Goal: Task Accomplishment & Management: Manage account settings

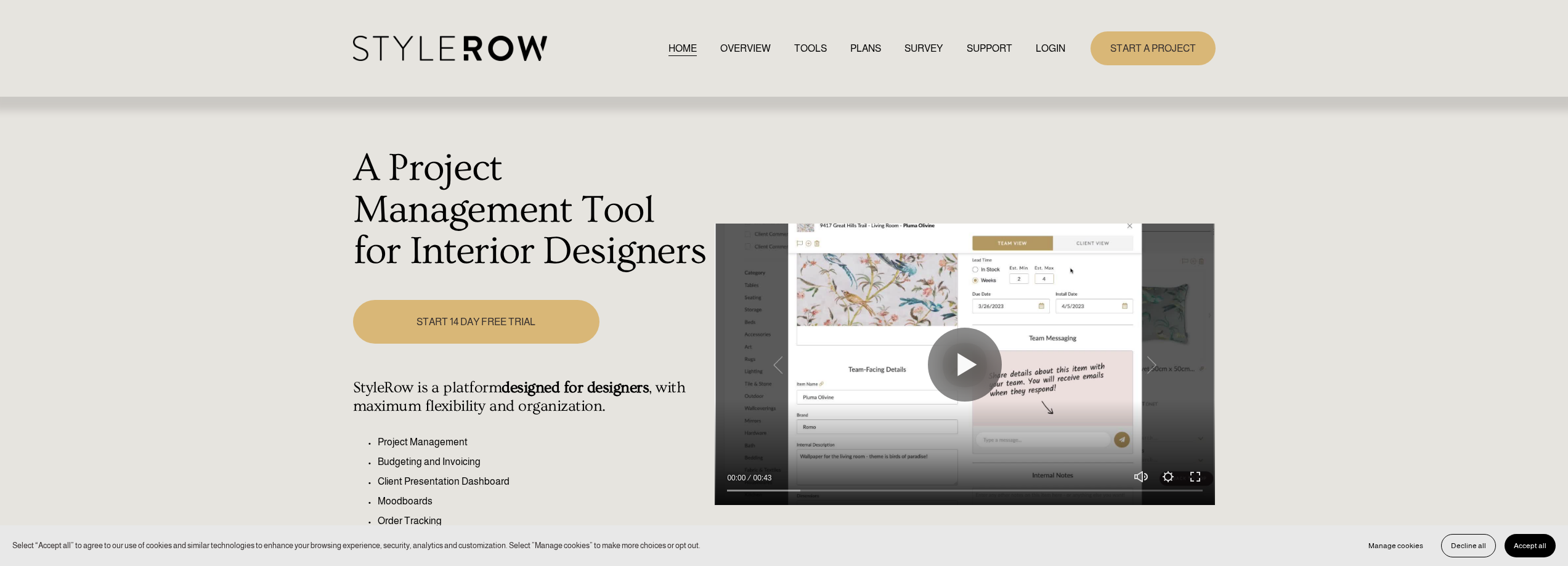
click at [1039, 50] on link "LOGIN" at bounding box center [1050, 48] width 30 height 16
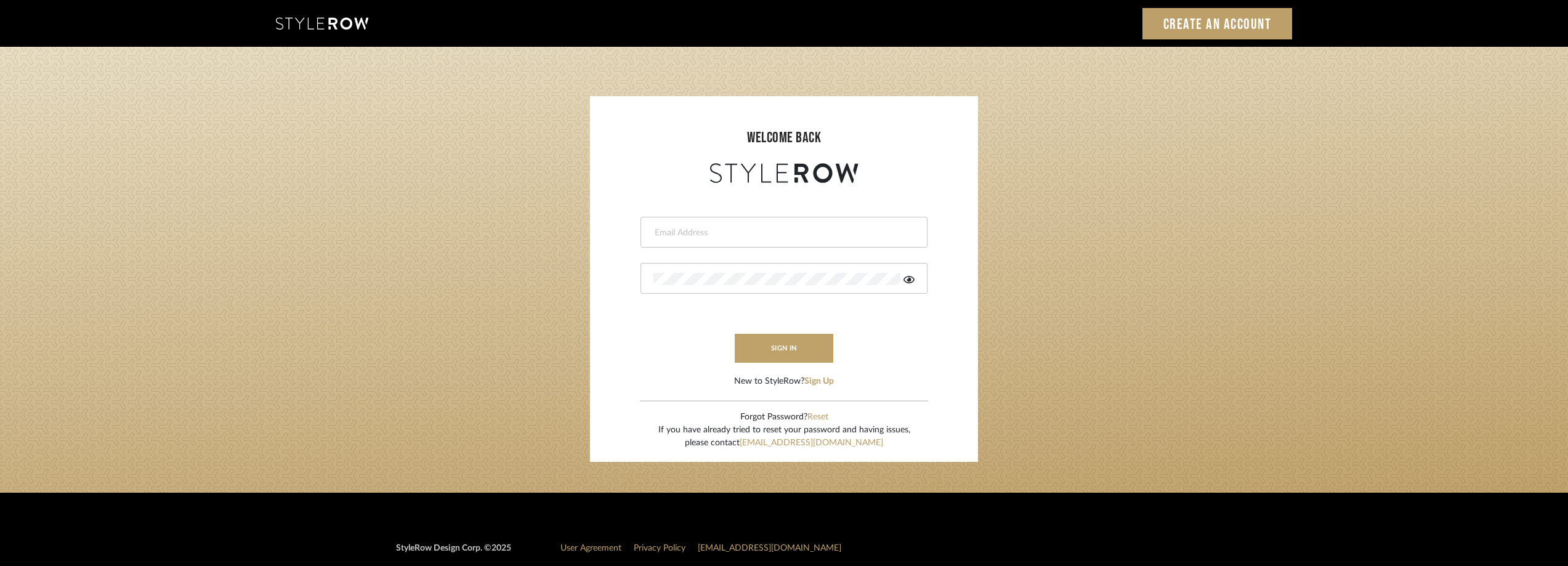
click at [721, 243] on div at bounding box center [784, 232] width 287 height 31
click at [736, 235] on input "email" at bounding box center [782, 233] width 258 height 13
drag, startPoint x: 707, startPoint y: 232, endPoint x: 621, endPoint y: 229, distance: 86.1
click at [621, 229] on form "Anela919 Invalid email address. This field is required sign in New to StyleRow?…" at bounding box center [784, 287] width 363 height 202
type input "anela@studiodb.com"
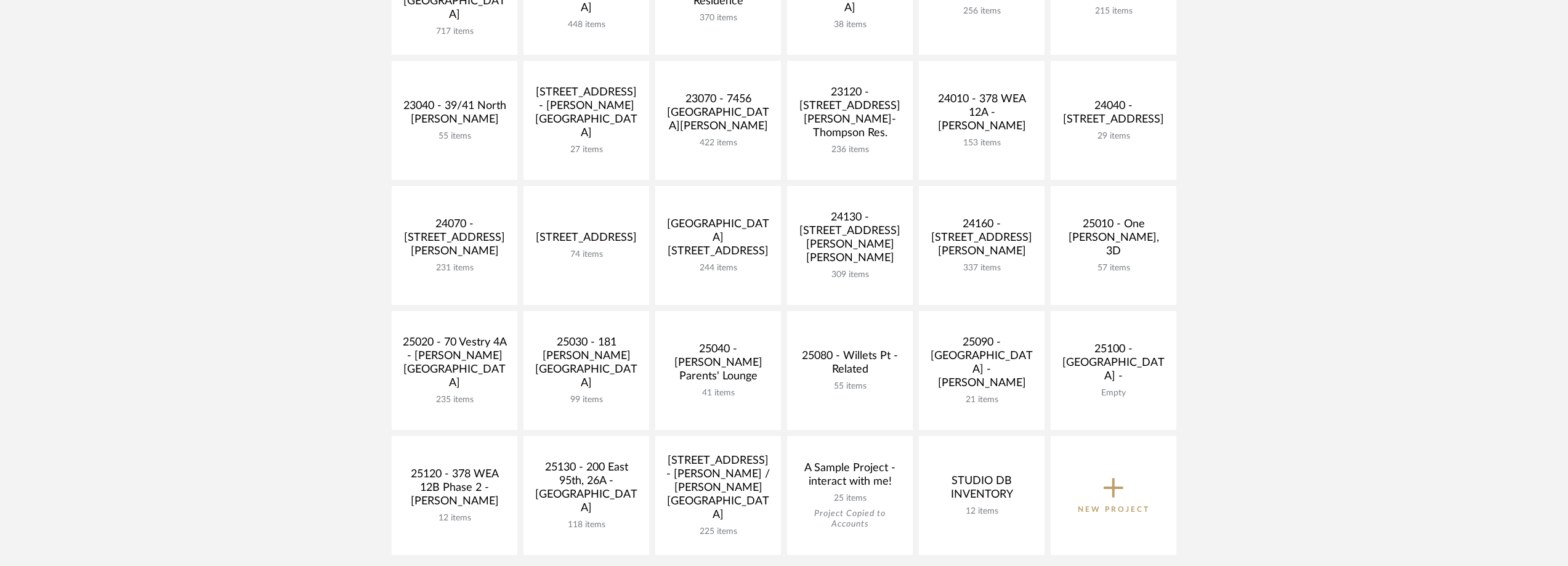
scroll to position [431, 0]
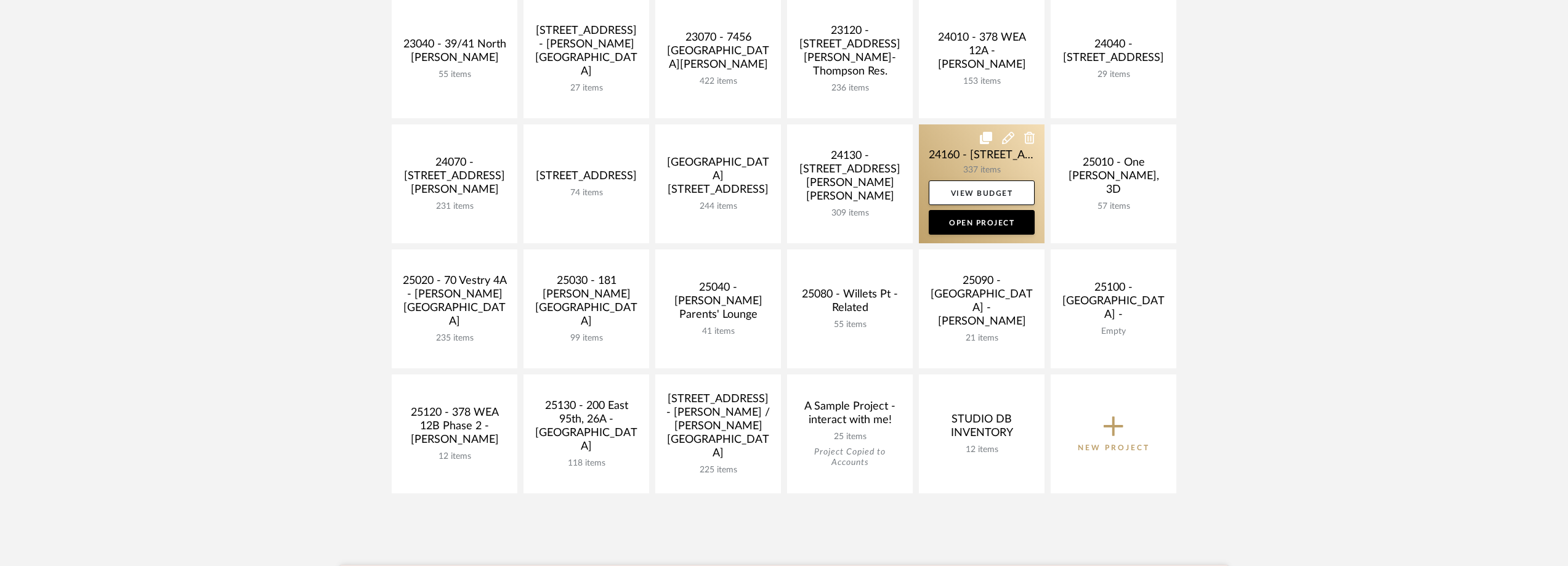
click at [945, 157] on link at bounding box center [981, 184] width 126 height 119
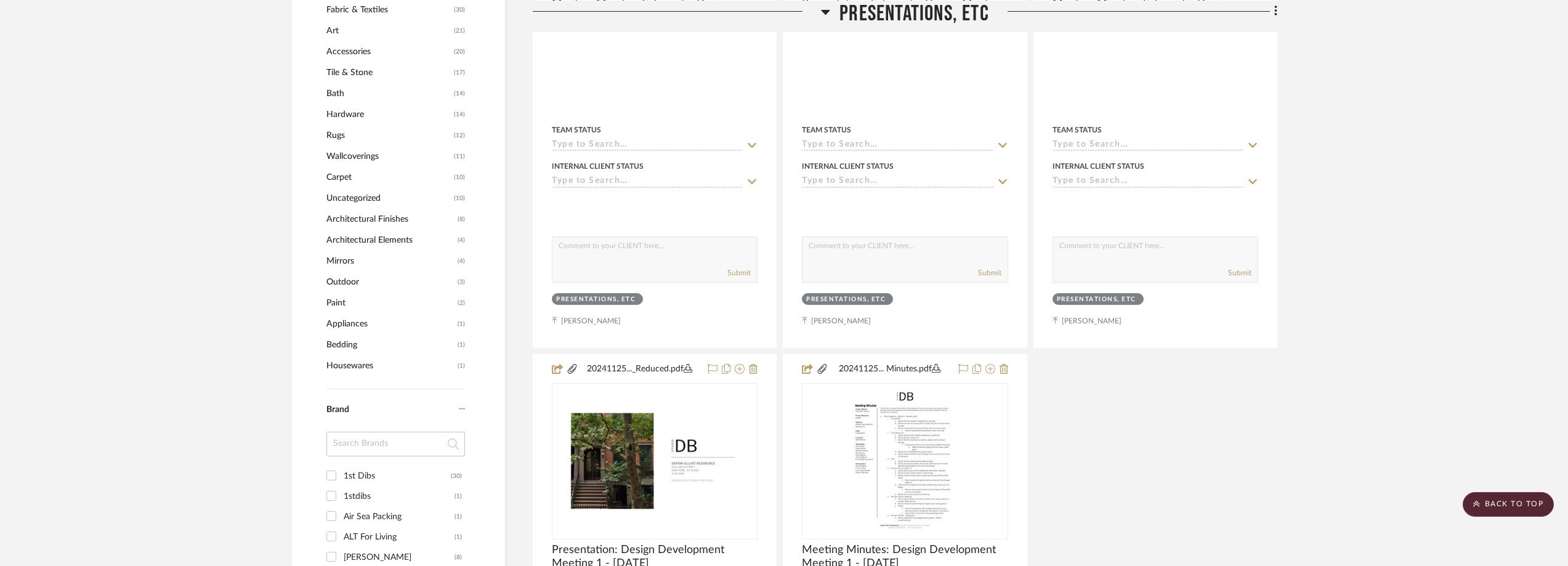
scroll to position [1294, 0]
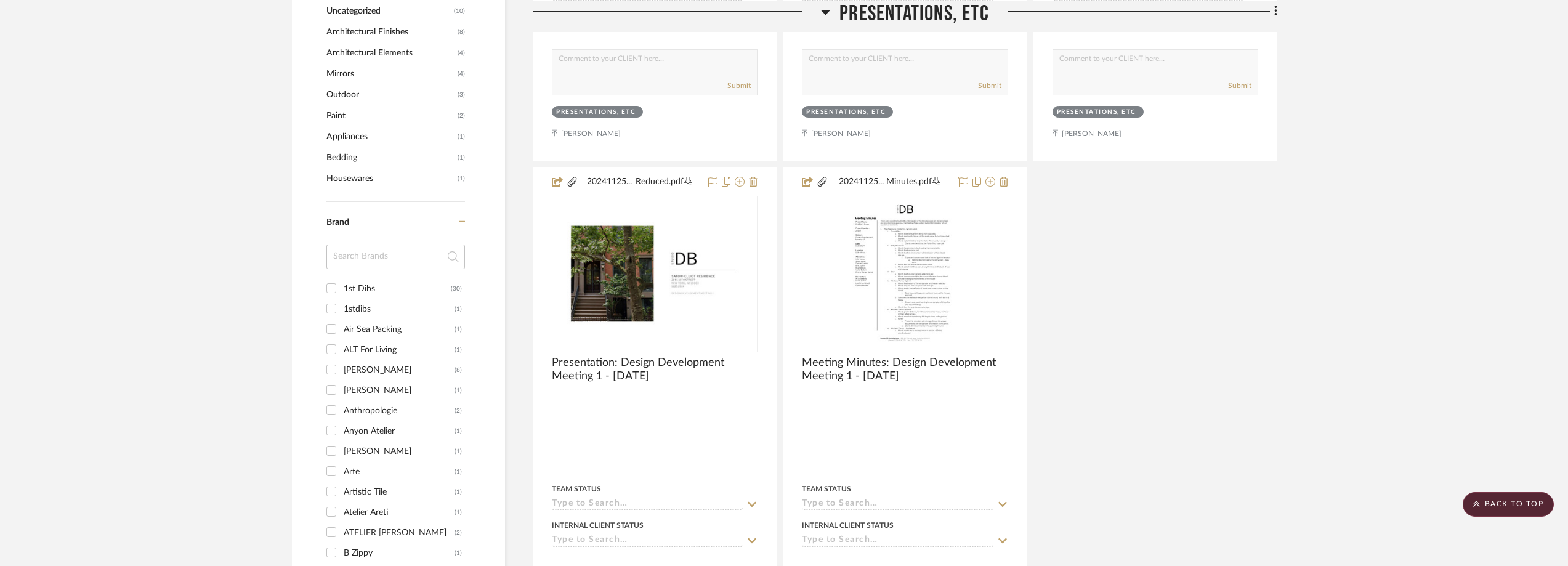
click at [386, 253] on input at bounding box center [395, 256] width 138 height 25
type input "metr"
drag, startPoint x: 385, startPoint y: 253, endPoint x: 254, endPoint y: 246, distance: 131.2
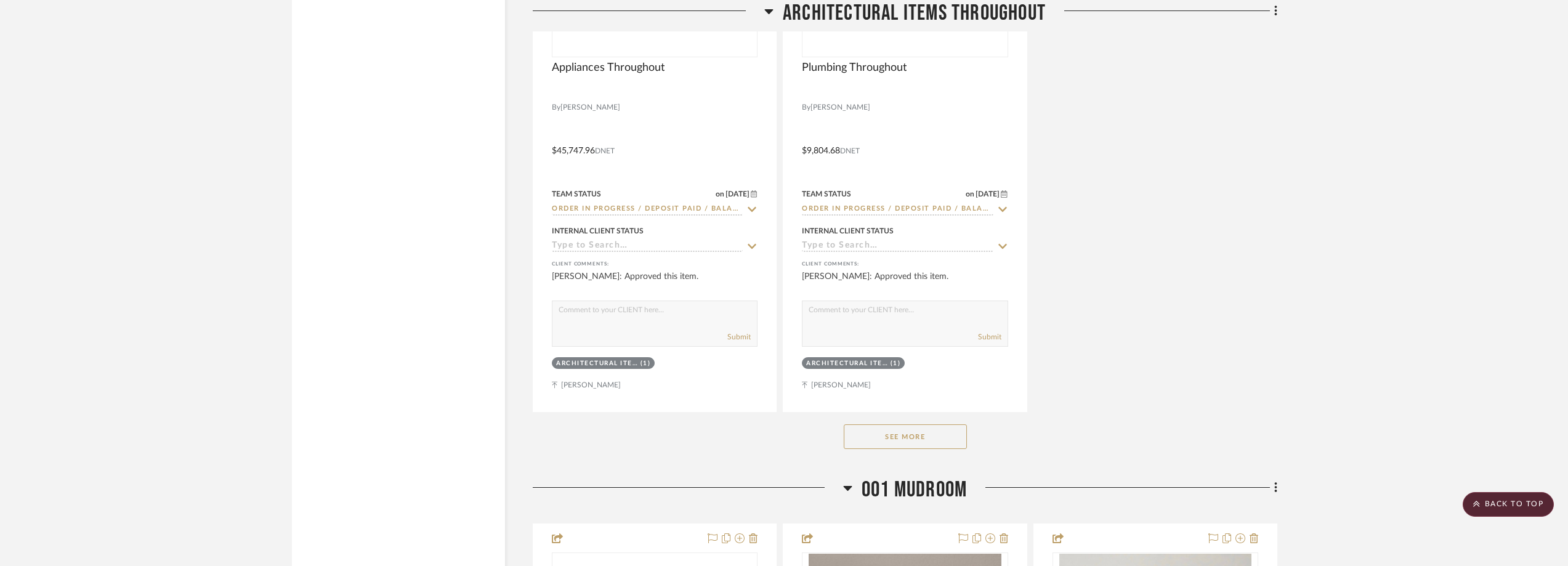
scroll to position [5112, 0]
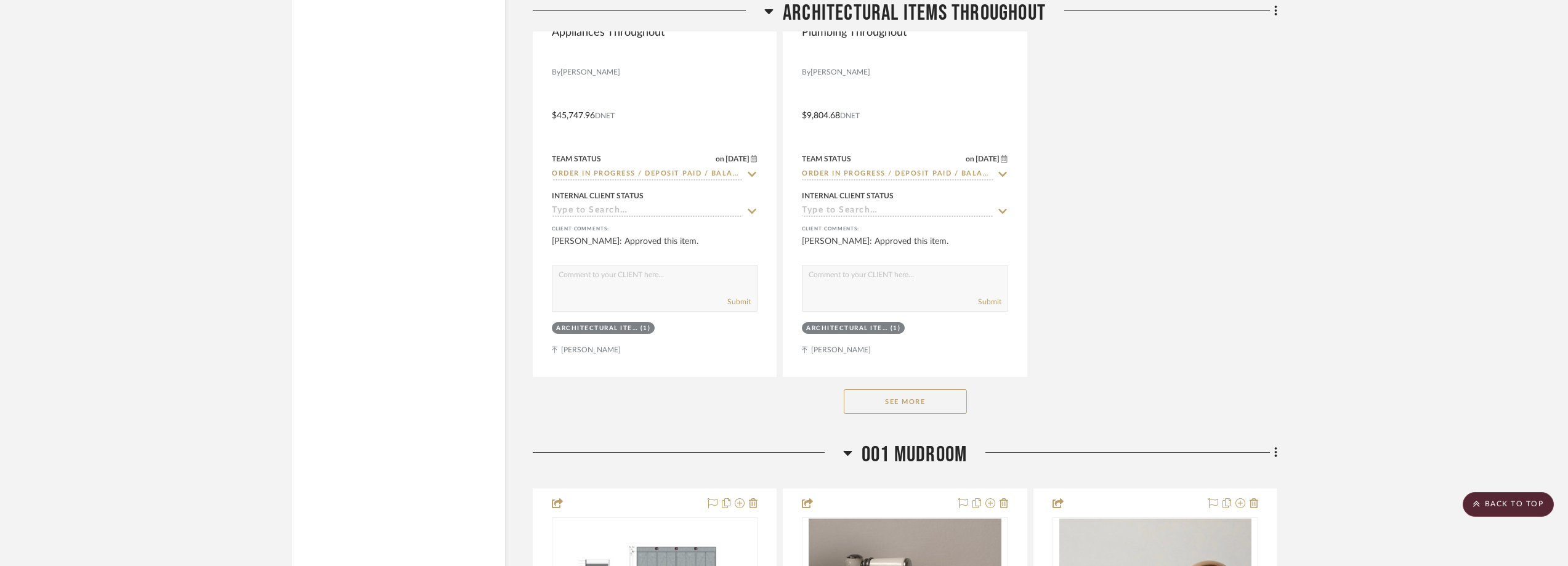
click at [958, 400] on button "See More" at bounding box center [905, 401] width 123 height 25
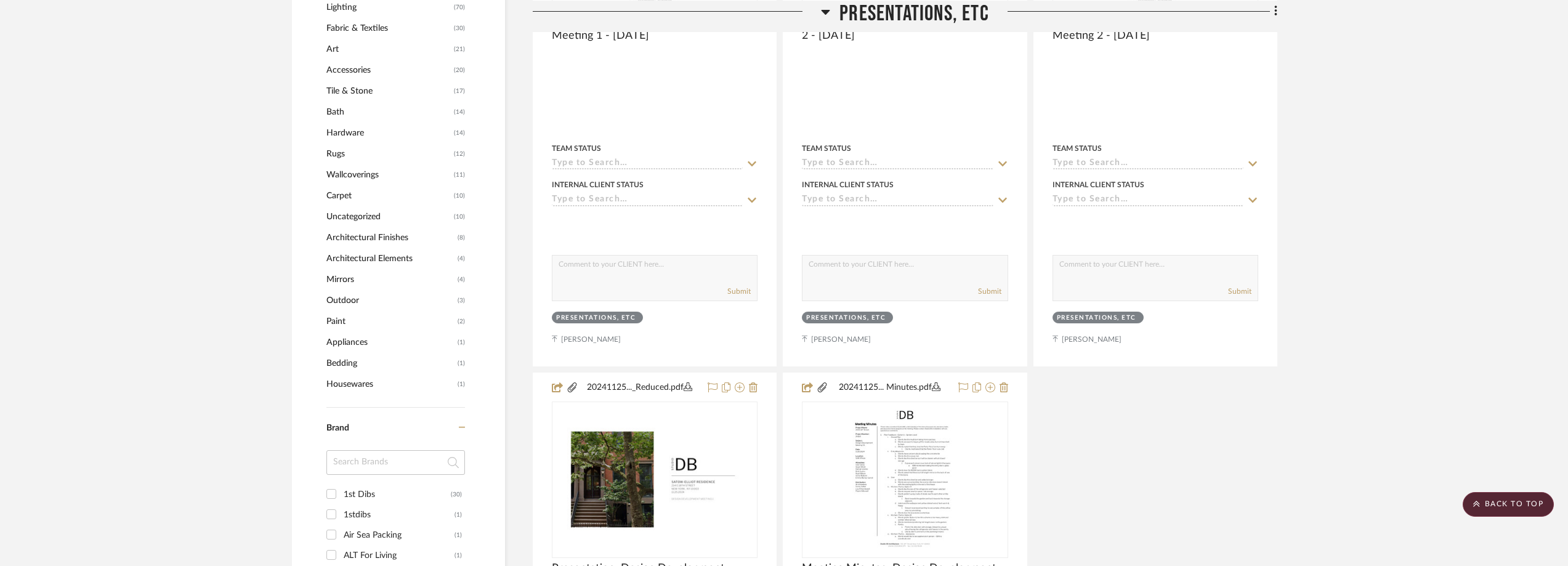
scroll to position [0, 0]
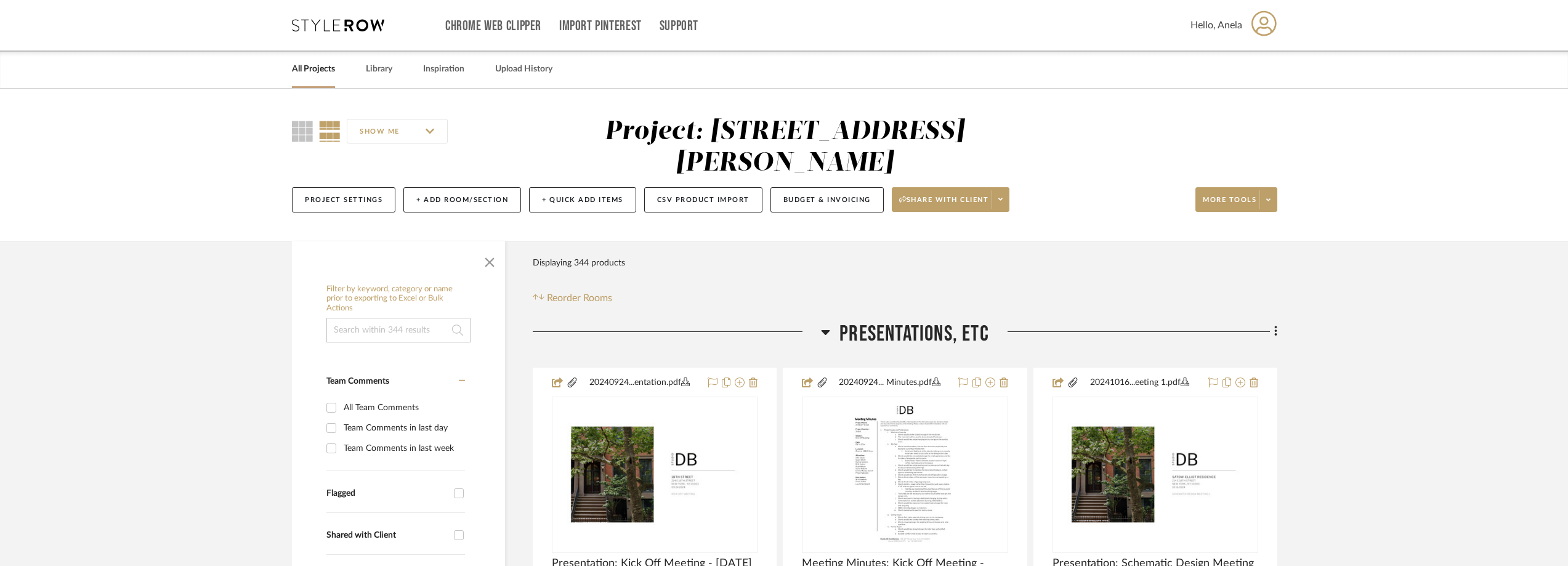
click at [349, 27] on icon at bounding box center [338, 25] width 92 height 13
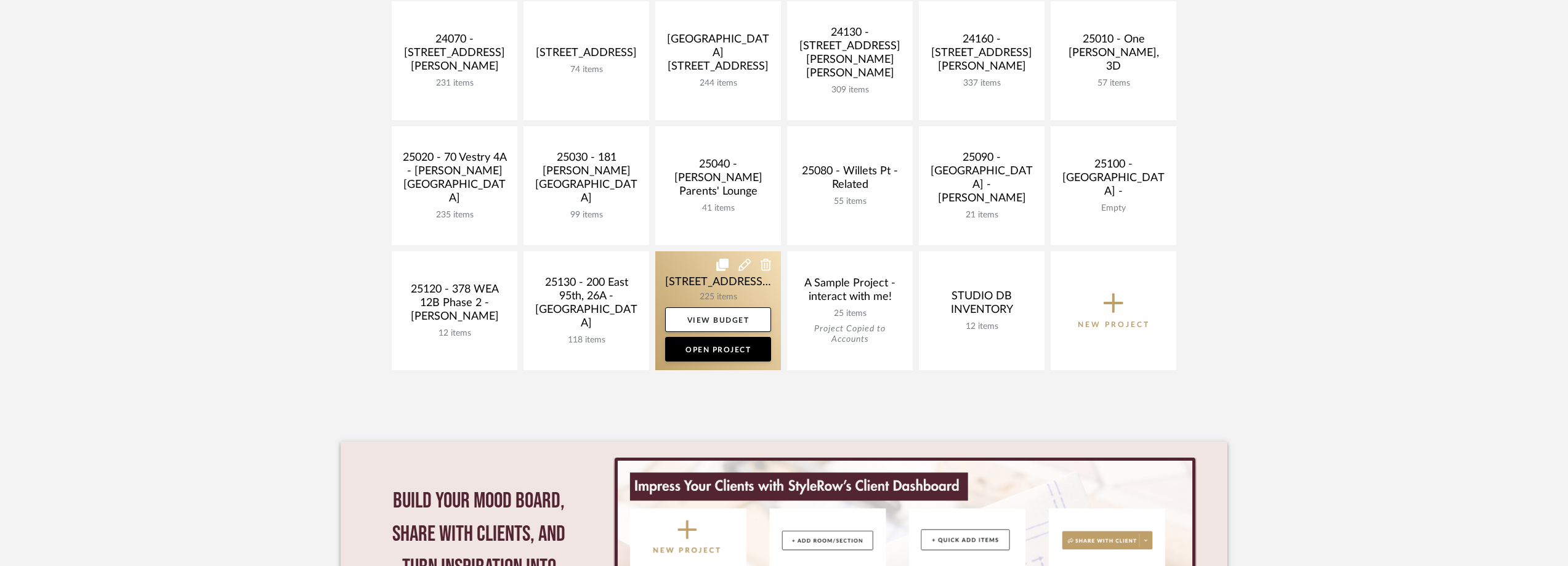
scroll to position [493, 0]
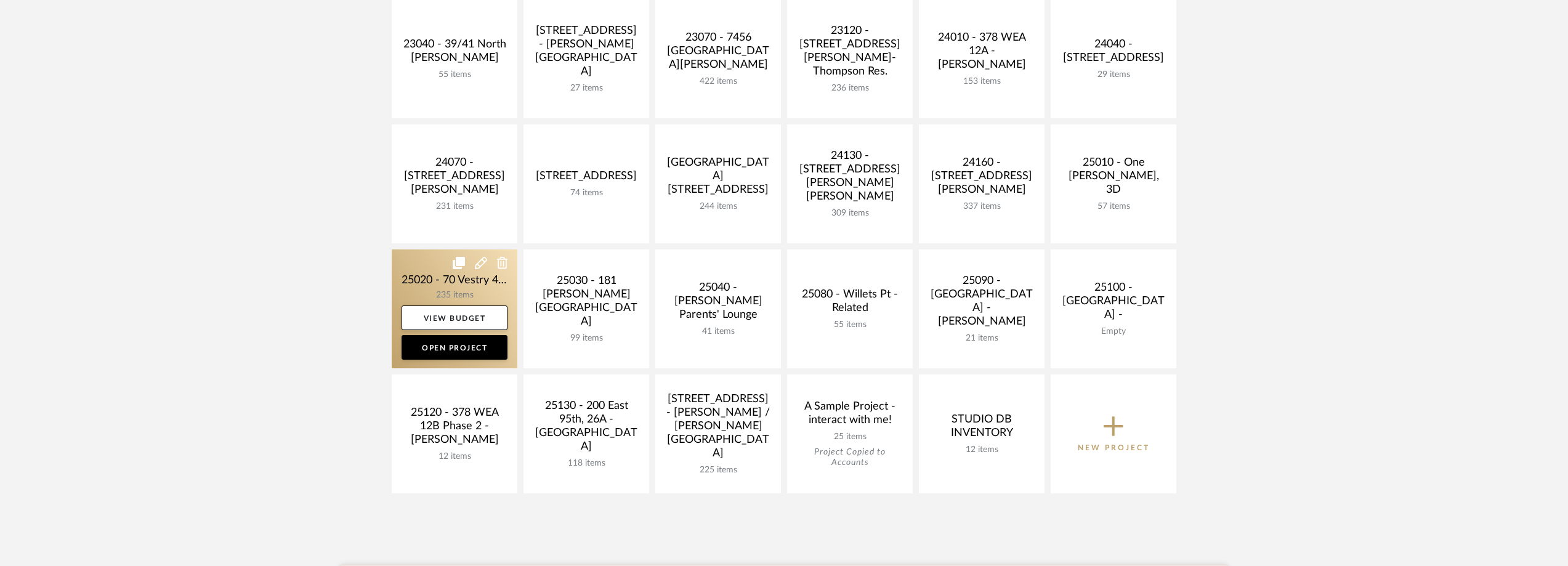
click at [407, 289] on link at bounding box center [454, 309] width 126 height 119
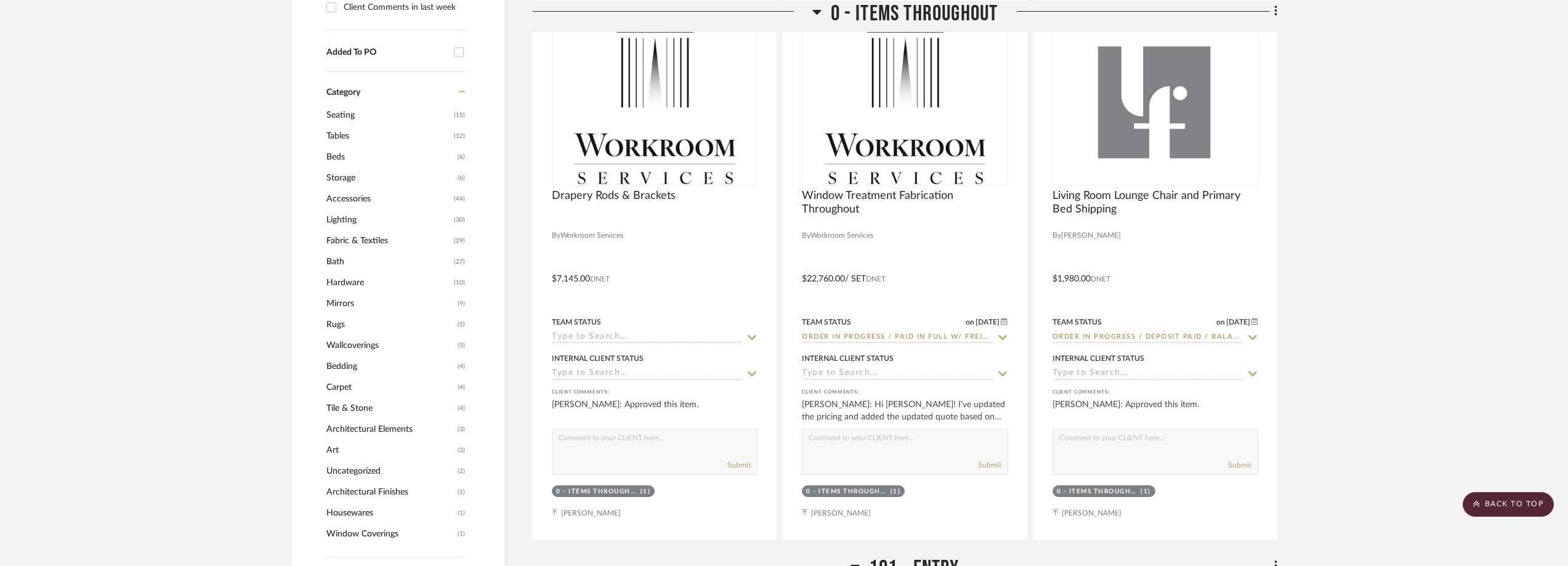
scroll to position [1109, 0]
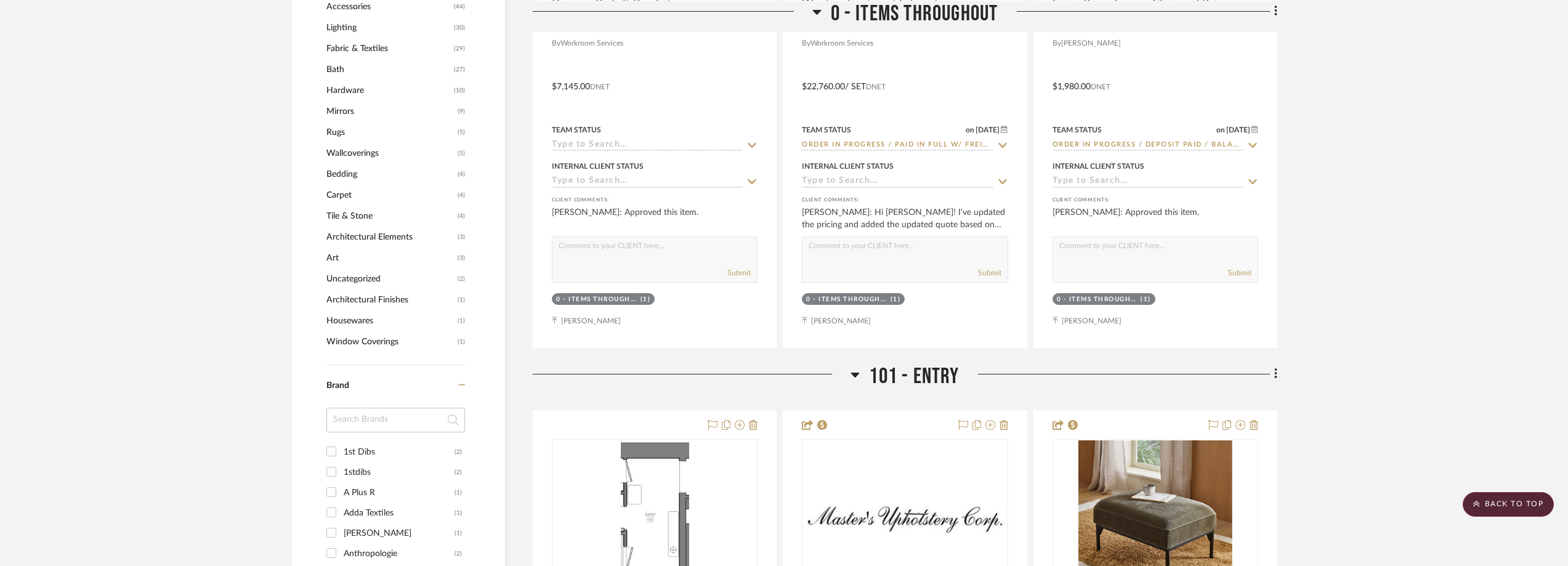
click at [373, 419] on input at bounding box center [395, 420] width 138 height 25
type input "made"
click at [357, 466] on div "Made In" at bounding box center [399, 472] width 111 height 20
click at [341, 466] on input "Made In (1)" at bounding box center [331, 471] width 20 height 20
checkbox input "true"
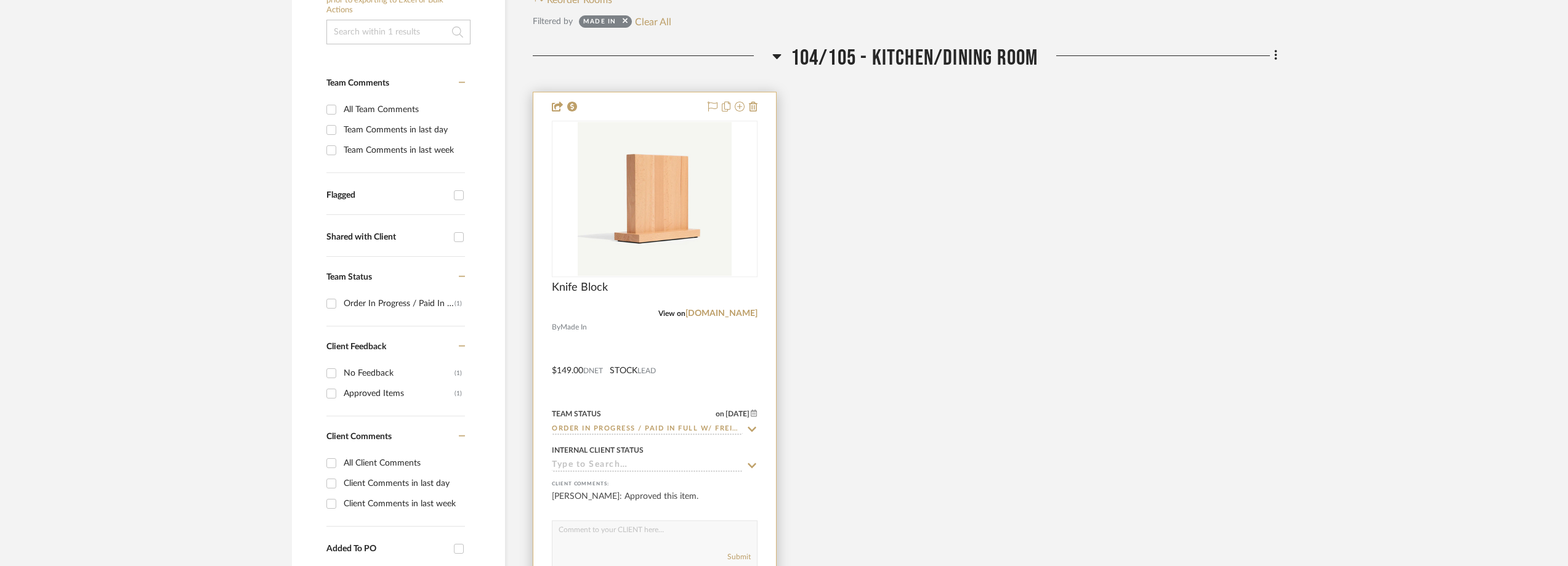
scroll to position [323, 0]
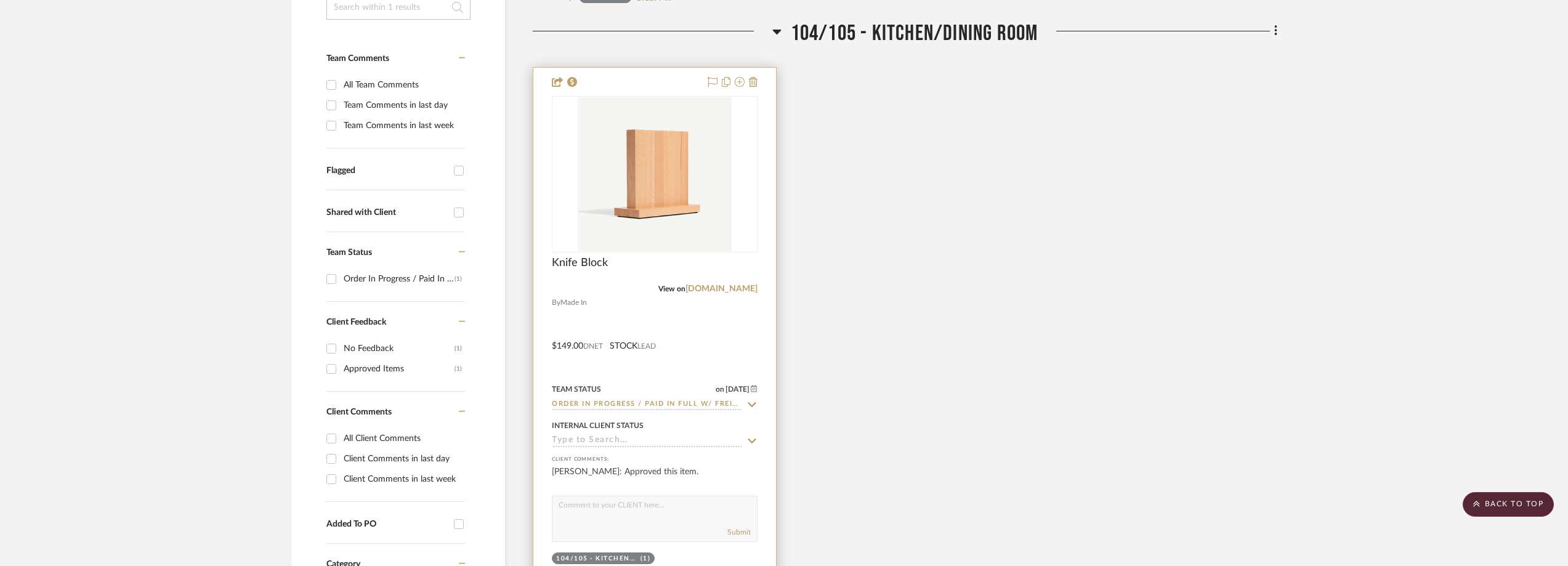
click at [745, 401] on sr-typeahead "Order In Progress / Paid In Full w/ Freight, No Balance due" at bounding box center [655, 405] width 206 height 12
click at [752, 403] on icon at bounding box center [752, 405] width 11 height 10
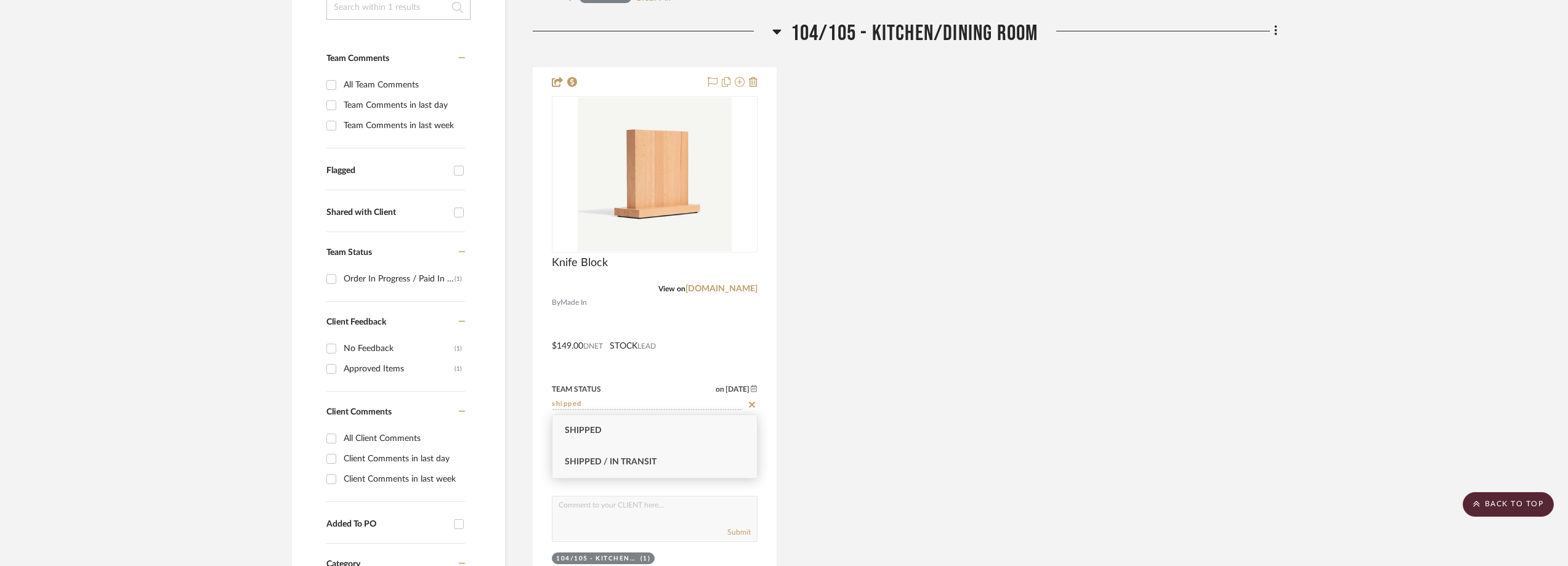
type input "shipped"
click at [590, 471] on div "Shipped / In Transit" at bounding box center [655, 462] width 205 height 32
type input "[DATE]"
type input "Shipped / In Transit"
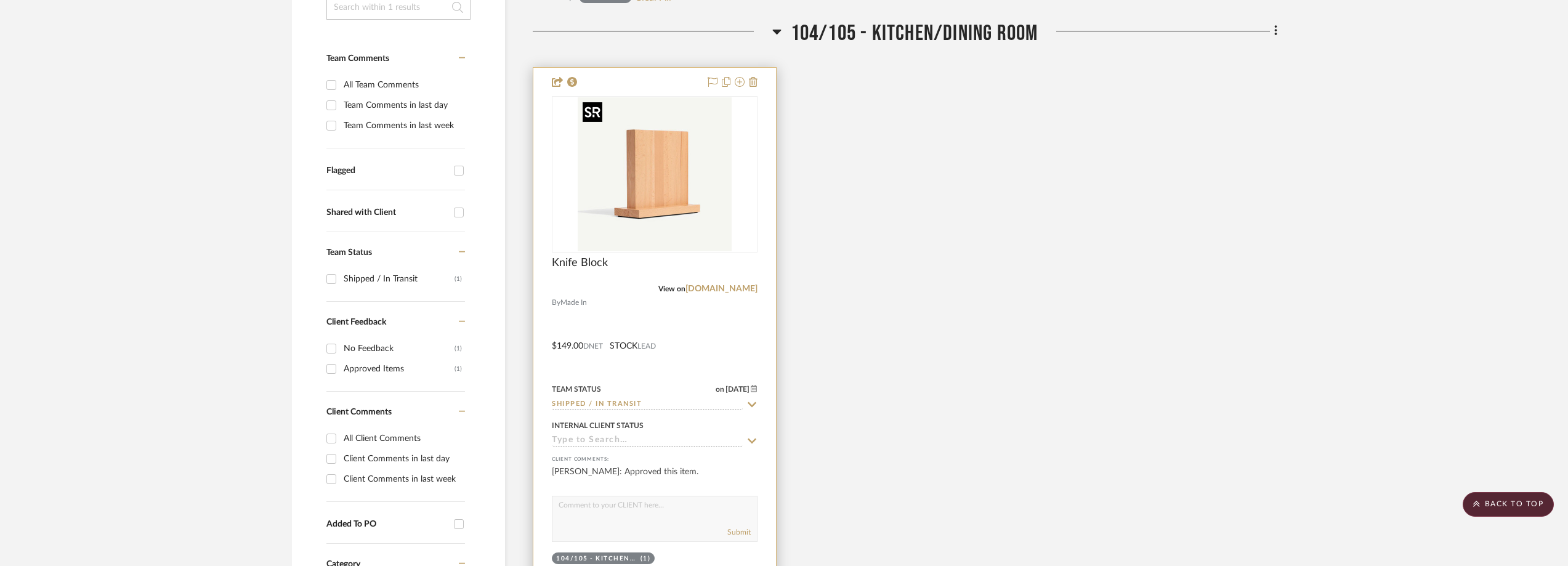
click at [655, 195] on img "0" at bounding box center [655, 174] width 154 height 154
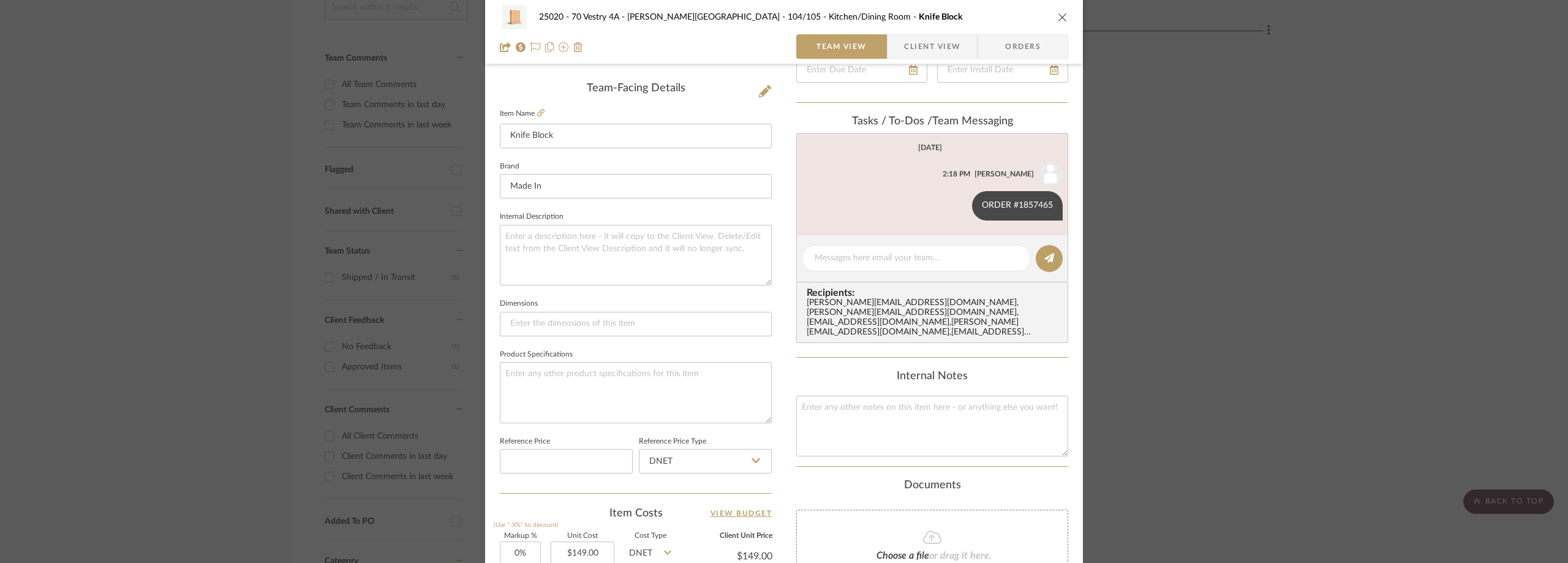
scroll to position [307, 0]
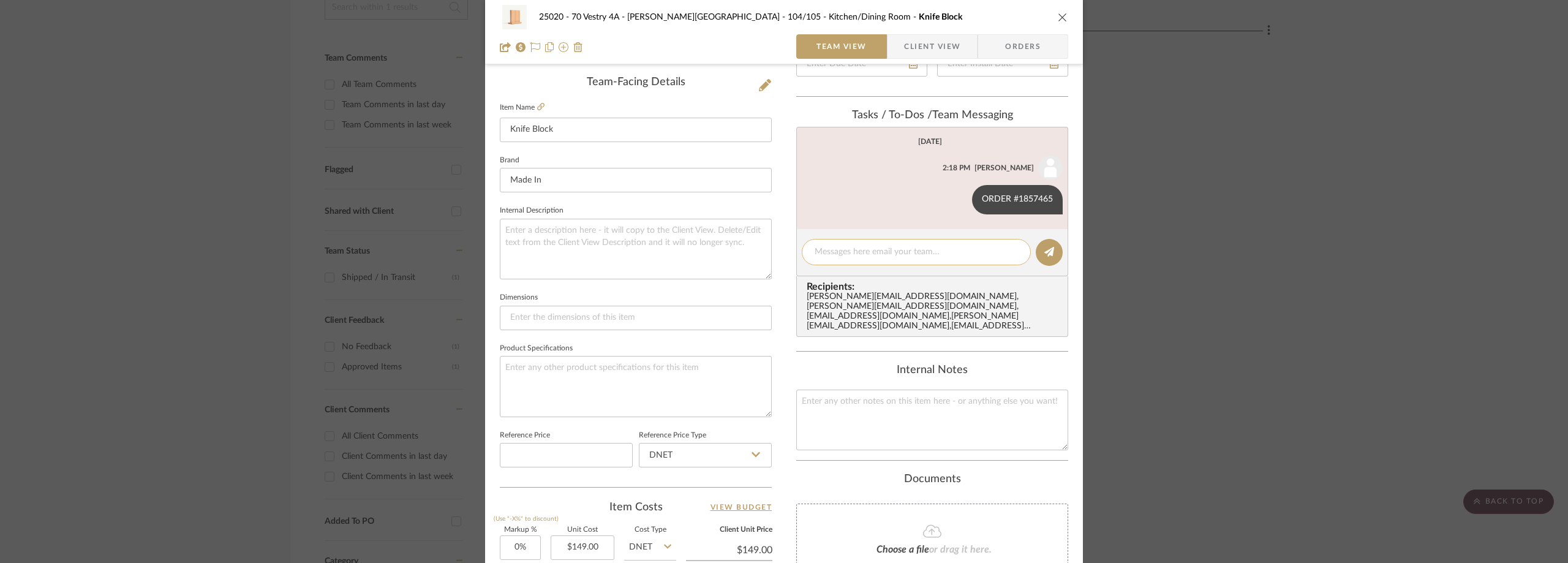
click at [858, 251] on textarea at bounding box center [917, 252] width 204 height 13
paste textarea "1Z912Y9F0321595255"
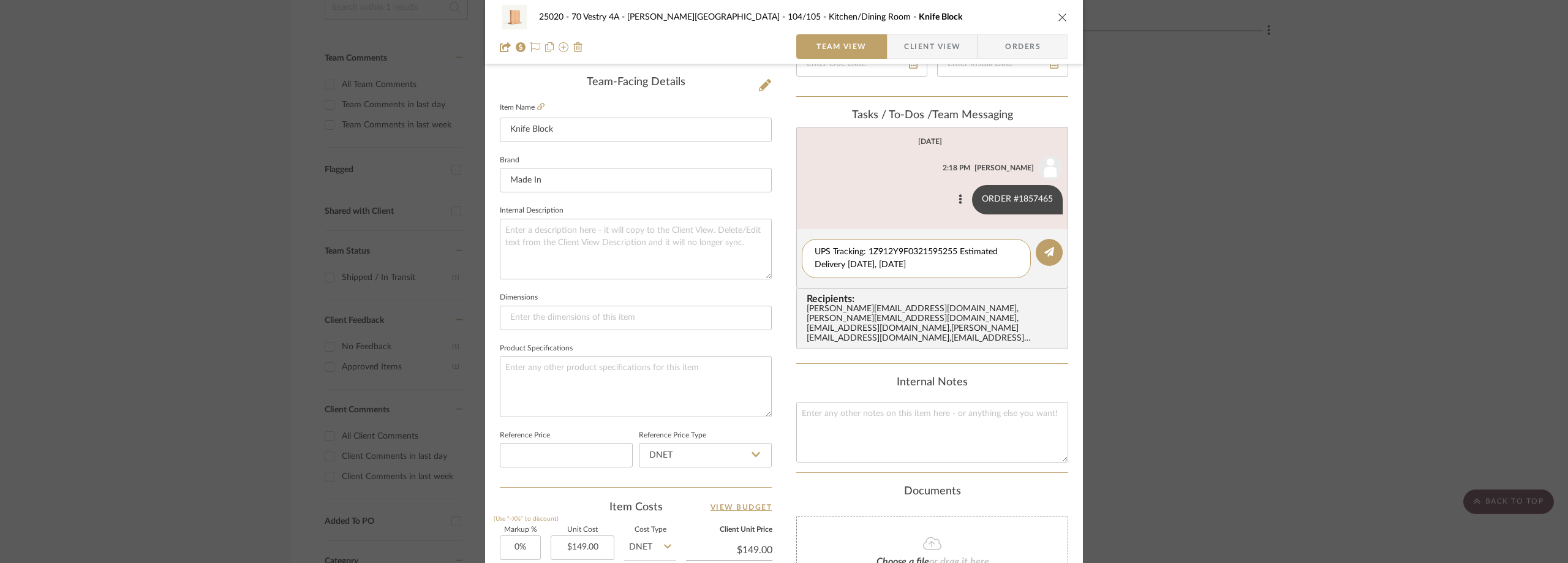
type textarea "UPS Tracking: 1Z912Y9F0321595255 Estimated Delivery [DATE], [DATE]"
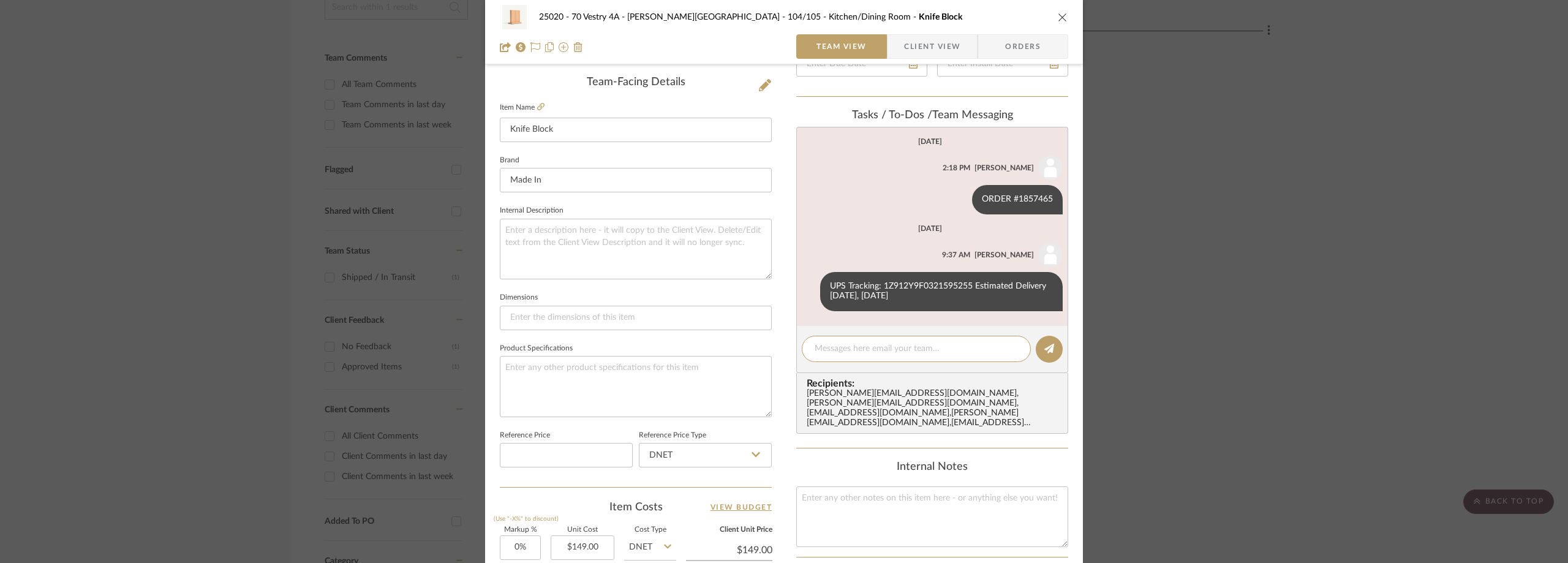
click at [1294, 202] on div "25020 - 70 Vestry 4A - [PERSON_NAME] 104/105 - Kitchen/Dining Room Knife Block …" at bounding box center [784, 282] width 1568 height 563
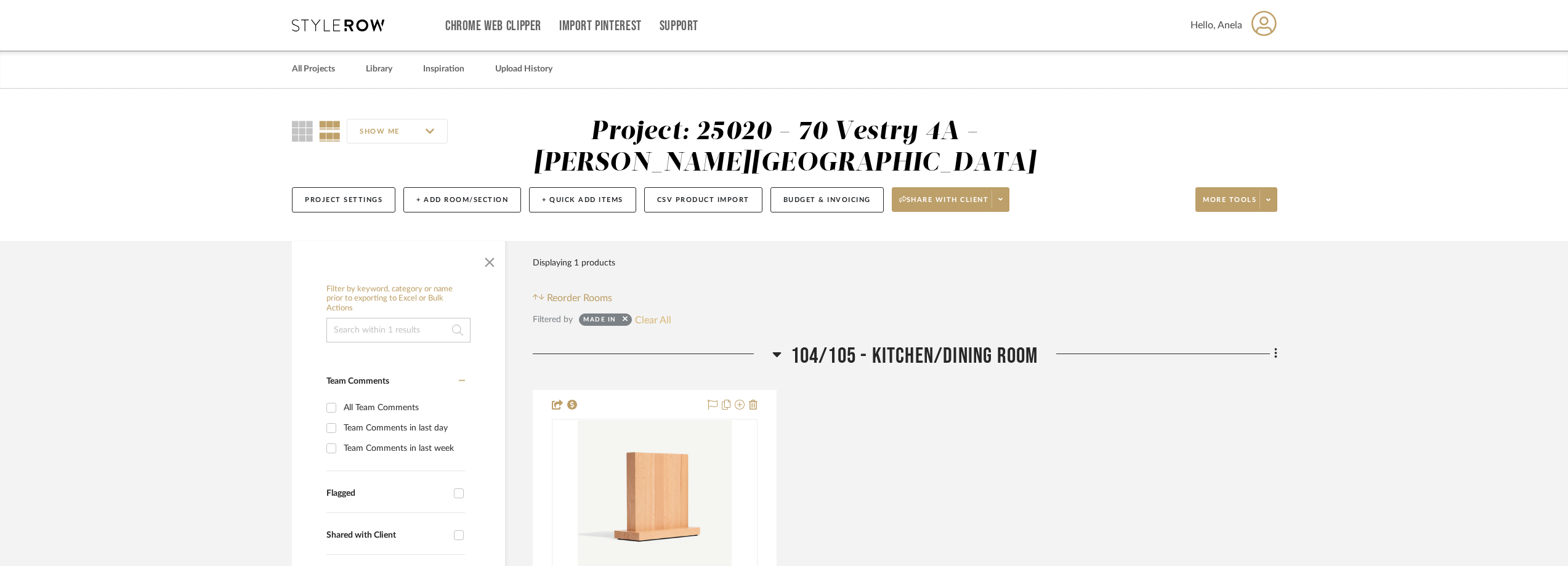
click at [662, 316] on button "Clear All" at bounding box center [653, 319] width 37 height 16
checkbox input "false"
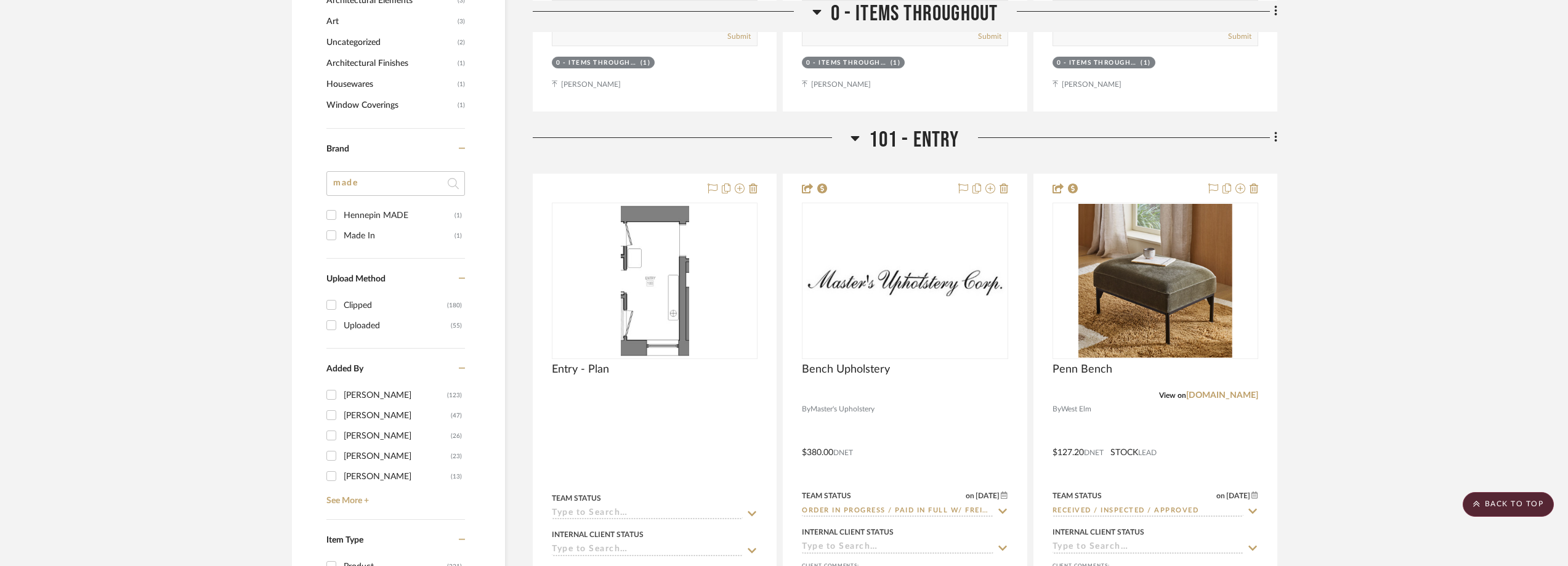
scroll to position [1232, 0]
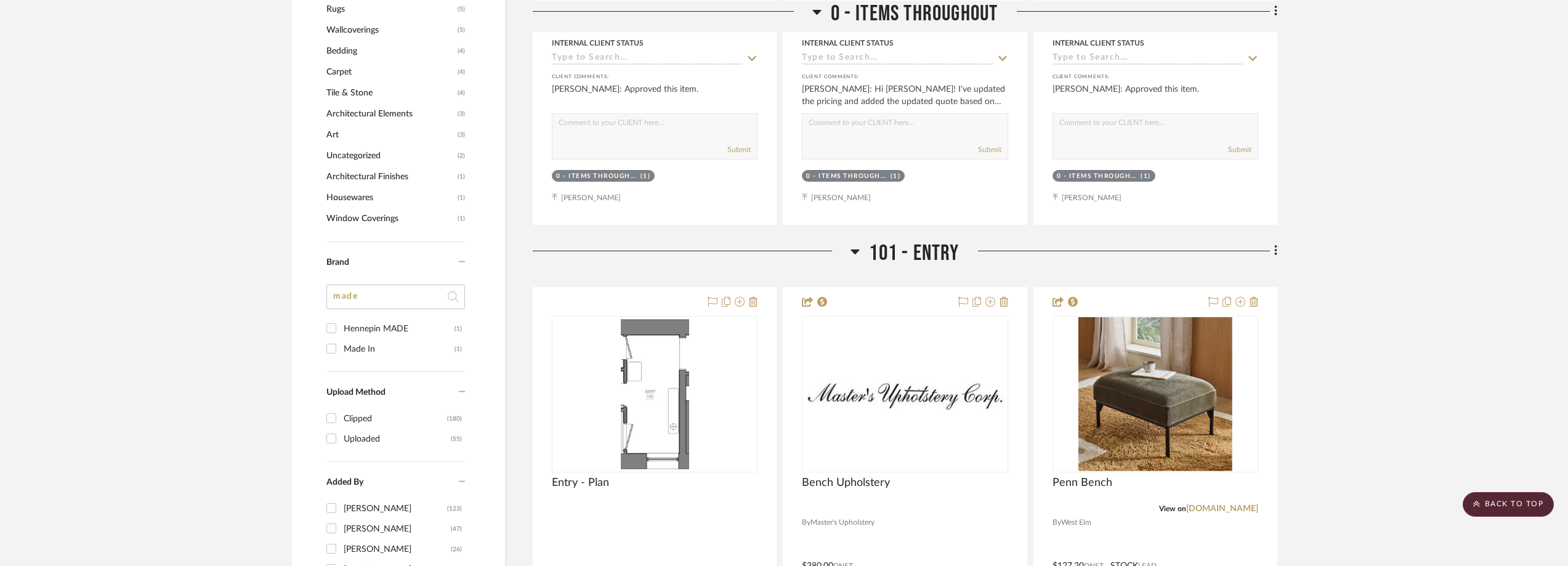
click at [378, 284] on div "Brand made Hennepin MADE (1) Made In (1)" at bounding box center [395, 307] width 138 height 130
drag, startPoint x: 330, startPoint y: 292, endPoint x: 302, endPoint y: 285, distance: 28.9
type input "lf"
type input "gl"
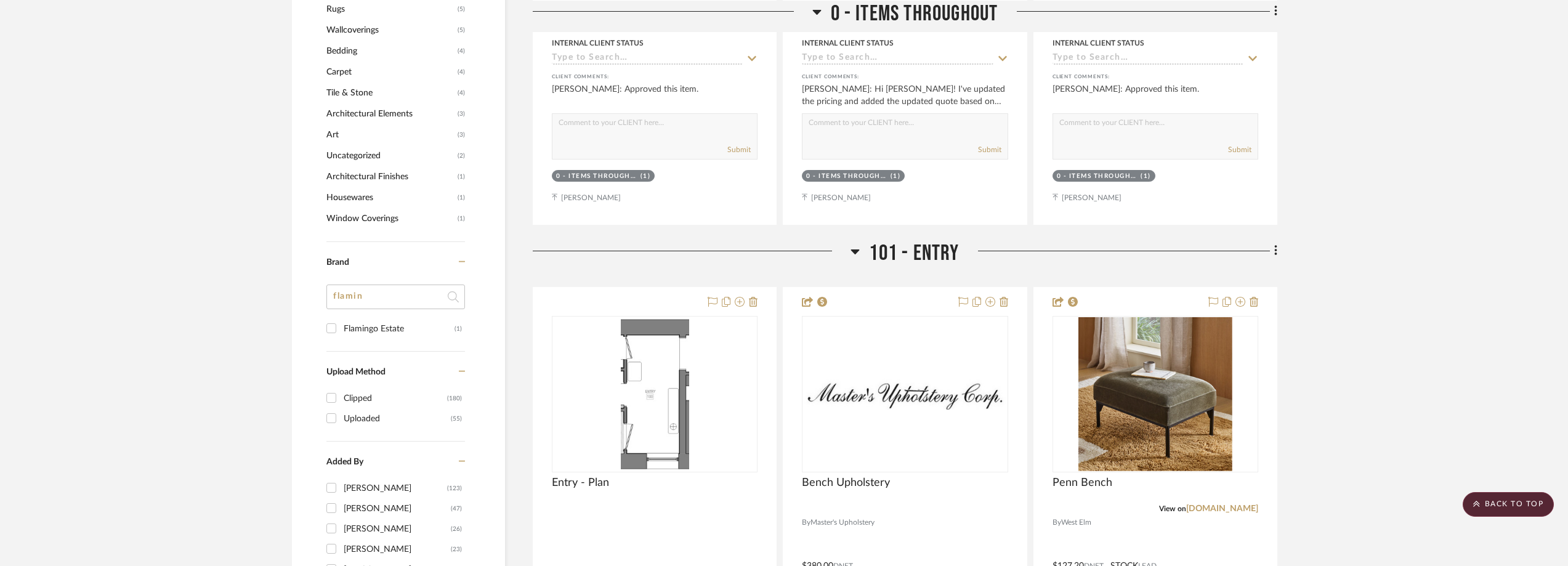
type input "flamin"
click at [372, 332] on div "Flamingo Estate" at bounding box center [399, 328] width 111 height 20
click at [341, 332] on input "Flamingo Estate (1)" at bounding box center [331, 328] width 20 height 20
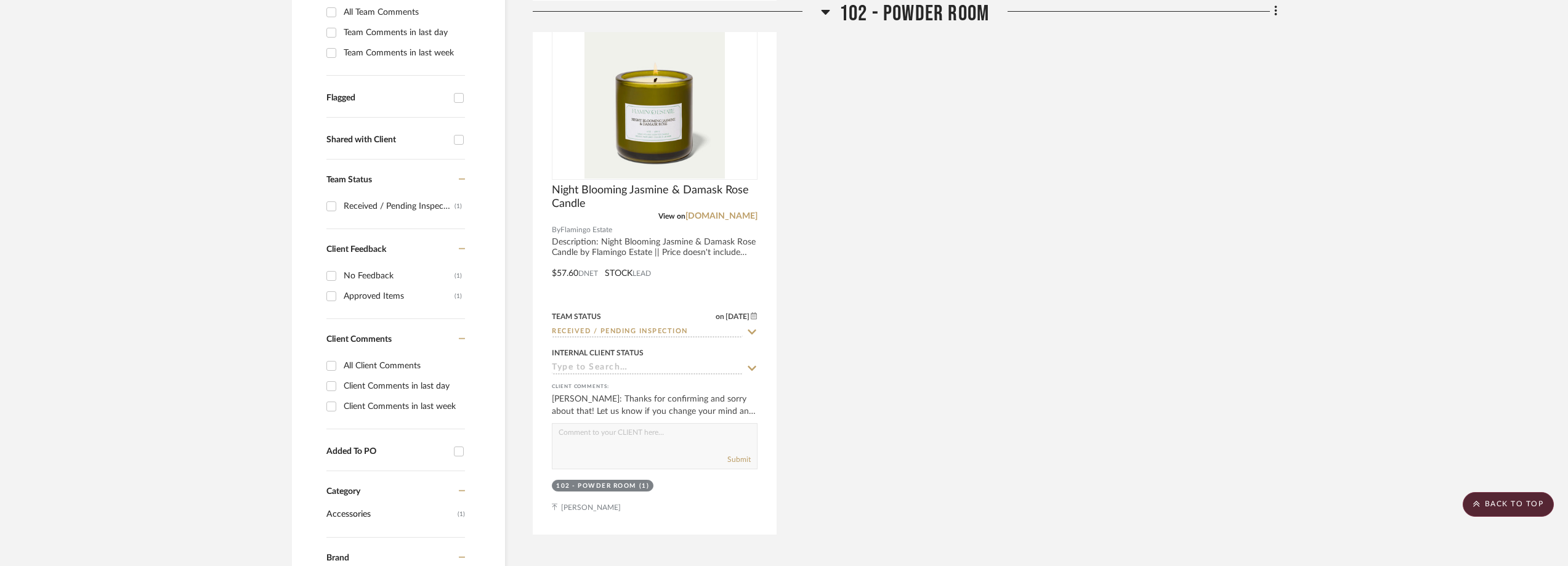
scroll to position [329, 0]
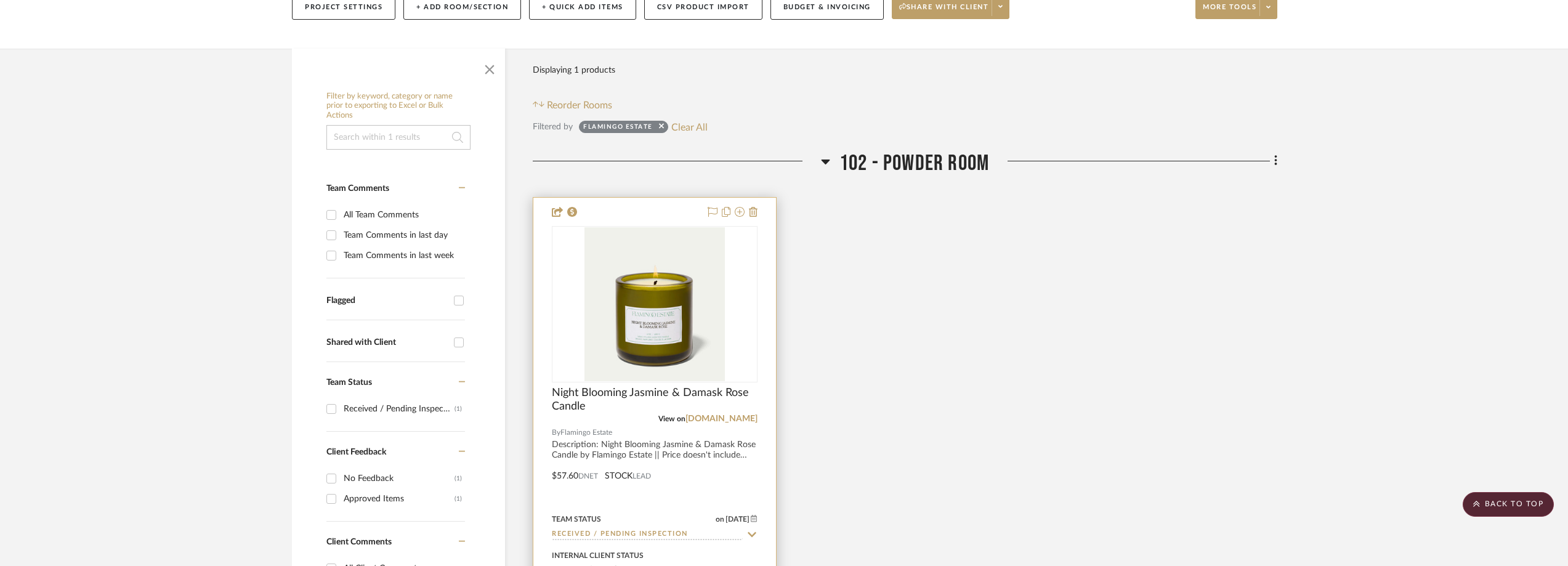
scroll to position [21, 0]
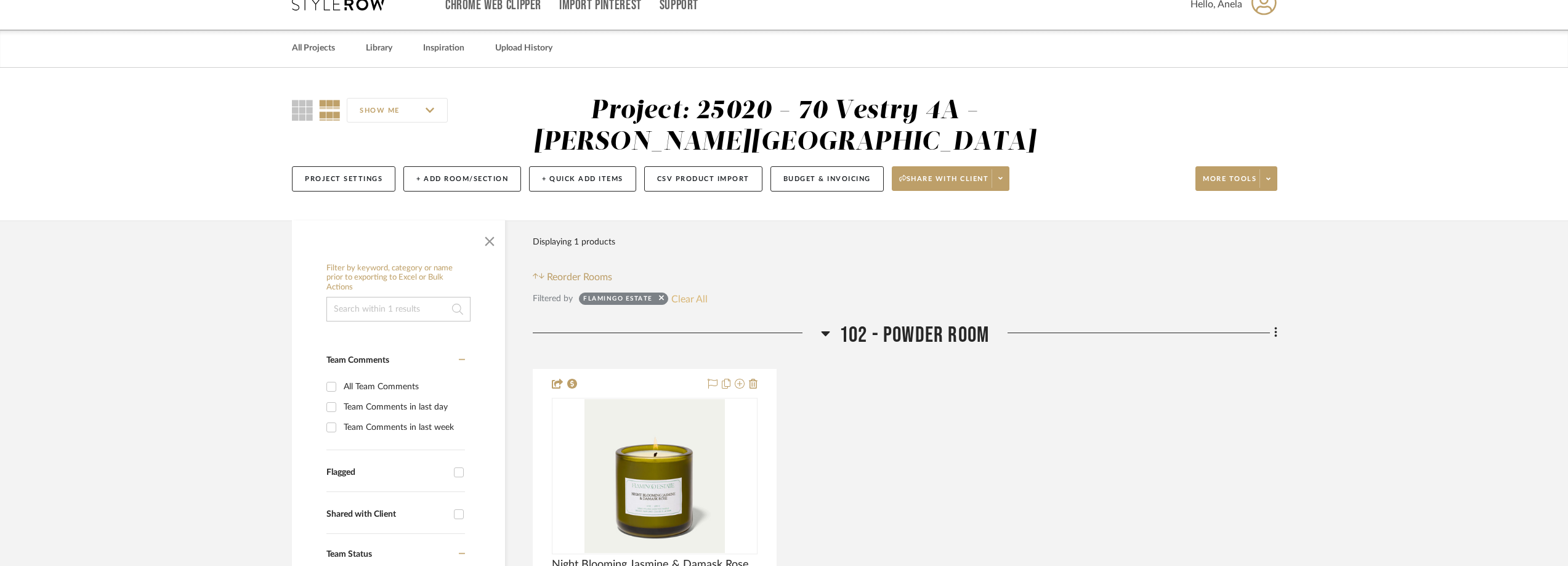
click at [679, 292] on button "Clear All" at bounding box center [690, 298] width 37 height 16
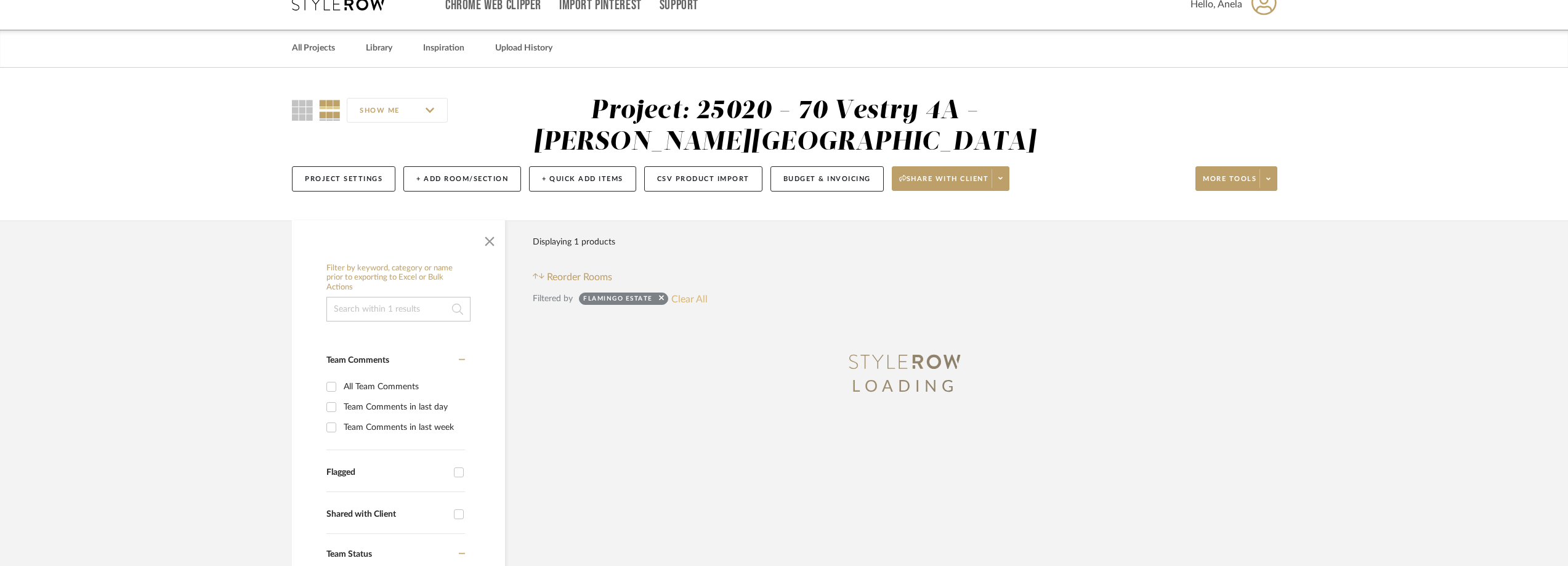
checkbox input "false"
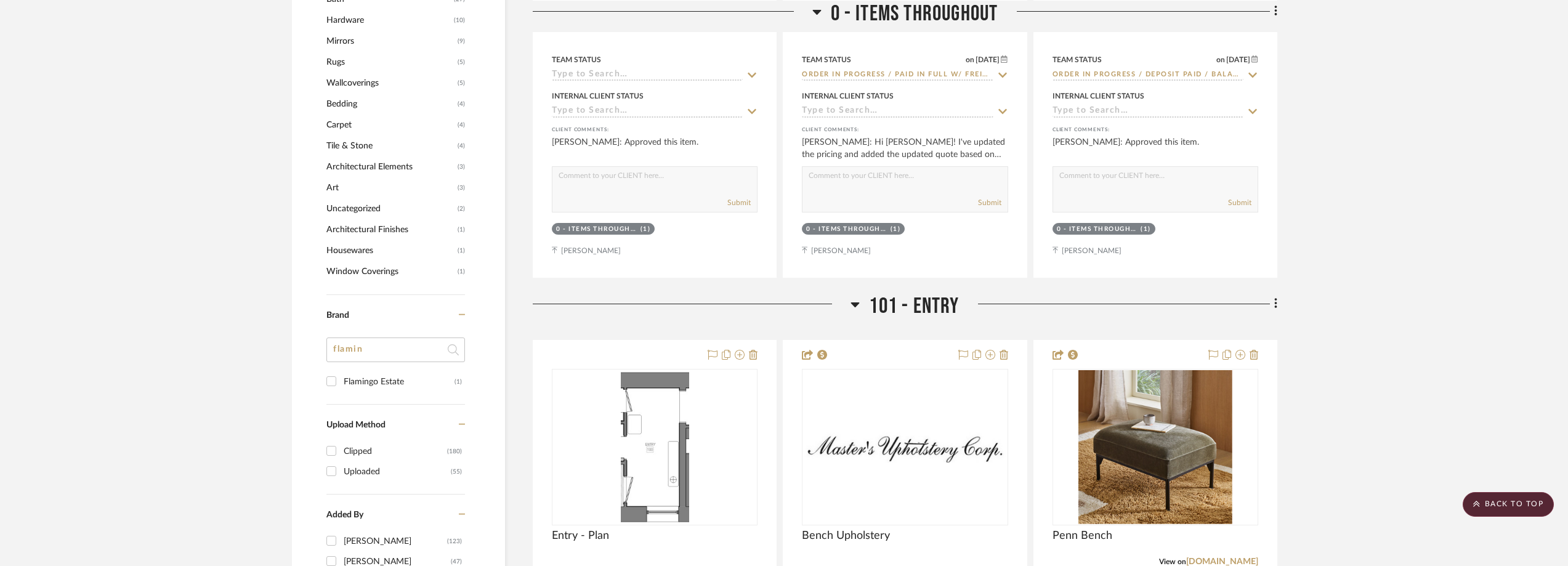
scroll to position [1253, 0]
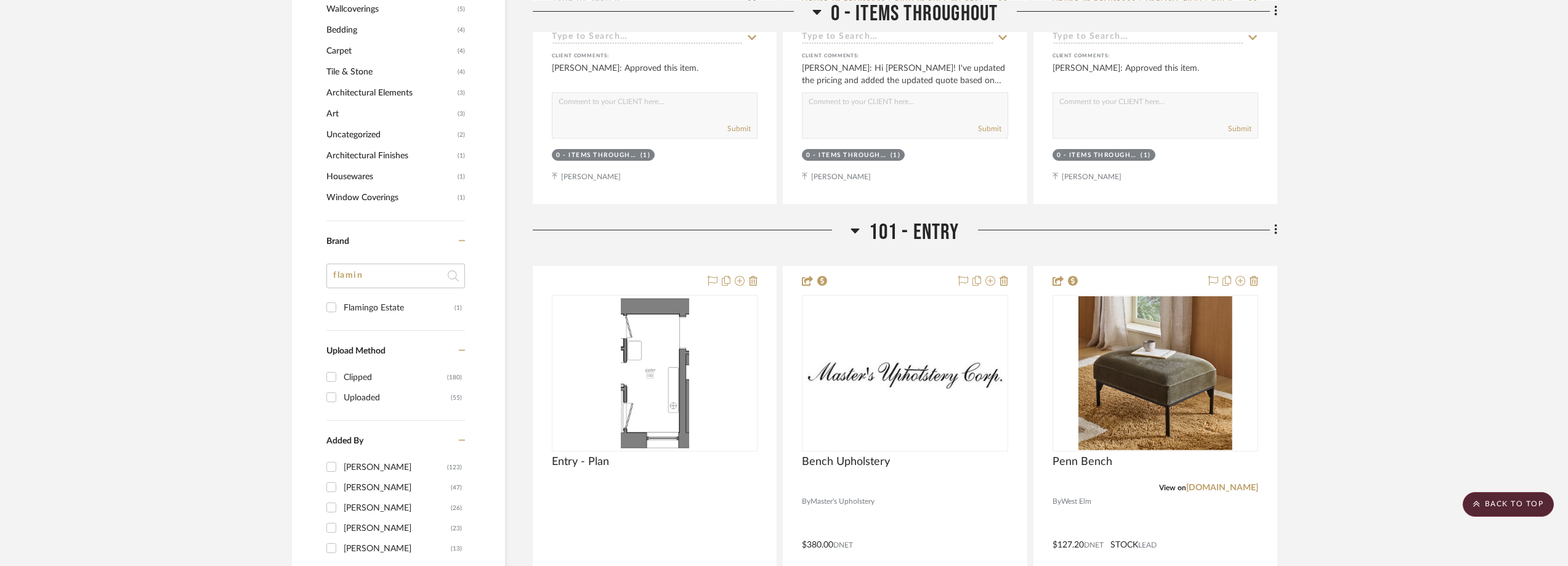
drag, startPoint x: 368, startPoint y: 275, endPoint x: 328, endPoint y: 270, distance: 40.3
click at [328, 270] on input "flamin" at bounding box center [395, 275] width 138 height 25
type input "jenni"
click at [388, 306] on div "[PERSON_NAME]" at bounding box center [399, 308] width 111 height 20
click at [341, 306] on input "[PERSON_NAME] (1)" at bounding box center [331, 307] width 20 height 20
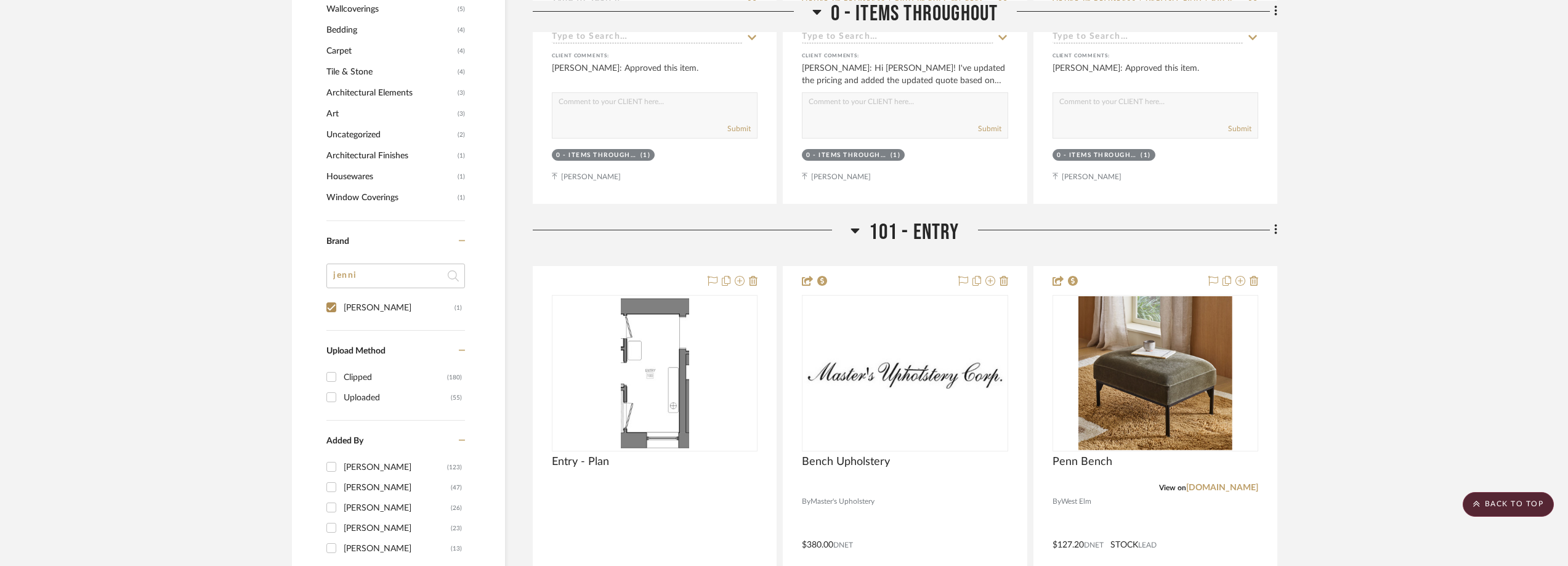
checkbox input "true"
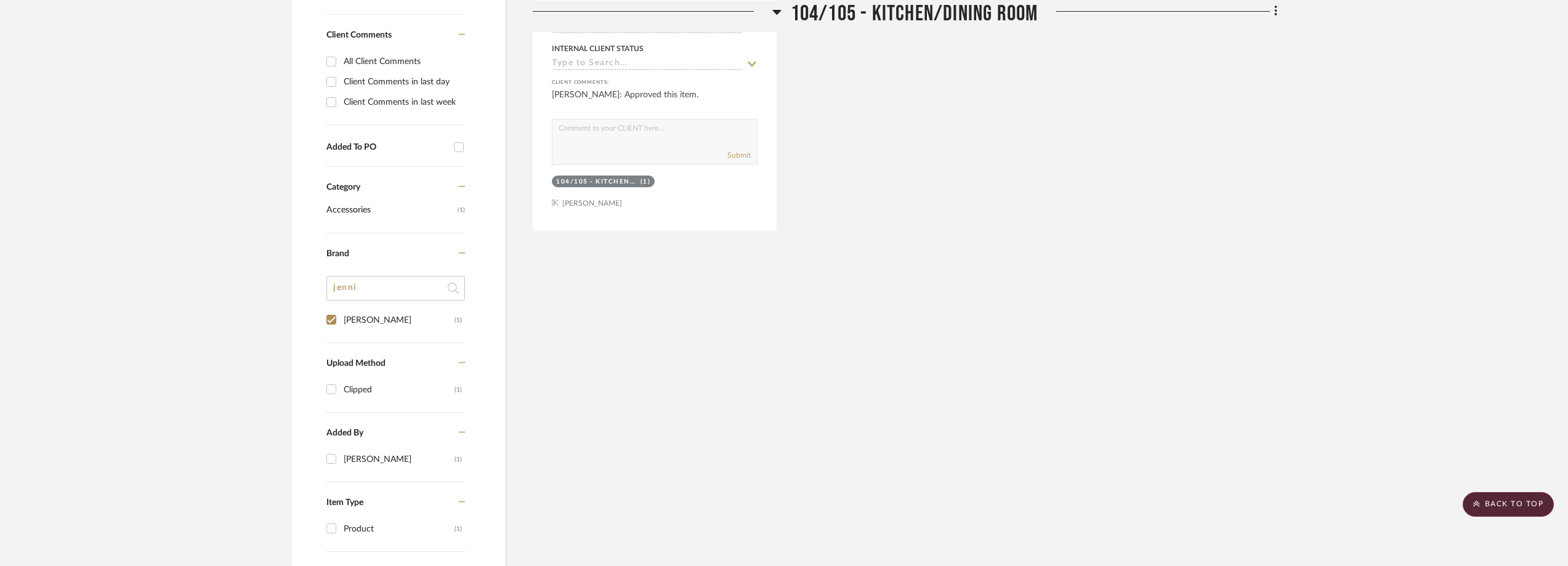
scroll to position [268, 0]
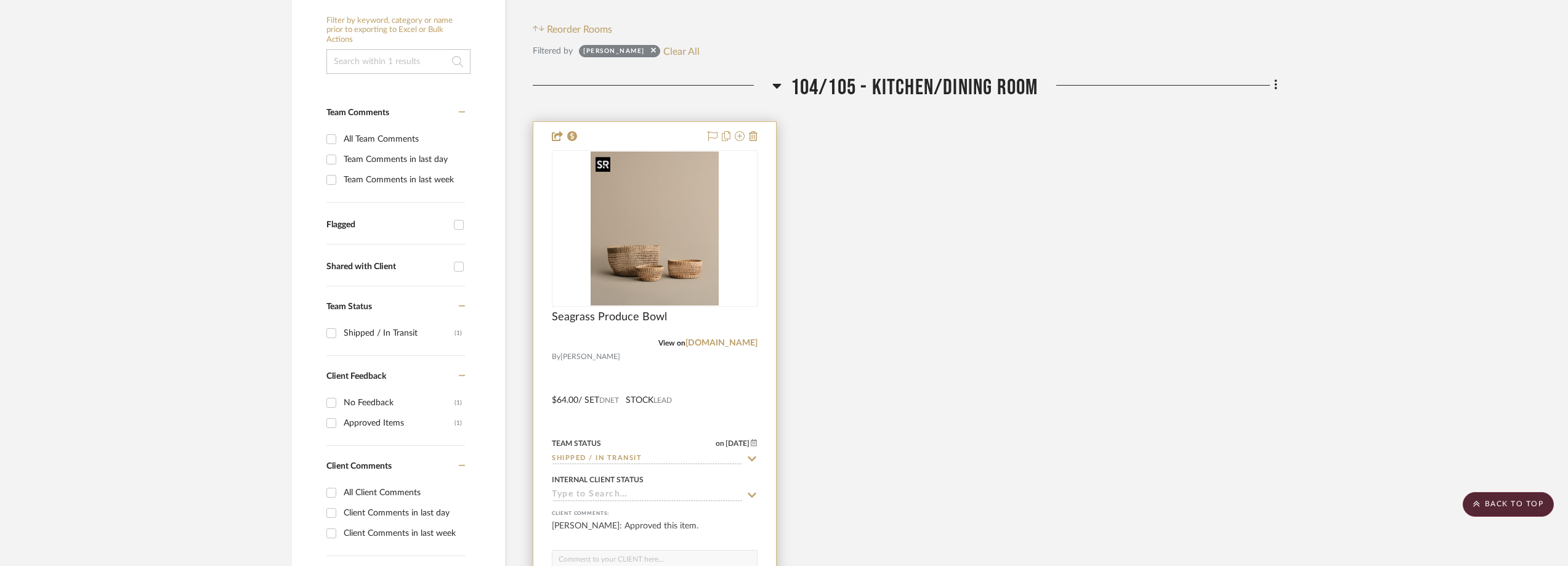
click at [635, 216] on img "0" at bounding box center [655, 229] width 129 height 154
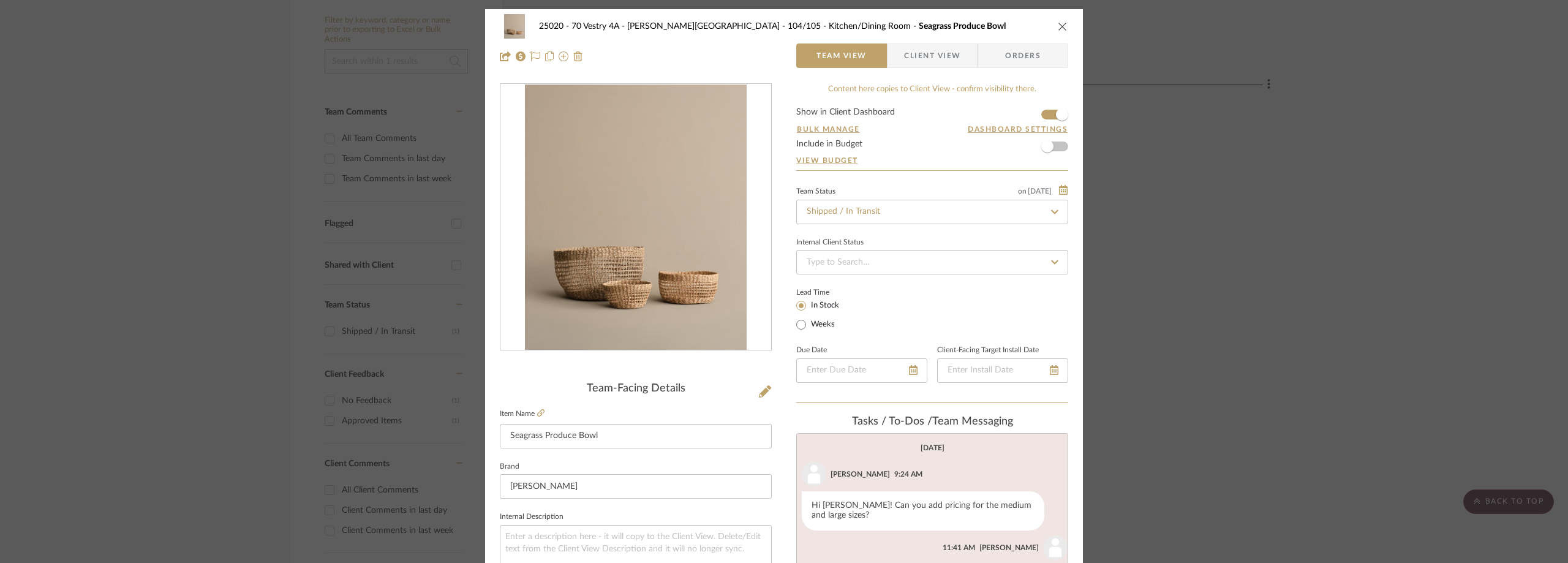
scroll to position [18, 0]
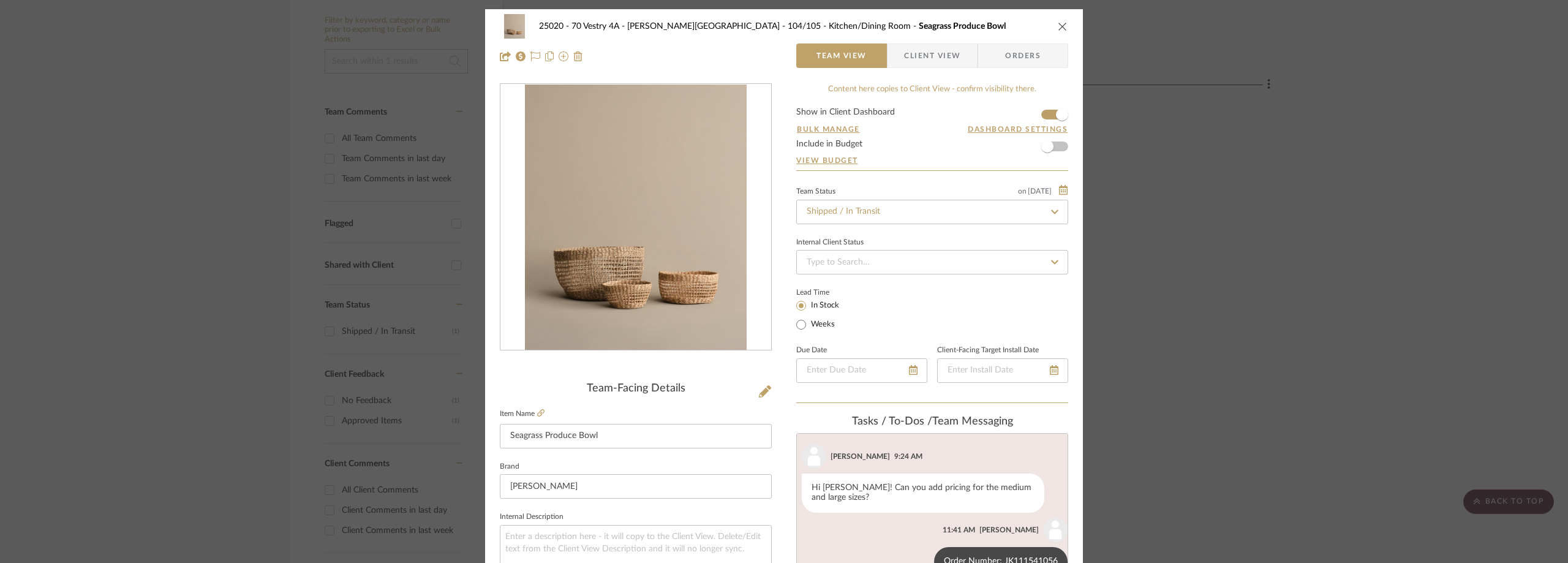
click at [922, 60] on span "Client View" at bounding box center [932, 55] width 57 height 25
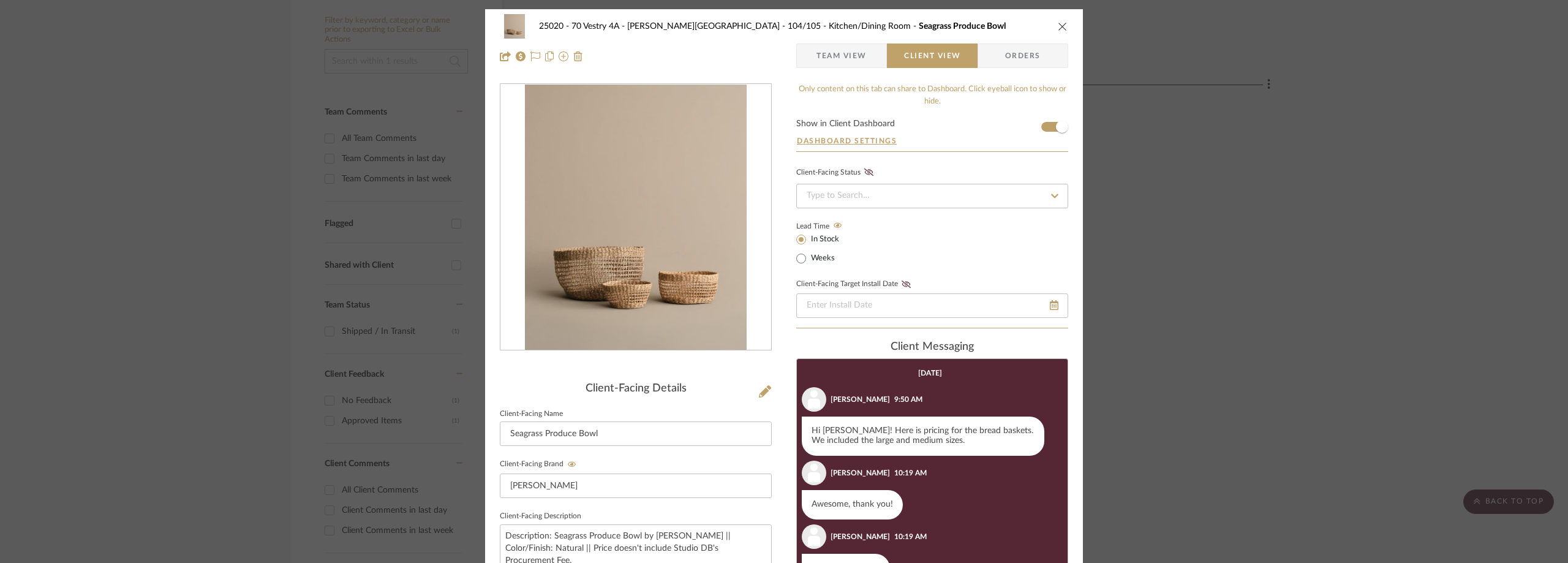
click at [1243, 115] on div "25020 - 70 Vestry 4A - [PERSON_NAME] 104/105 - Kitchen/Dining Room Seagrass Pro…" at bounding box center [784, 282] width 1568 height 563
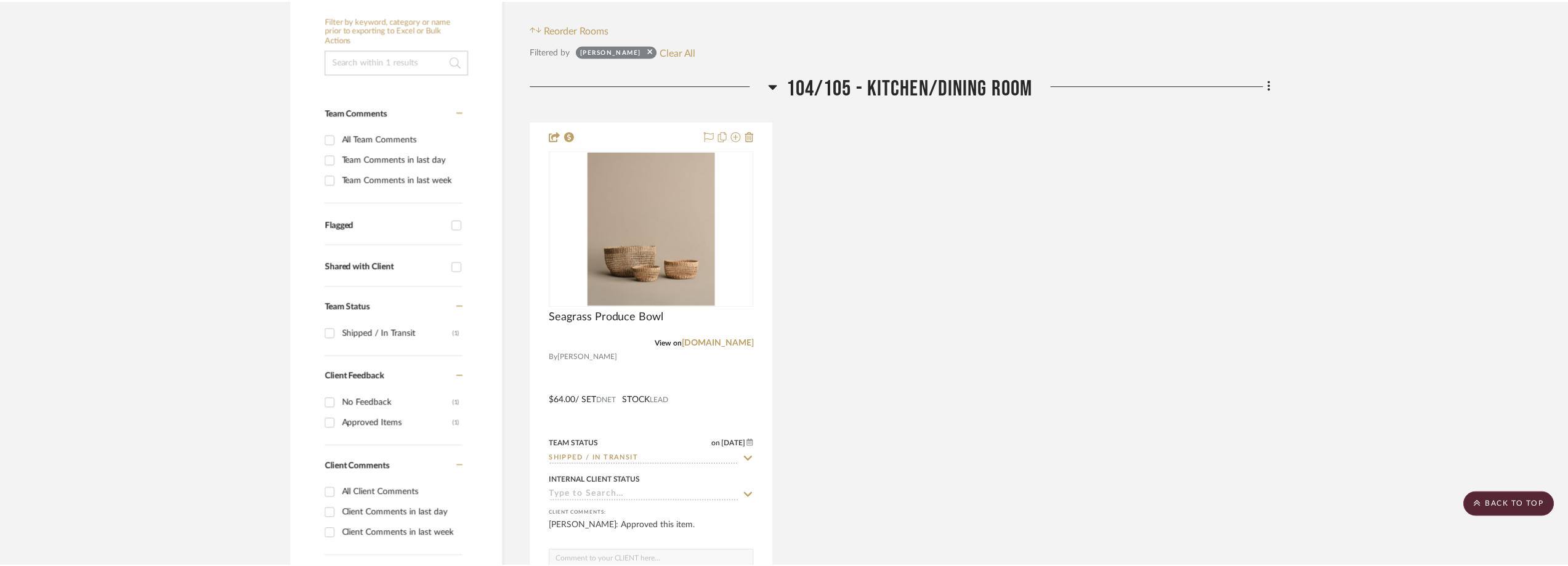
scroll to position [268, 0]
click at [666, 54] on button "Clear All" at bounding box center [681, 51] width 37 height 16
checkbox input "false"
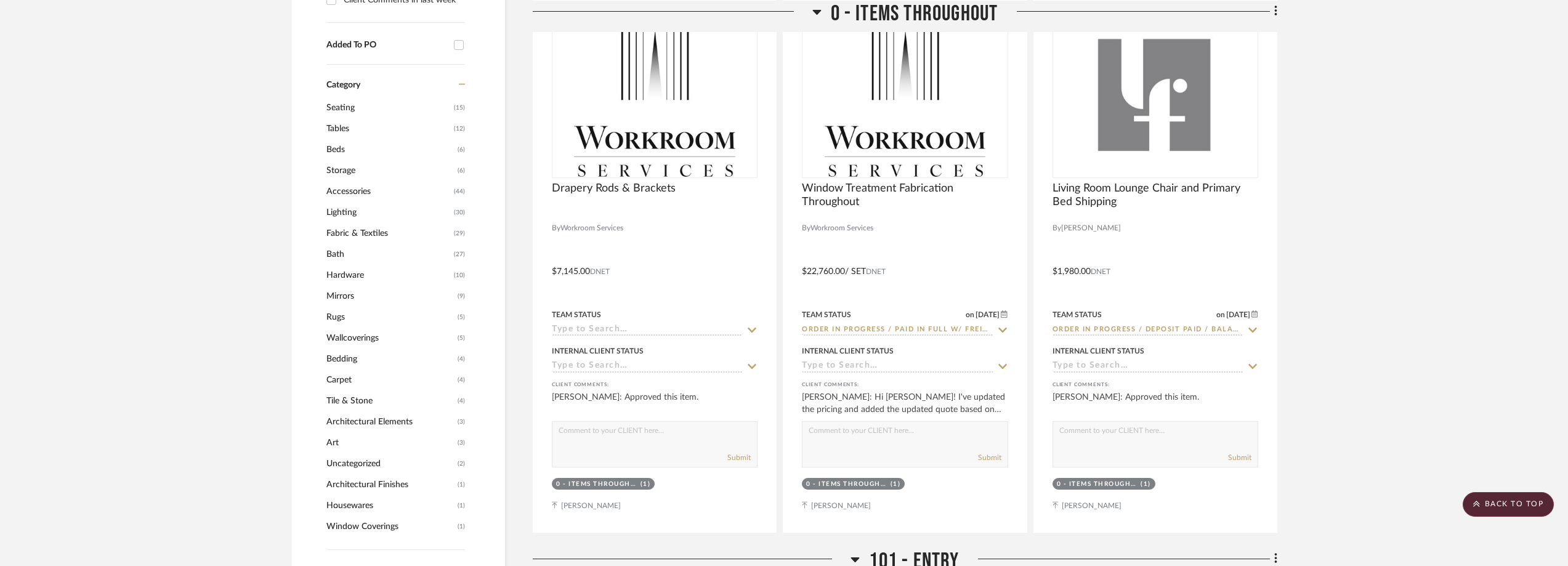
scroll to position [1355, 0]
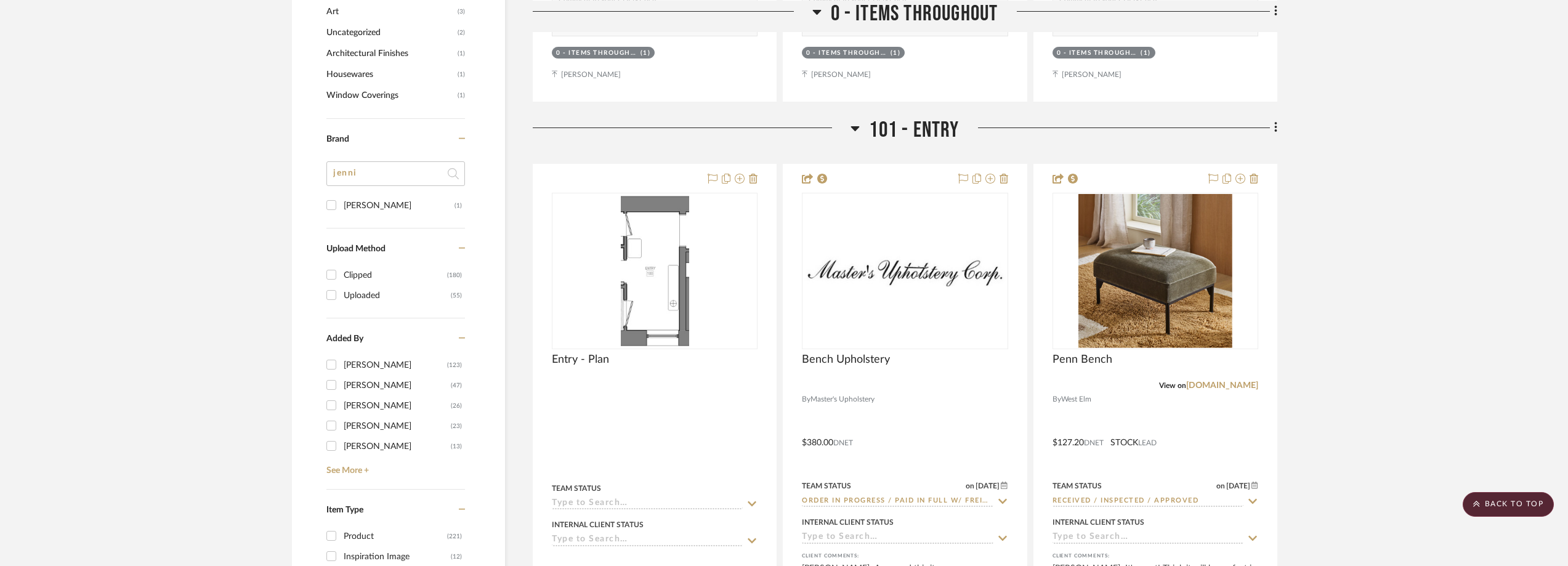
click at [379, 169] on input "jenni" at bounding box center [395, 173] width 138 height 25
drag, startPoint x: 379, startPoint y: 169, endPoint x: 311, endPoint y: 178, distance: 68.6
type input "[PERSON_NAME]"
click at [352, 221] on div "West Elm" at bounding box center [397, 226] width 107 height 20
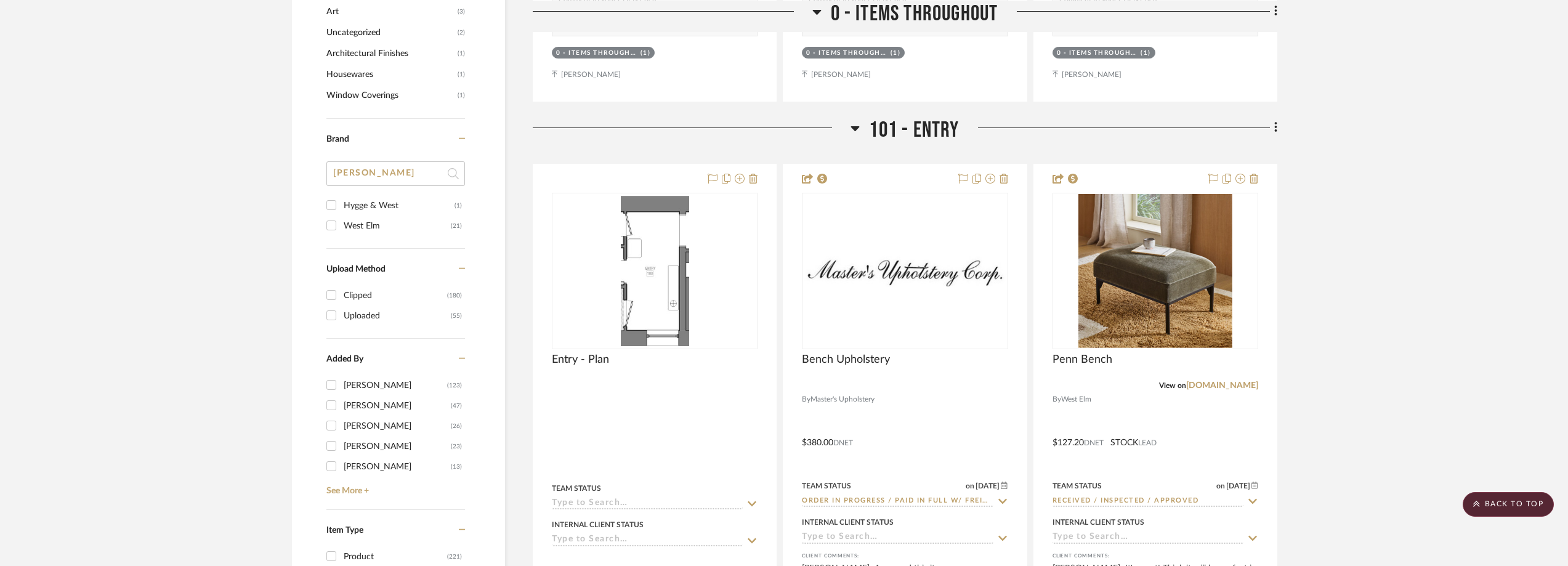
click at [341, 221] on input "West Elm (21)" at bounding box center [331, 225] width 20 height 20
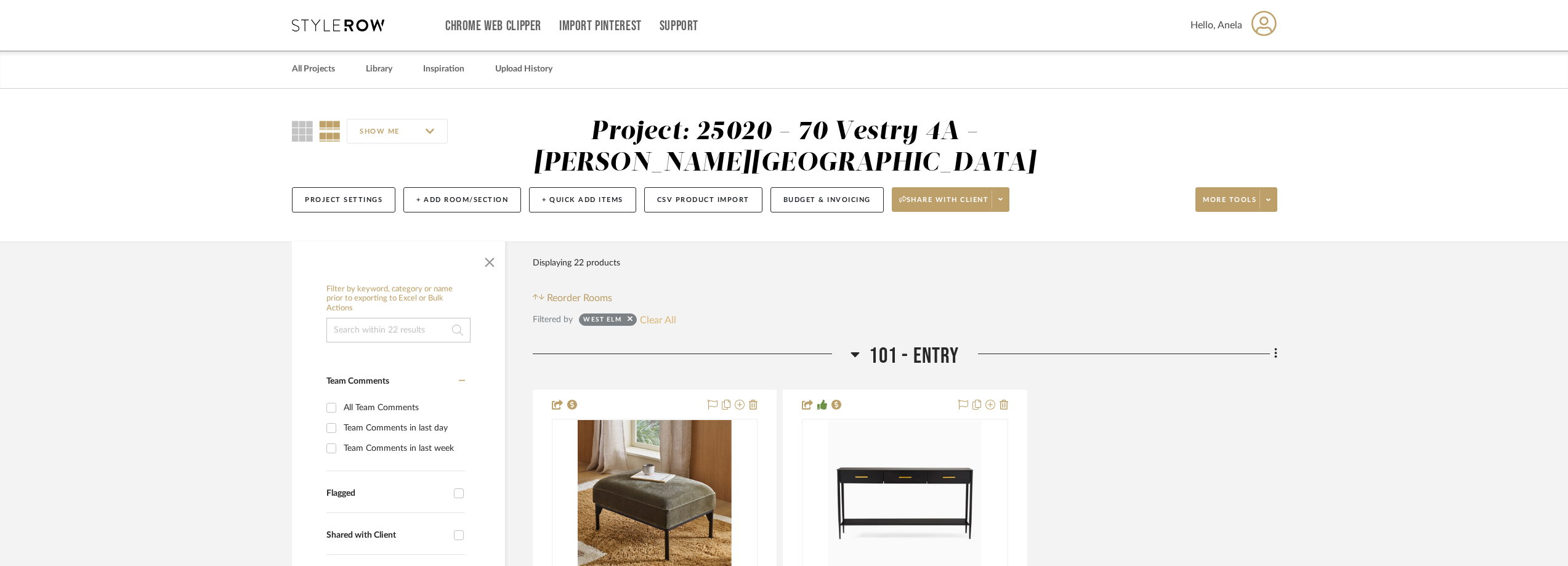
click at [655, 322] on button "Clear All" at bounding box center [658, 319] width 37 height 16
checkbox input "false"
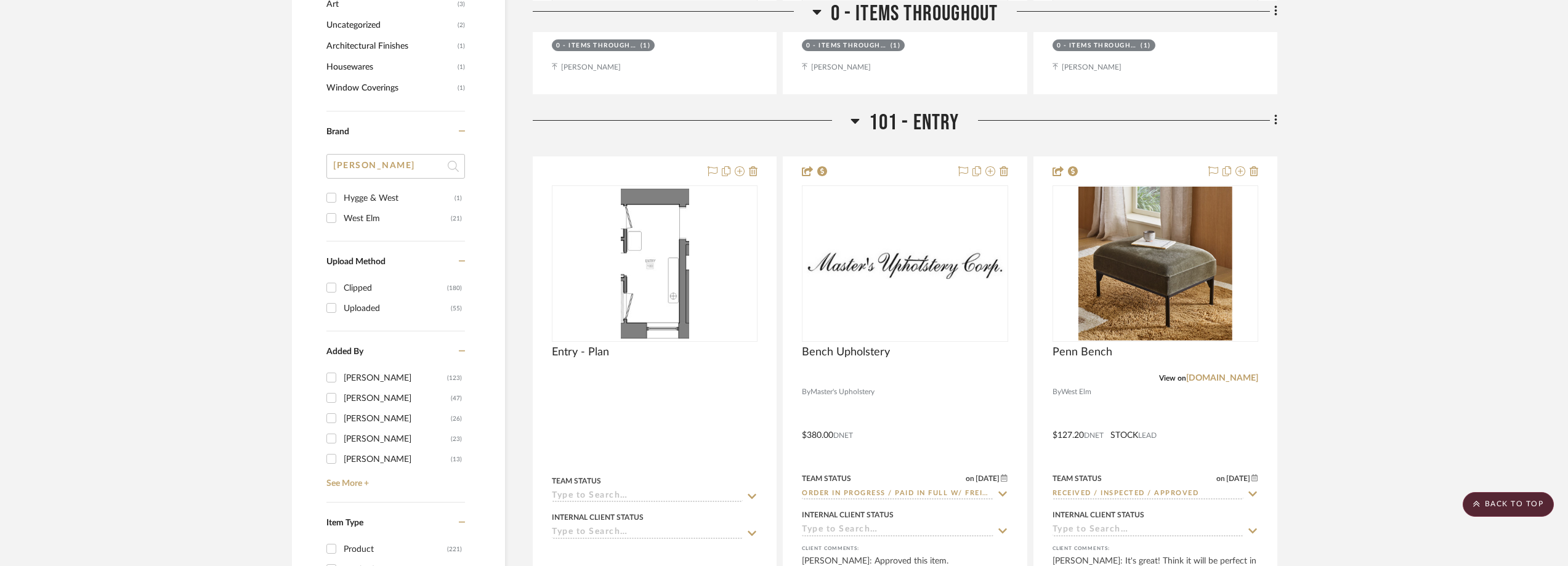
scroll to position [1232, 0]
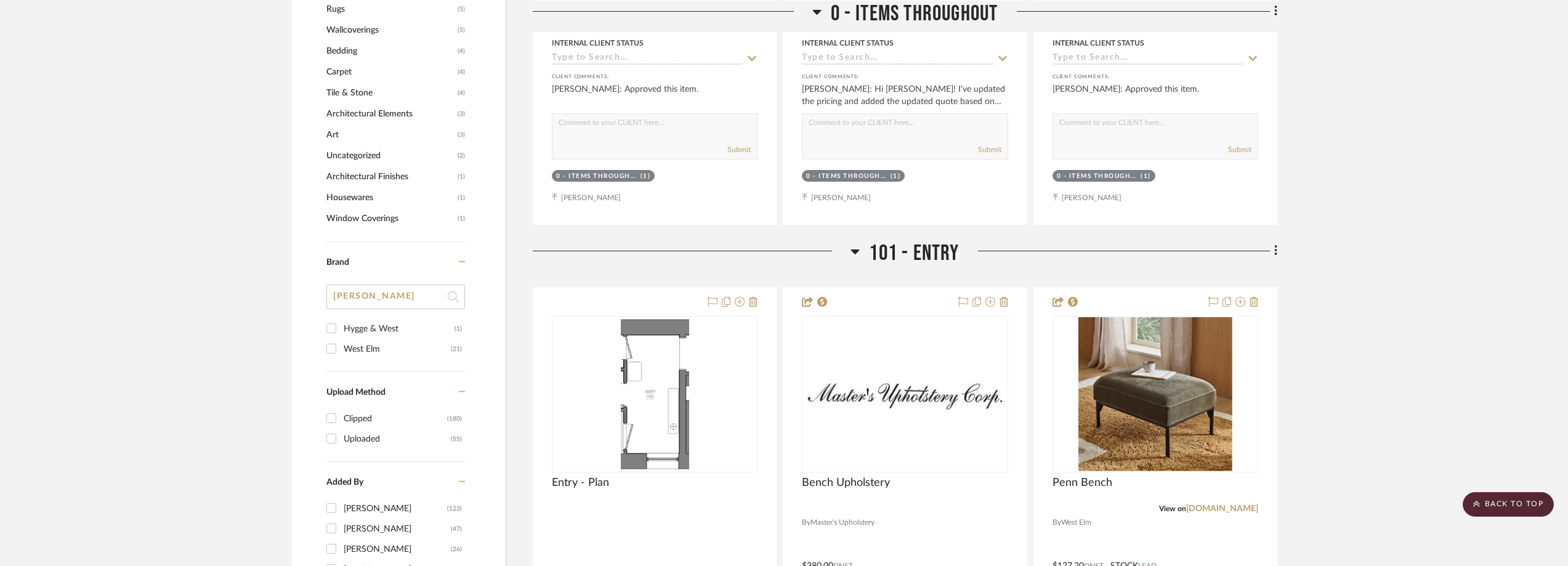
drag, startPoint x: 369, startPoint y: 296, endPoint x: 297, endPoint y: 298, distance: 72.0
type input "cra"
click at [354, 325] on div "Crate & Barrel" at bounding box center [399, 328] width 111 height 20
click at [341, 325] on input "Crate & Barrel (2)" at bounding box center [331, 328] width 20 height 20
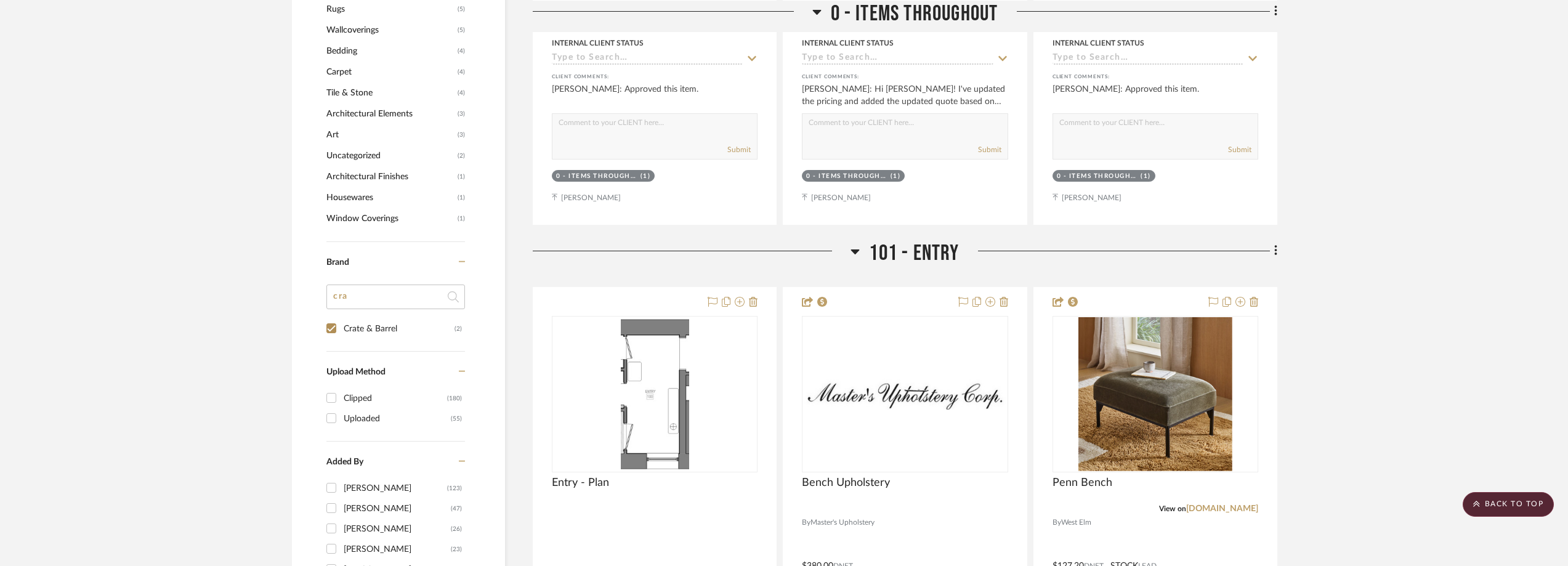
checkbox input "true"
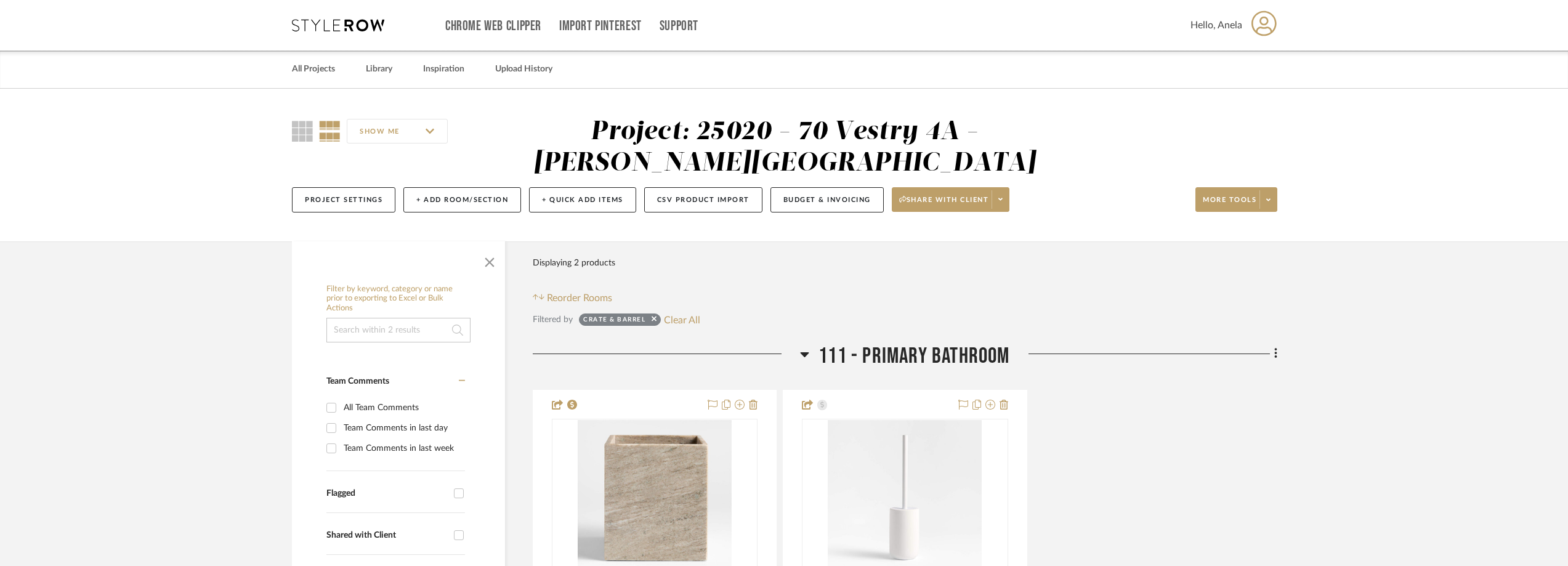
click at [366, 17] on div "Chrome Web Clipper Import Pinterest Support All Projects Library Inspiration Up…" at bounding box center [784, 25] width 985 height 51
click at [361, 25] on icon at bounding box center [338, 25] width 92 height 13
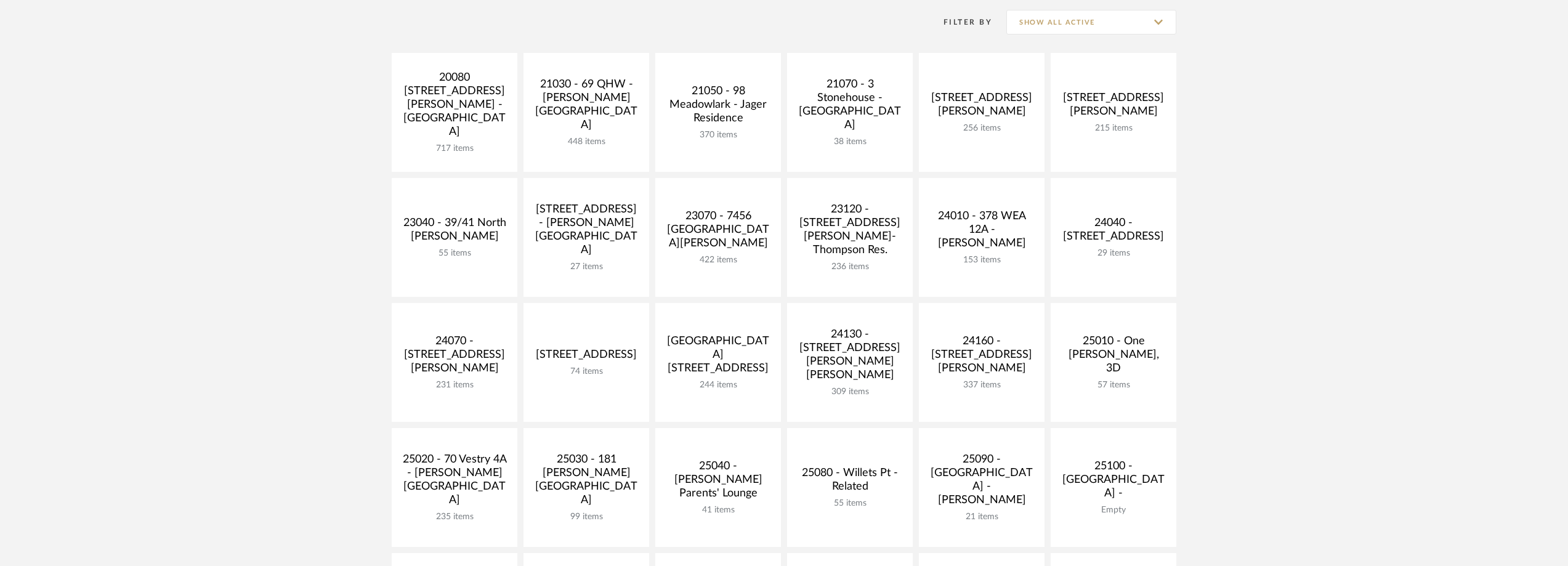
scroll to position [493, 0]
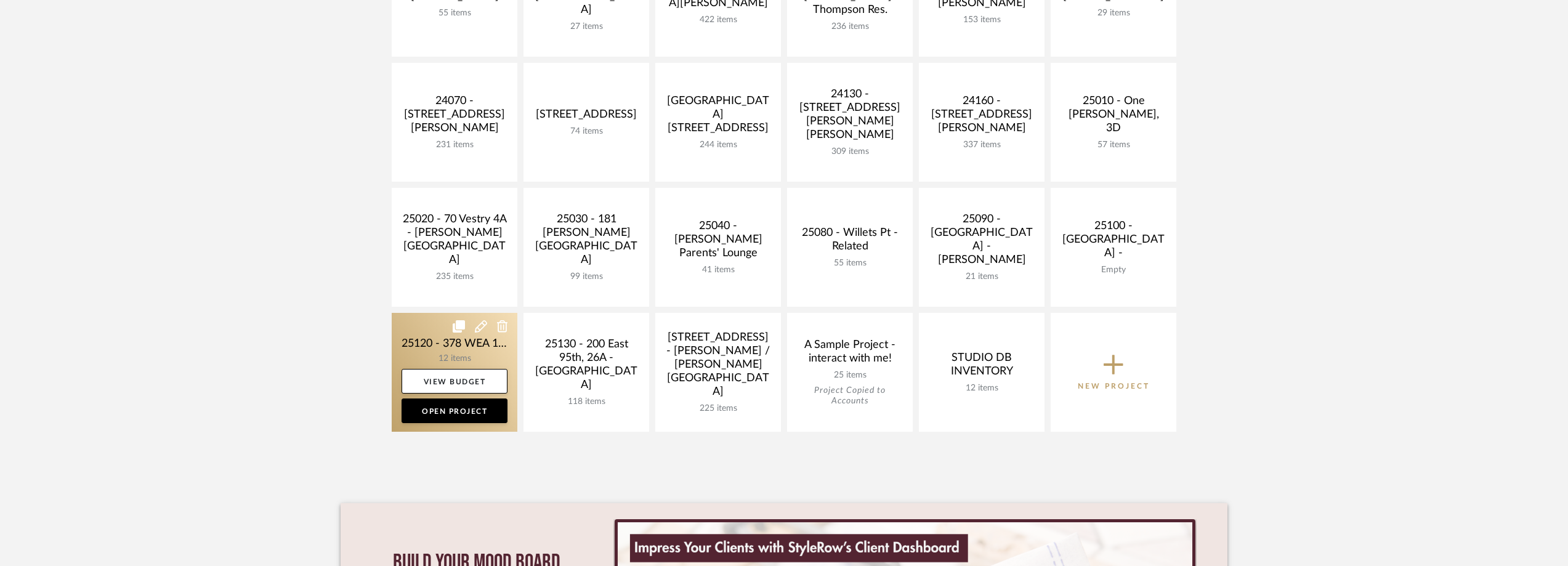
click at [421, 338] on link at bounding box center [454, 372] width 126 height 119
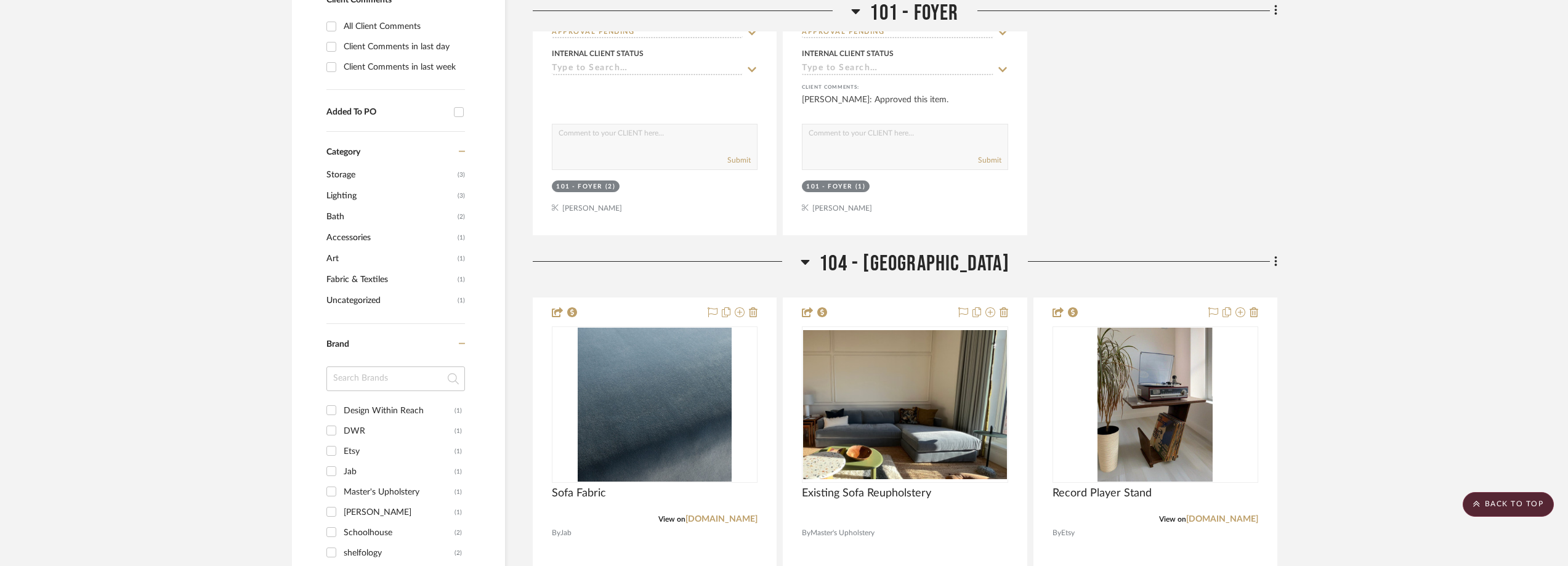
scroll to position [924, 0]
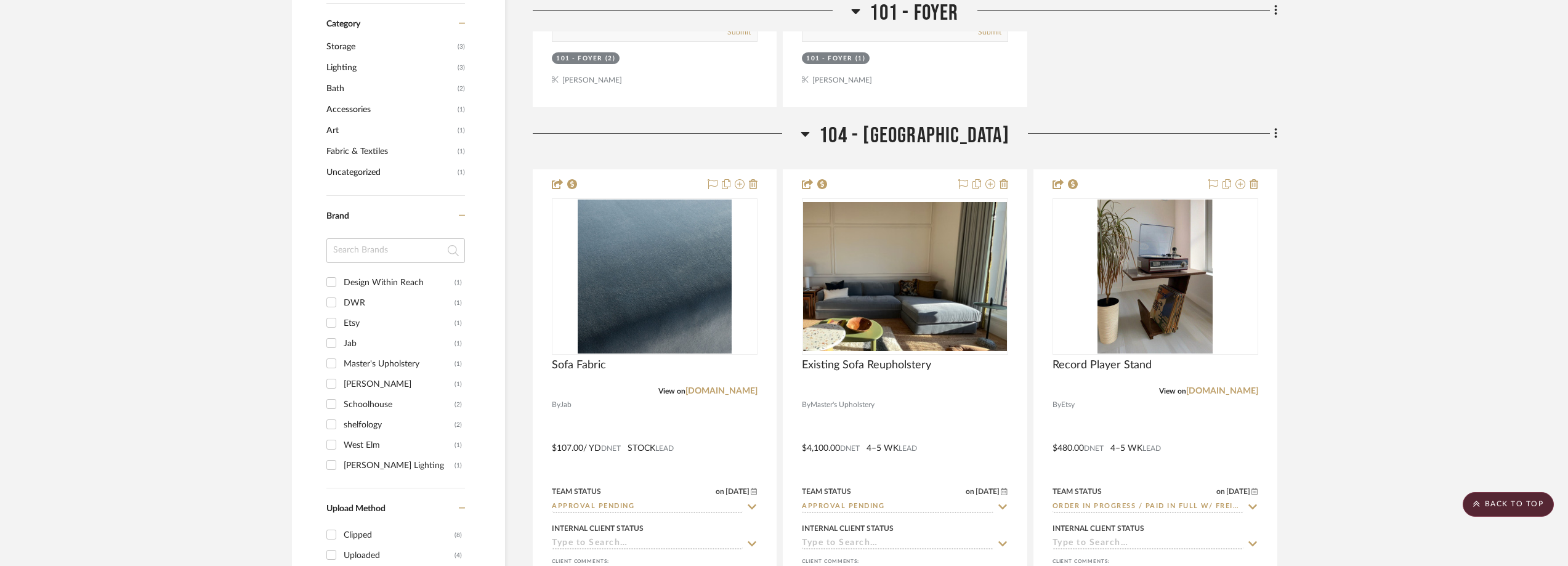
click at [373, 322] on div "Etsy" at bounding box center [399, 323] width 111 height 20
click at [341, 322] on input "Etsy (1)" at bounding box center [331, 322] width 20 height 20
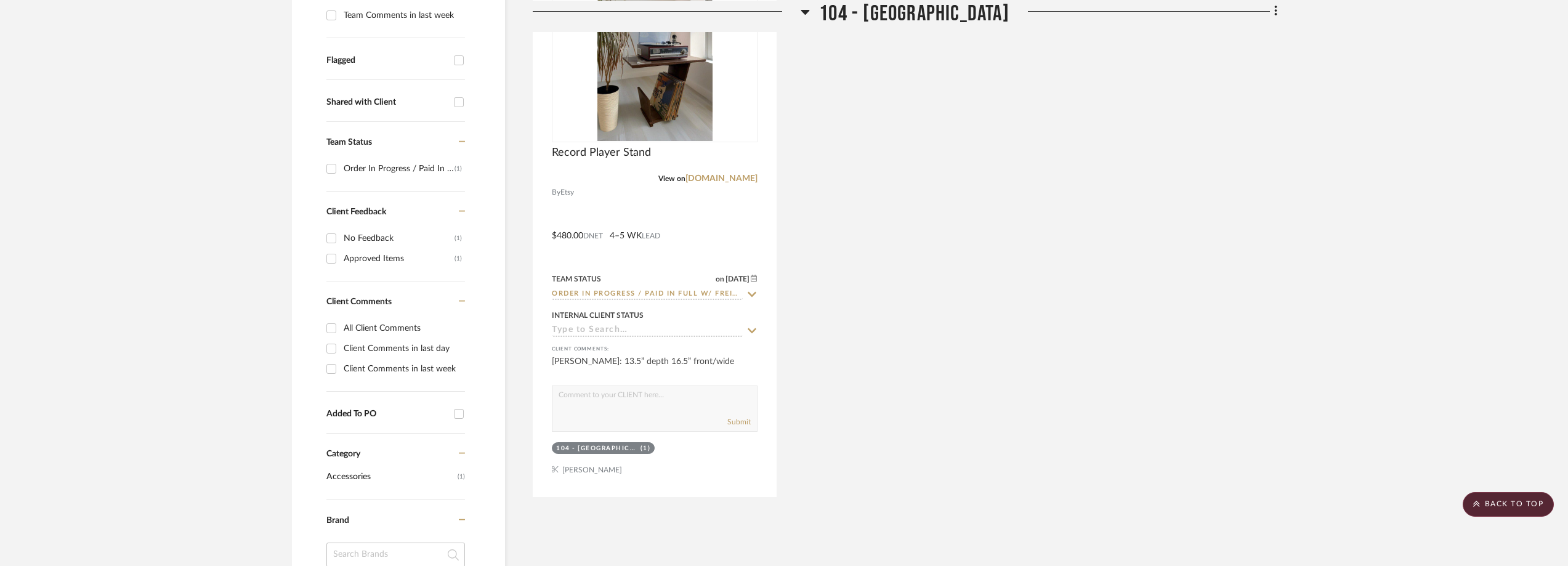
scroll to position [432, 0]
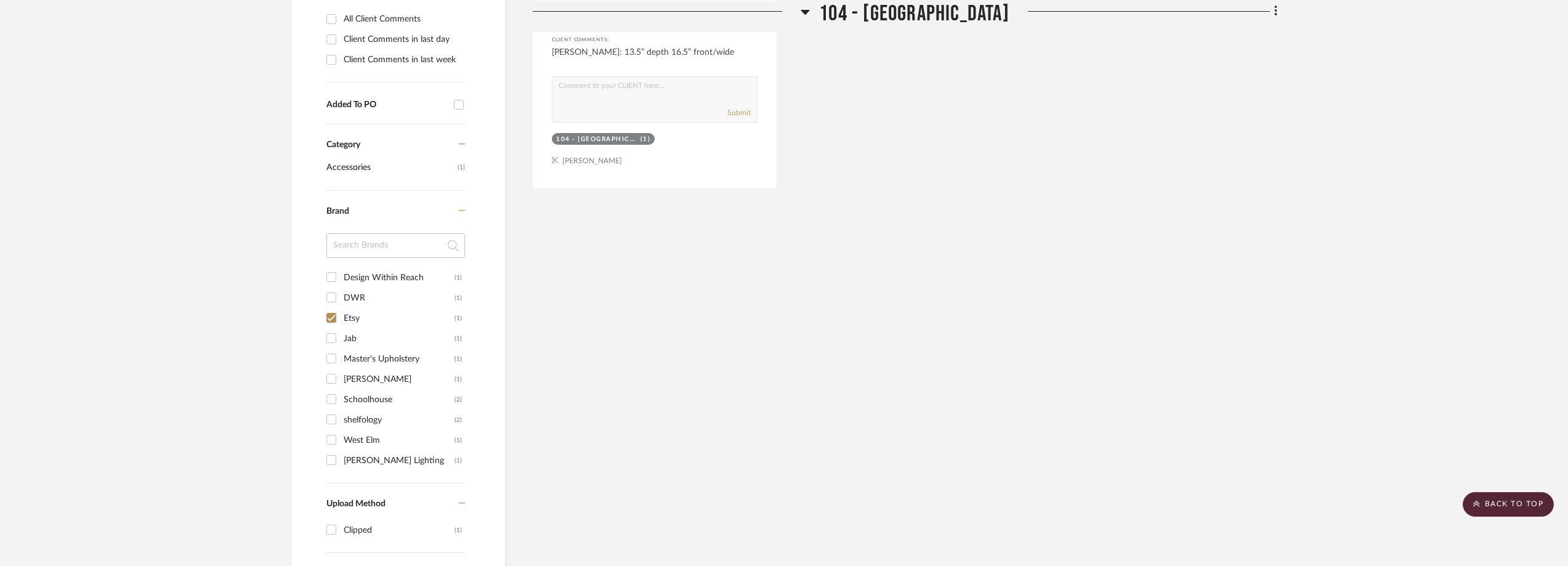
scroll to position [802, 0]
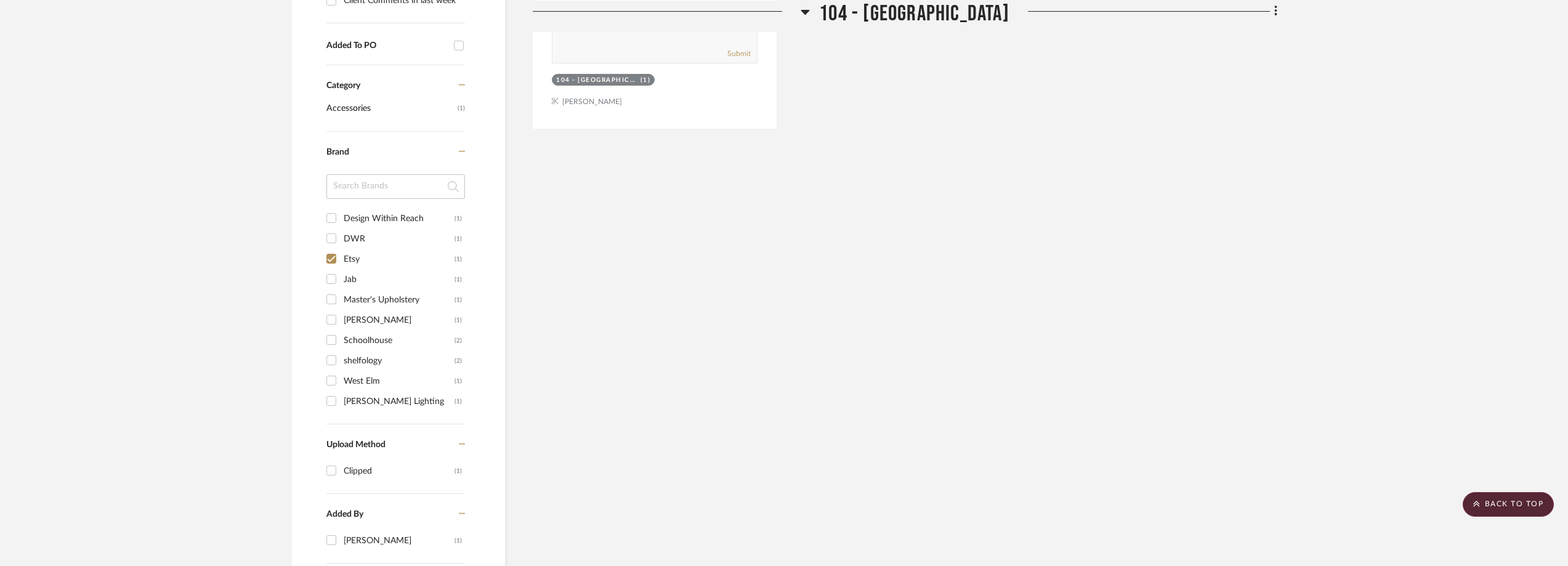
click at [369, 260] on div "Etsy" at bounding box center [399, 259] width 111 height 20
click at [341, 260] on input "Etsy (1)" at bounding box center [331, 258] width 20 height 20
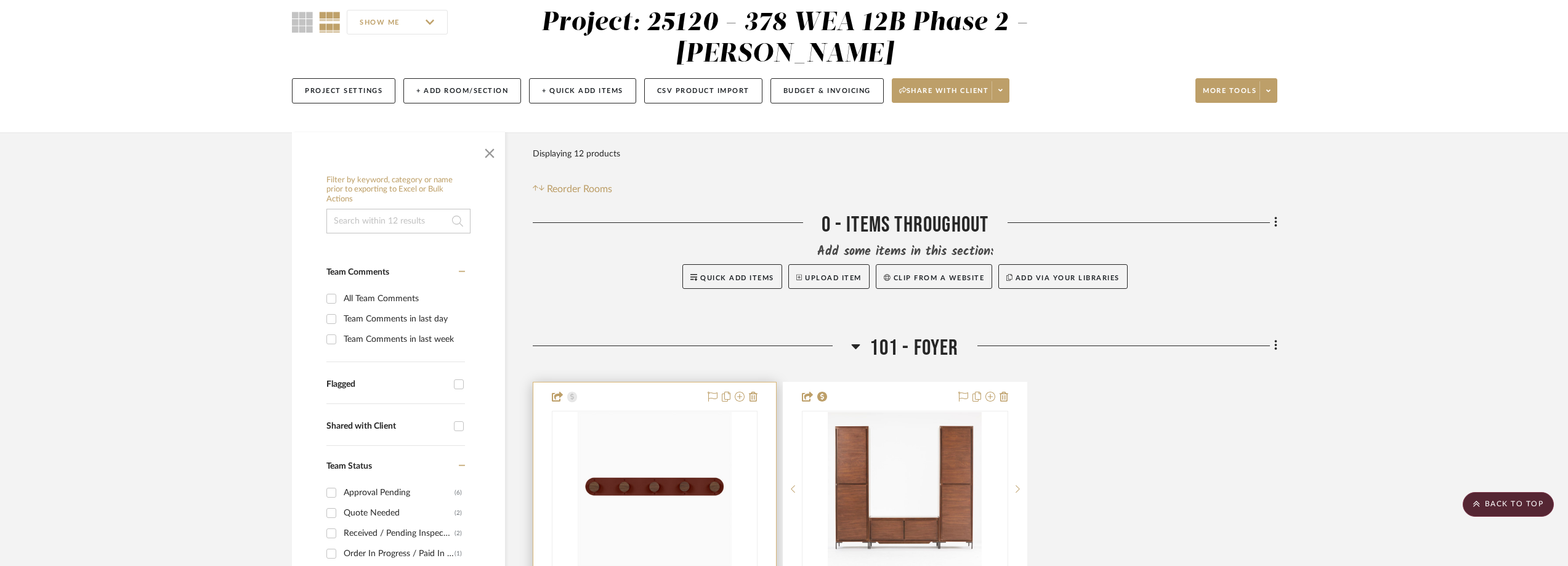
scroll to position [0, 0]
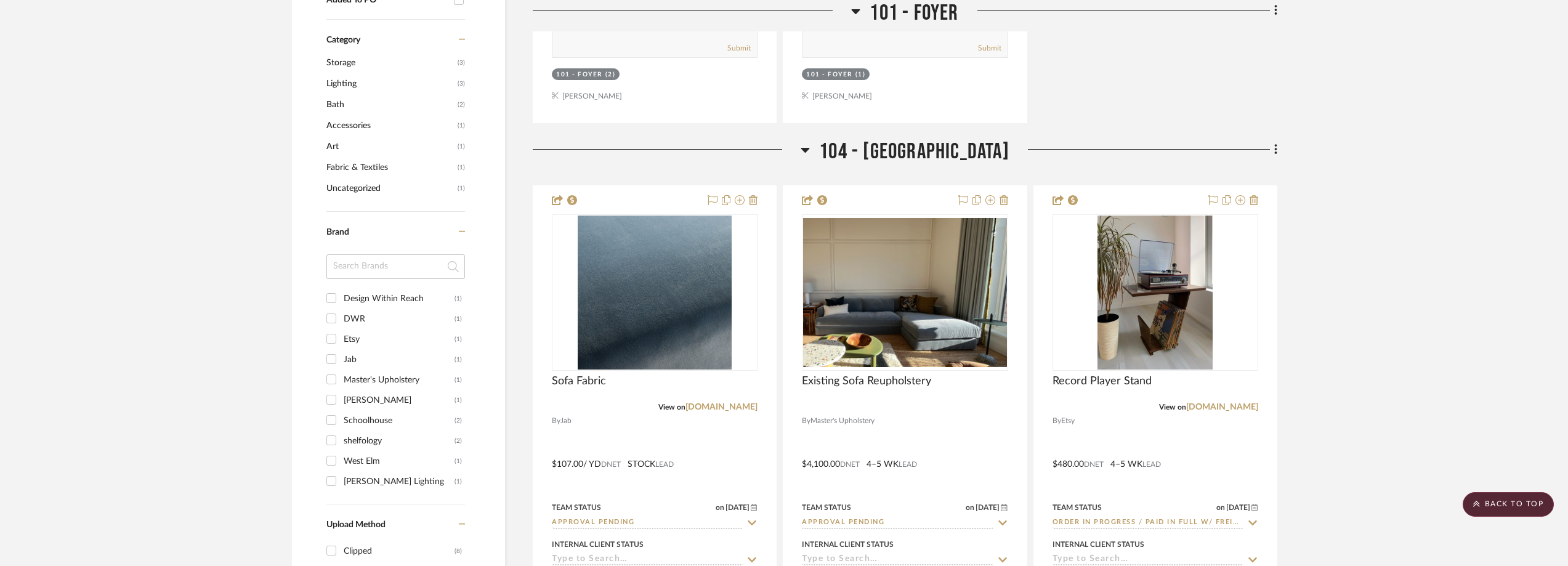
scroll to position [1047, 0]
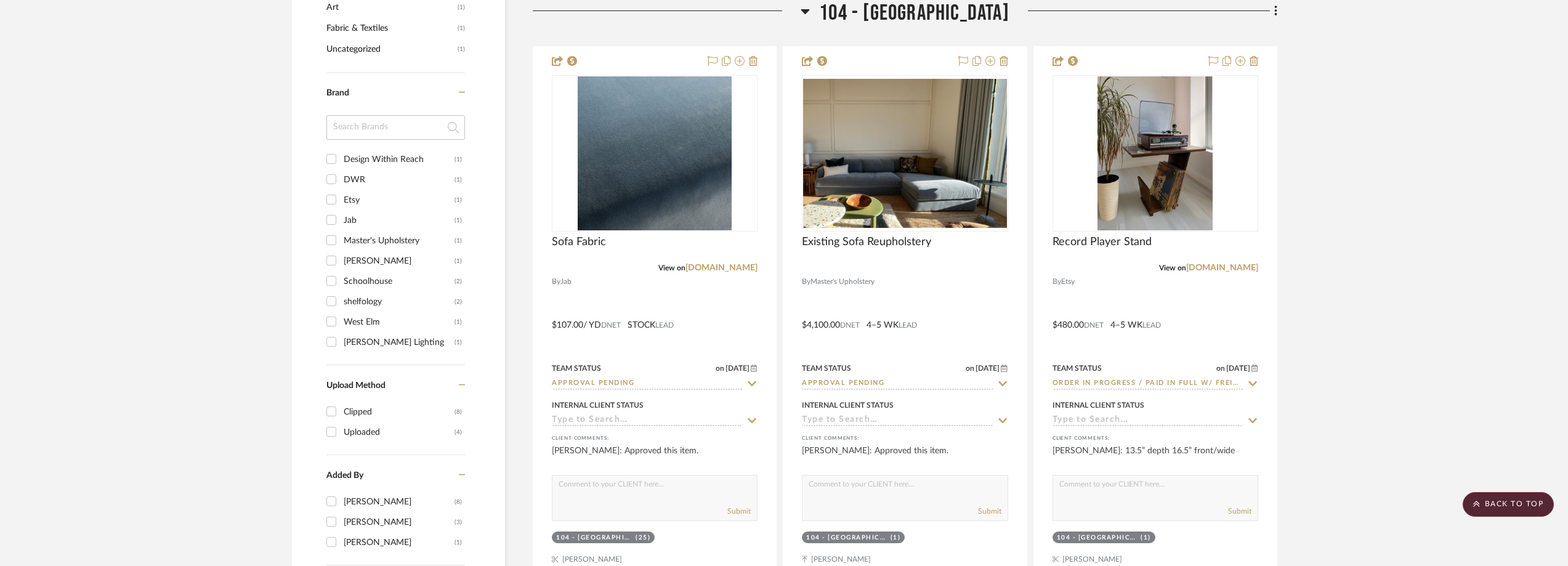
click at [356, 198] on div "Etsy" at bounding box center [399, 200] width 111 height 20
click at [341, 198] on input "Etsy (1)" at bounding box center [331, 199] width 20 height 20
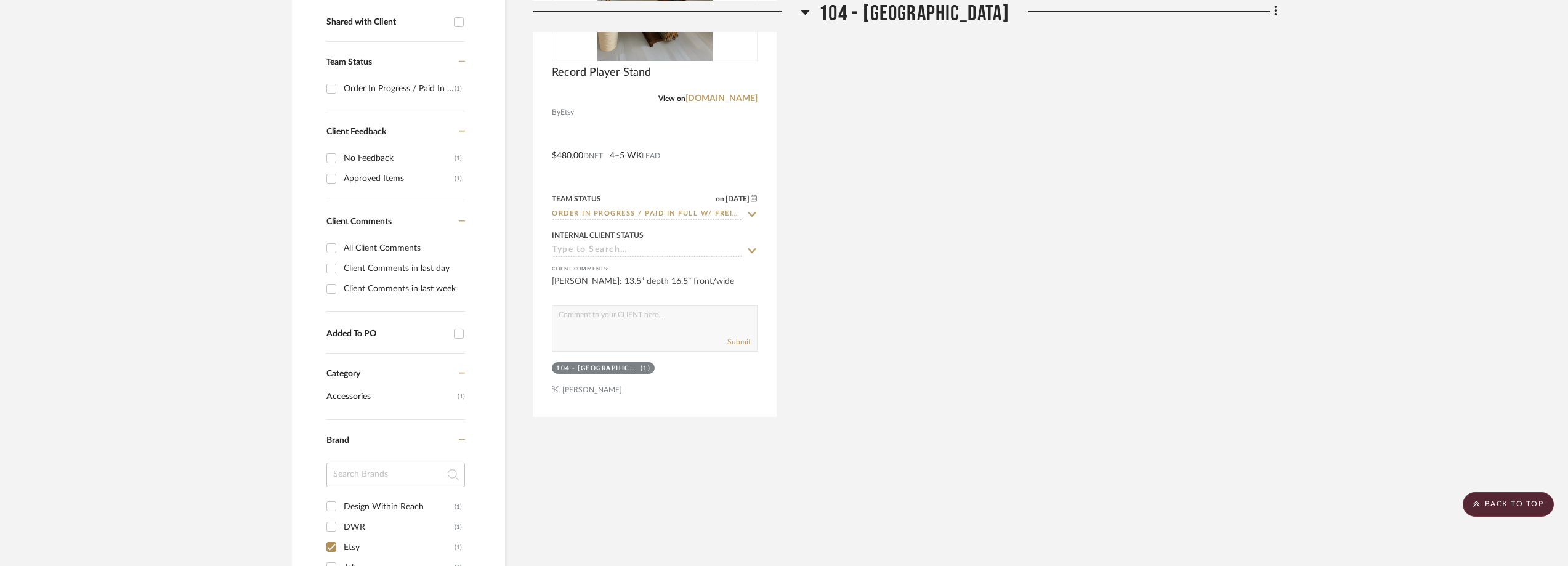
scroll to position [247, 0]
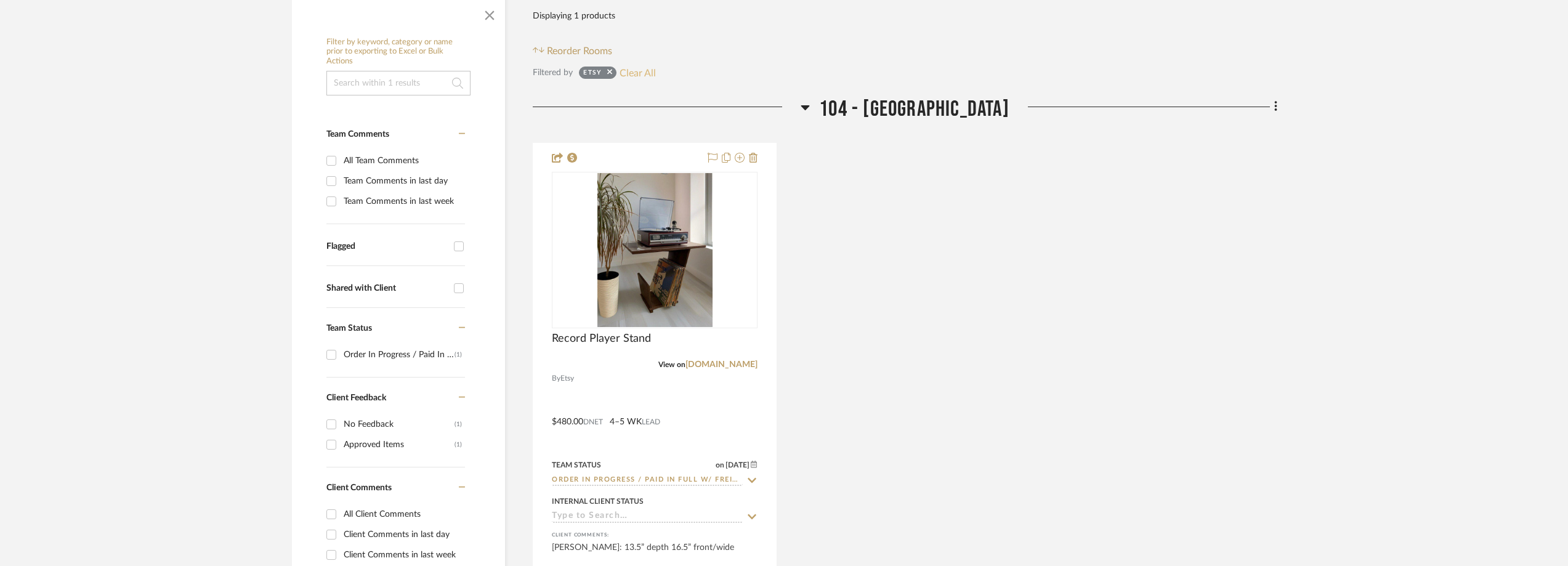
click at [652, 76] on button "Clear All" at bounding box center [638, 72] width 37 height 16
checkbox input "false"
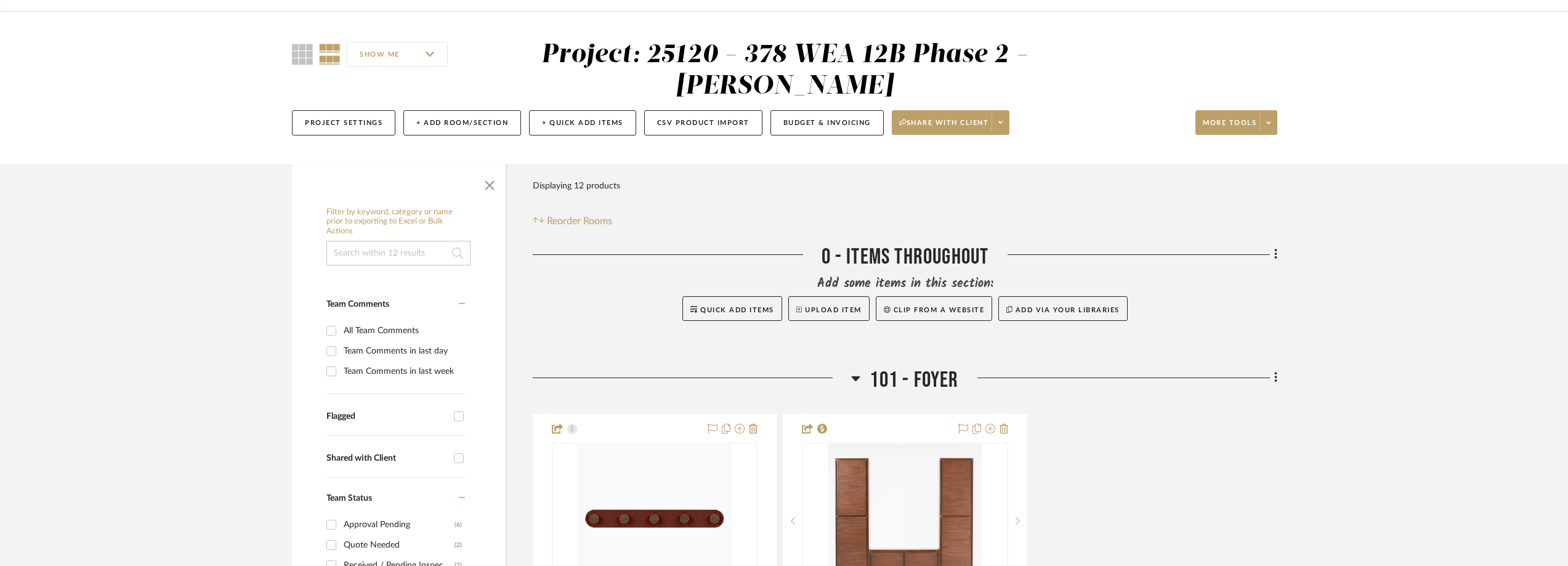
scroll to position [0, 0]
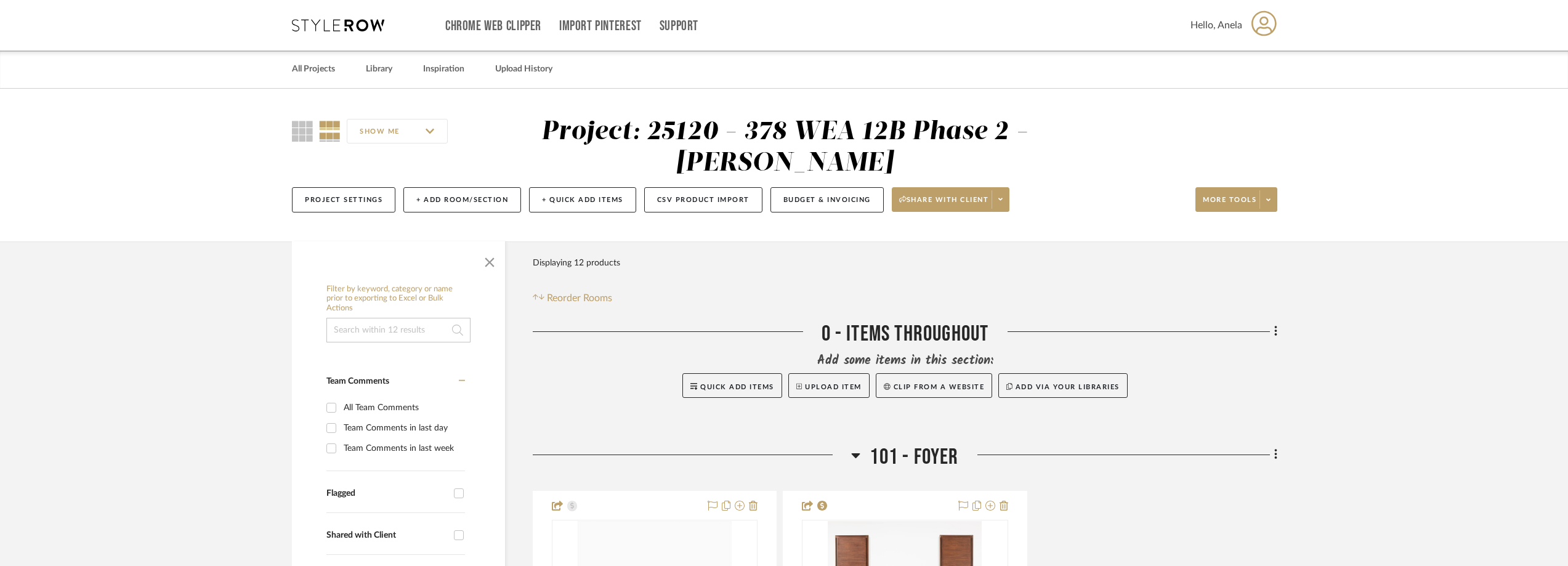
click at [373, 18] on div "Chrome Web Clipper Import Pinterest Support All Projects Library Inspiration Up…" at bounding box center [784, 25] width 985 height 51
click at [369, 23] on icon at bounding box center [338, 25] width 92 height 13
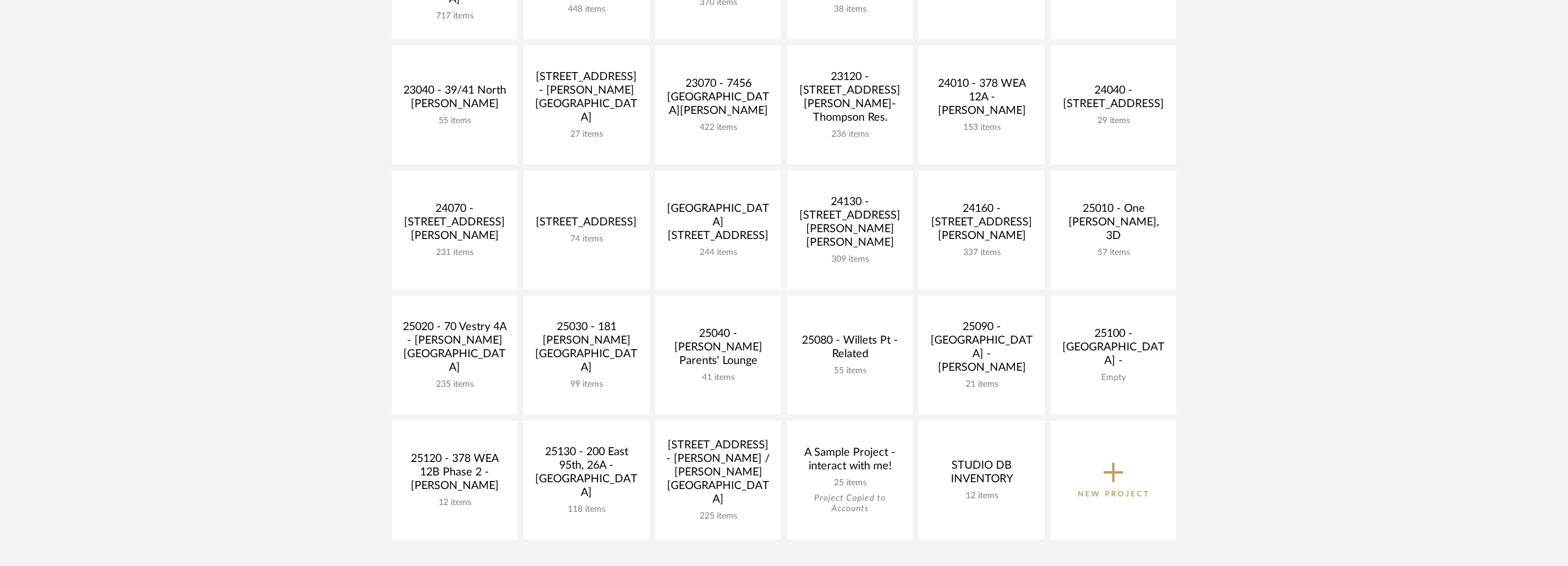
scroll to position [431, 0]
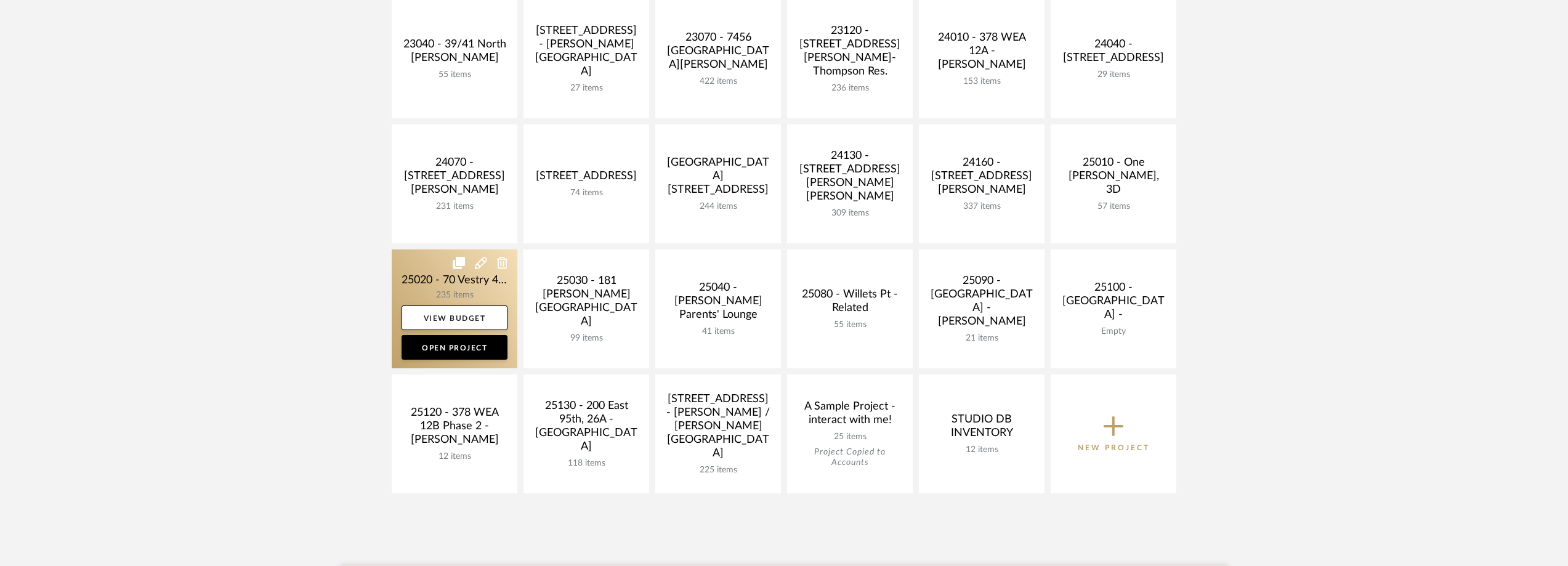
click at [407, 281] on link at bounding box center [454, 309] width 126 height 119
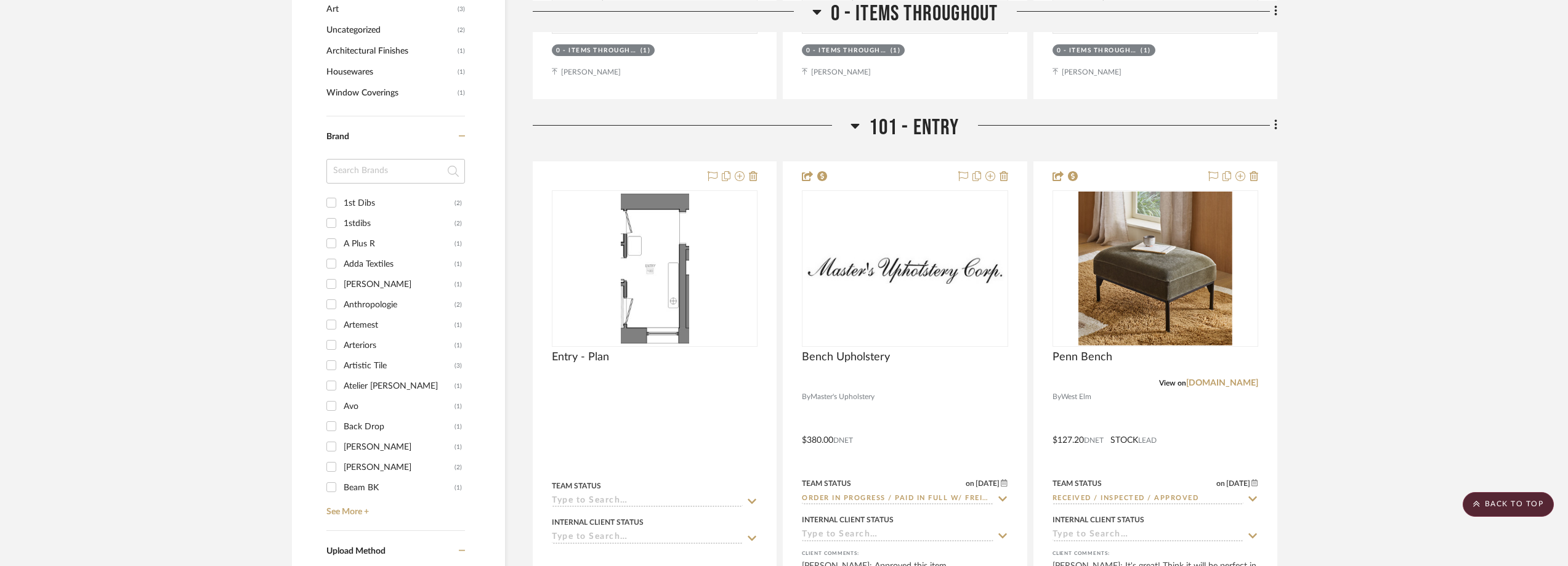
scroll to position [1478, 0]
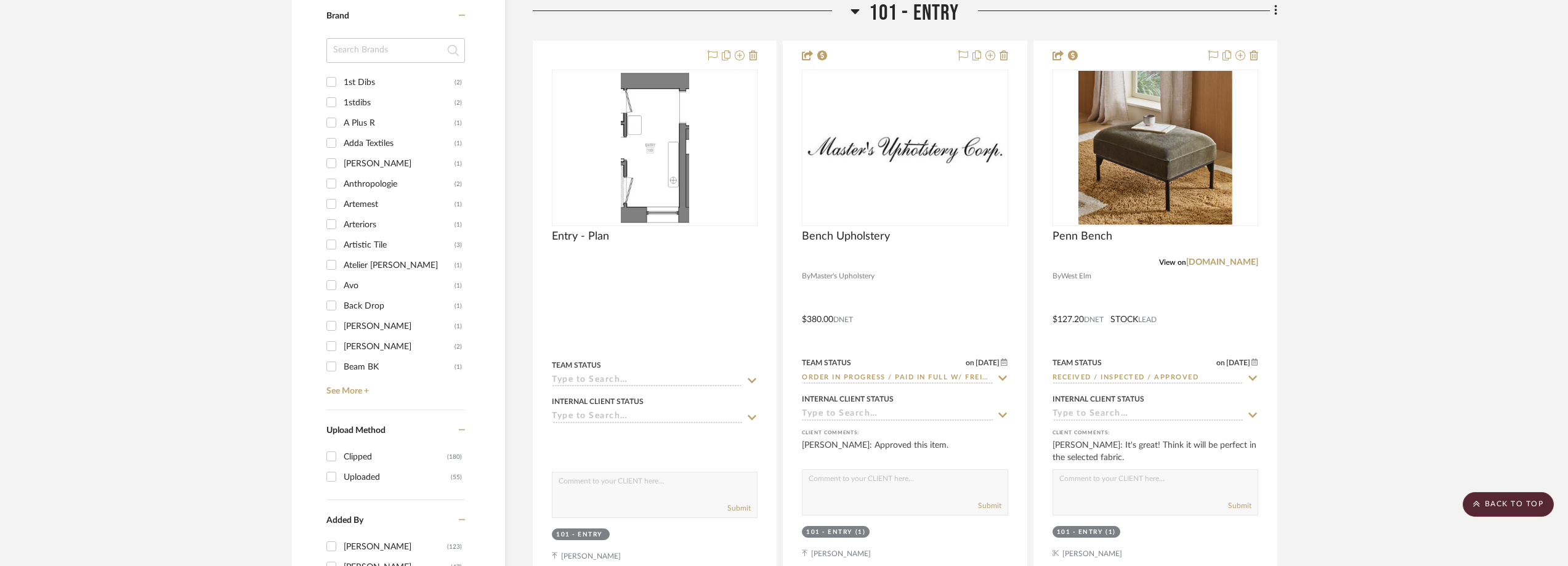
click at [377, 54] on input at bounding box center [395, 50] width 138 height 25
type input "made"
click at [371, 100] on div "Made In" at bounding box center [399, 102] width 111 height 20
click at [341, 100] on input "Made In (1)" at bounding box center [331, 102] width 20 height 20
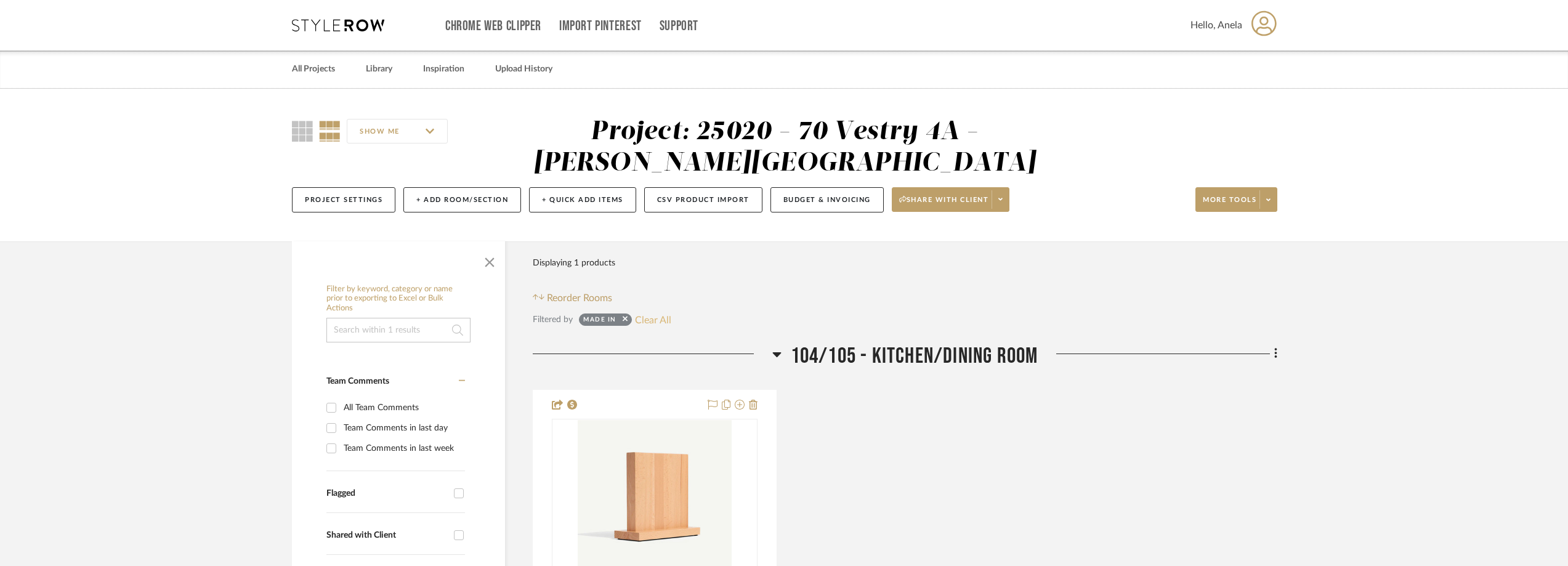
click at [647, 318] on button "Clear All" at bounding box center [653, 319] width 37 height 16
checkbox input "false"
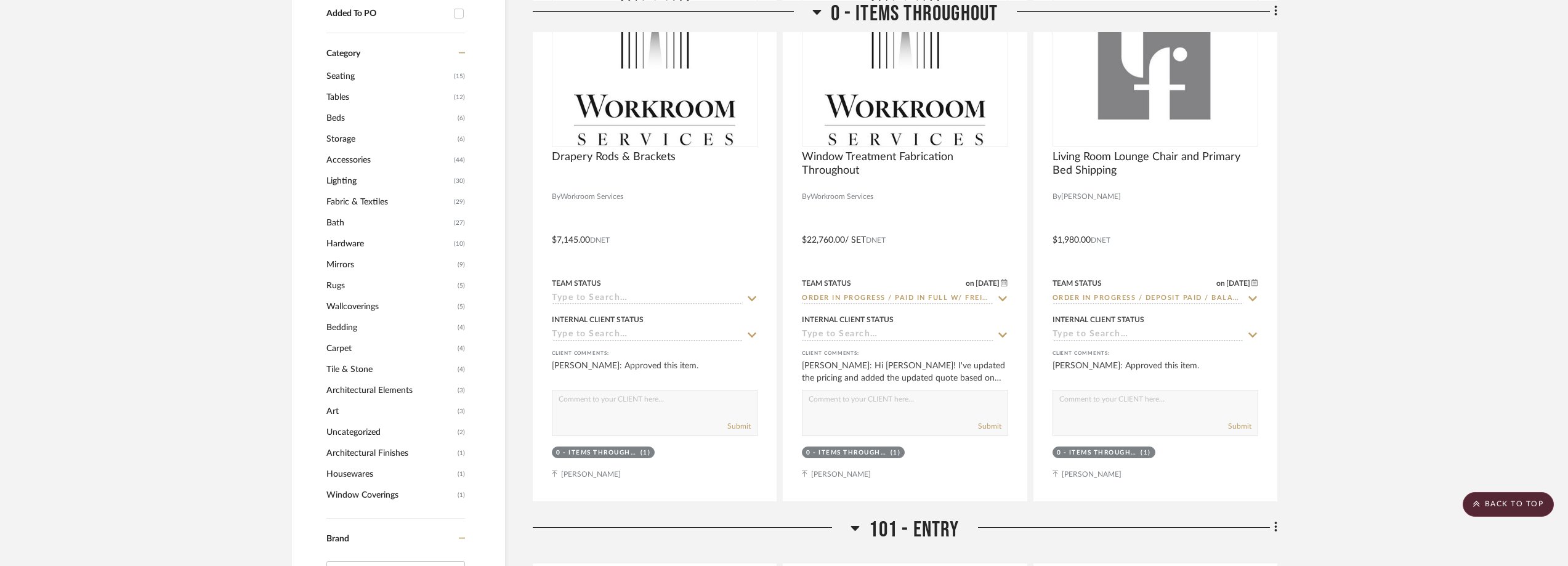
scroll to position [1232, 0]
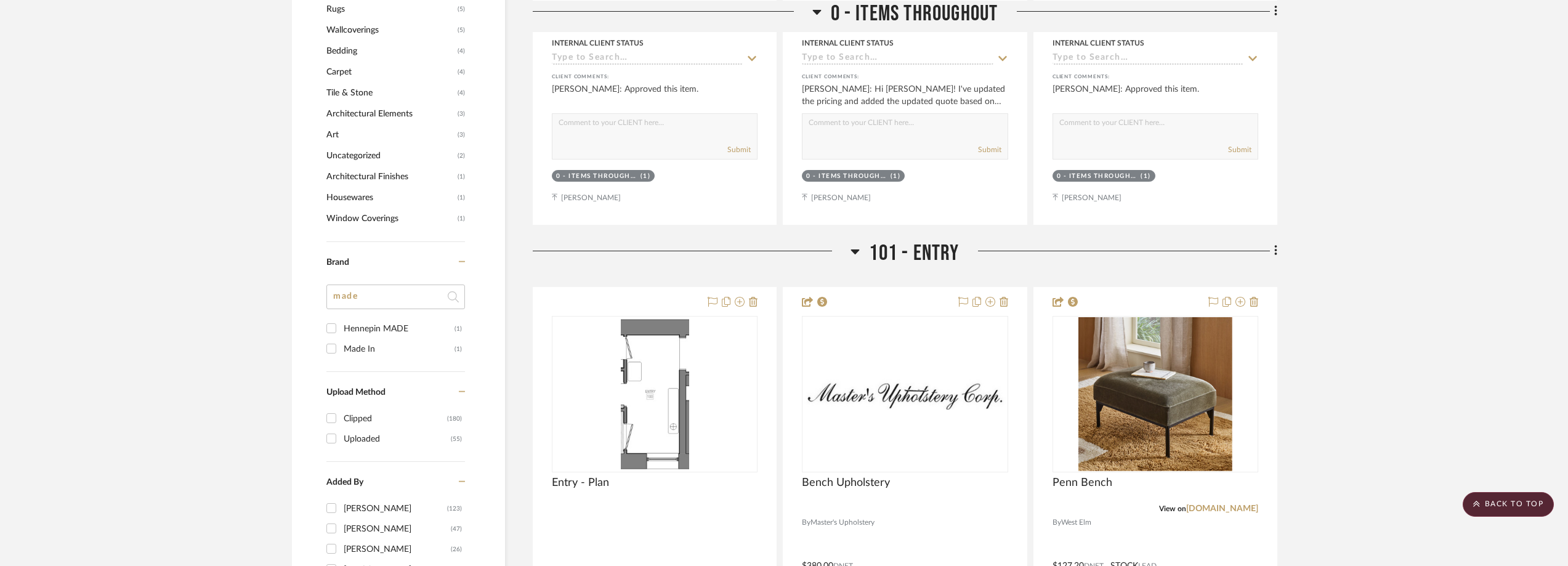
drag, startPoint x: 318, startPoint y: 294, endPoint x: 311, endPoint y: 292, distance: 7.3
type input "beam"
click at [338, 321] on input "Beam BK (1)" at bounding box center [331, 328] width 20 height 20
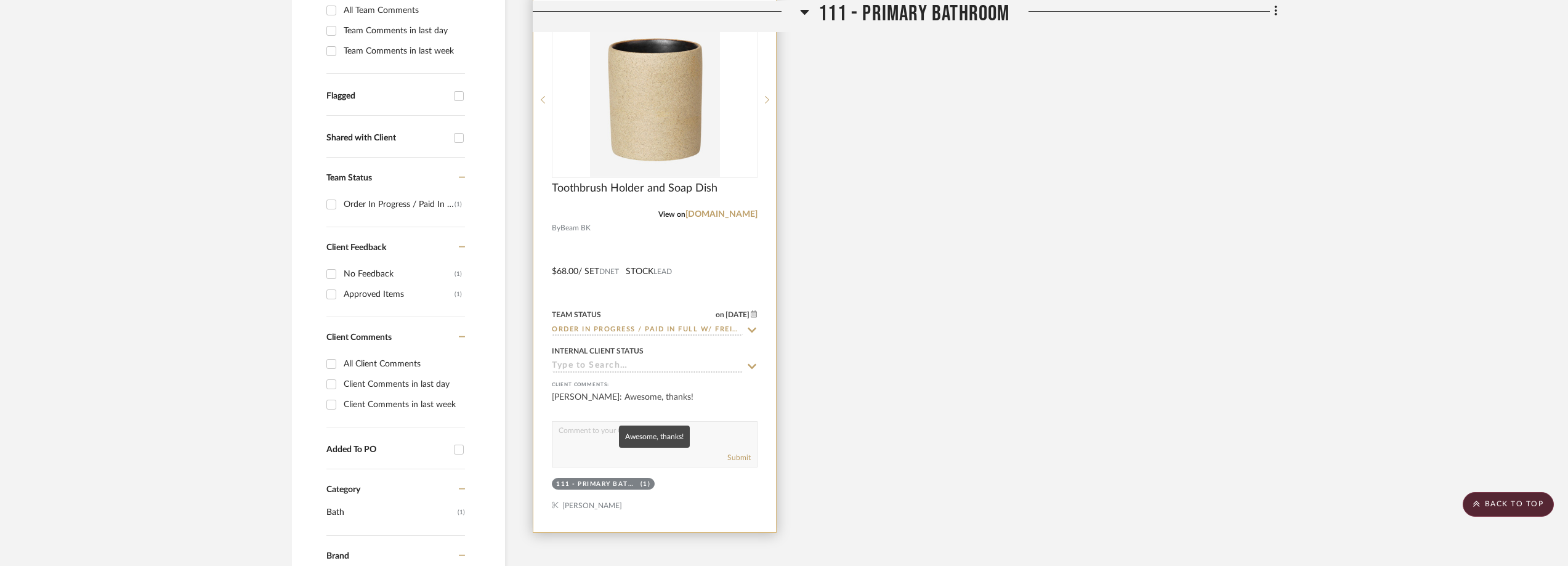
scroll to position [390, 0]
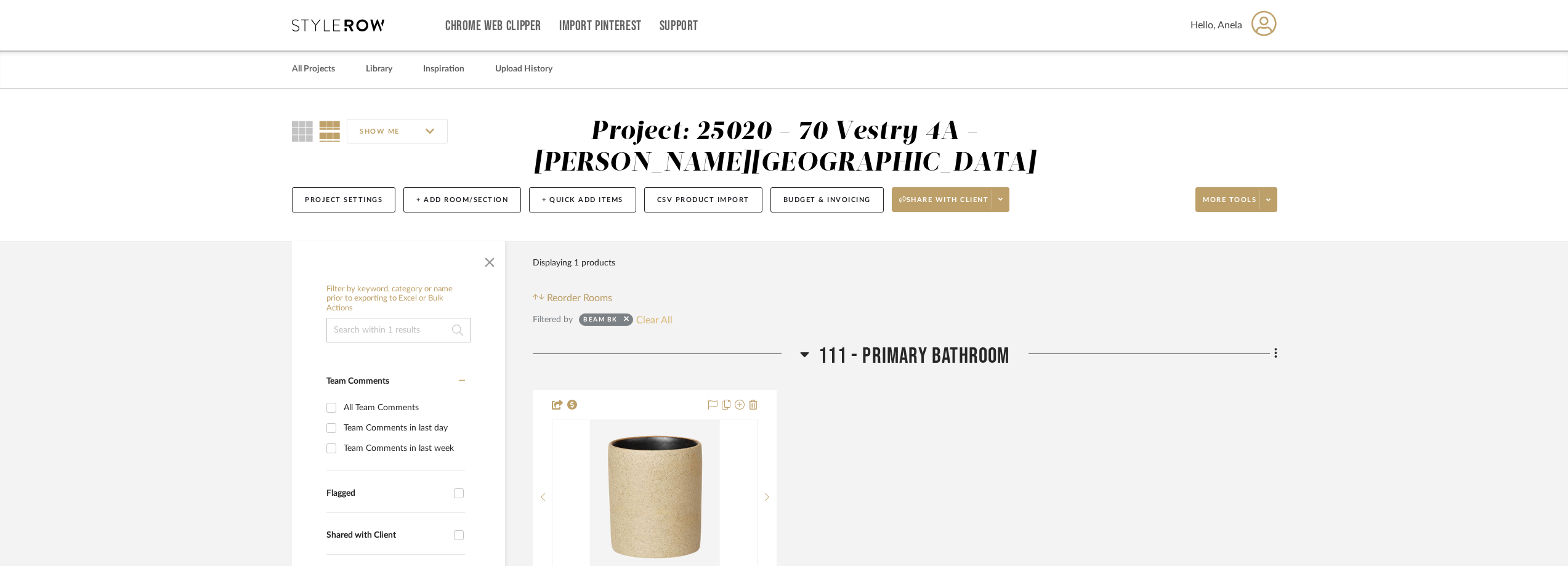
click at [663, 312] on button "Clear All" at bounding box center [654, 319] width 37 height 16
checkbox input "false"
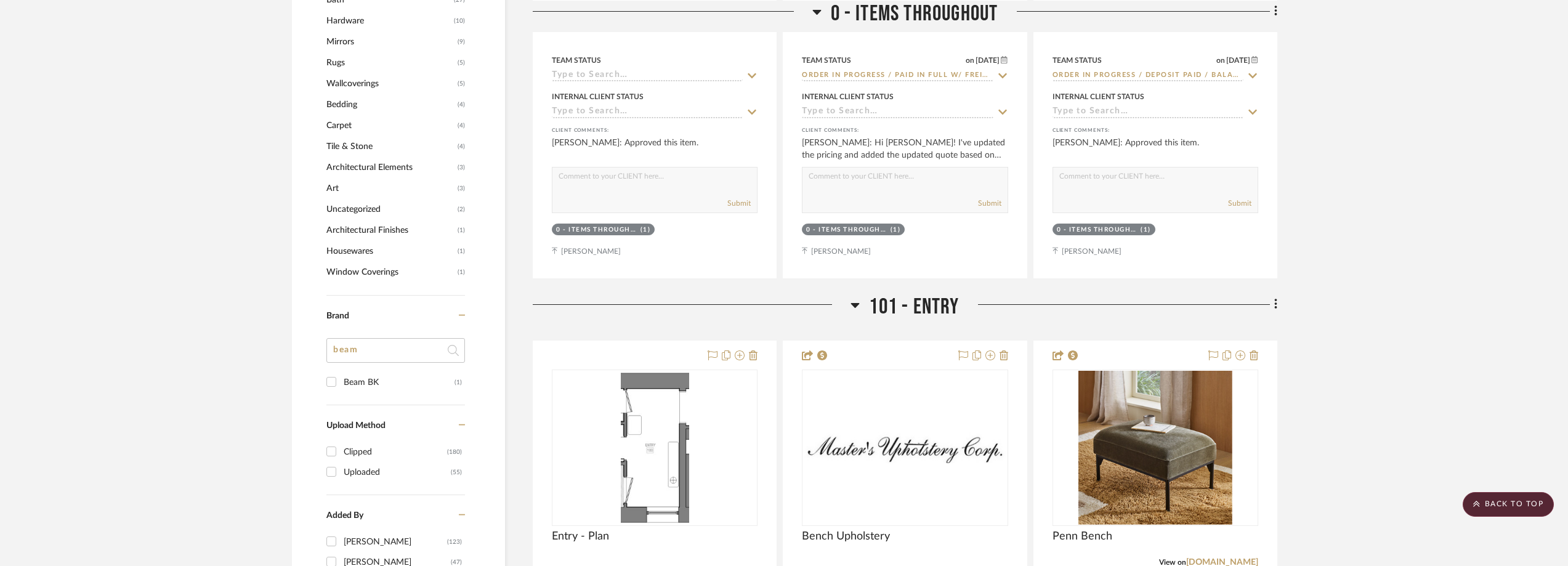
scroll to position [1294, 0]
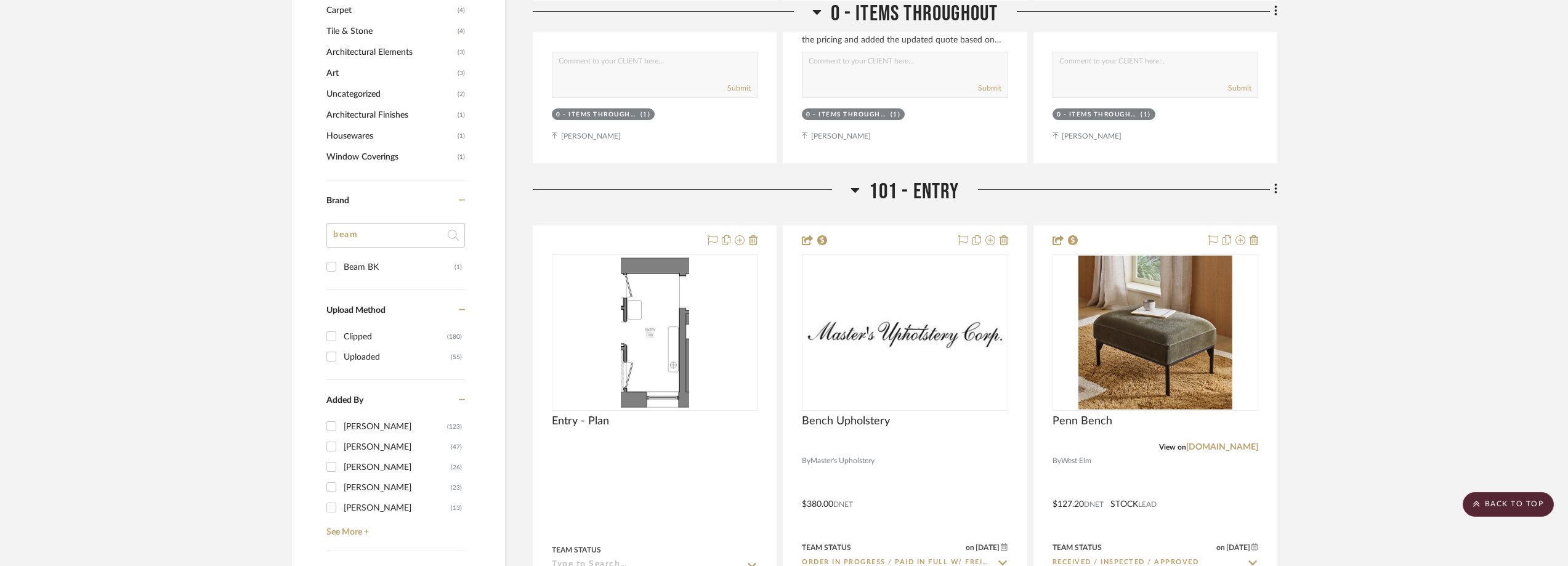
drag, startPoint x: 378, startPoint y: 239, endPoint x: 322, endPoint y: 238, distance: 56.0
type input "lulu"
click at [340, 267] on input "Lulu & [US_STATE] (4)" at bounding box center [331, 267] width 20 height 20
checkbox input "true"
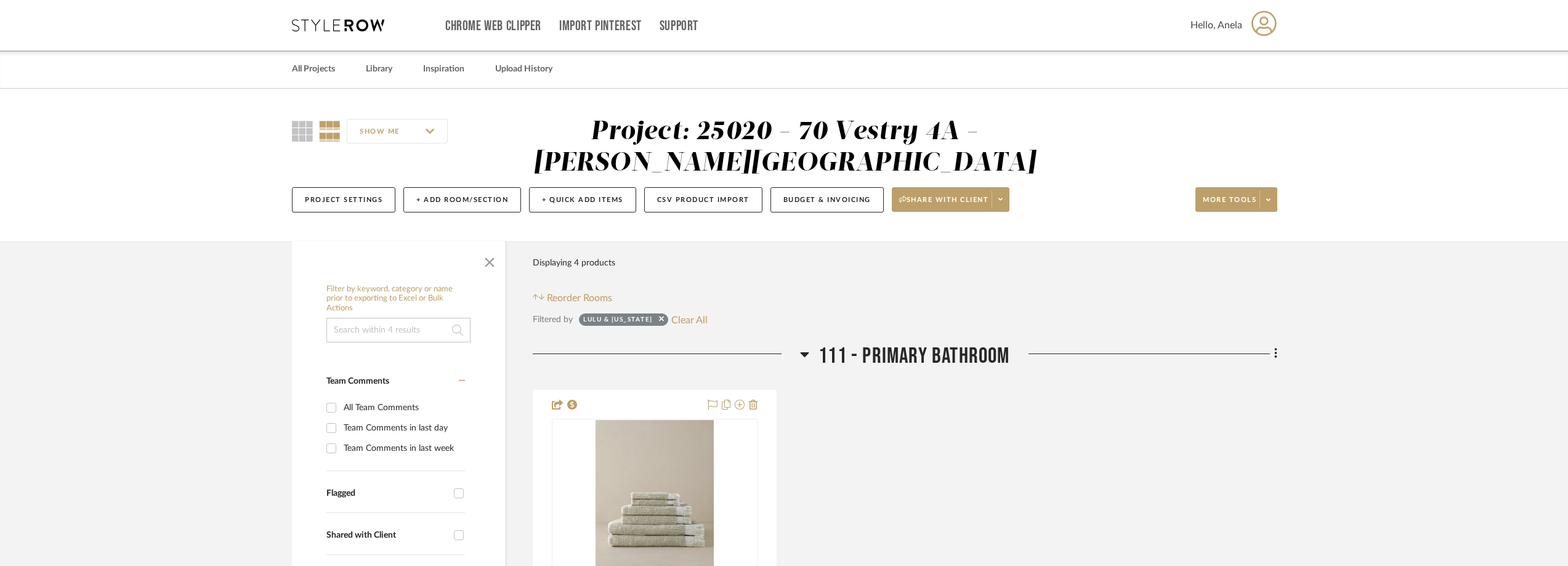
click at [332, 20] on icon at bounding box center [338, 25] width 92 height 13
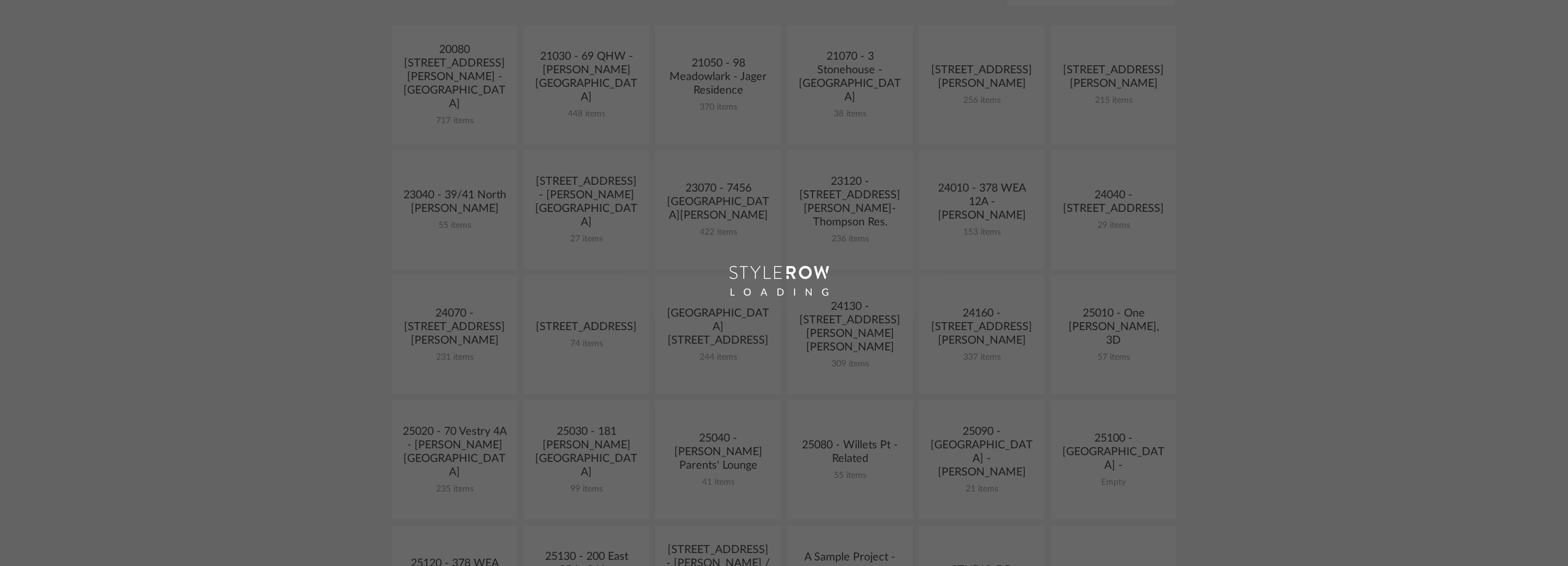
scroll to position [308, 0]
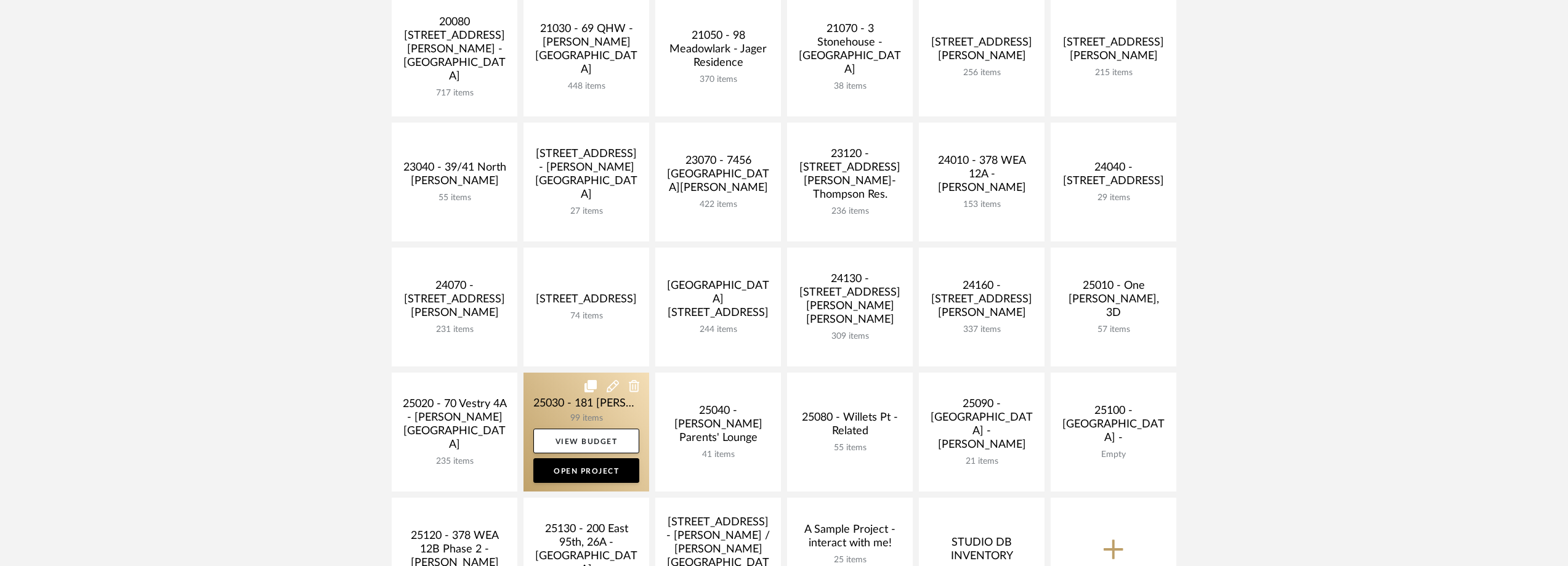
click at [546, 395] on link at bounding box center [586, 432] width 126 height 119
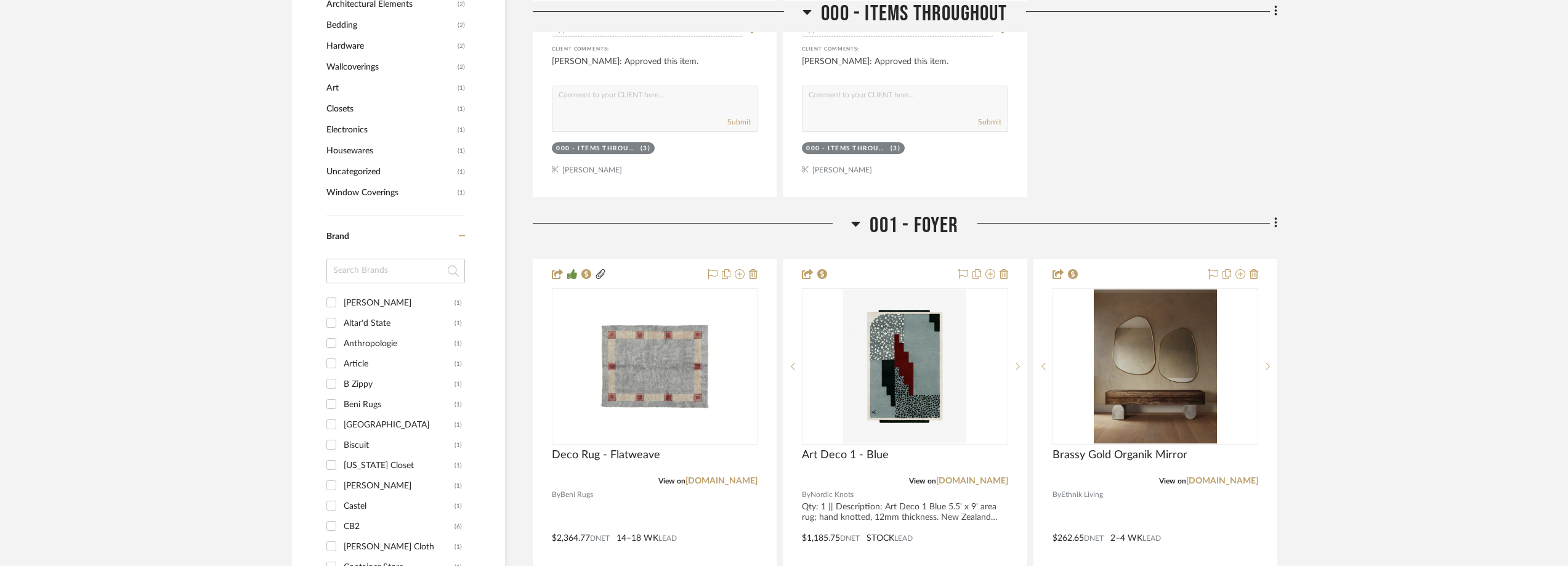
scroll to position [1232, 0]
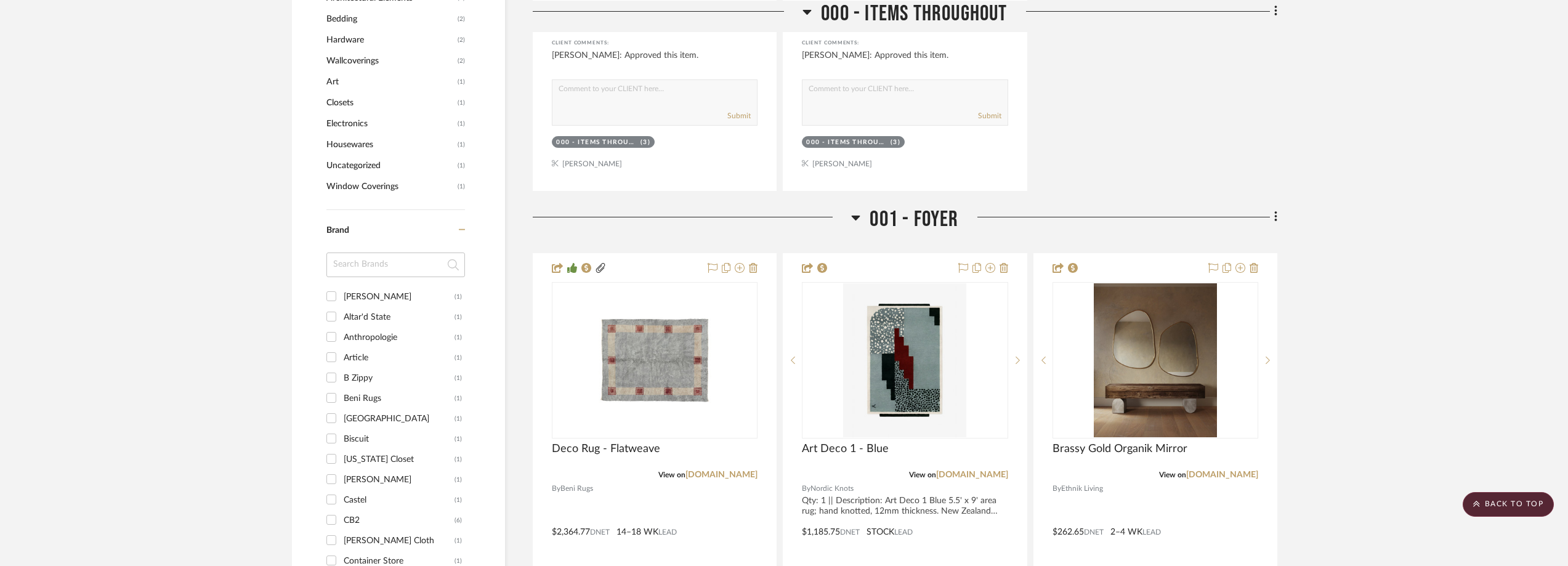
click at [368, 277] on input at bounding box center [395, 265] width 138 height 25
type input "dw"
type input "es"
type input "des"
click at [375, 327] on div "Design Within Reach" at bounding box center [399, 317] width 111 height 20
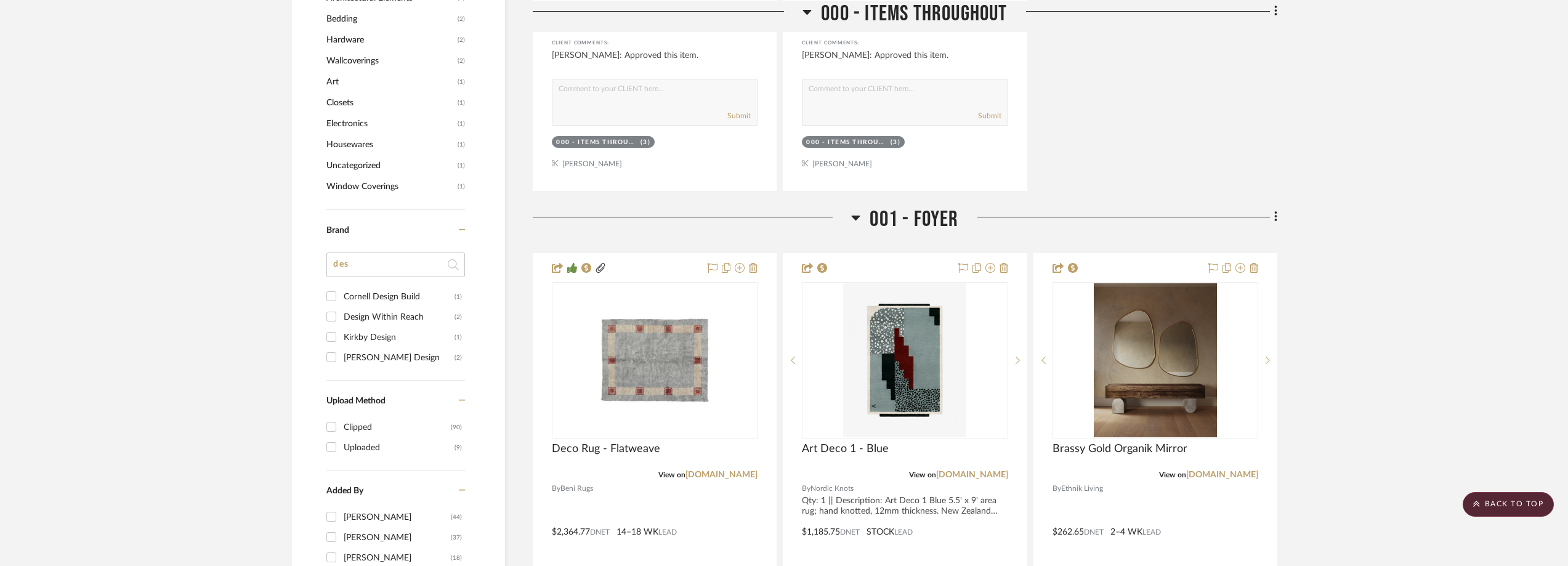
click at [341, 327] on input "Design Within Reach (2)" at bounding box center [331, 316] width 20 height 20
checkbox input "true"
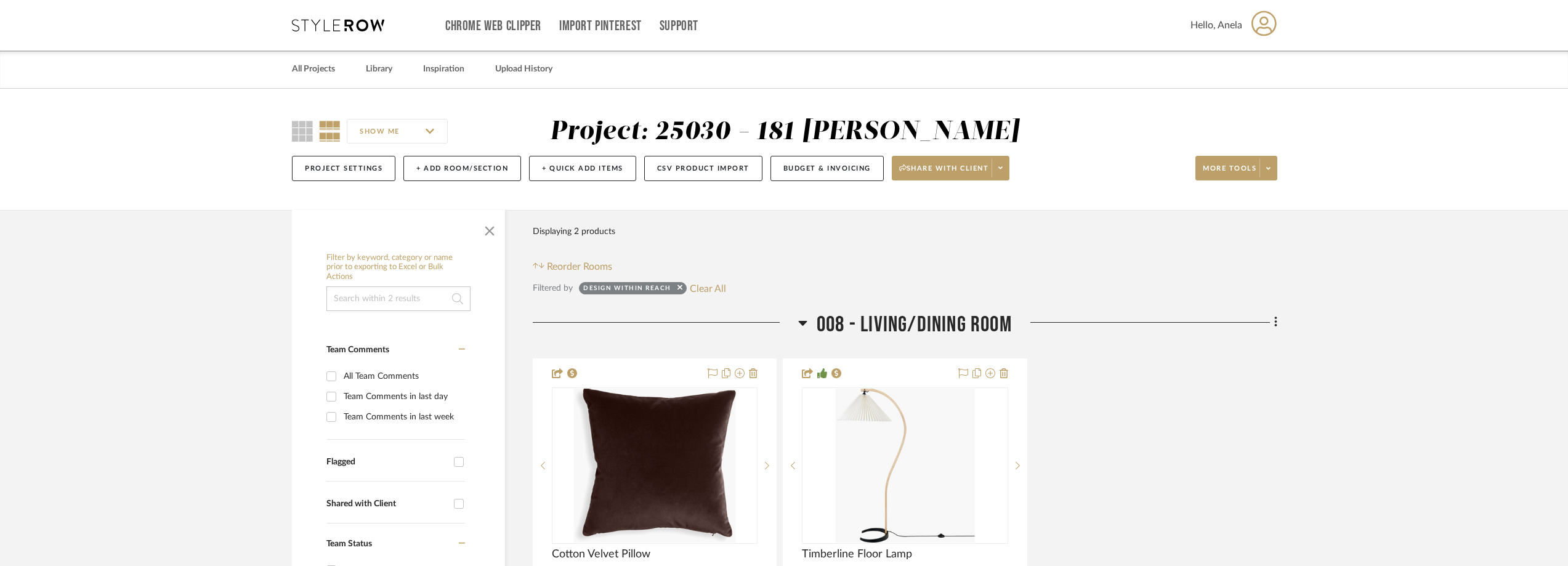
click at [332, 27] on icon at bounding box center [338, 25] width 92 height 13
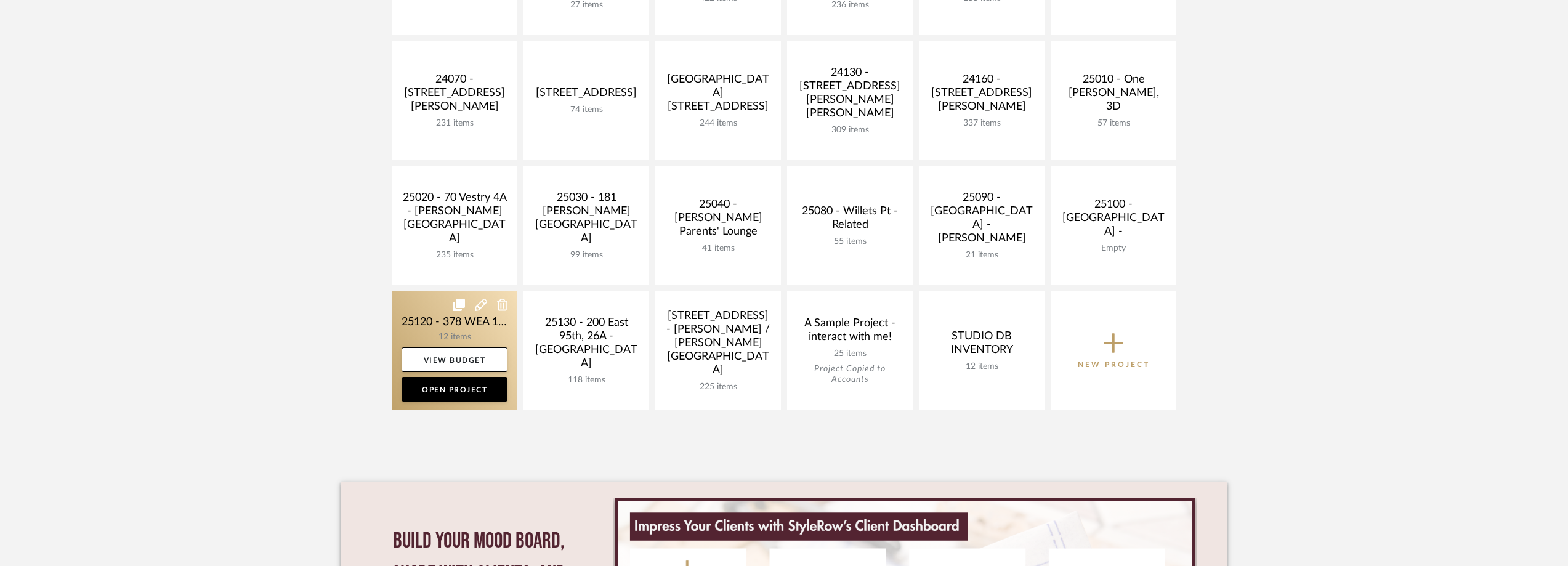
scroll to position [493, 0]
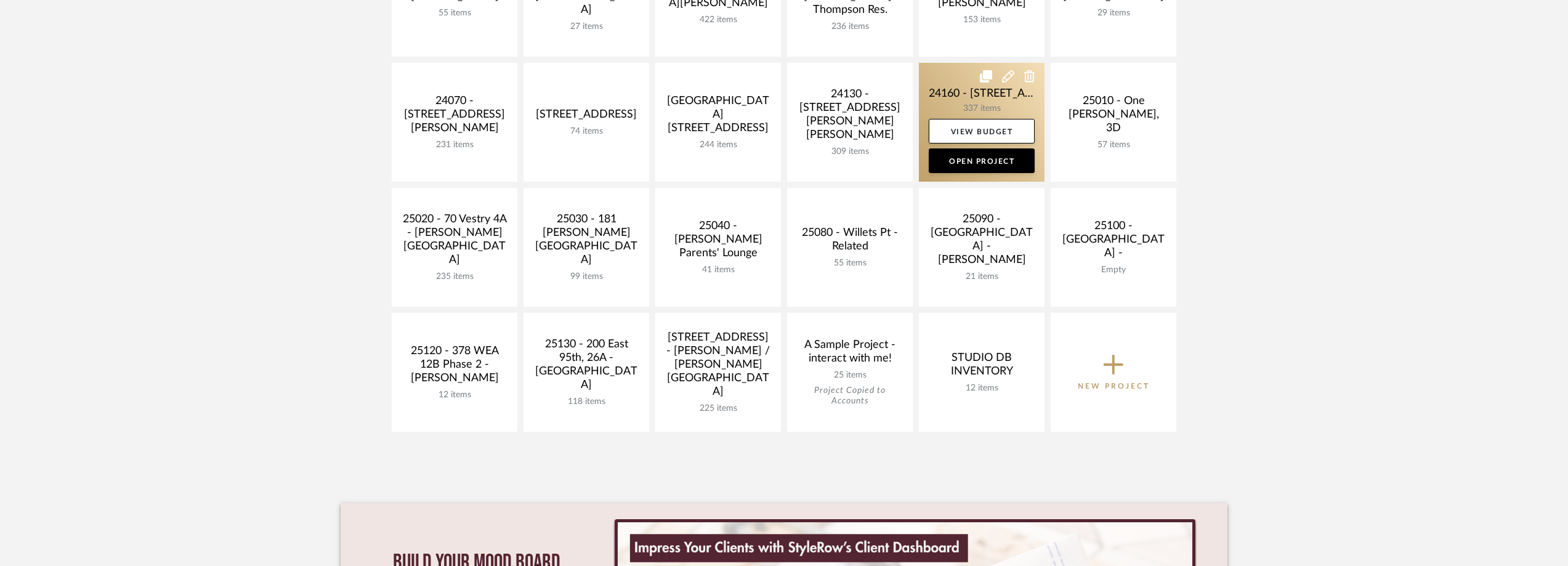
click at [965, 100] on link at bounding box center [981, 122] width 126 height 119
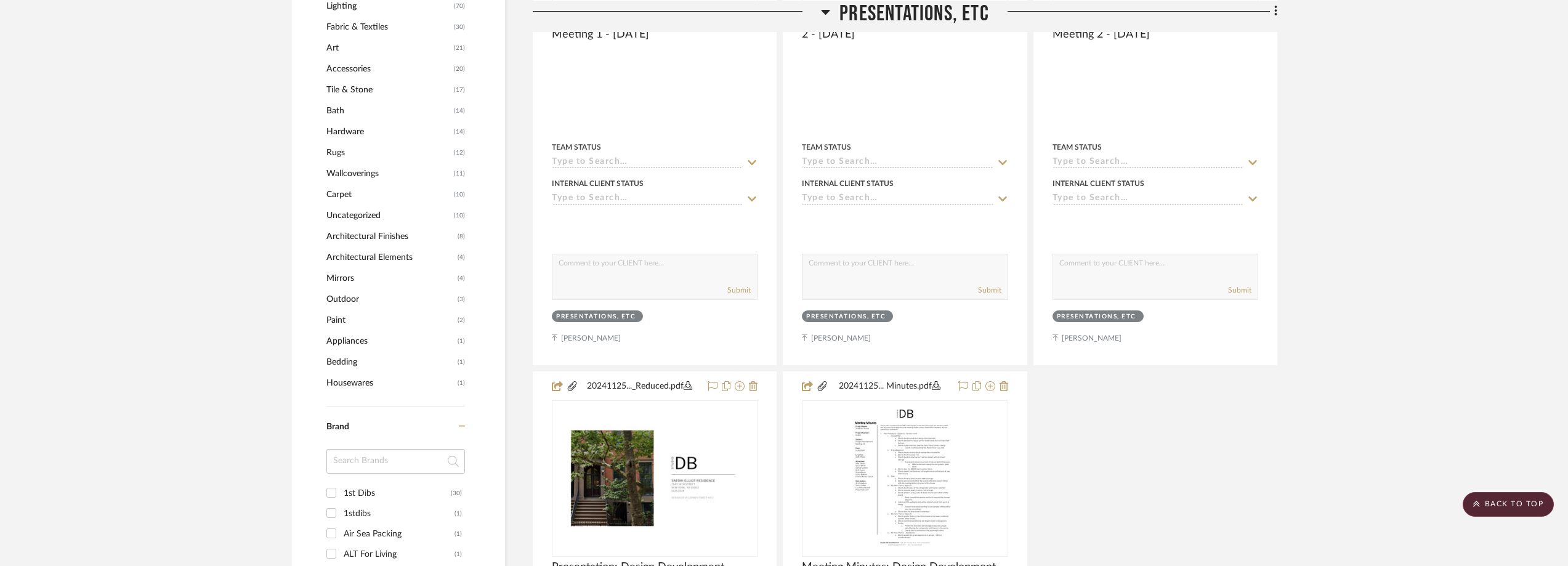
scroll to position [1294, 0]
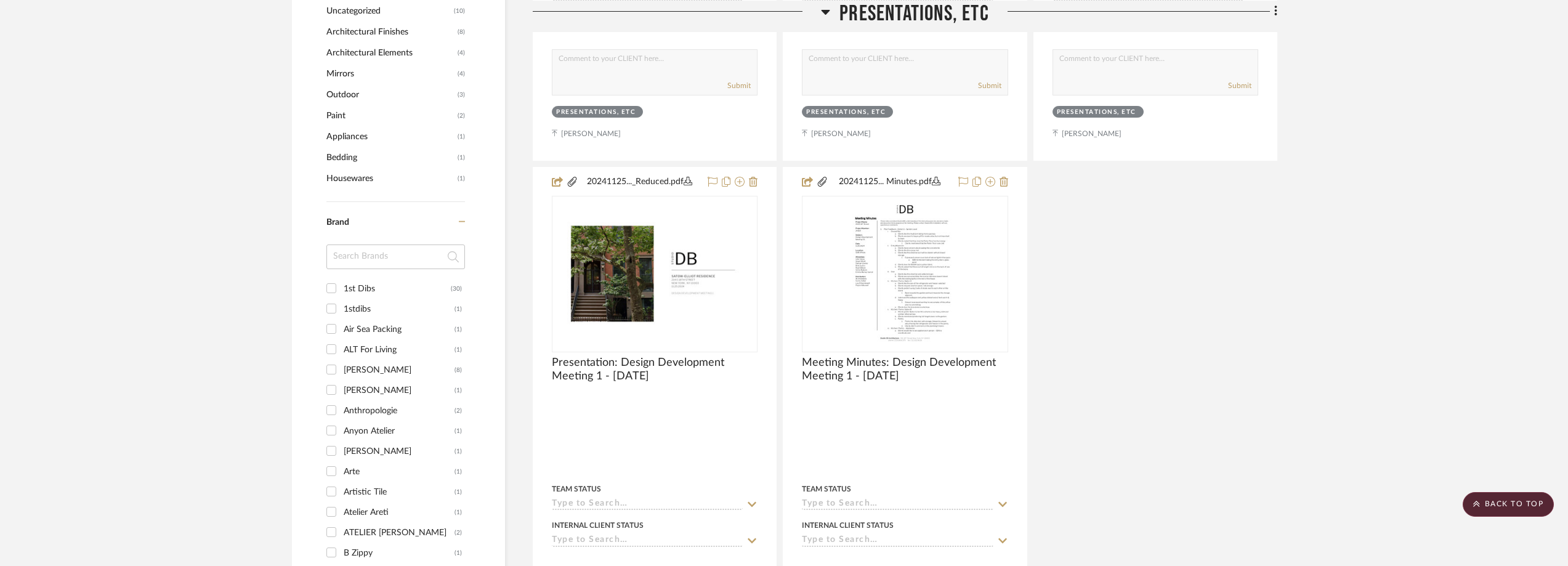
click at [353, 267] on input at bounding box center [395, 256] width 138 height 25
type input "bddw"
click at [358, 280] on div "BDDW" at bounding box center [399, 289] width 111 height 20
click at [341, 280] on input "BDDW (3)" at bounding box center [331, 288] width 20 height 20
checkbox input "true"
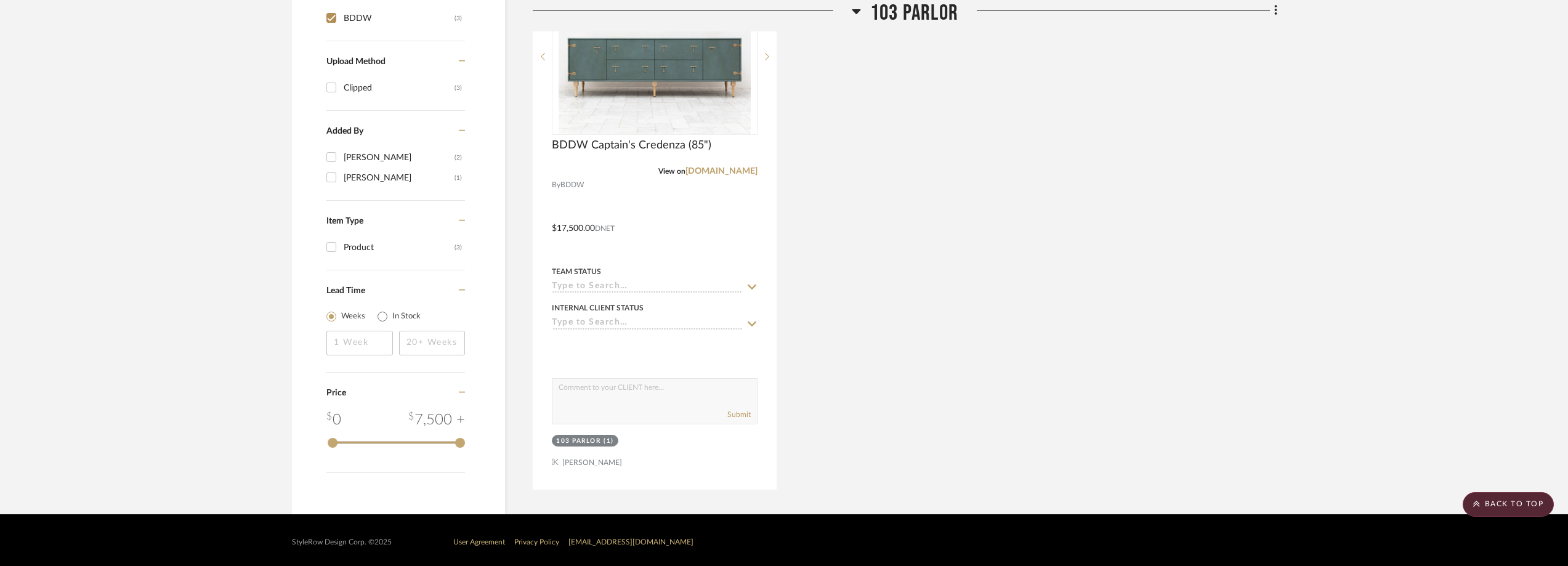
scroll to position [614, 0]
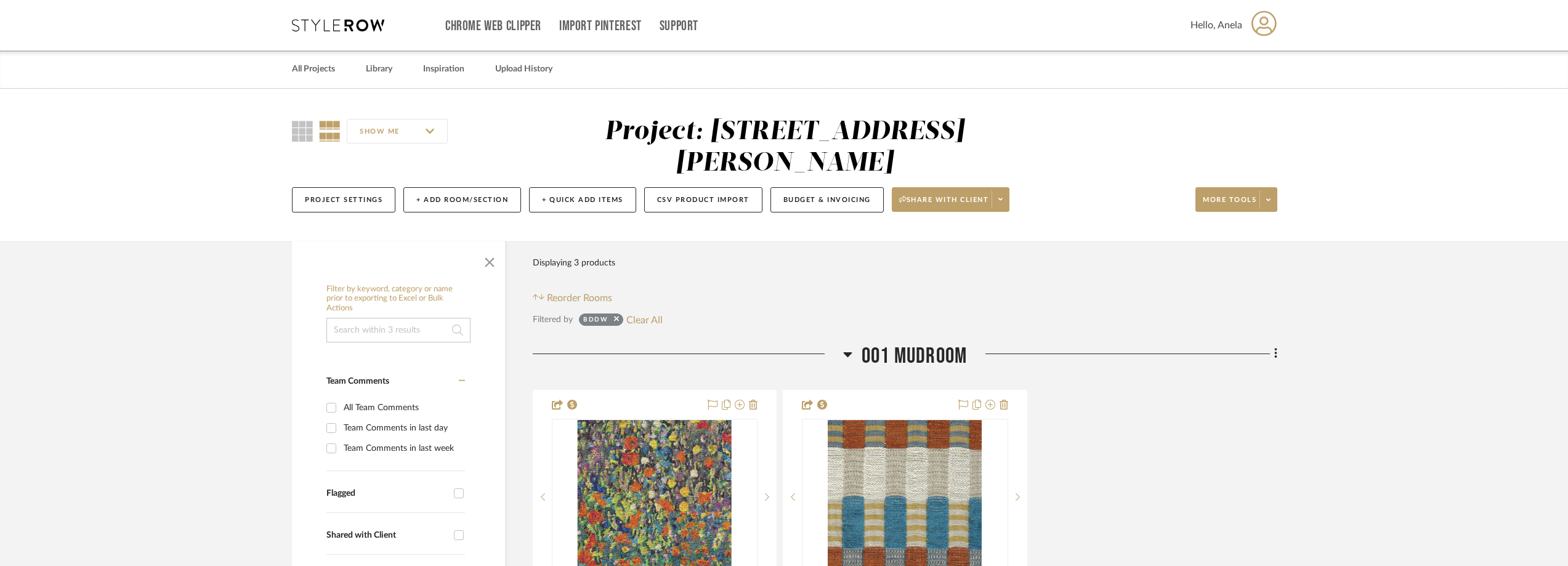
click at [337, 29] on icon at bounding box center [338, 25] width 92 height 13
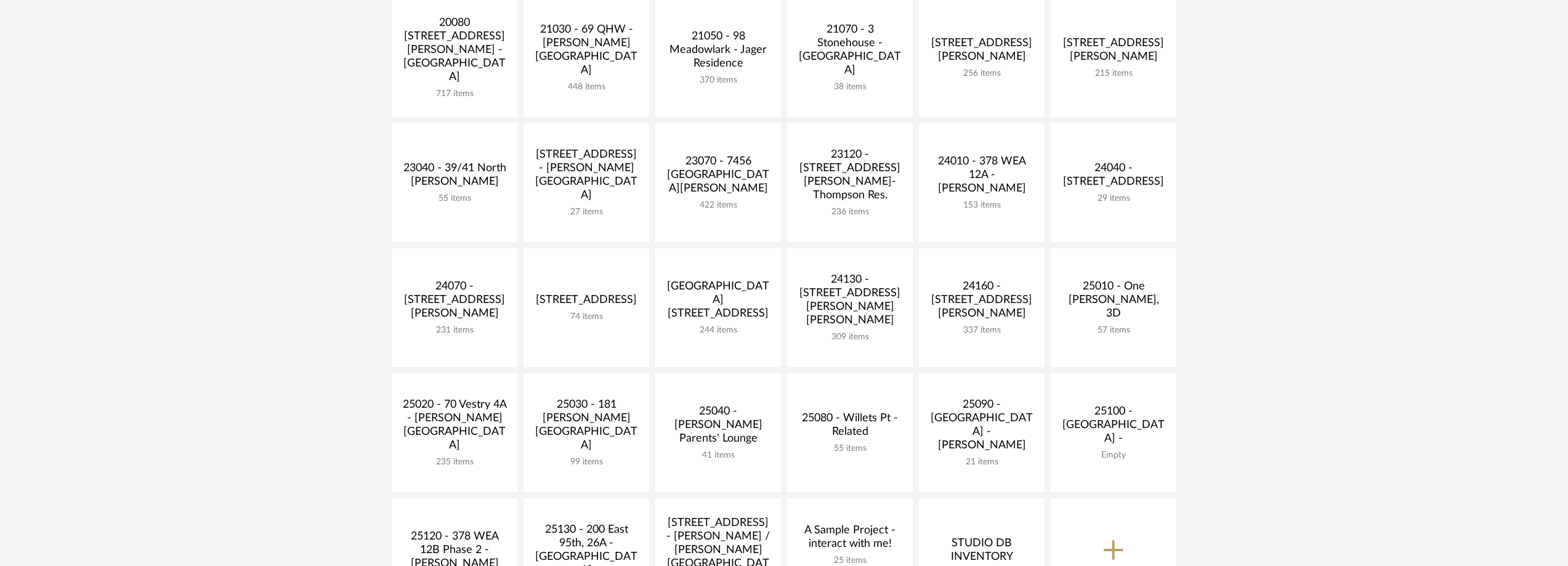
scroll to position [308, 0]
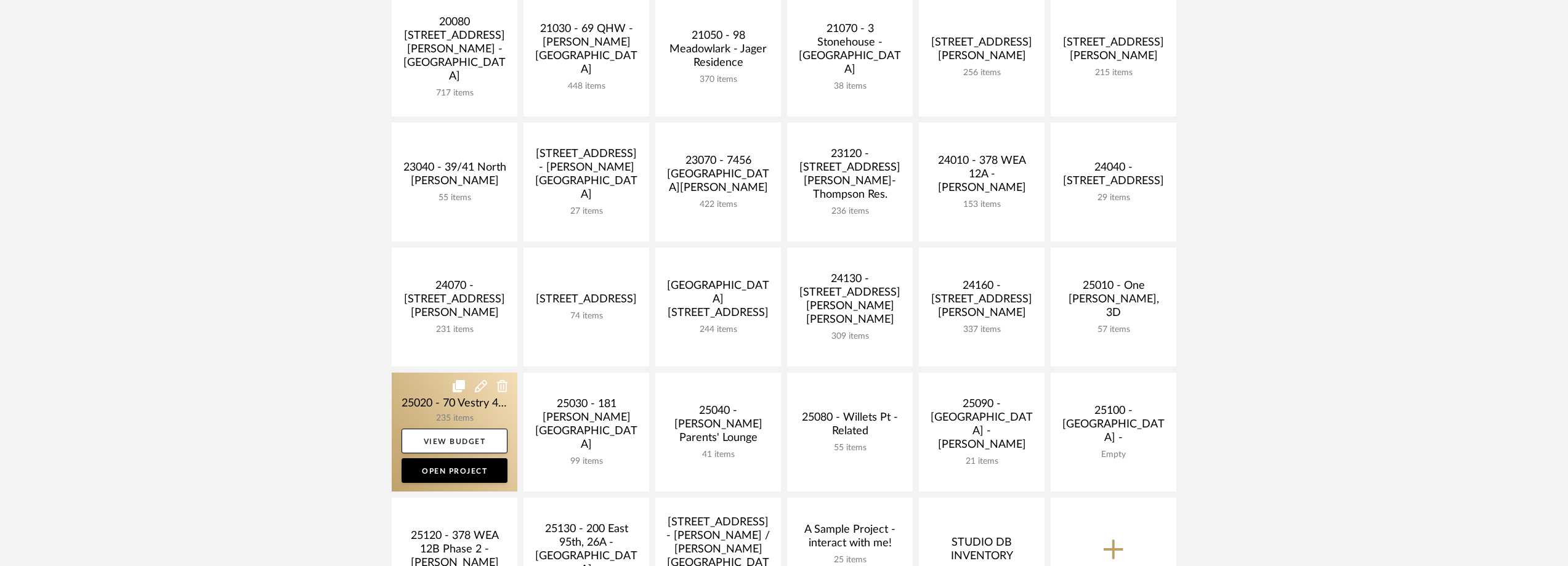
click at [416, 424] on link at bounding box center [454, 432] width 126 height 119
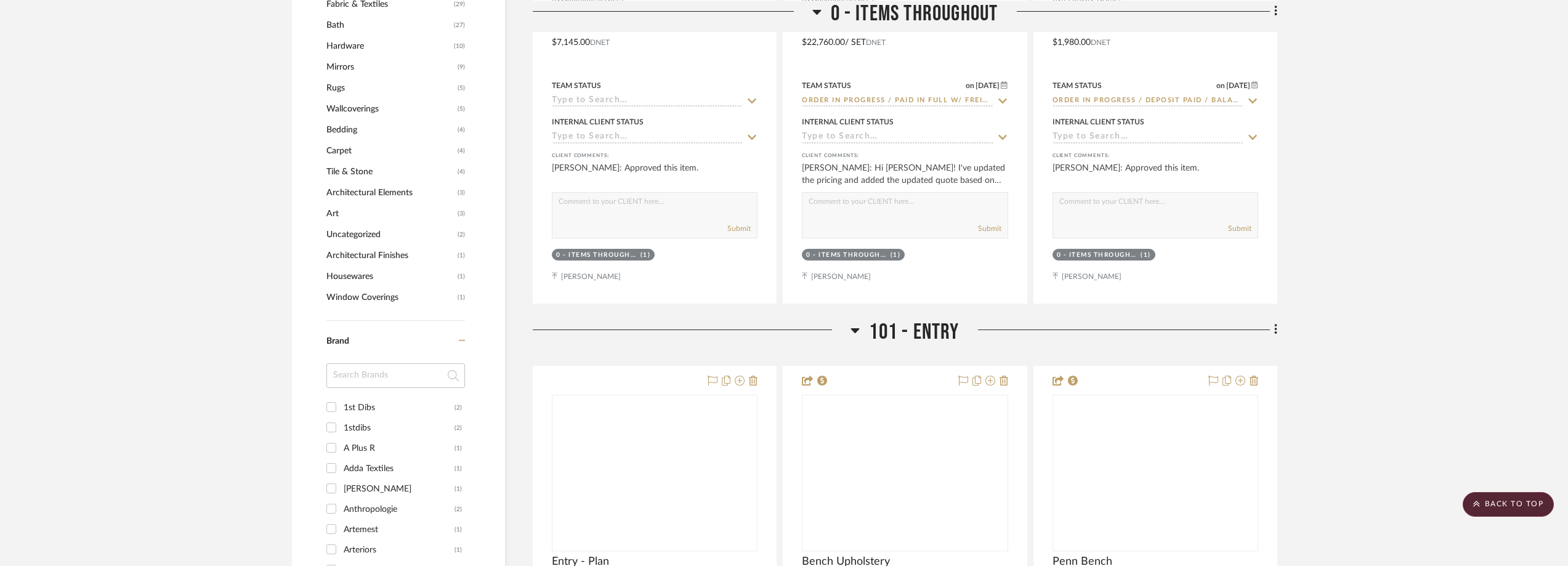
scroll to position [1294, 0]
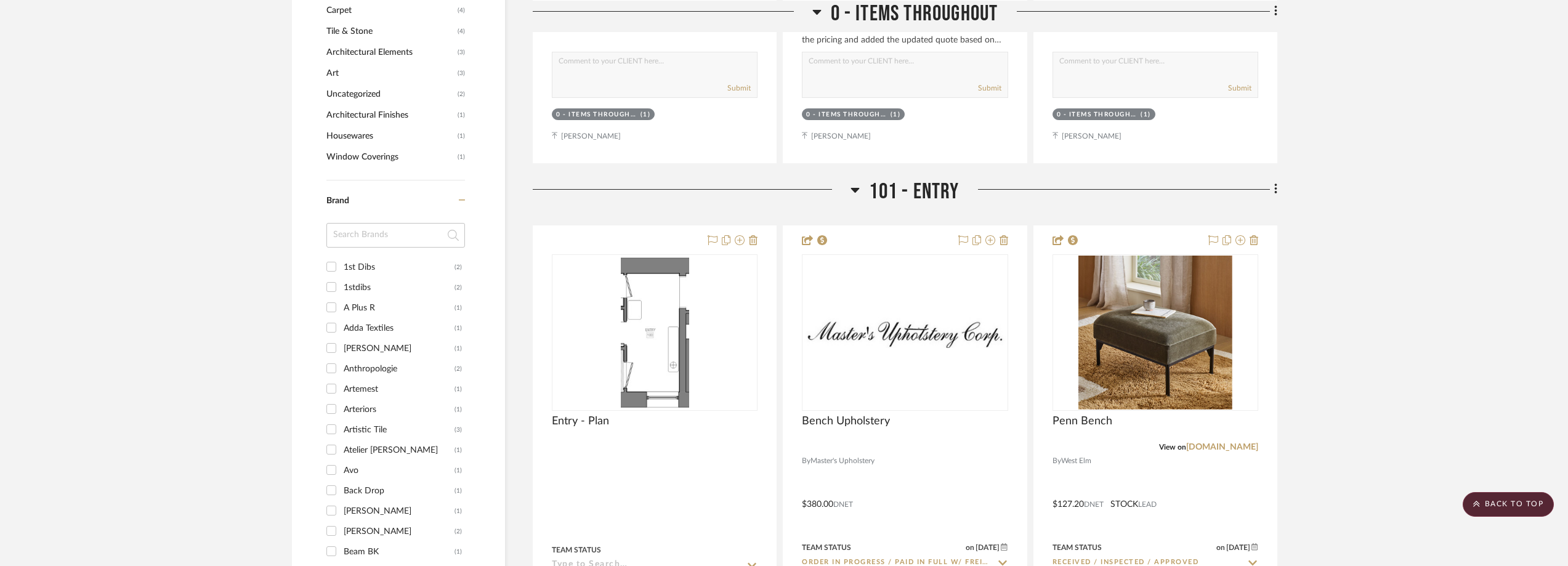
click at [387, 239] on input at bounding box center [395, 235] width 138 height 25
type input "v"
type input "cra"
click at [386, 263] on div "Crate & Barrel" at bounding box center [399, 267] width 111 height 20
click at [341, 263] on input "Crate & Barrel (2)" at bounding box center [331, 267] width 20 height 20
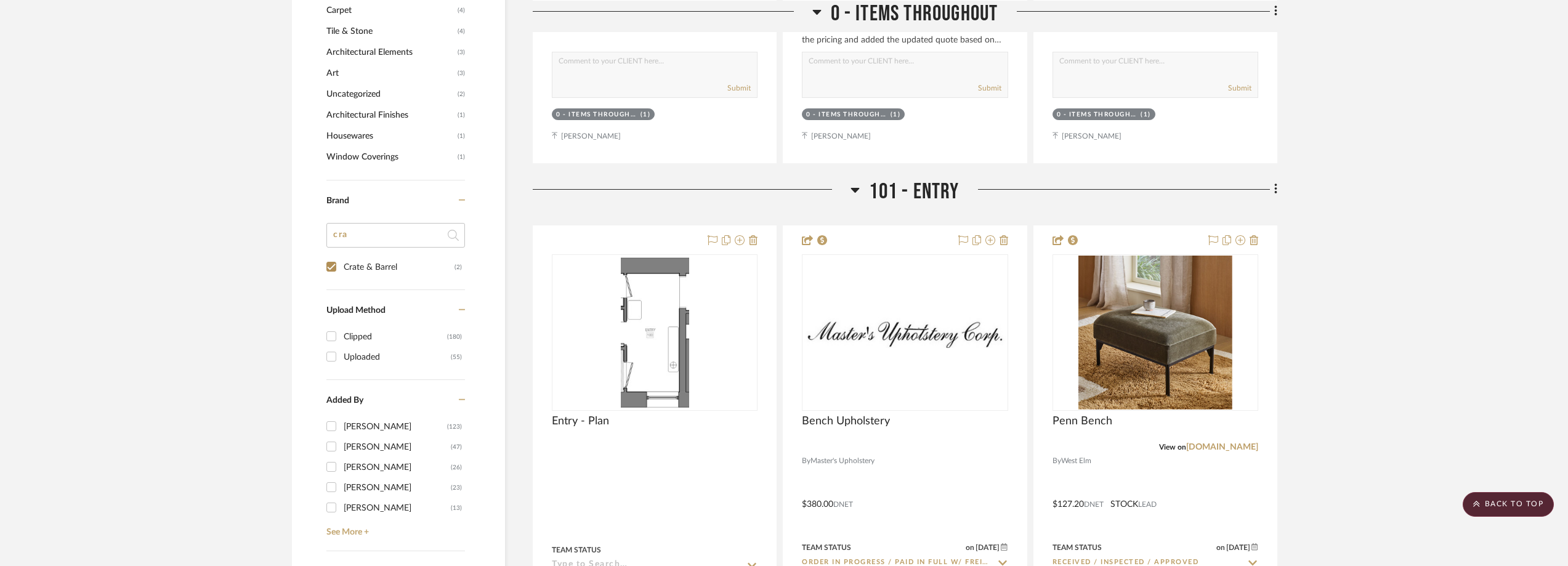
checkbox input "true"
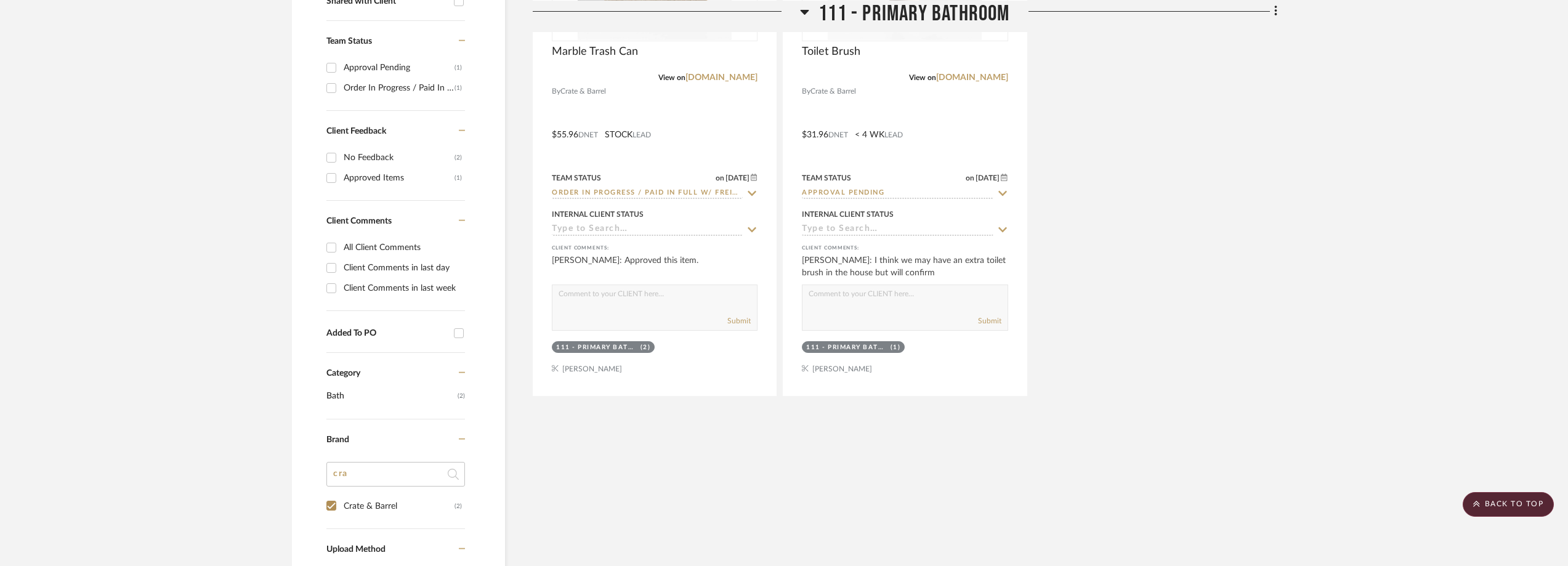
scroll to position [226, 0]
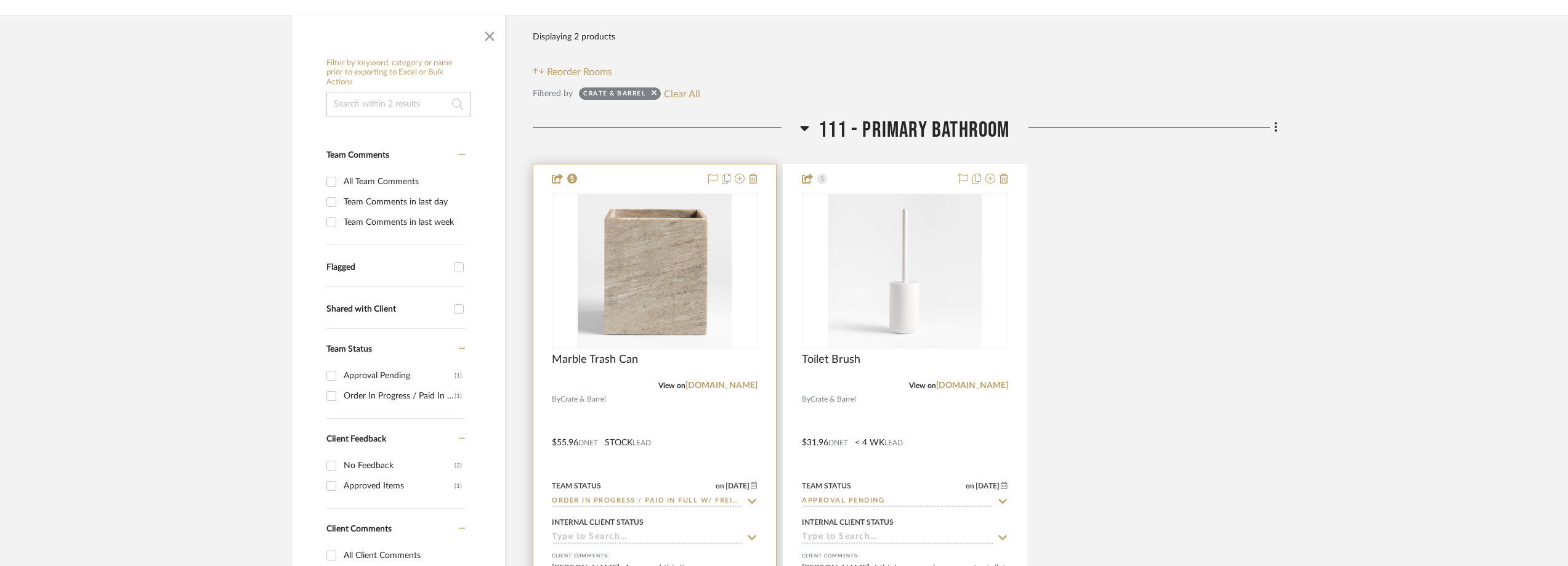
click at [747, 497] on icon at bounding box center [752, 502] width 11 height 10
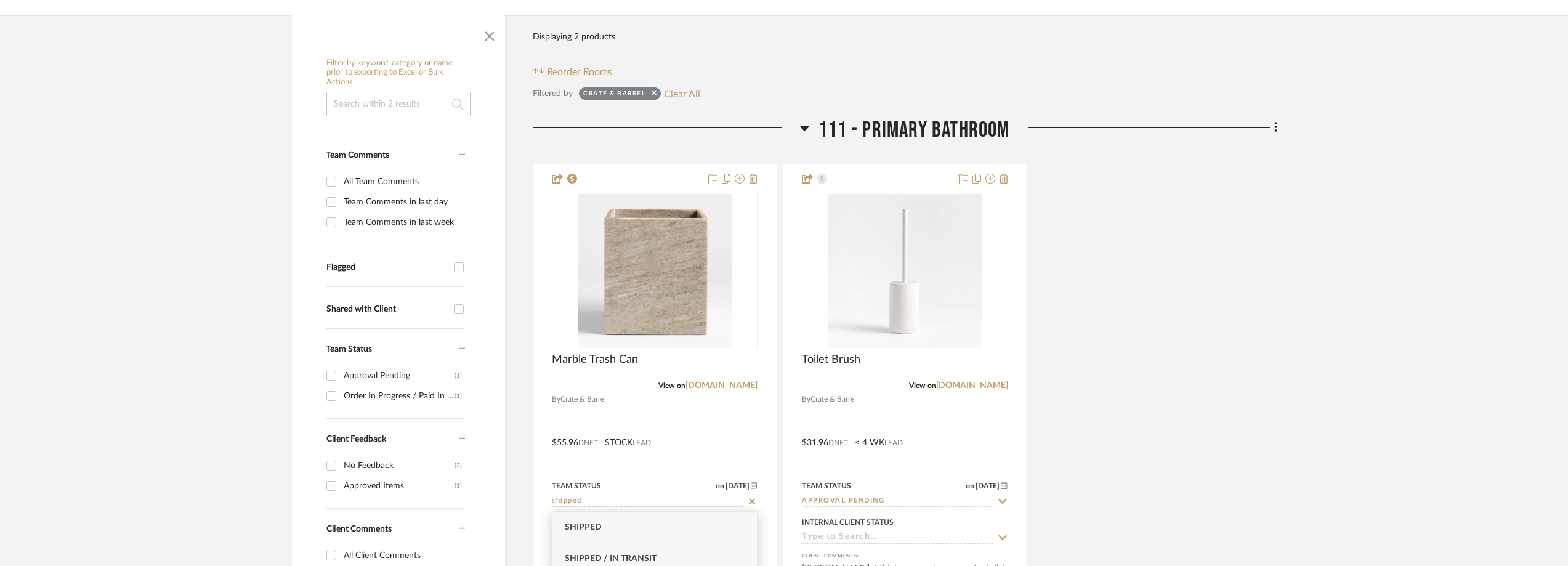
type input "shipped"
click at [698, 553] on div "Shipped / In Transit" at bounding box center [655, 559] width 205 height 32
type input "[DATE]"
type input "Shipped / In Transit"
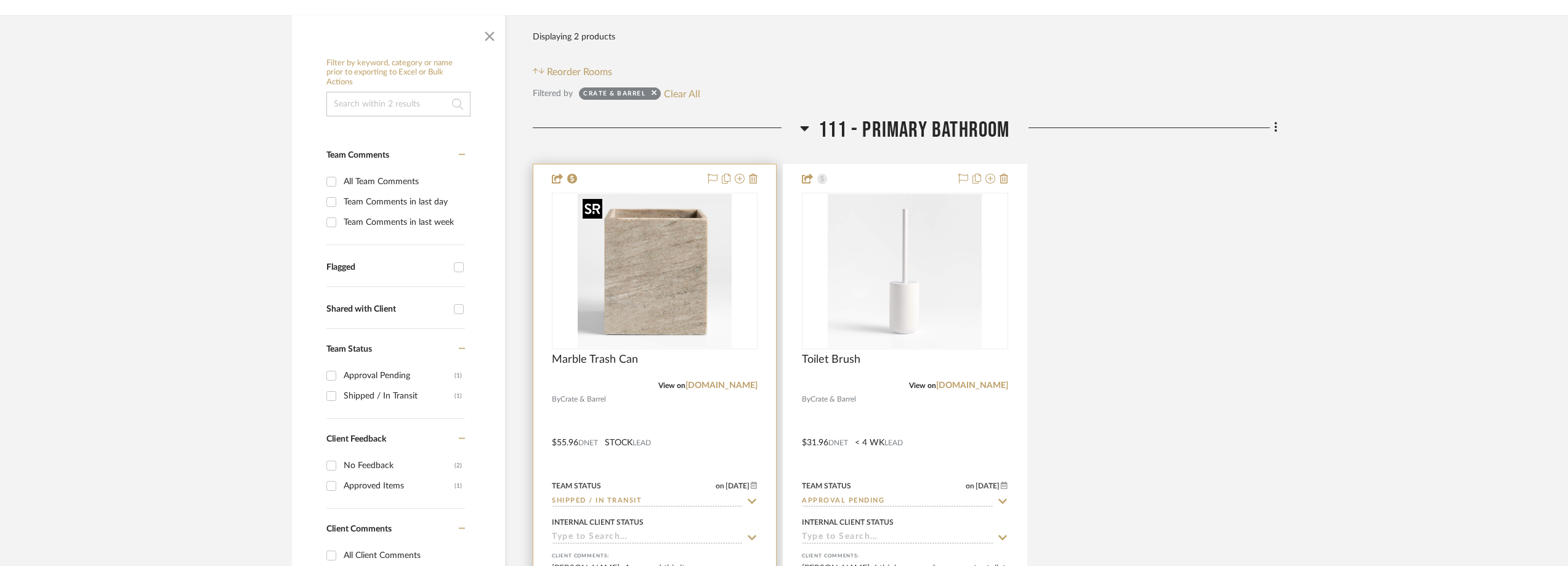
click at [664, 311] on img "0" at bounding box center [655, 271] width 154 height 154
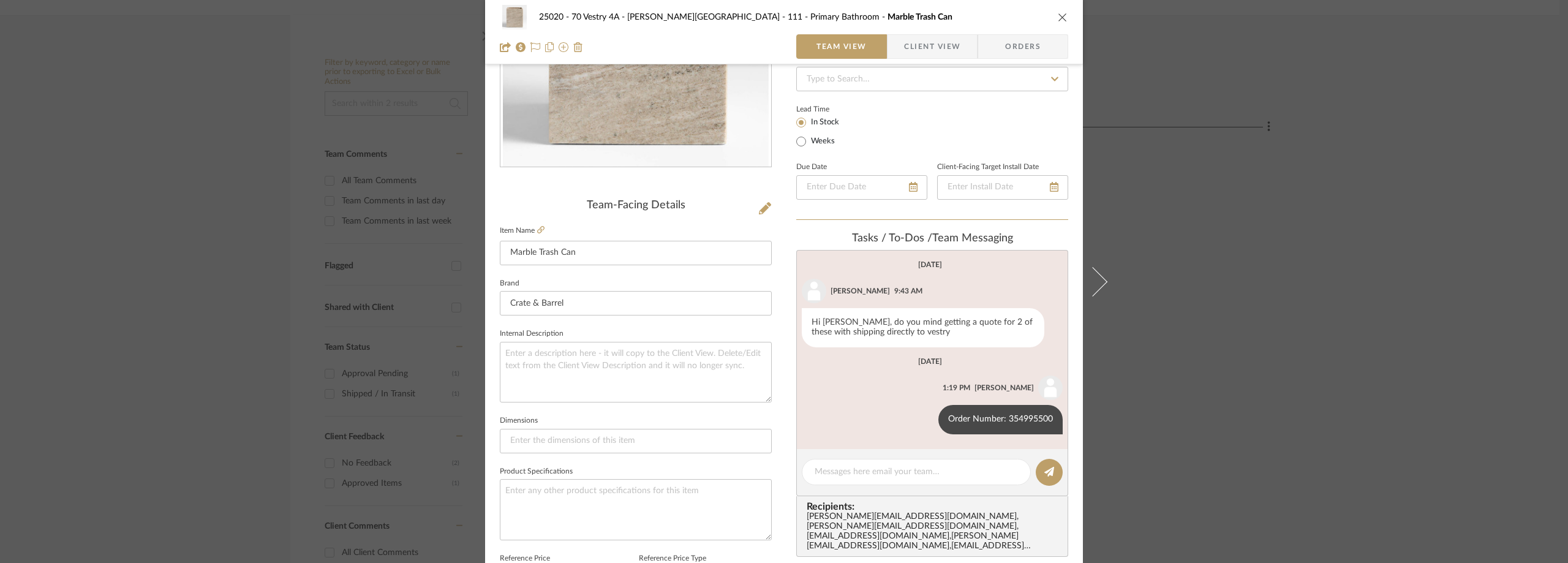
scroll to position [307, 0]
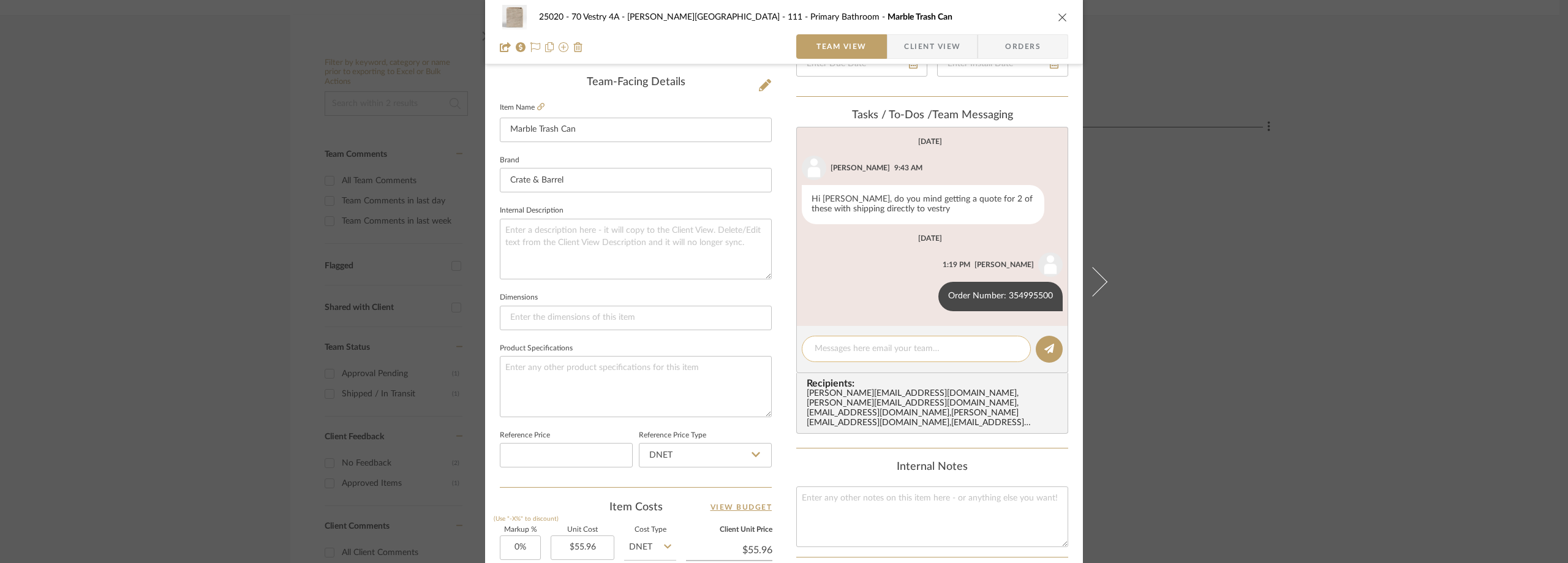
click at [893, 356] on textarea at bounding box center [917, 349] width 204 height 13
paste textarea "Tracking Number: 67662849146 Carrier: Inland"
type textarea "Tracking Number: 67662849146 Carrier: Inland"
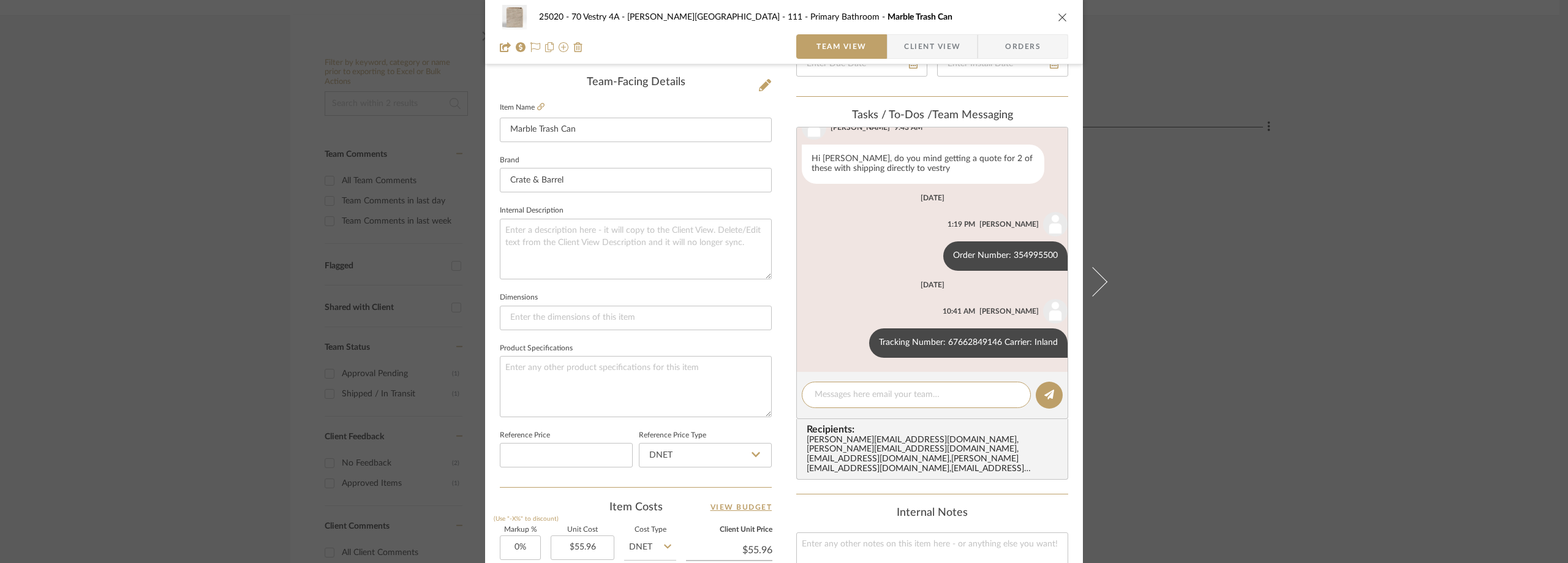
scroll to position [41, 0]
click at [1266, 368] on div "25020 - 70 Vestry 4A - [PERSON_NAME] 111 - Primary Bathroom Marble Trash Can Te…" at bounding box center [784, 282] width 1568 height 563
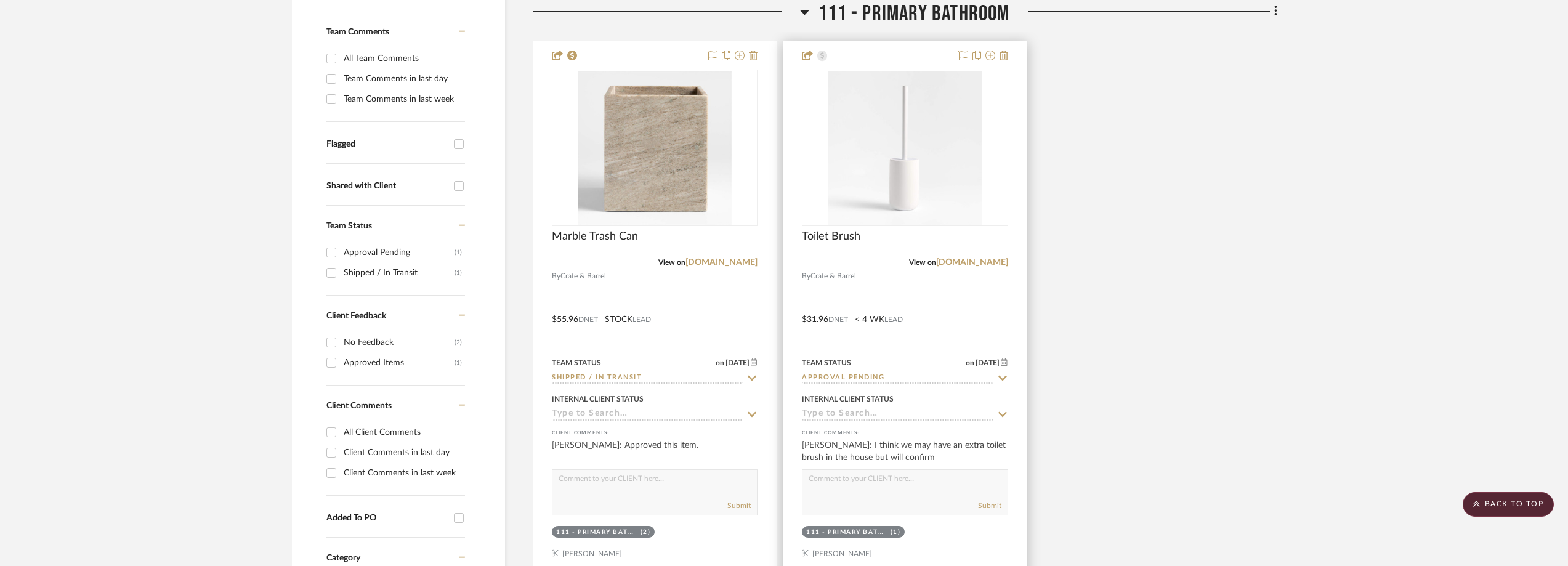
scroll to position [0, 0]
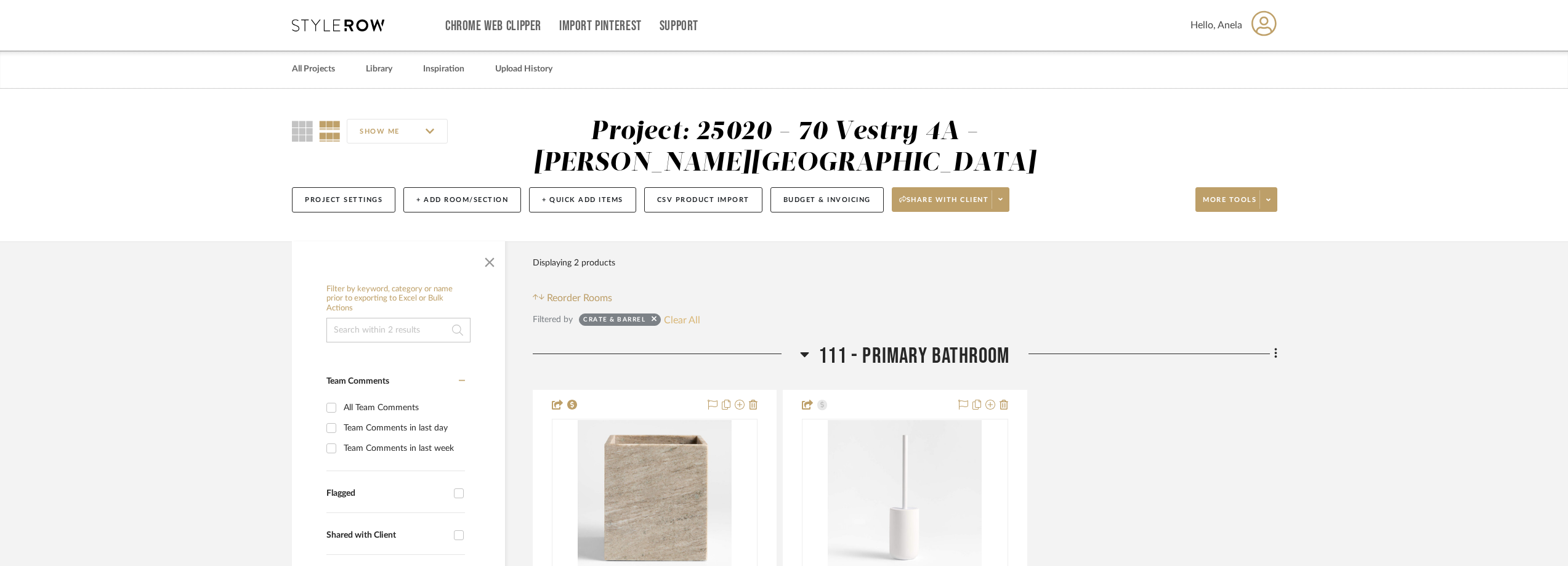
click at [679, 316] on button "Clear All" at bounding box center [682, 319] width 37 height 16
checkbox input "false"
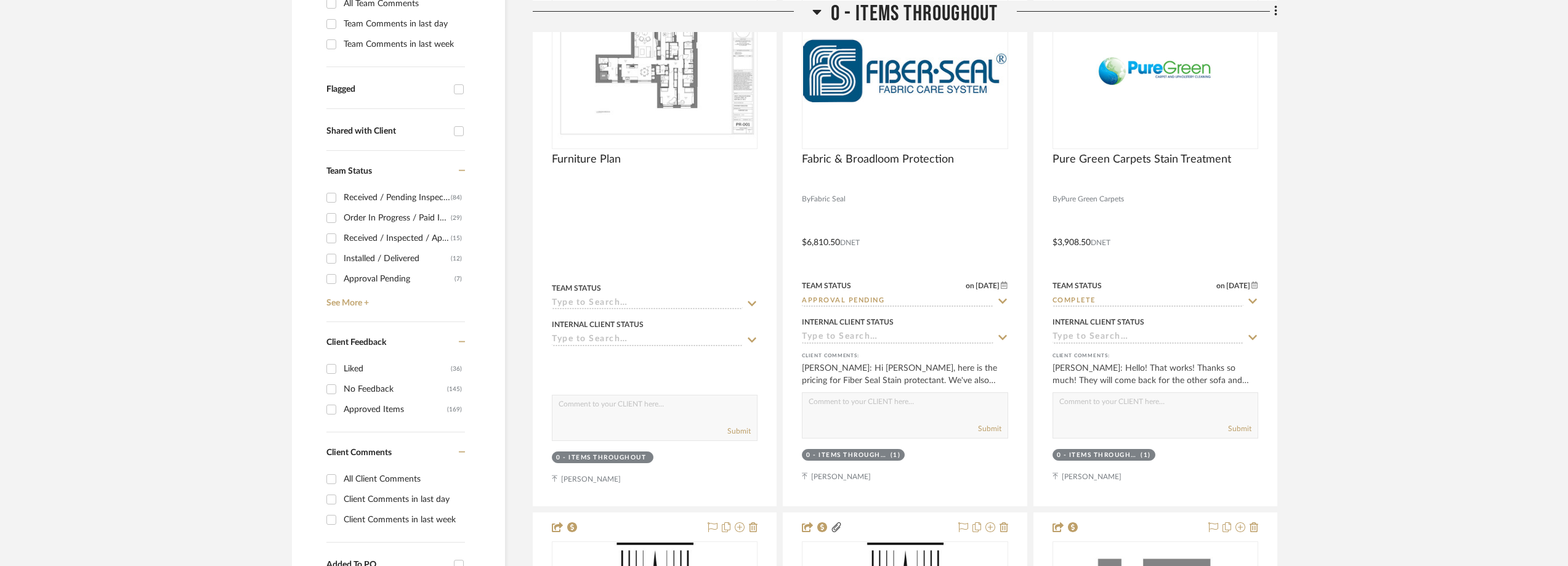
scroll to position [431, 0]
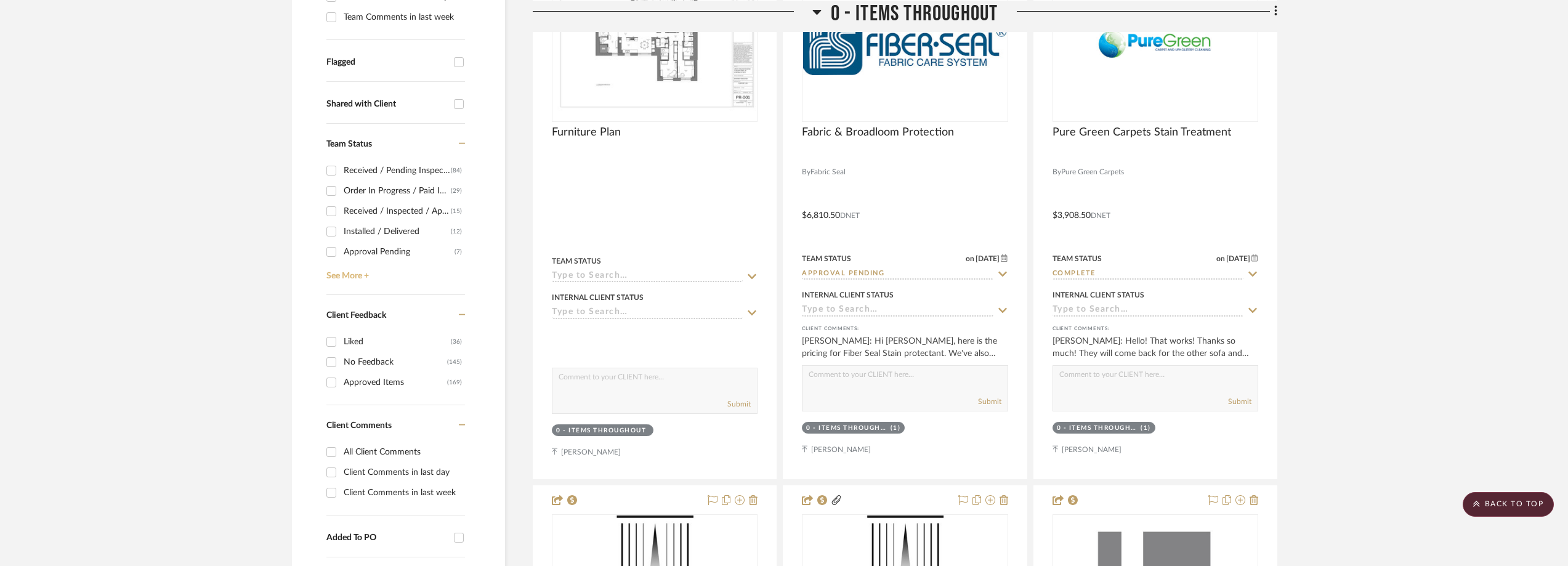
click at [341, 282] on link "See More +" at bounding box center [394, 271] width 141 height 20
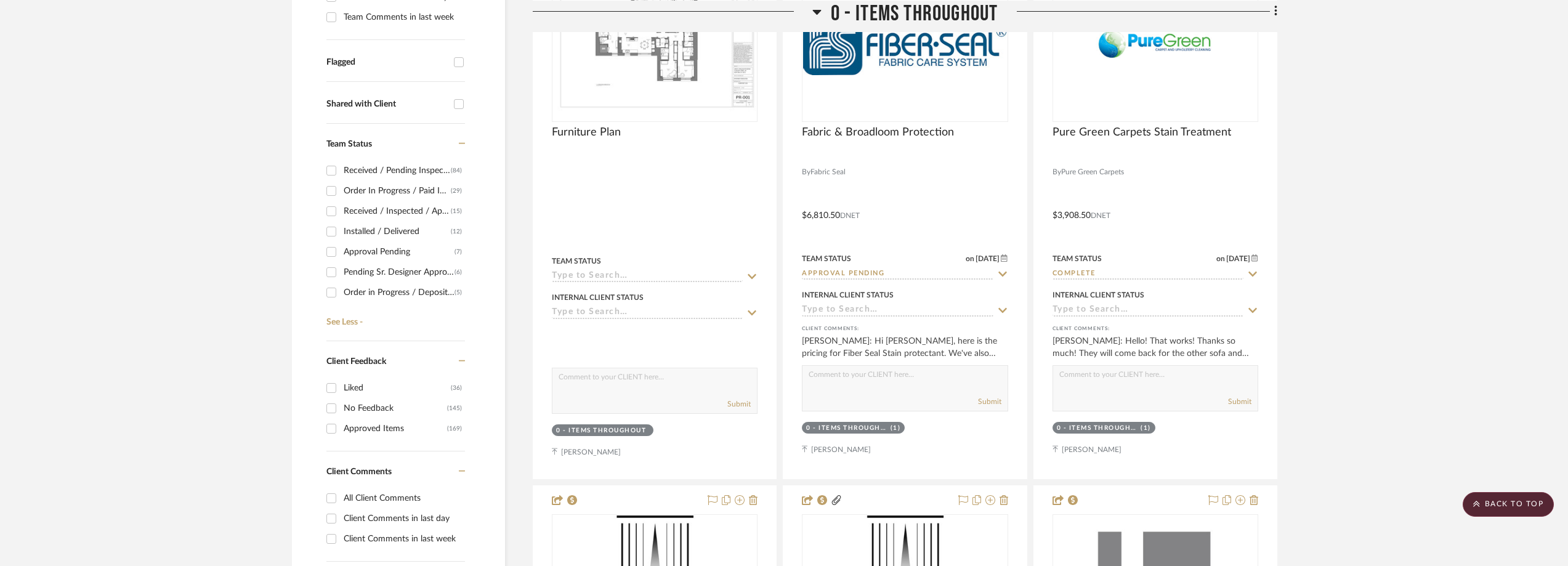
click at [390, 254] on div "Approval Pending" at bounding box center [399, 251] width 111 height 20
click at [341, 254] on input "Approval Pending (7)" at bounding box center [331, 251] width 20 height 20
checkbox input "true"
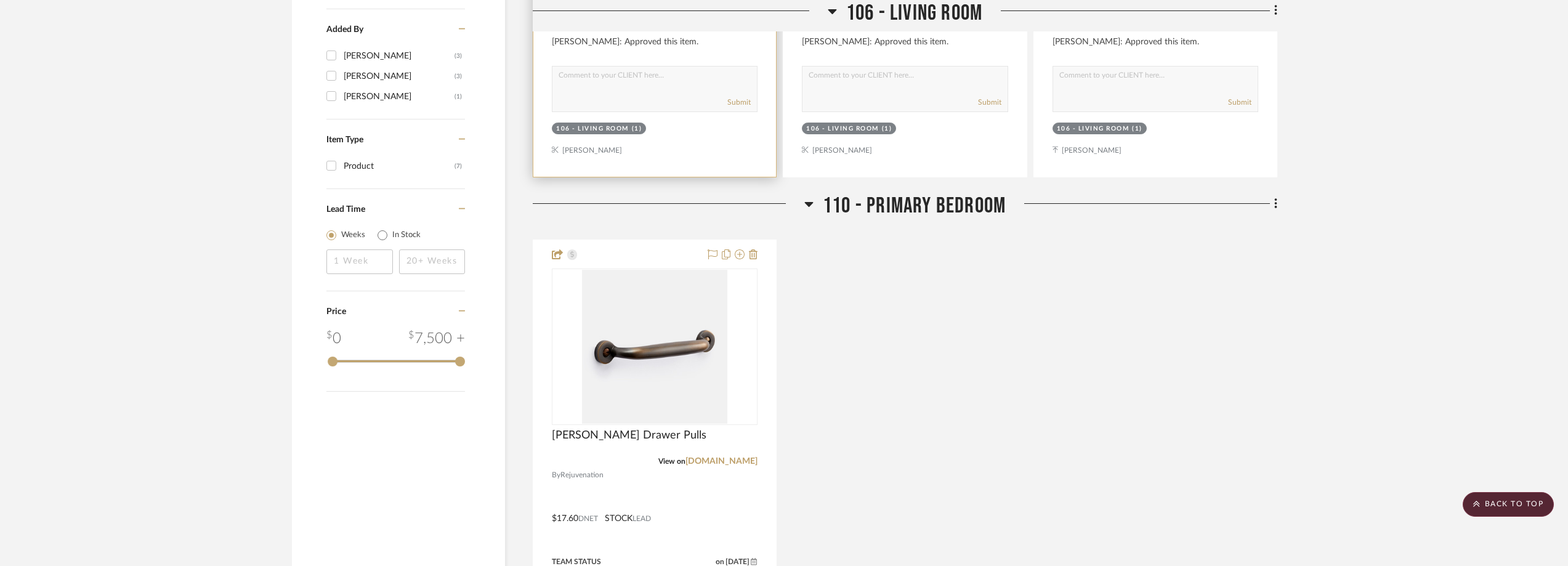
scroll to position [985, 0]
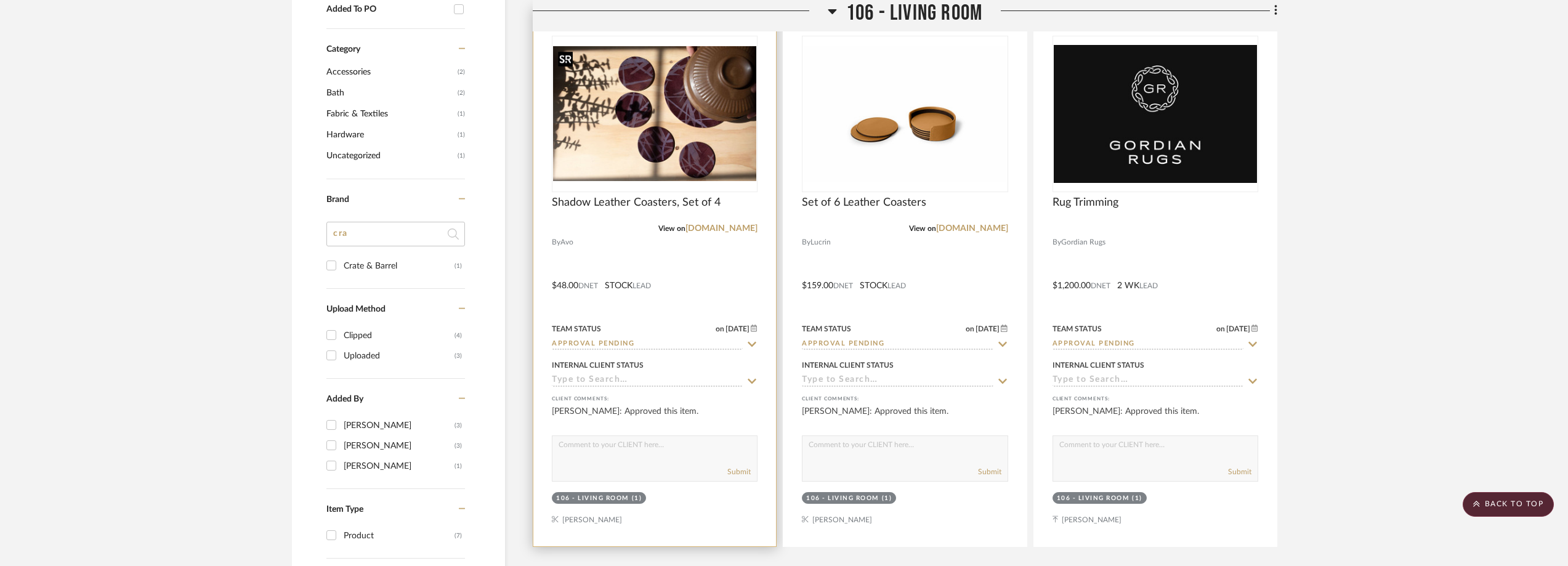
click at [662, 137] on img "0" at bounding box center [655, 114] width 203 height 135
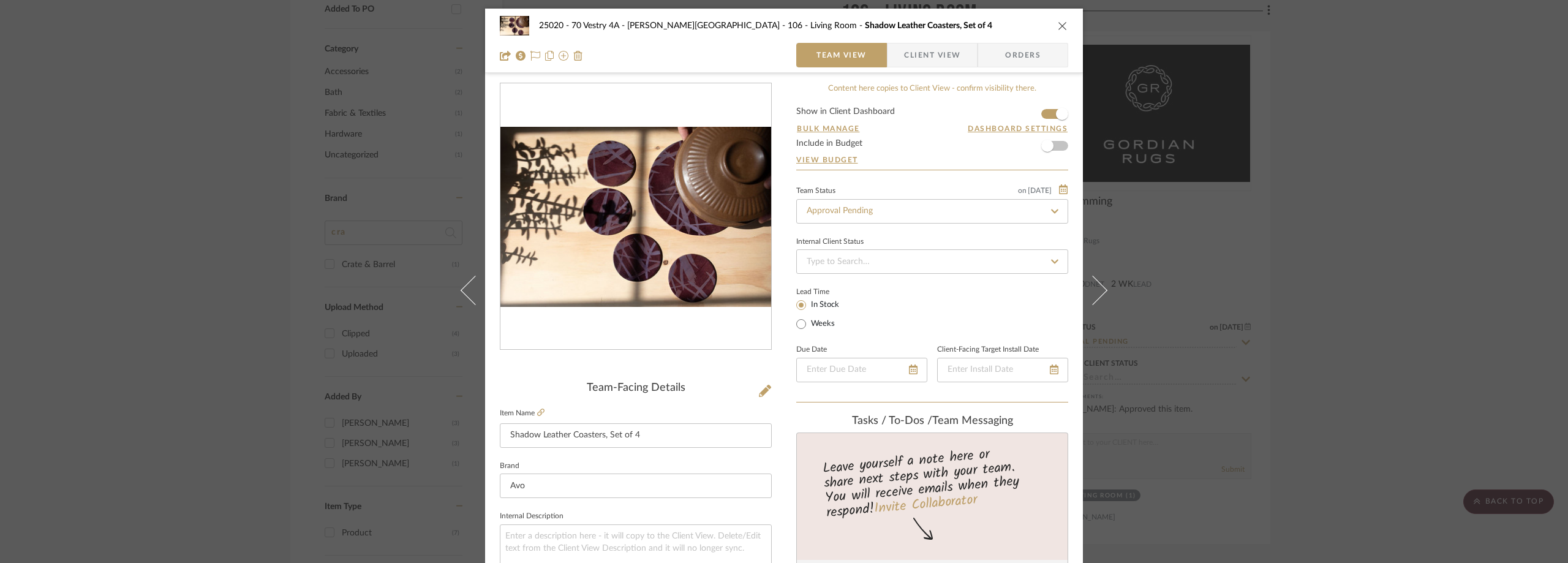
scroll to position [0, 0]
click at [1378, 332] on div "25020 - 70 Vestry 4A - [PERSON_NAME] 106 - Living Room Shadow Leather Coasters,…" at bounding box center [784, 282] width 1568 height 563
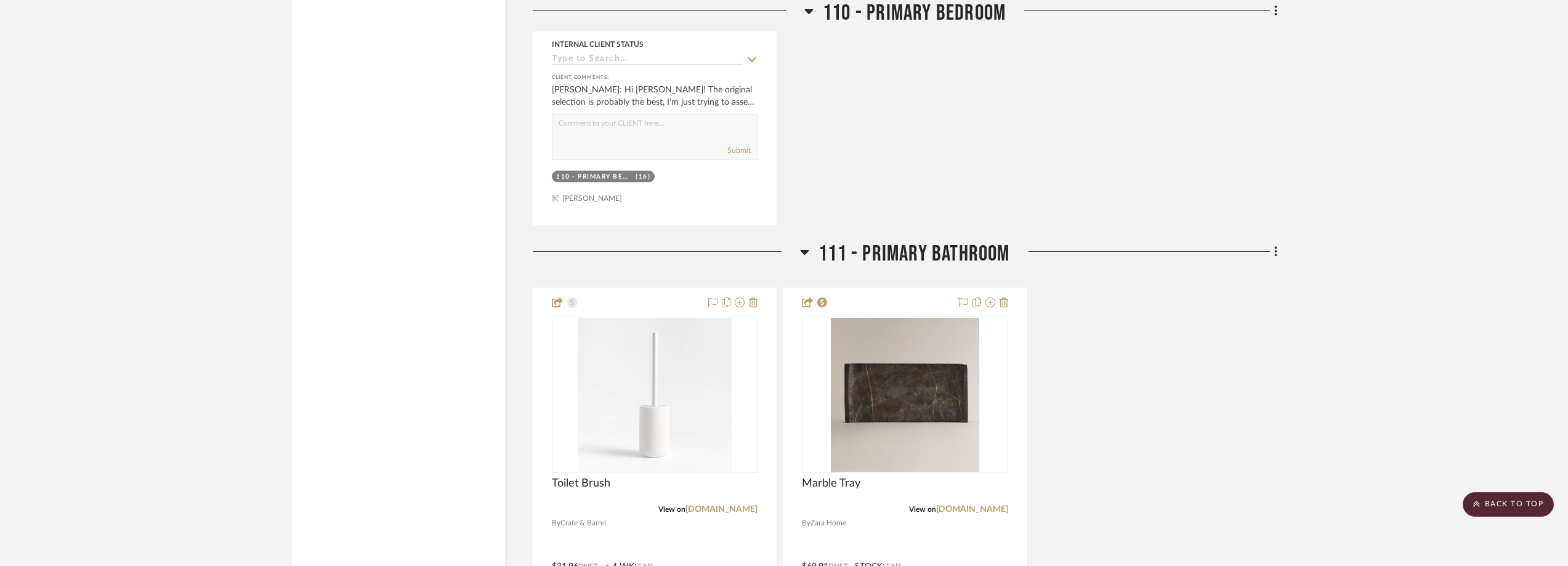
scroll to position [2217, 0]
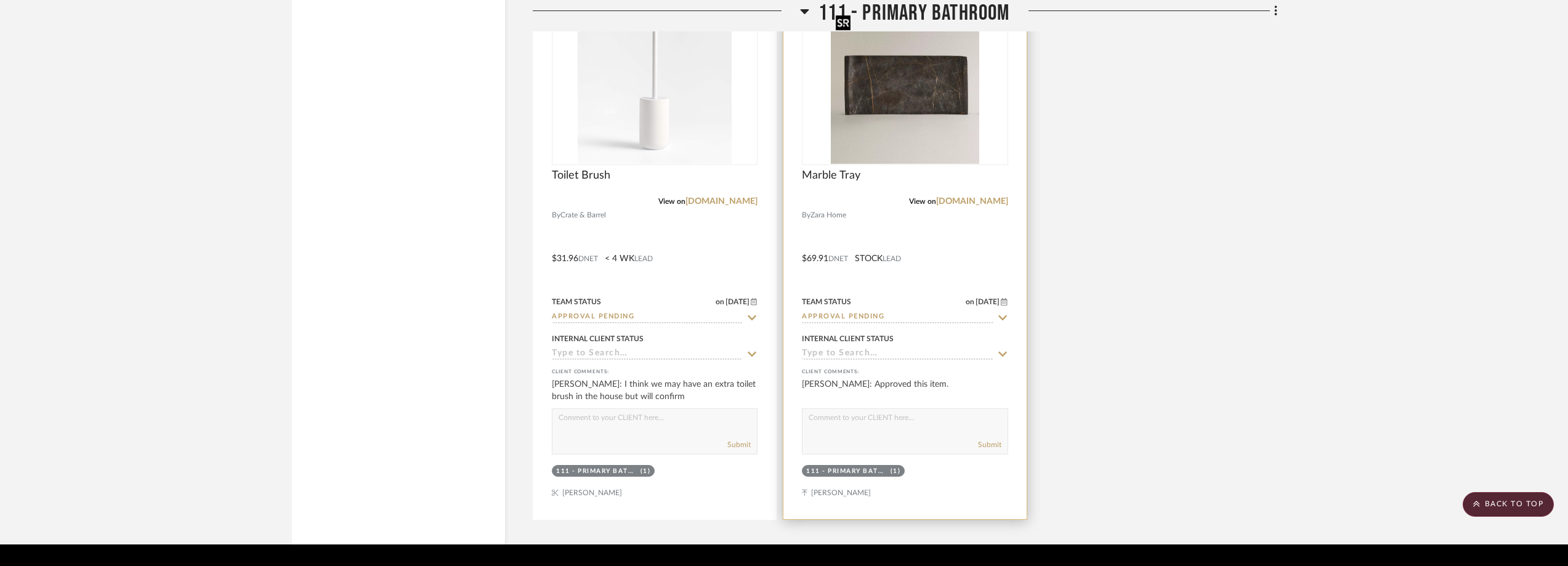
click at [908, 110] on img "0" at bounding box center [904, 87] width 148 height 154
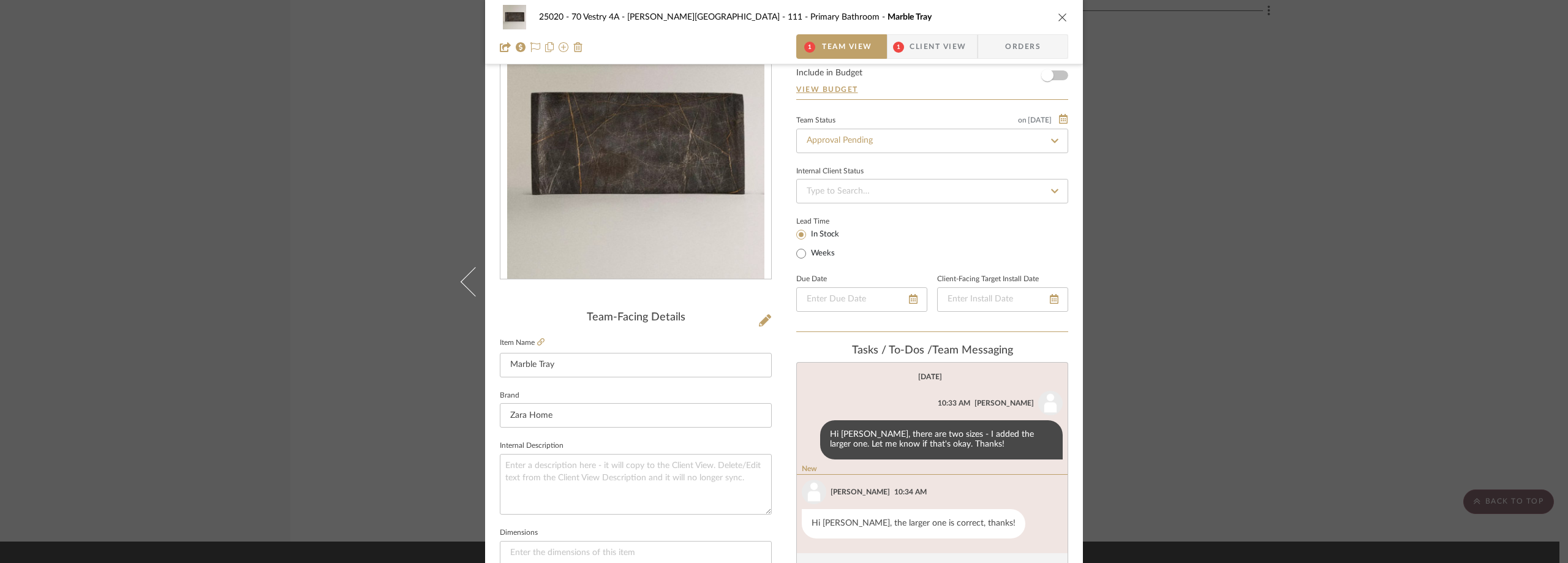
scroll to position [184, 0]
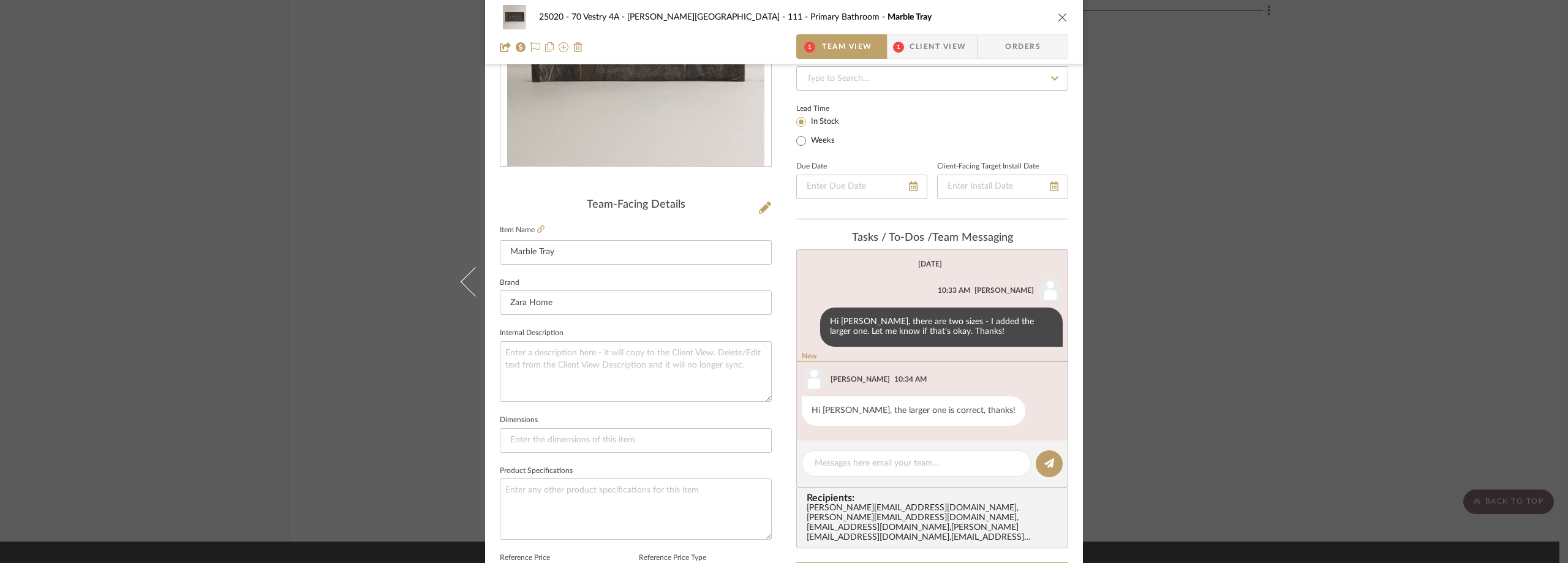
click at [1167, 199] on div "25020 - 70 Vestry 4A - [PERSON_NAME] 111 - Primary Bathroom Marble Tray 1 Team …" at bounding box center [784, 282] width 1568 height 563
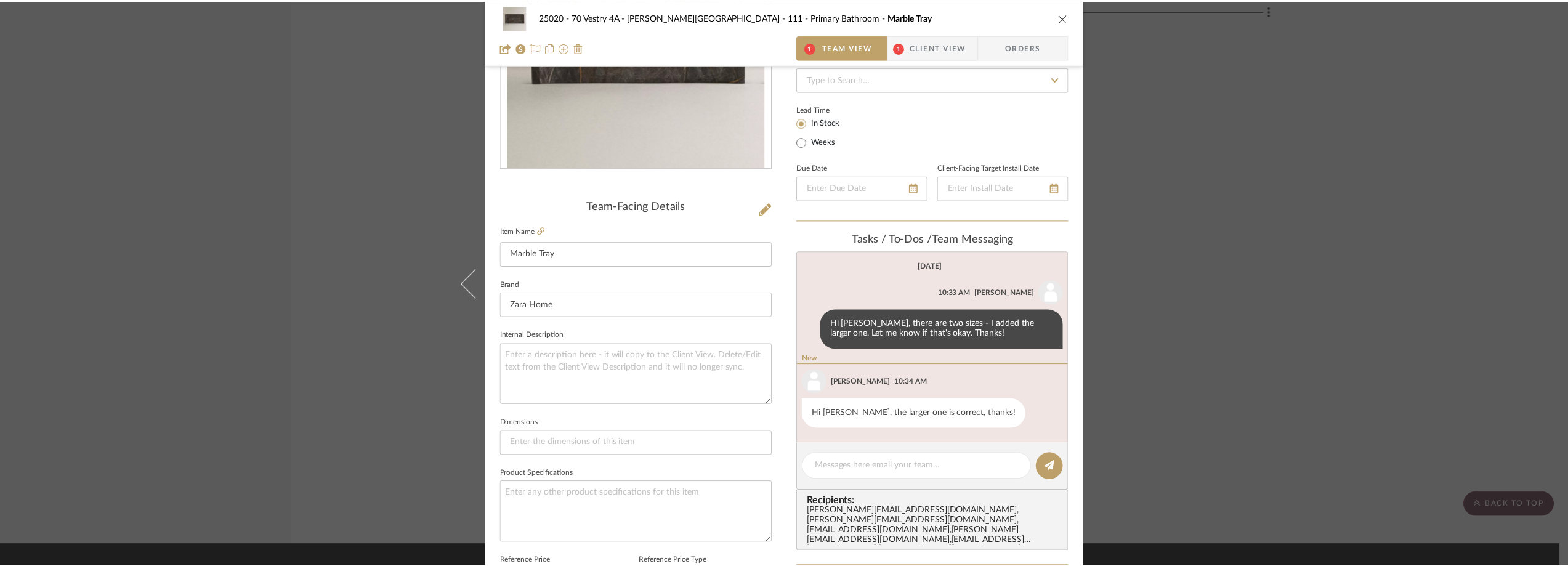
scroll to position [2217, 0]
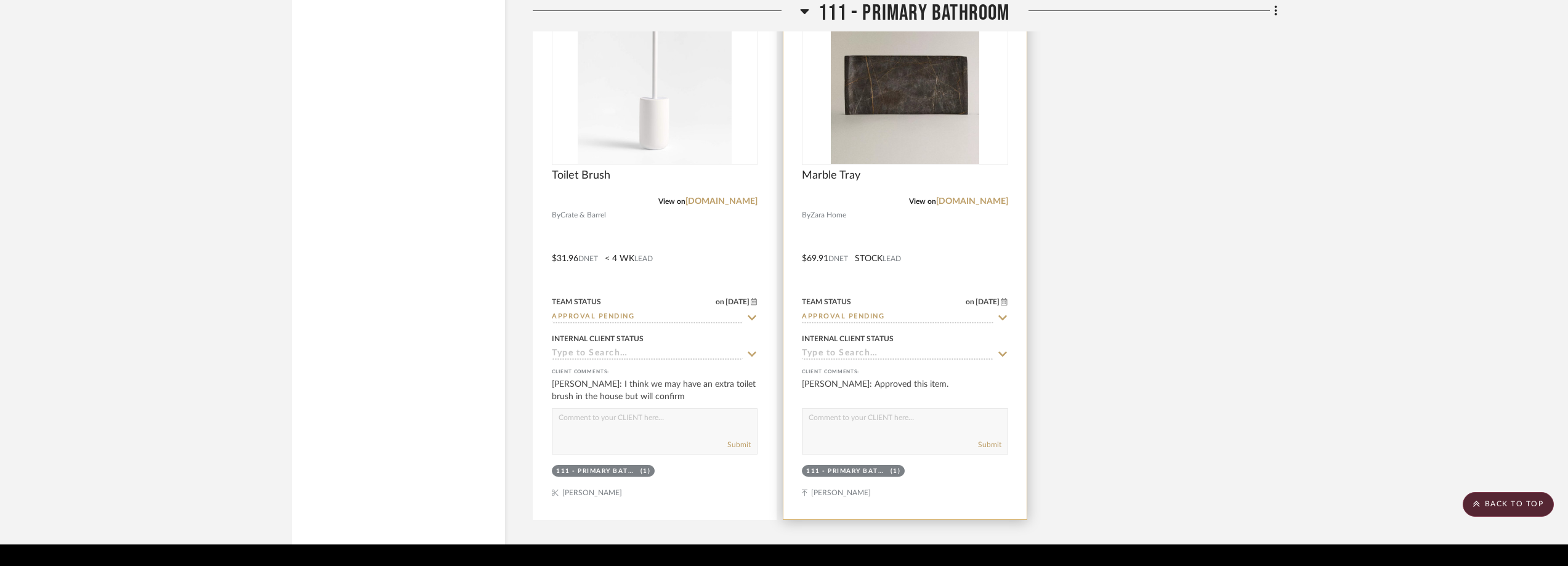
click at [1002, 318] on icon at bounding box center [1003, 317] width 9 height 5
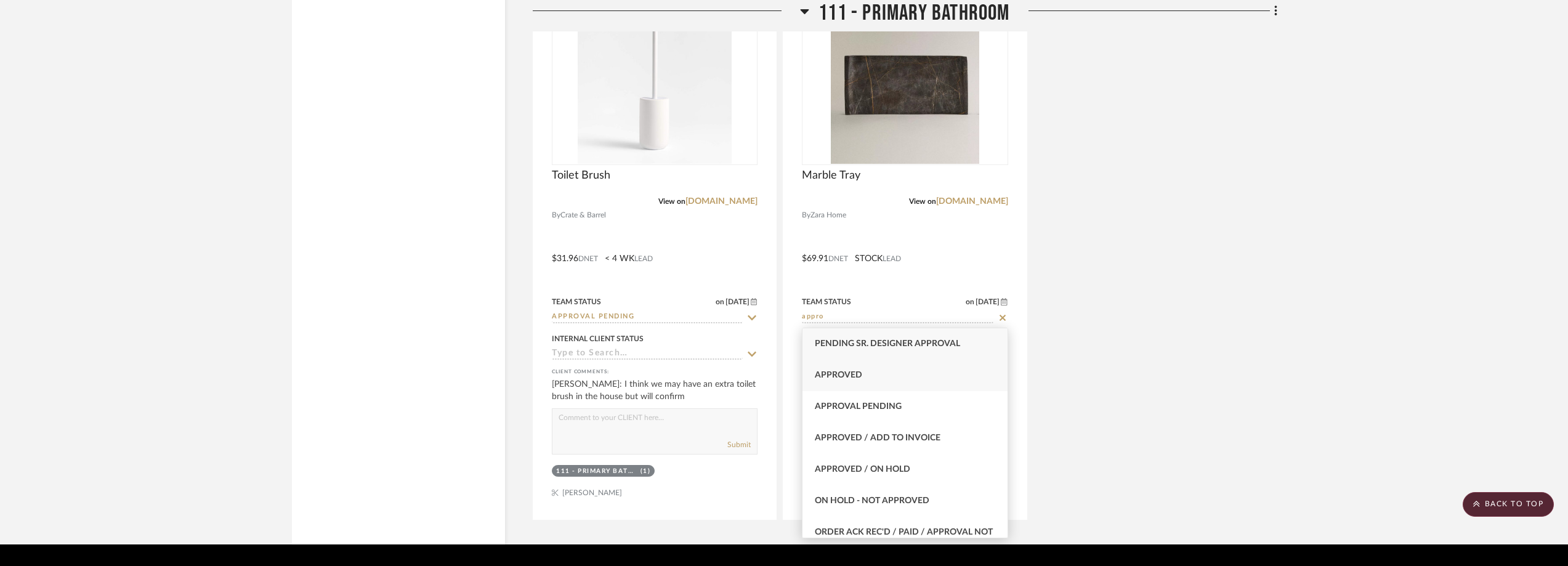
type input "appro"
click at [962, 369] on div "Approved" at bounding box center [905, 375] width 205 height 32
type input "[DATE]"
type input "Approved"
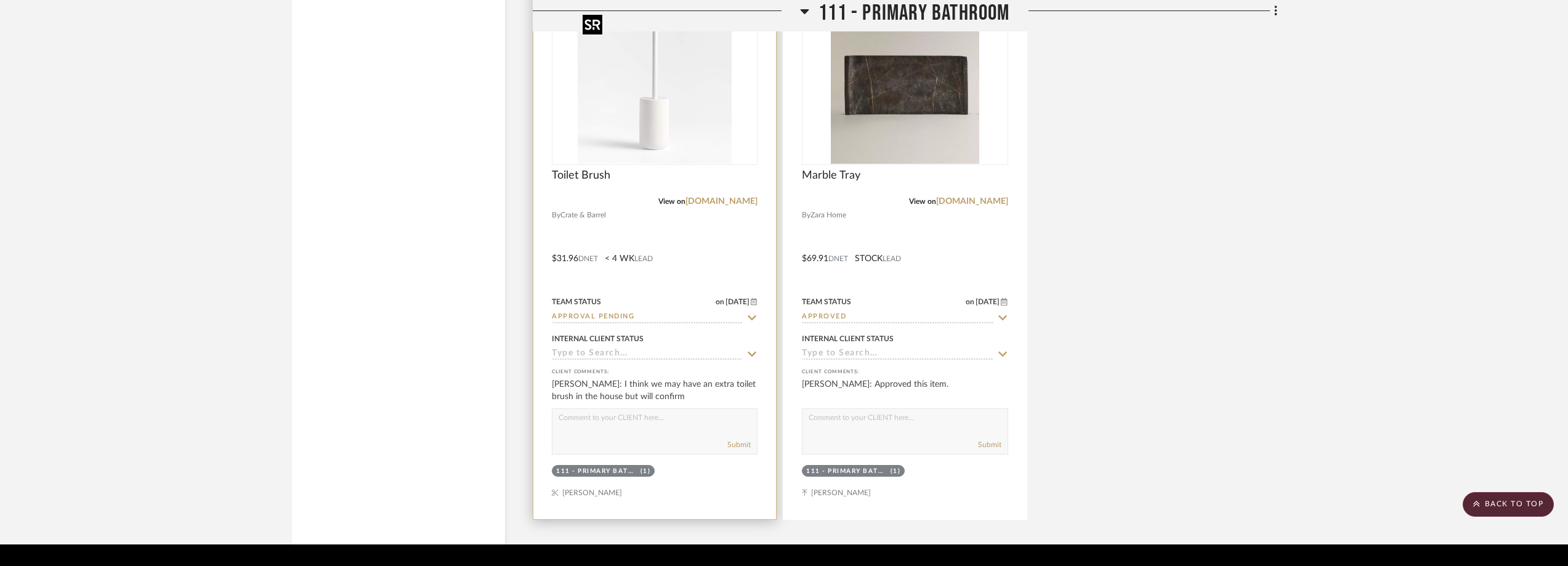
click at [643, 118] on img "0" at bounding box center [655, 87] width 154 height 154
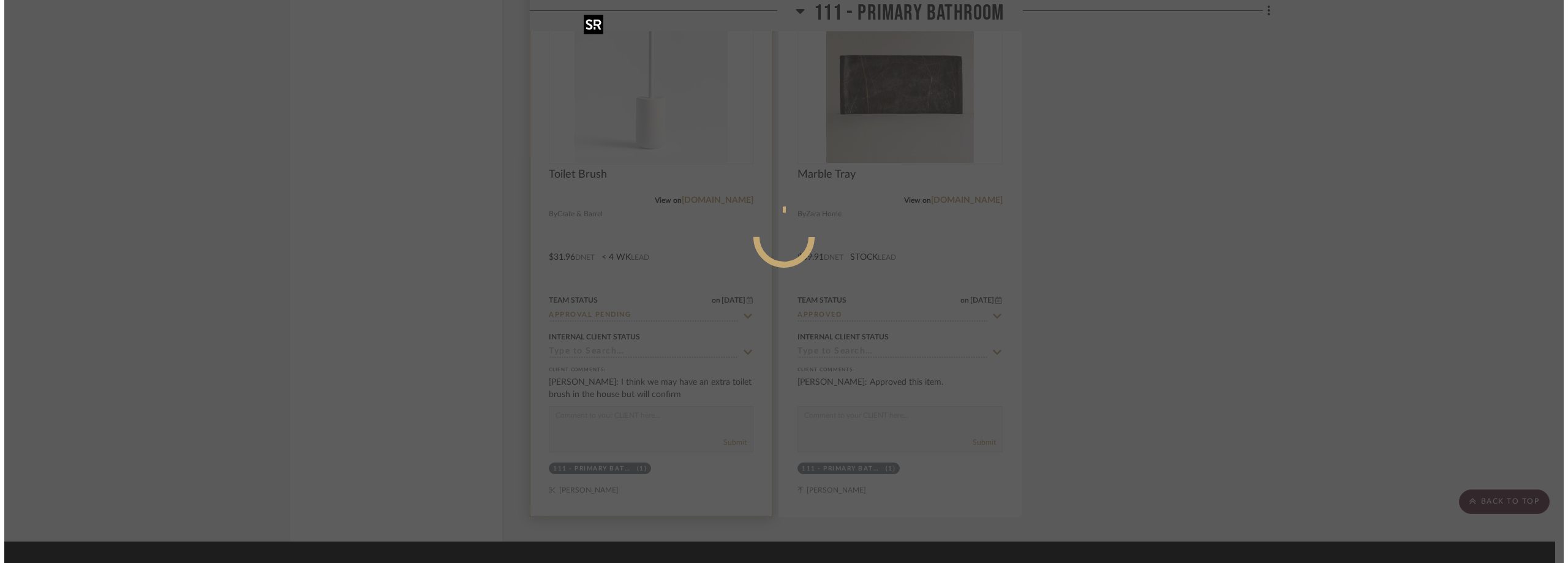
scroll to position [0, 0]
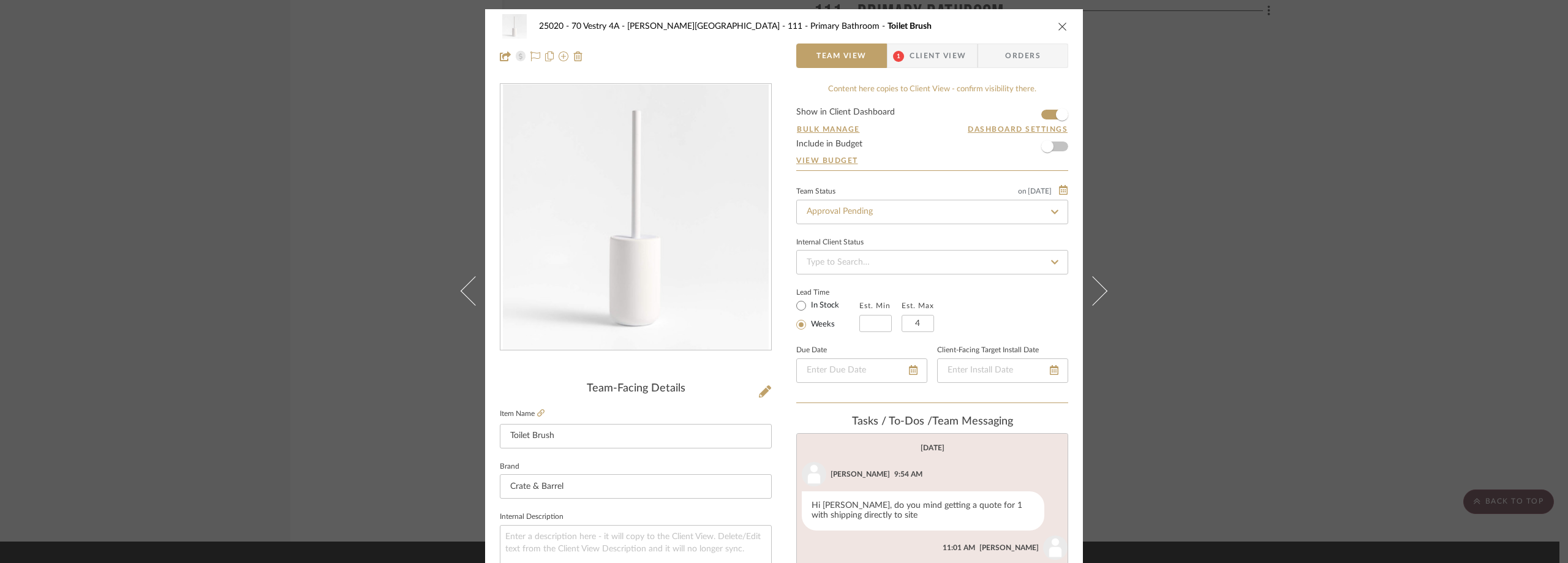
click at [1266, 166] on div "25020 - 70 Vestry 4A - [PERSON_NAME] 111 - Primary Bathroom Toilet Brush Team V…" at bounding box center [784, 282] width 1568 height 563
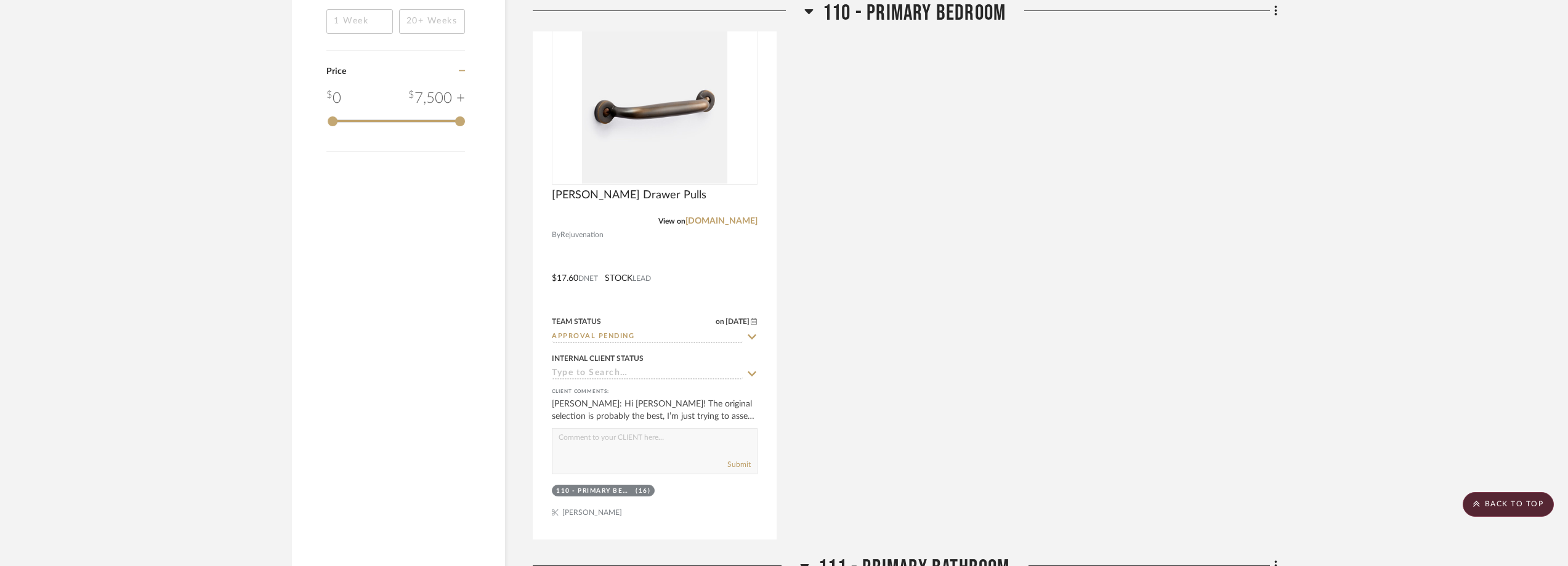
scroll to position [1601, 0]
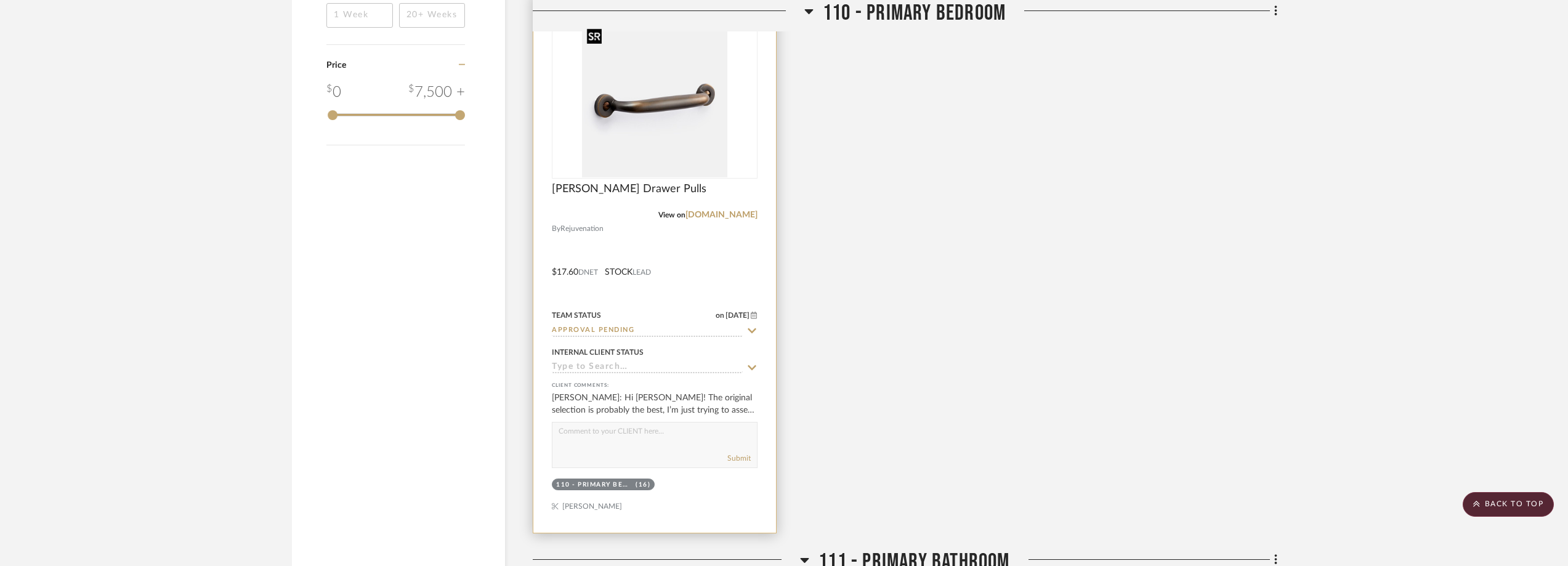
click at [664, 157] on img "0" at bounding box center [654, 100] width 145 height 154
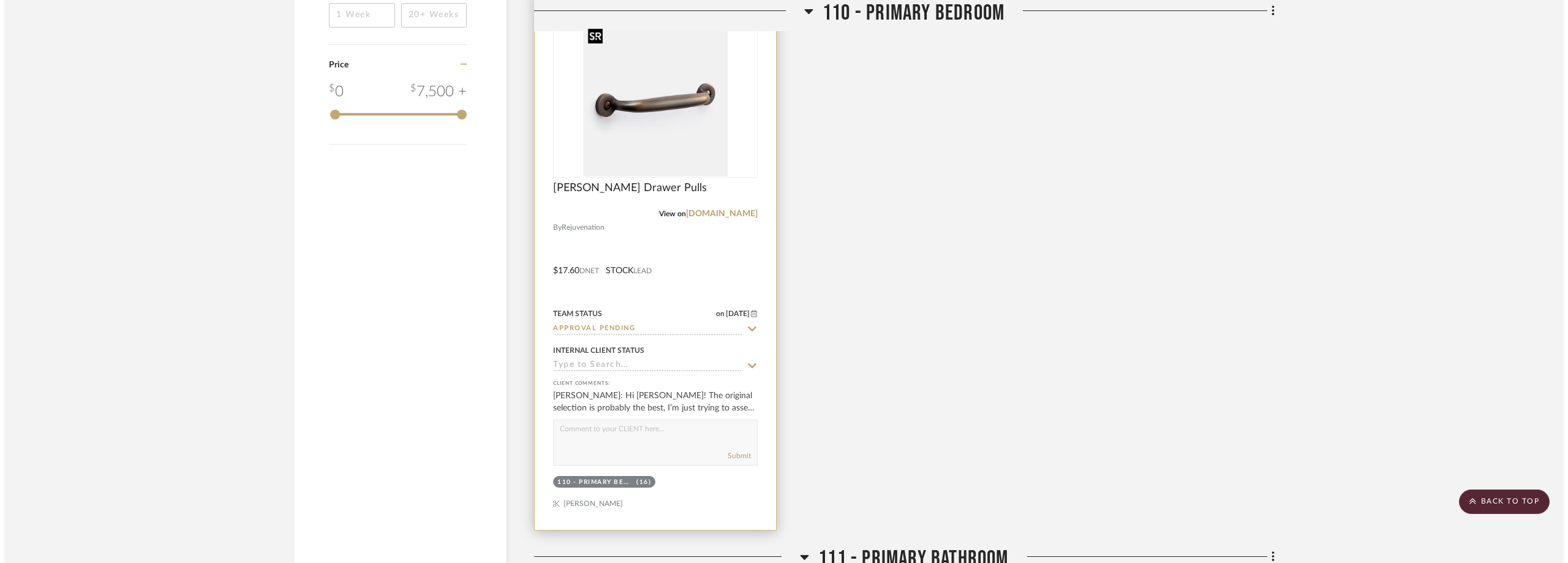
scroll to position [0, 0]
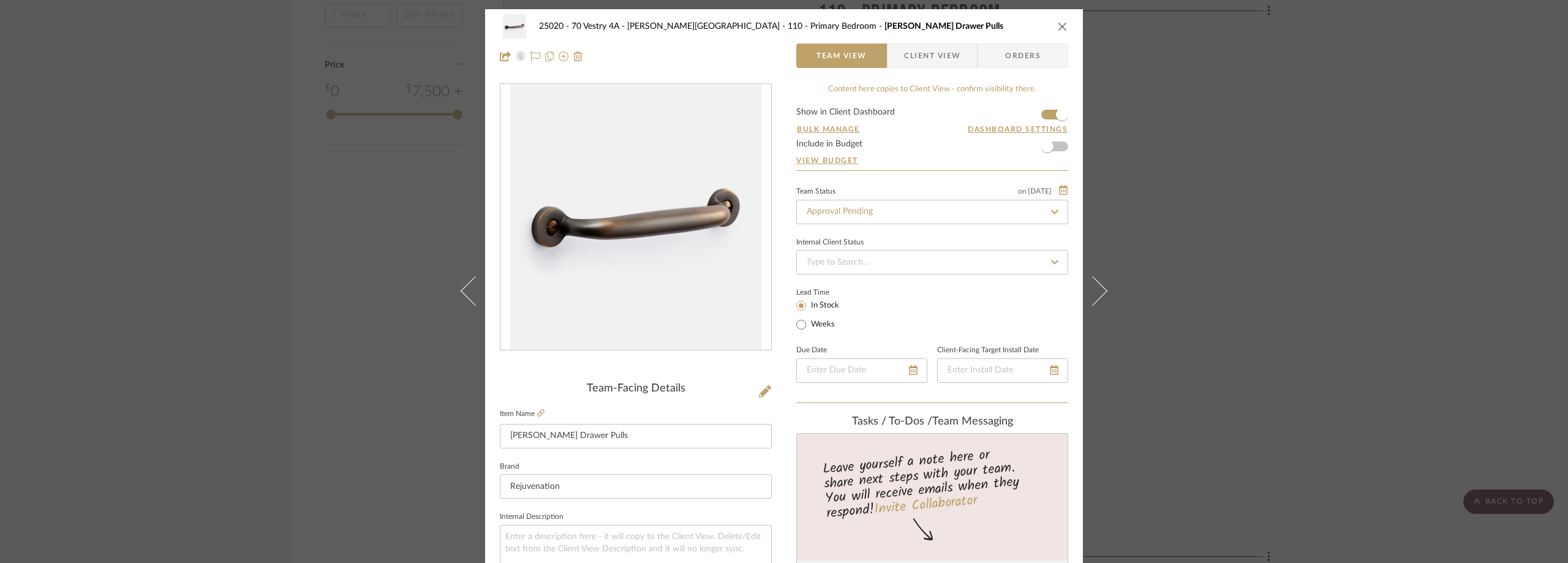
click at [936, 62] on span "Client View" at bounding box center [932, 55] width 57 height 25
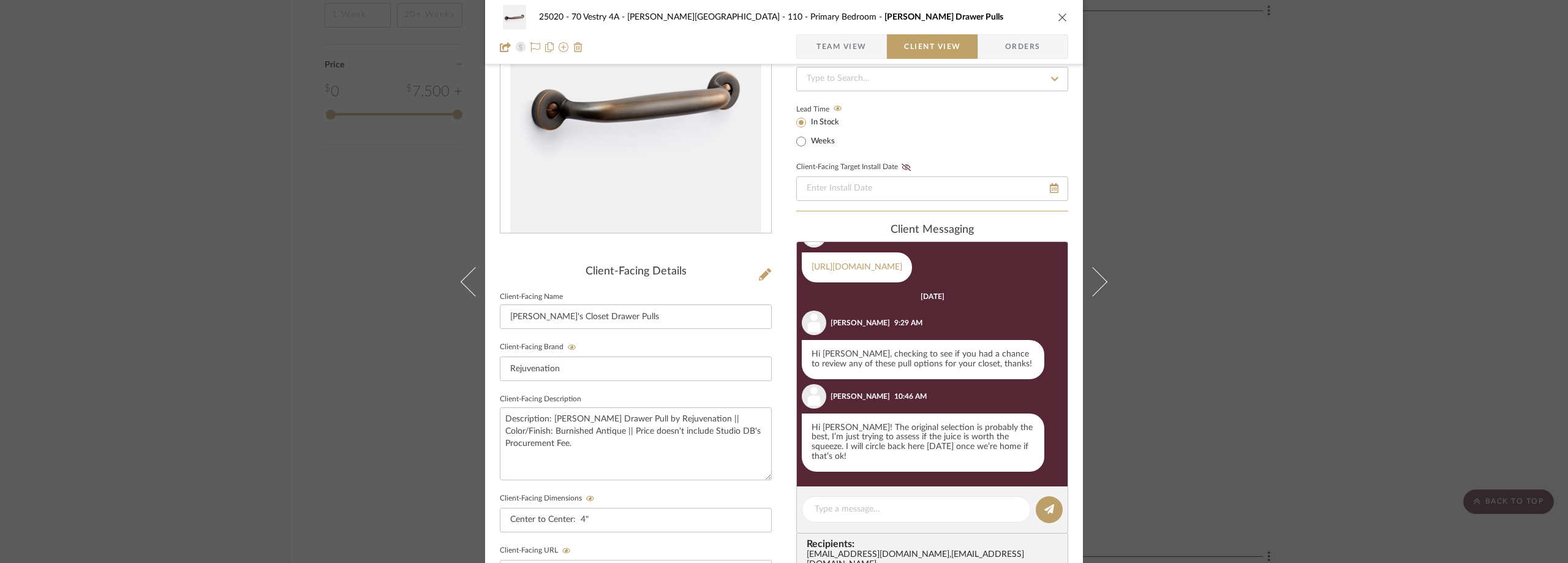
scroll to position [123, 0]
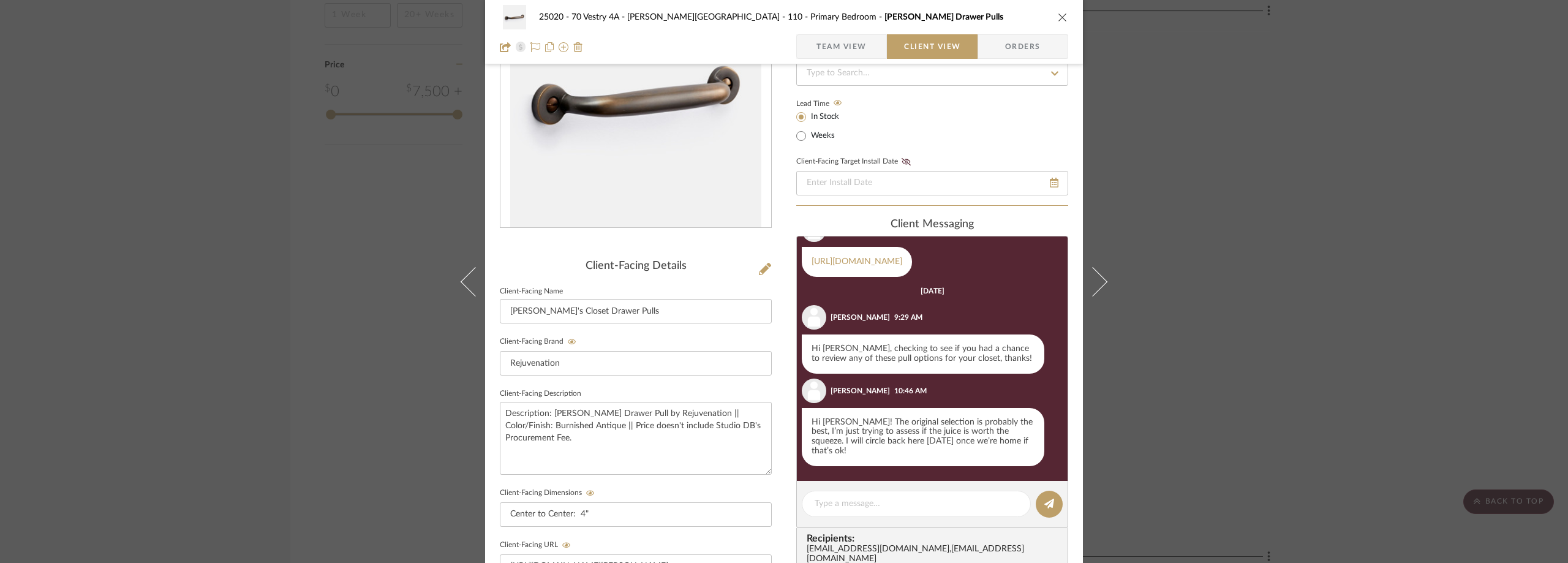
click at [1266, 204] on div "25020 - 70 Vestry 4A - [PERSON_NAME] 110 - Primary Bedroom [PERSON_NAME] Drawer…" at bounding box center [784, 282] width 1568 height 563
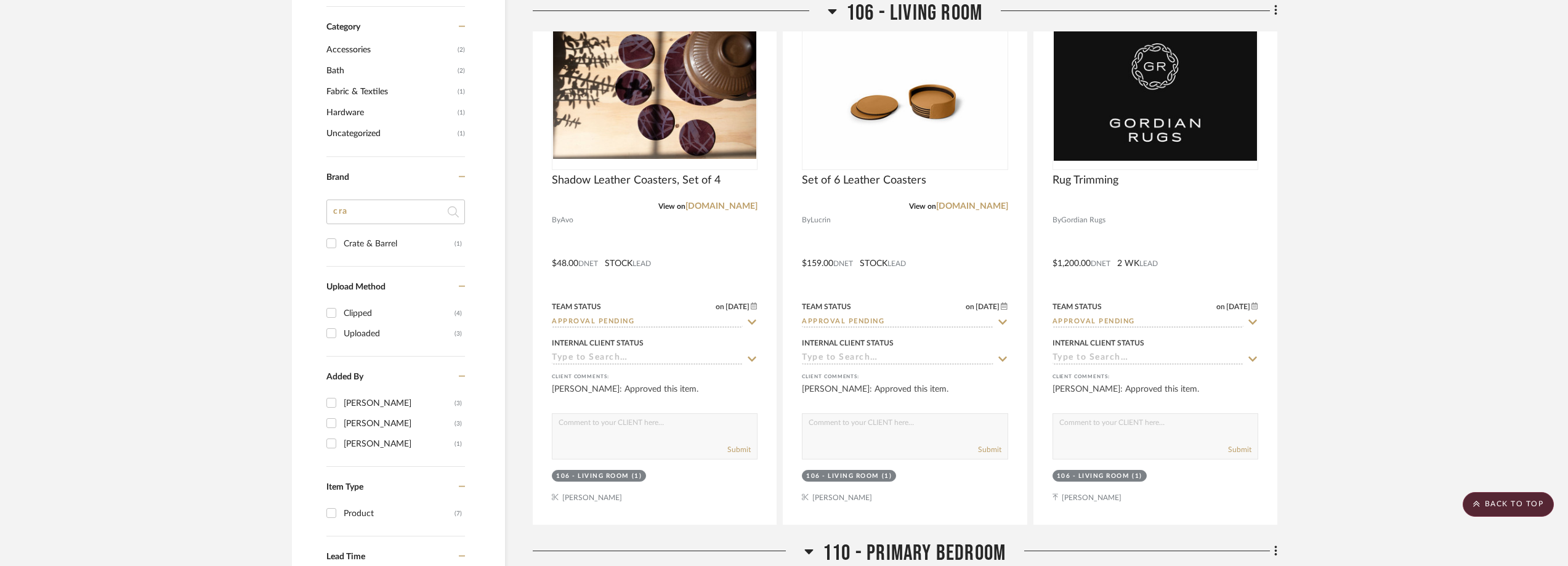
scroll to position [862, 0]
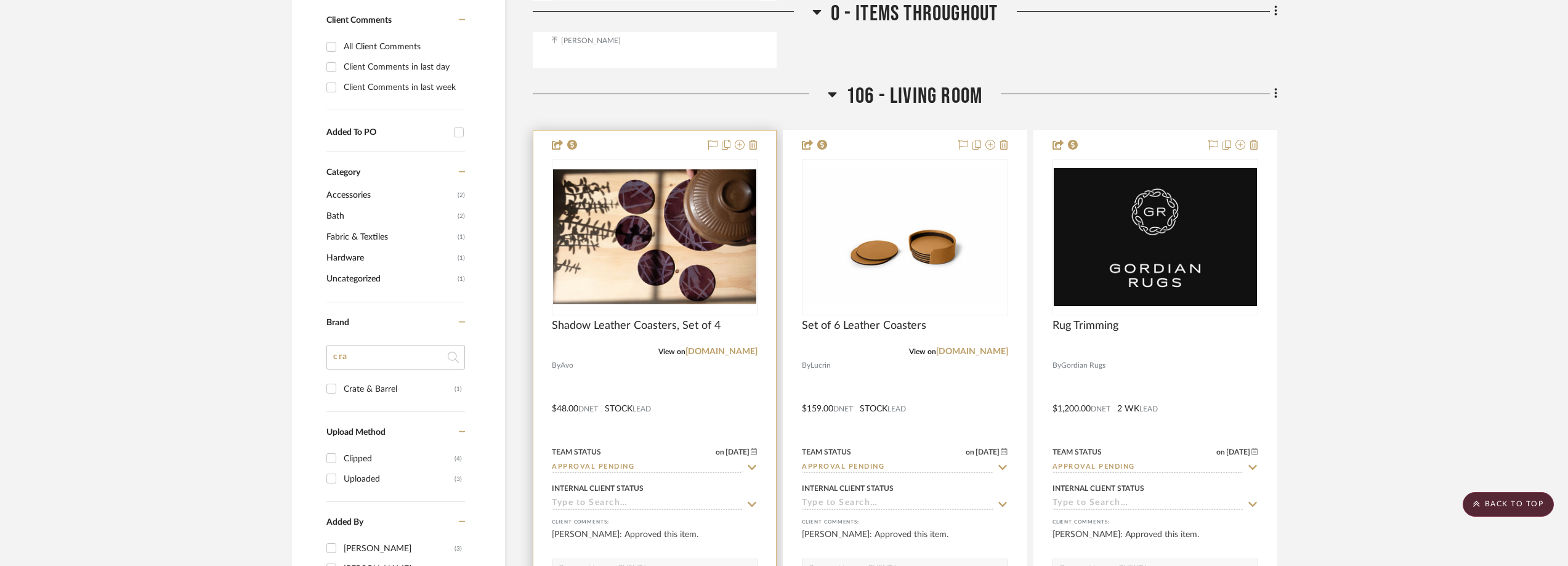
click at [751, 463] on icon at bounding box center [752, 467] width 11 height 10
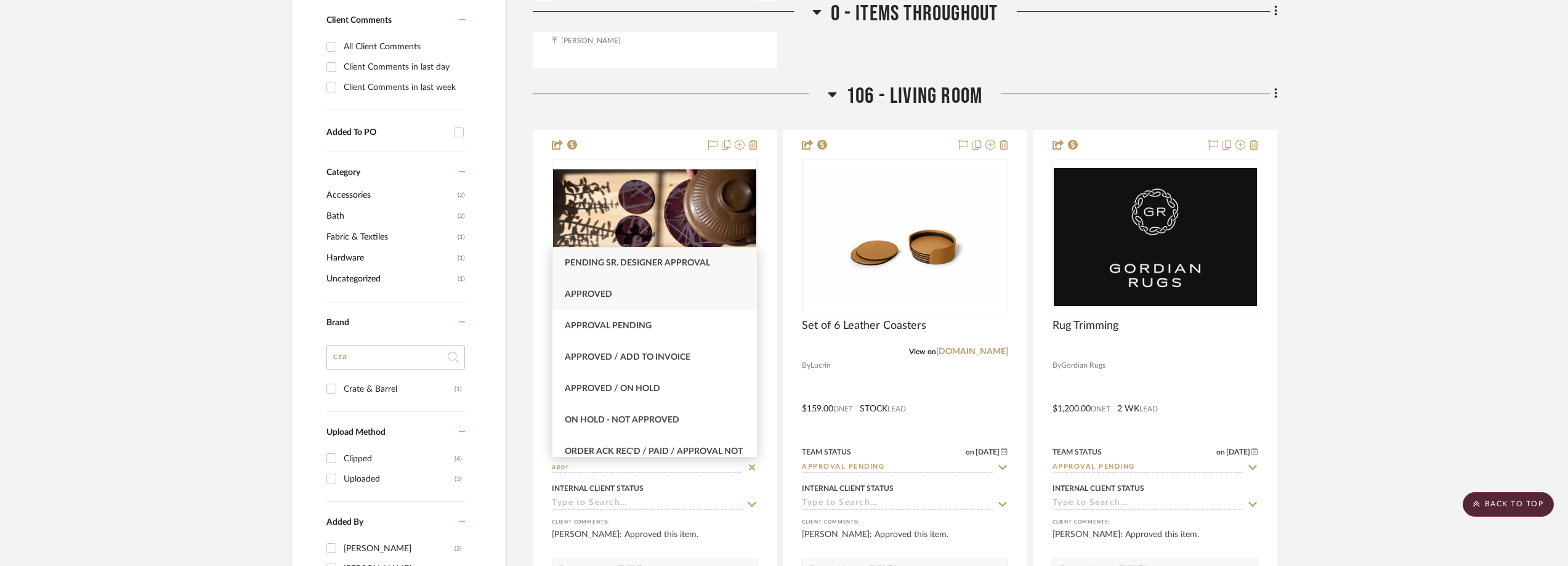
type input "appr"
click at [631, 297] on div "Approved" at bounding box center [655, 295] width 205 height 32
type input "[DATE]"
type input "Approved"
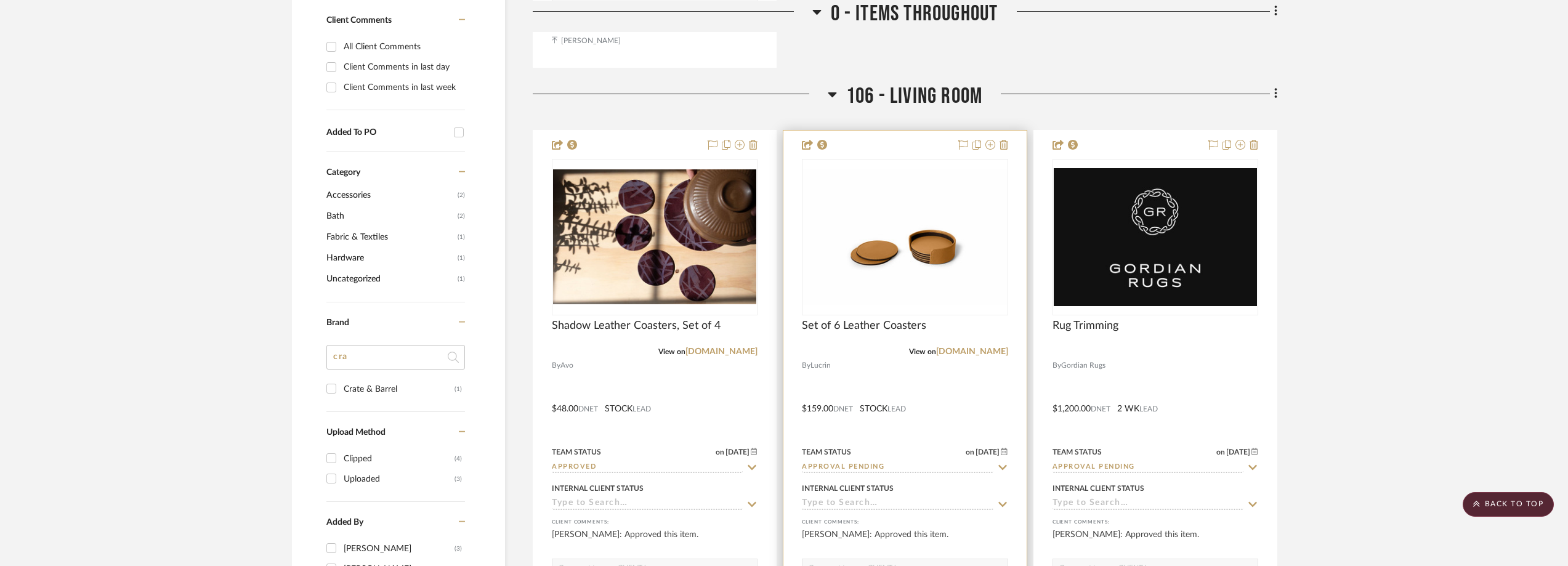
click at [1002, 466] on icon at bounding box center [1003, 467] width 11 height 10
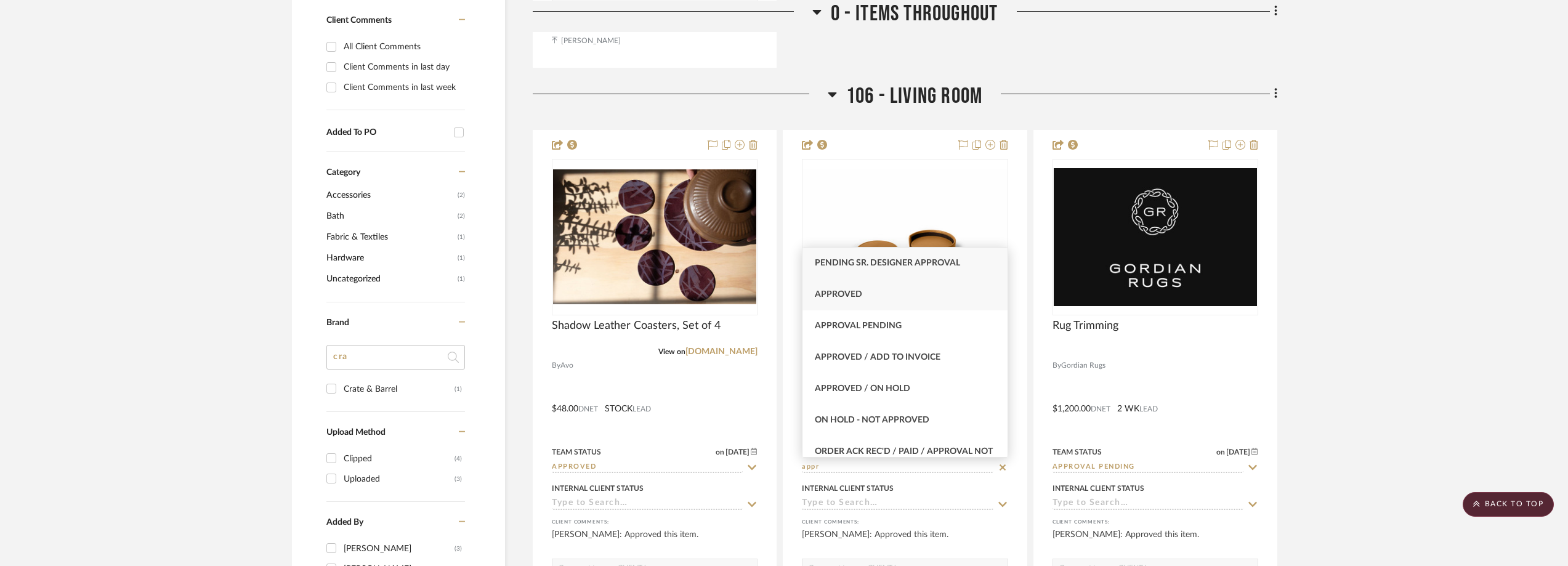
type input "appr"
click at [923, 289] on div "Approved" at bounding box center [905, 295] width 205 height 32
type input "[DATE]"
type input "Approved"
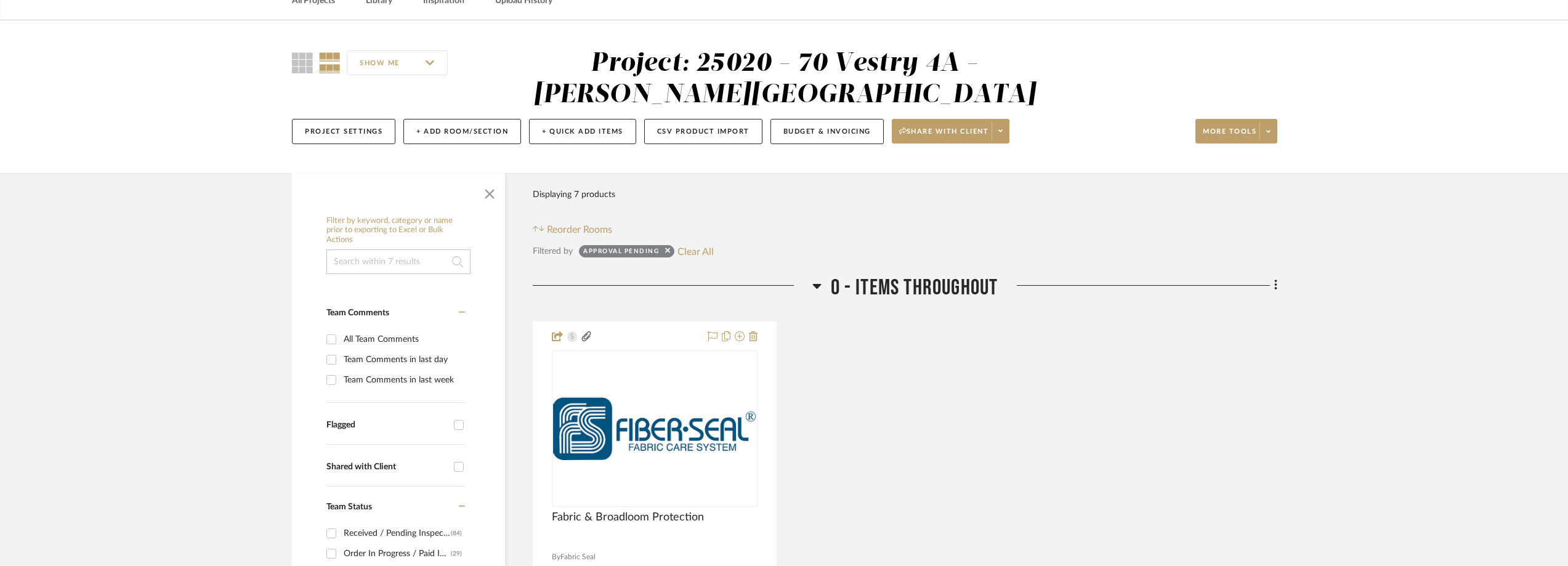
scroll to position [185, 0]
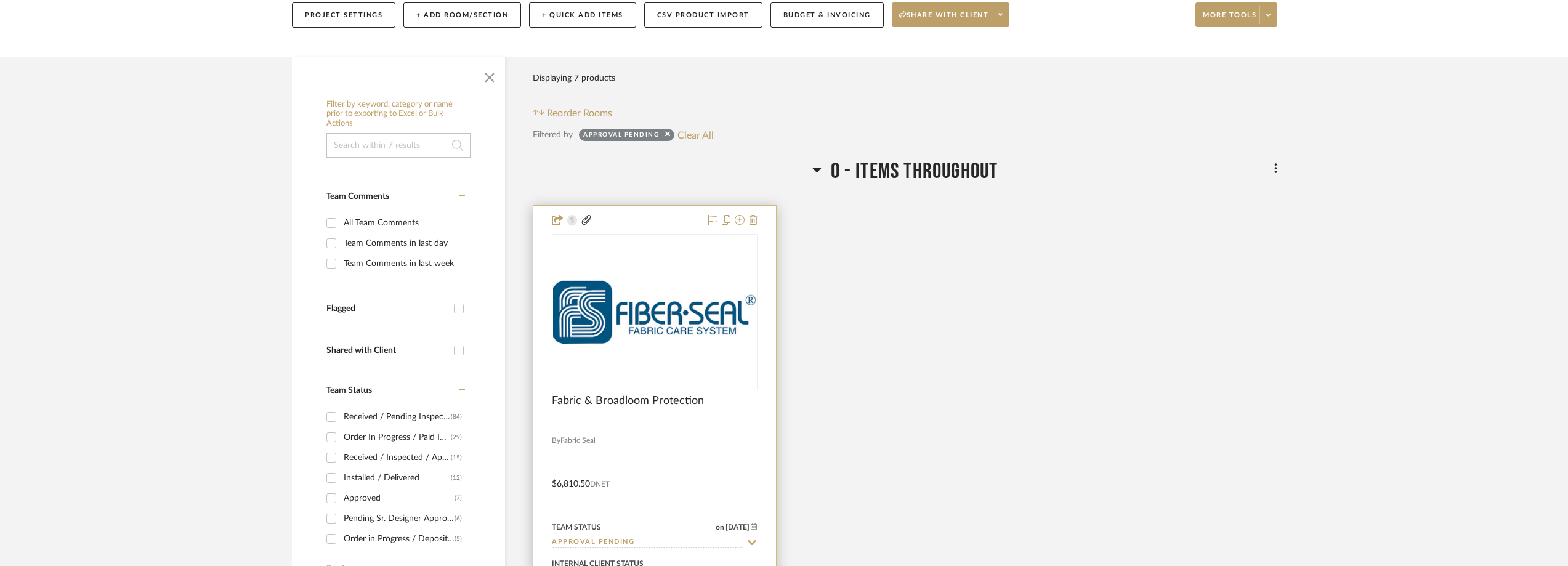
click at [0, 0] on img at bounding box center [0, 0] width 0 height 0
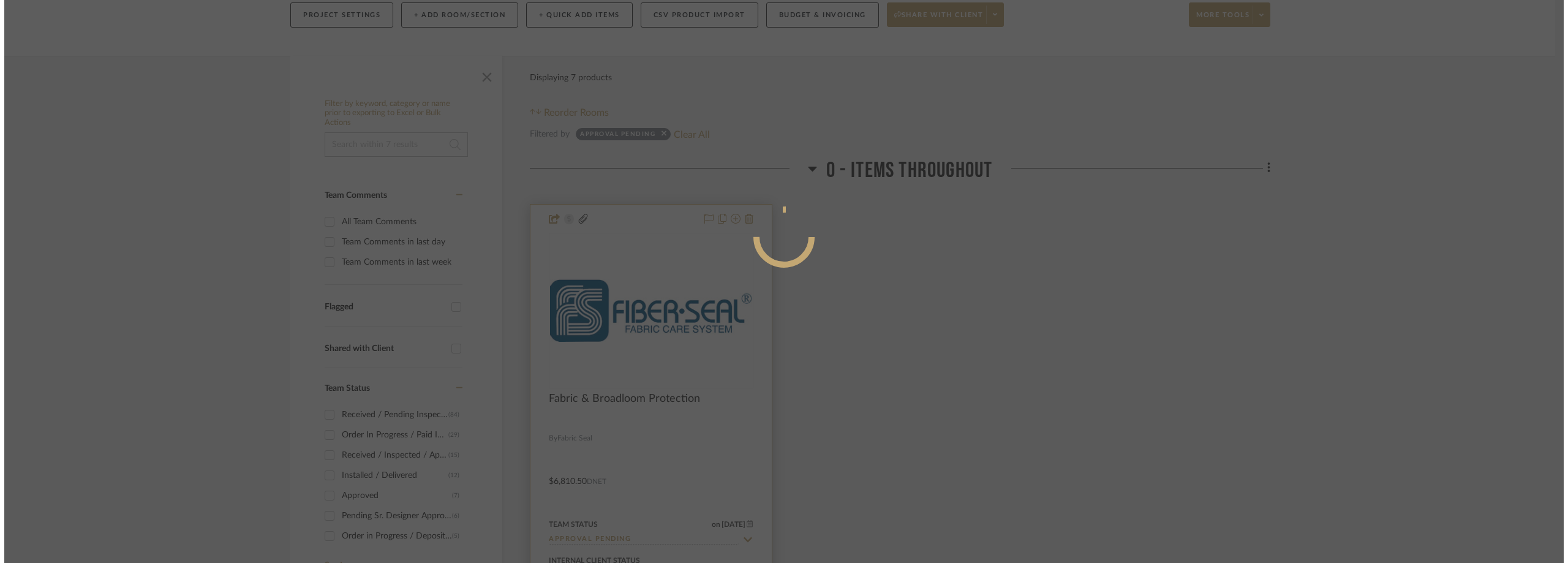
scroll to position [0, 0]
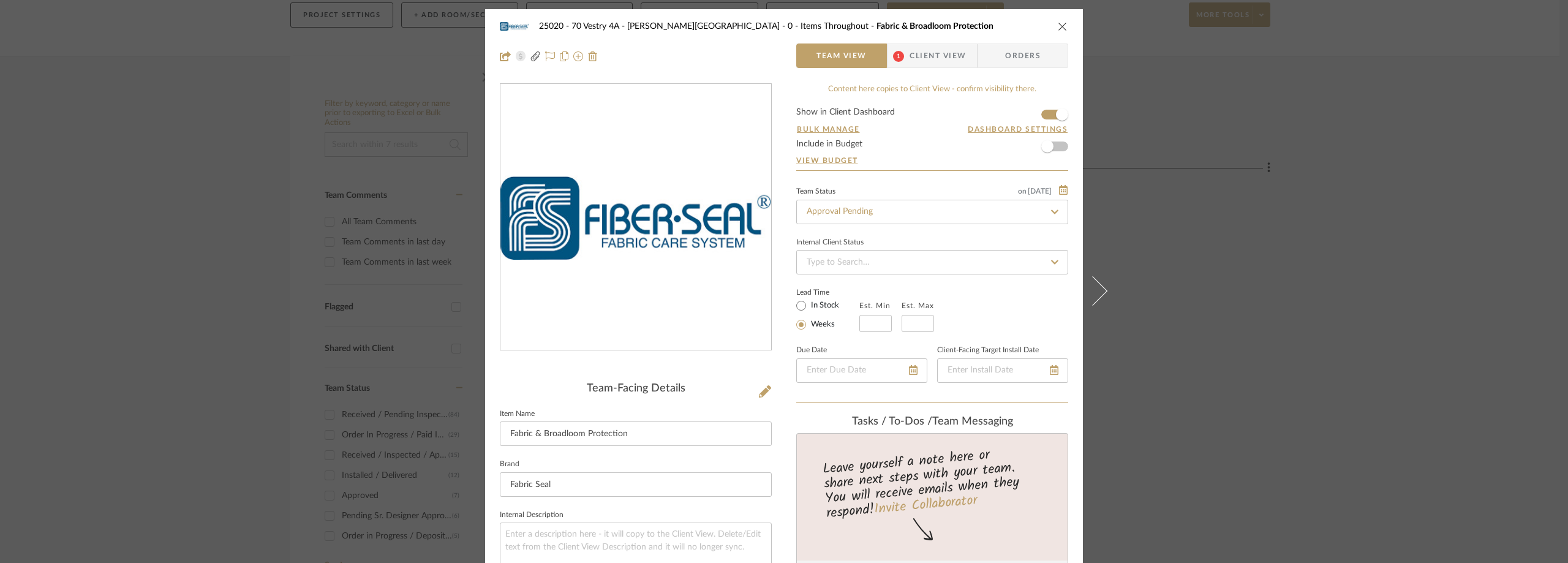
click at [912, 65] on span "Client View" at bounding box center [938, 55] width 57 height 25
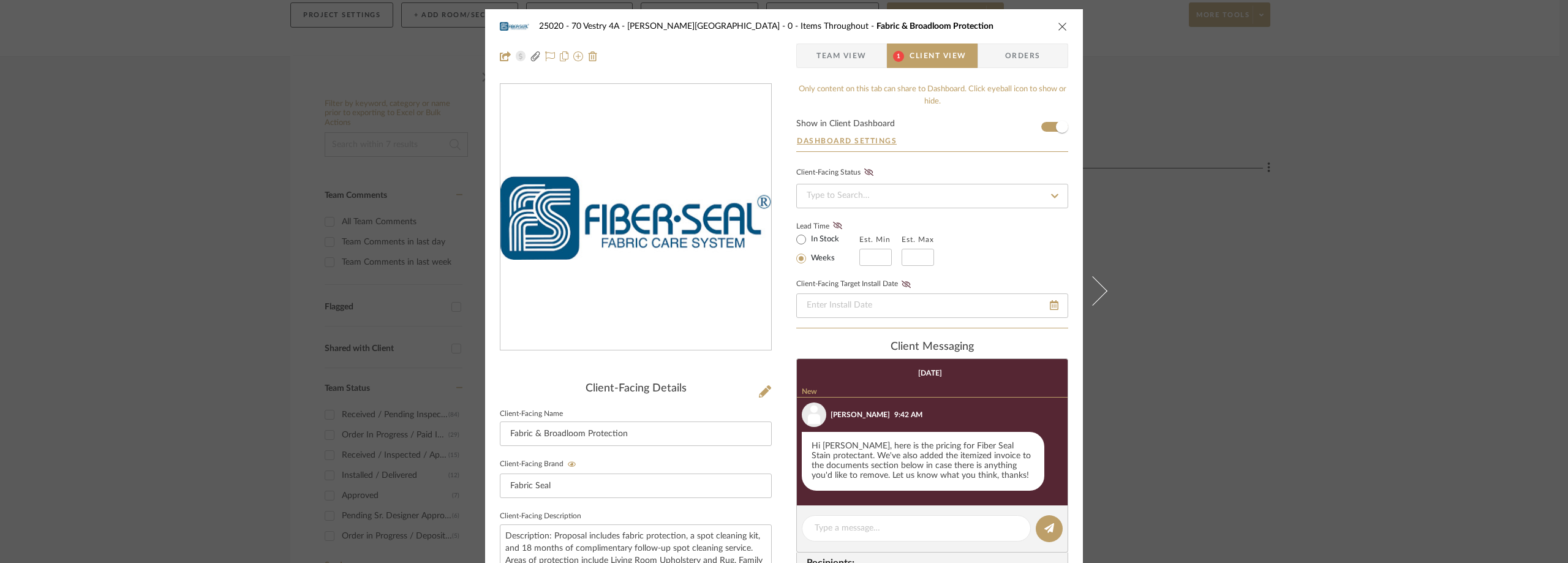
click at [1310, 279] on div "25020 - 70 Vestry 4A - [PERSON_NAME] 0 - Items Throughout Fabric & Broadloom Pr…" at bounding box center [784, 282] width 1568 height 563
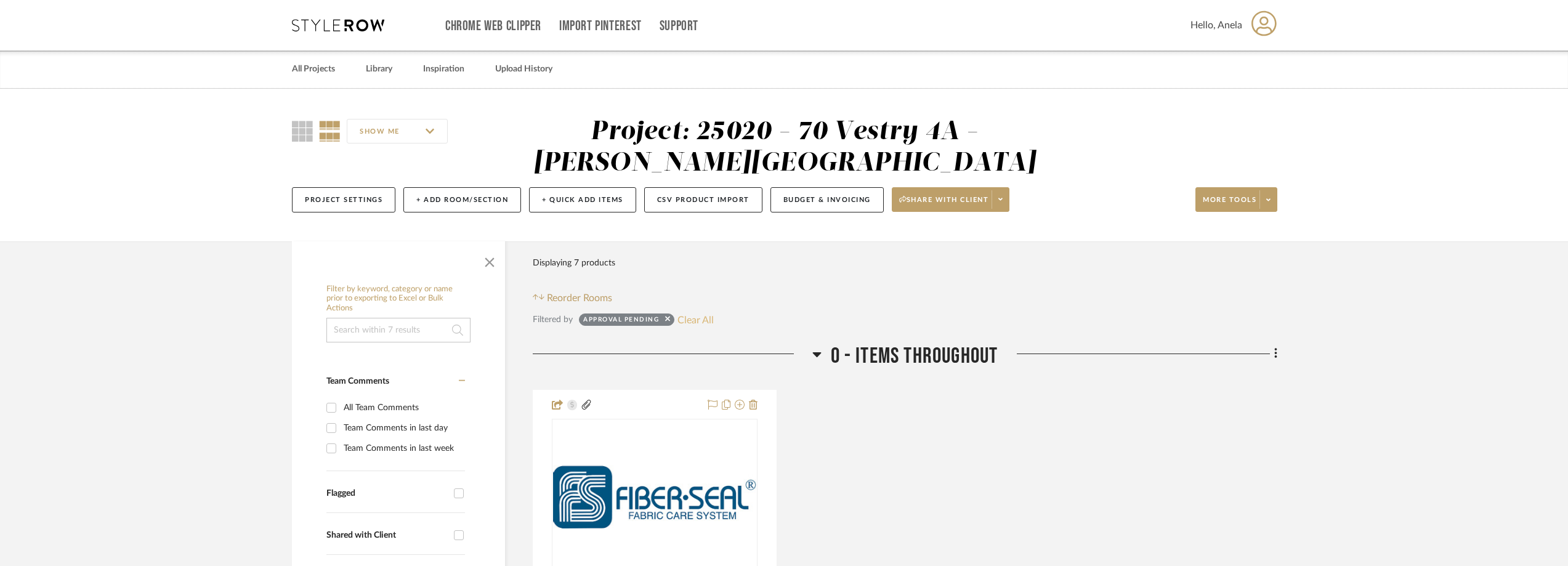
click at [699, 321] on button "Clear All" at bounding box center [696, 319] width 37 height 16
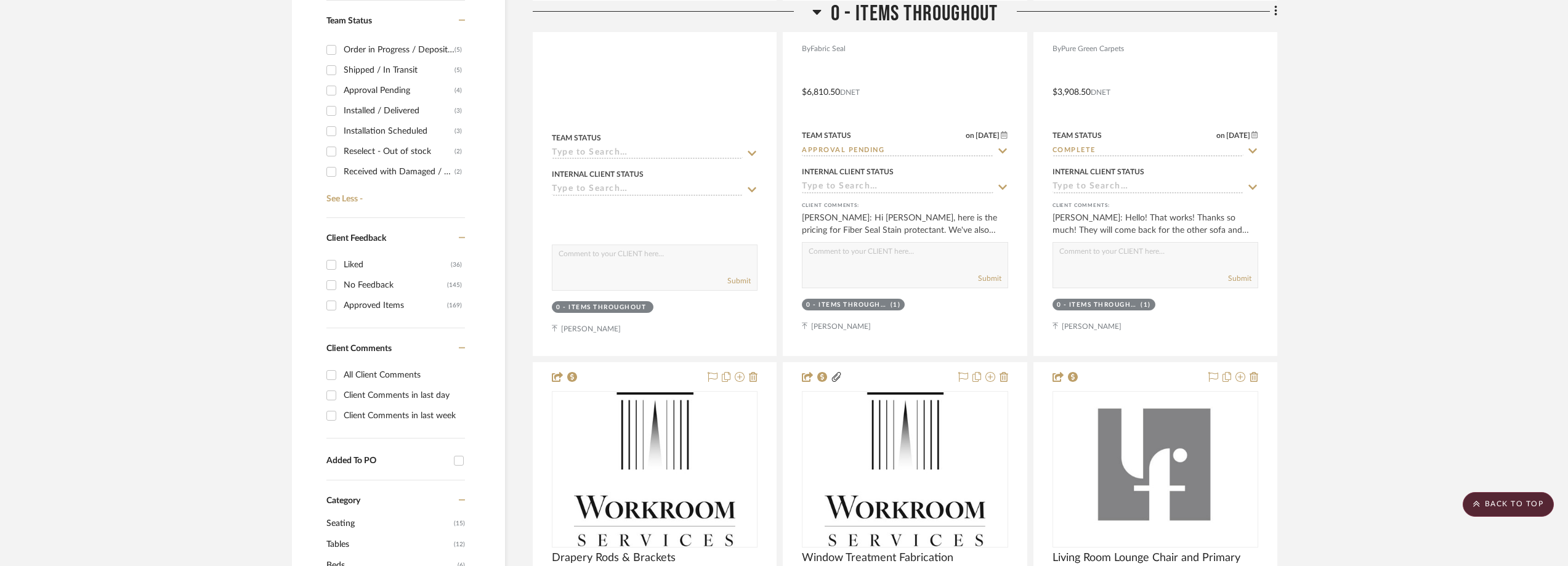
scroll to position [123, 0]
click at [391, 87] on div "Approval Pending" at bounding box center [399, 87] width 111 height 20
click at [341, 87] on input "Approval Pending (4)" at bounding box center [331, 87] width 20 height 20
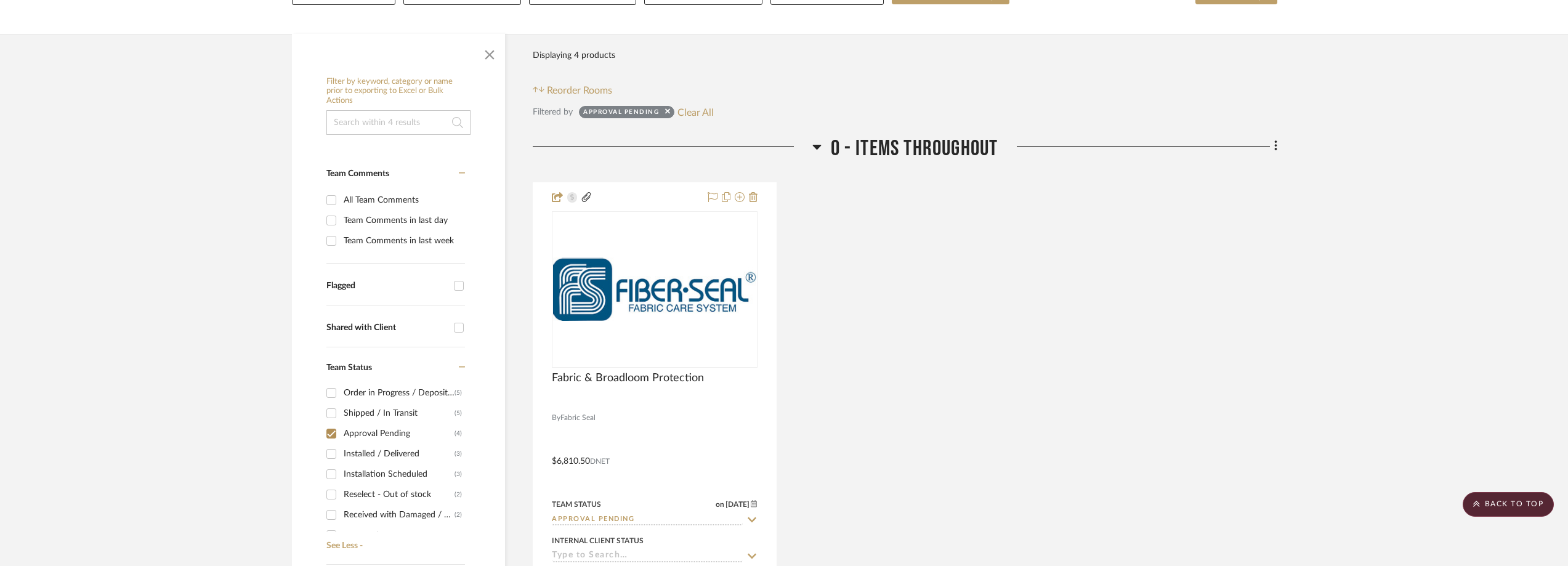
scroll to position [159, 0]
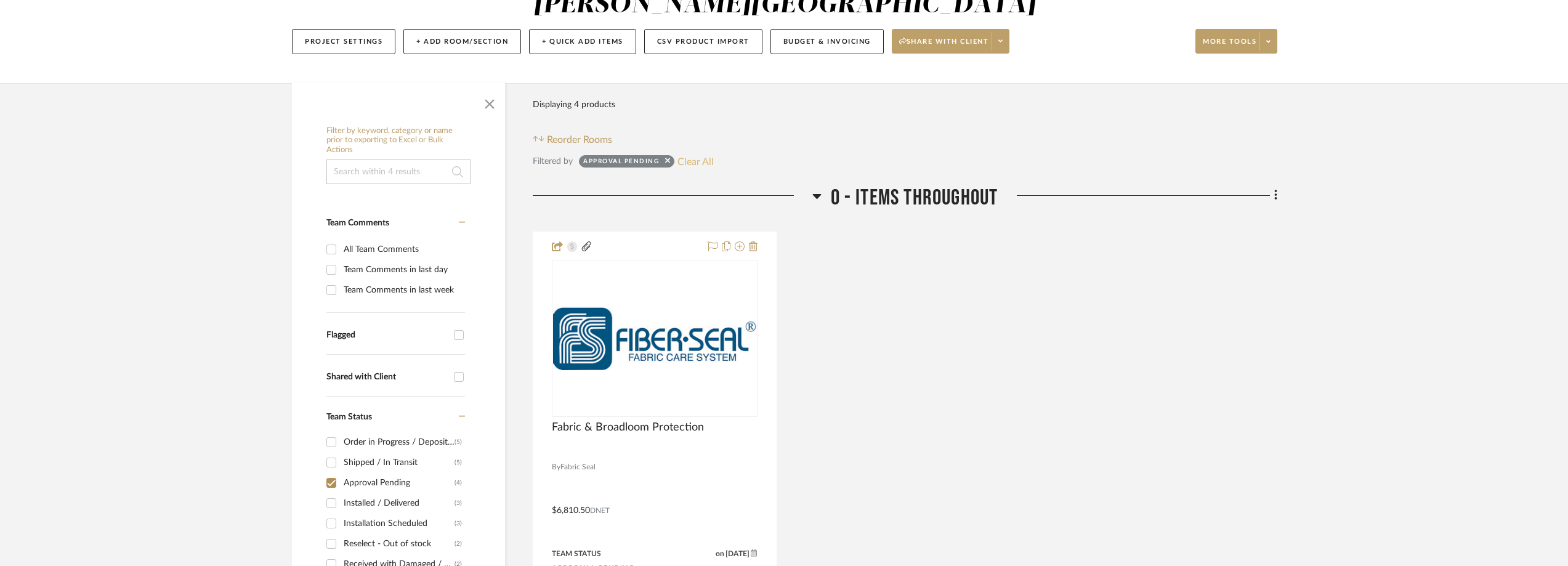
click at [695, 164] on button "Clear All" at bounding box center [696, 161] width 37 height 16
checkbox input "false"
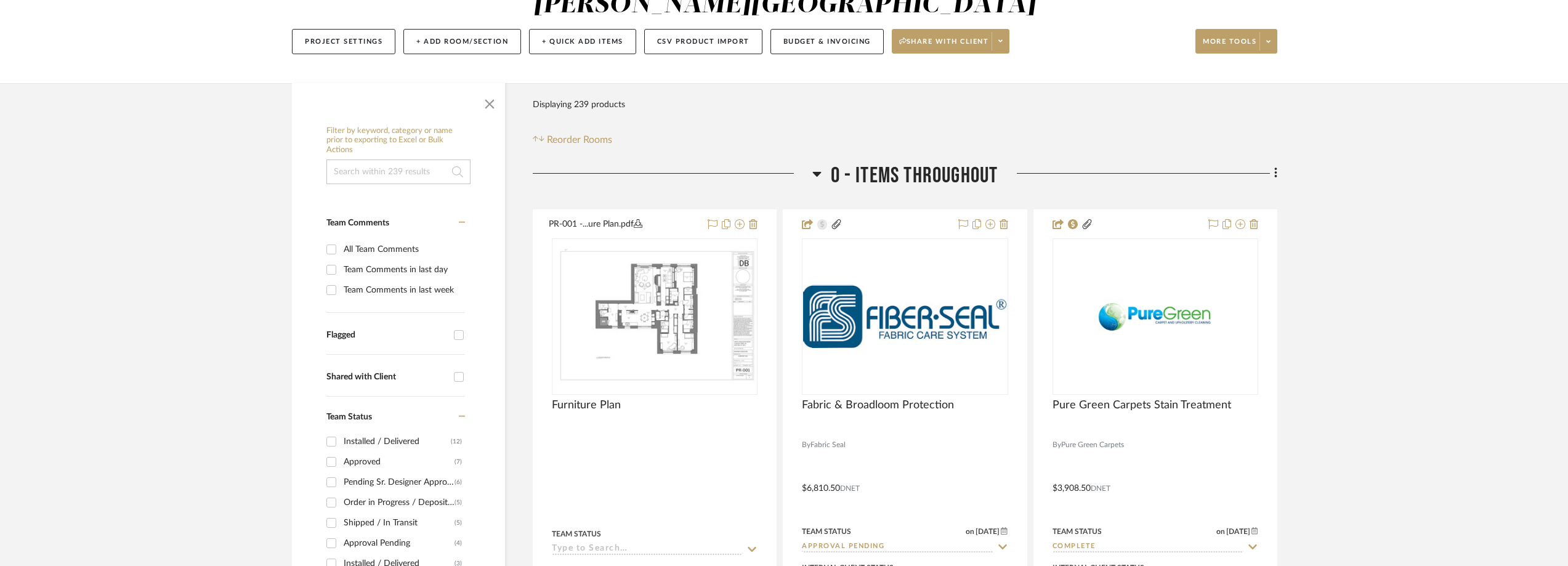
scroll to position [62, 0]
click at [380, 464] on div "Approved" at bounding box center [399, 463] width 111 height 20
click at [341, 464] on input "Approved (7)" at bounding box center [331, 463] width 20 height 20
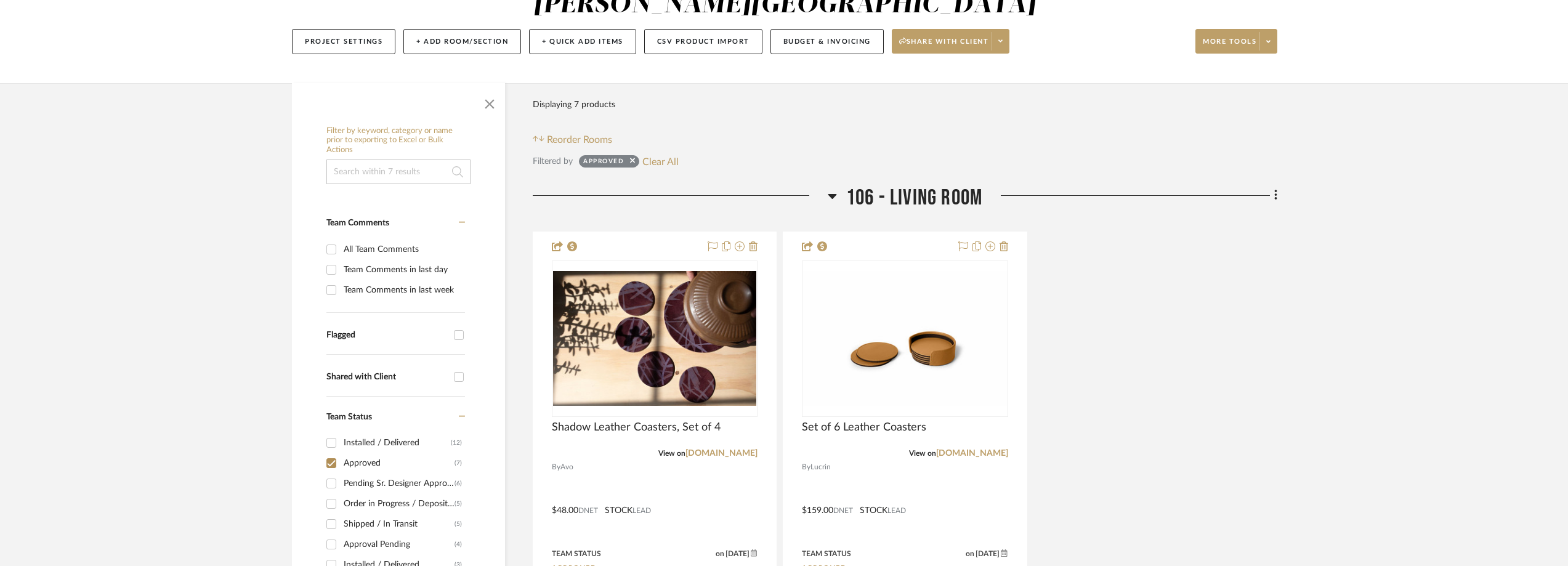
click at [380, 464] on div "Approved" at bounding box center [399, 463] width 111 height 20
click at [341, 464] on input "Approved (7)" at bounding box center [331, 463] width 20 height 20
checkbox input "false"
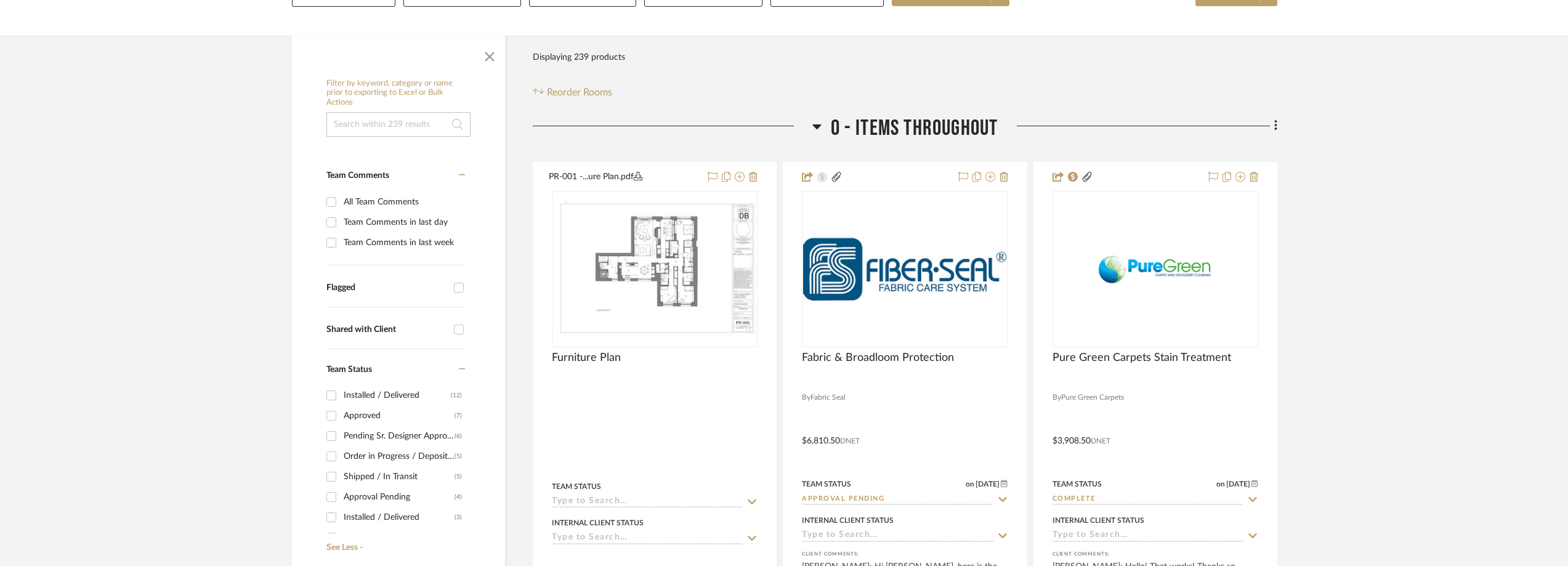
scroll to position [220, 0]
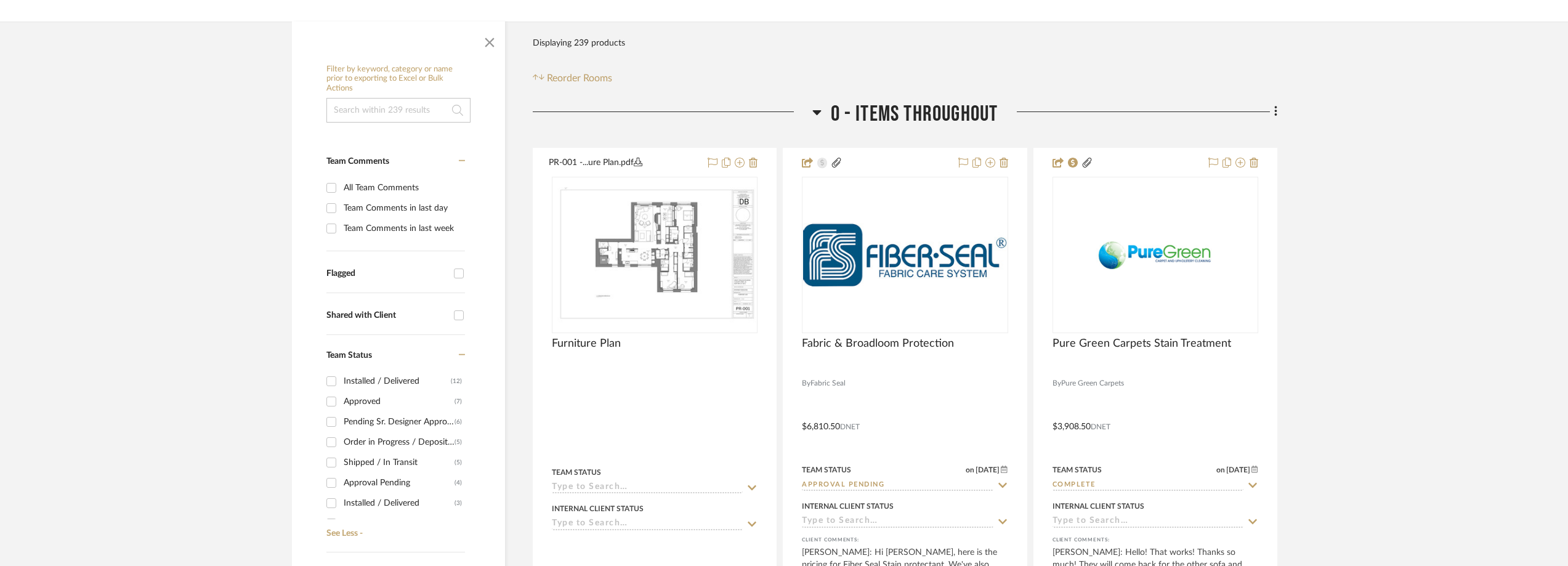
click at [381, 449] on div "Order in Progress / Deposit Paid / Balance due" at bounding box center [399, 442] width 111 height 20
click at [341, 449] on input "Order in Progress / Deposit Paid / Balance due (5)" at bounding box center [331, 442] width 20 height 20
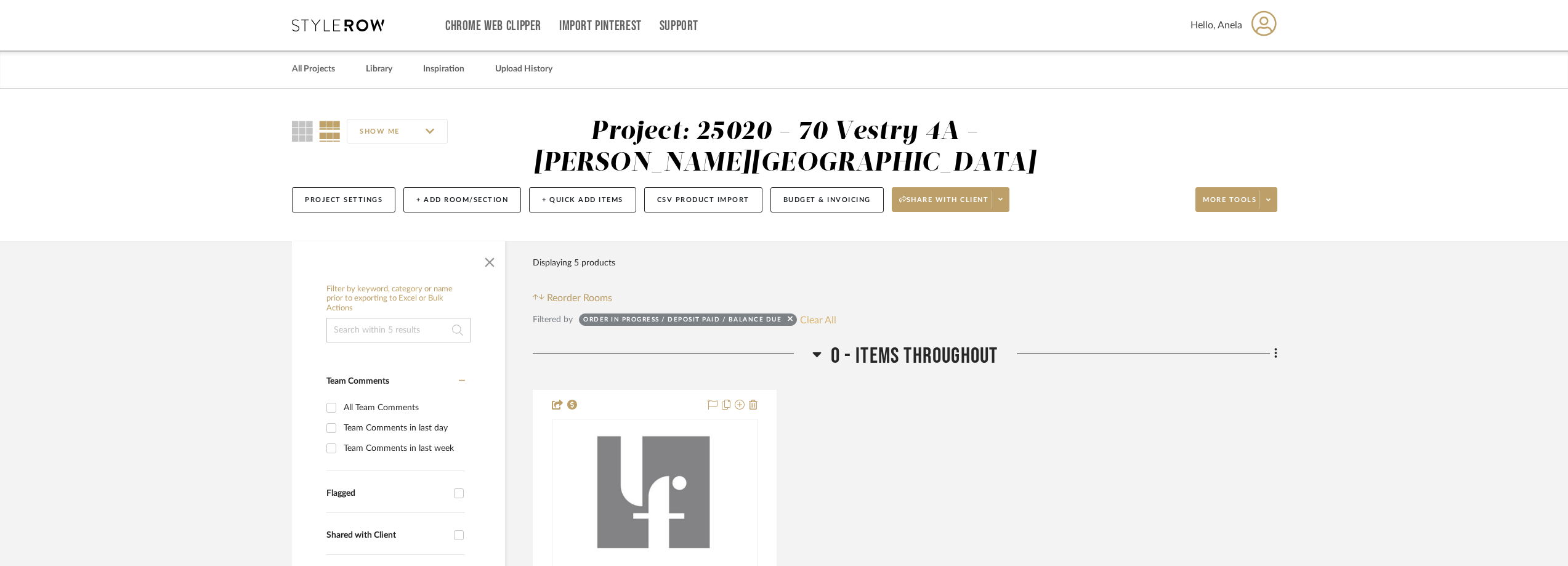
click at [828, 320] on button "Clear All" at bounding box center [818, 319] width 37 height 16
checkbox input "false"
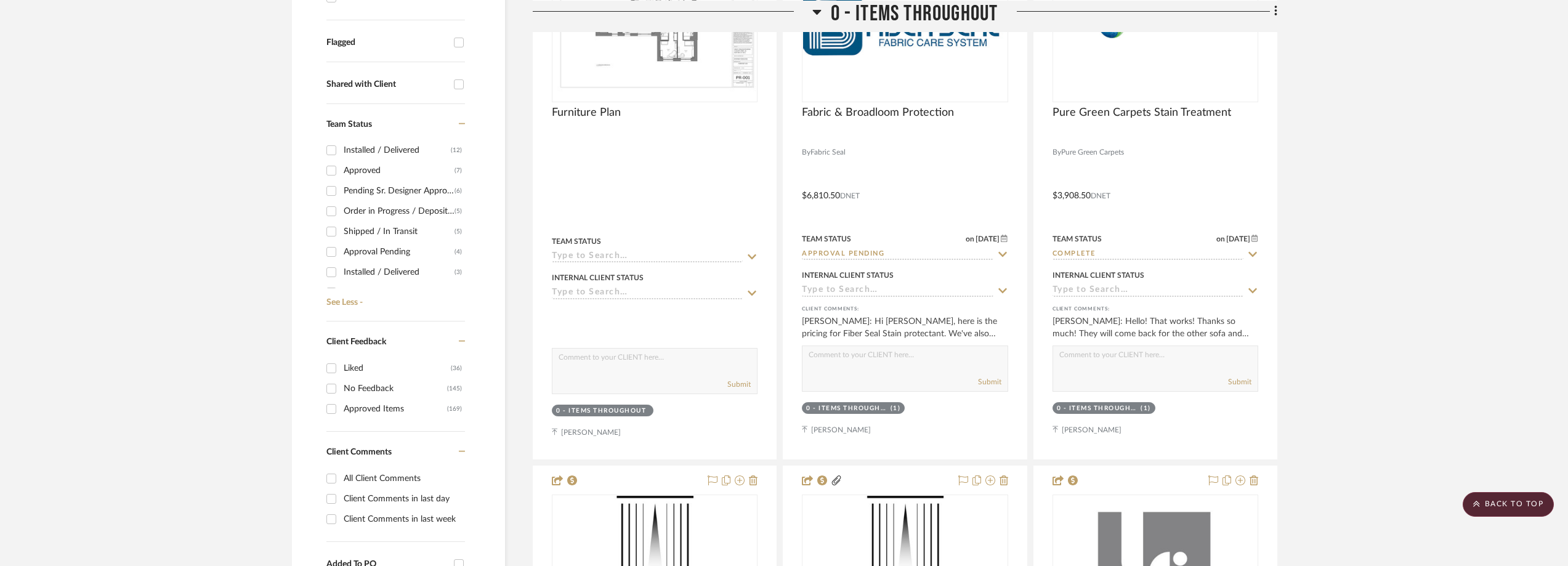
scroll to position [493, 0]
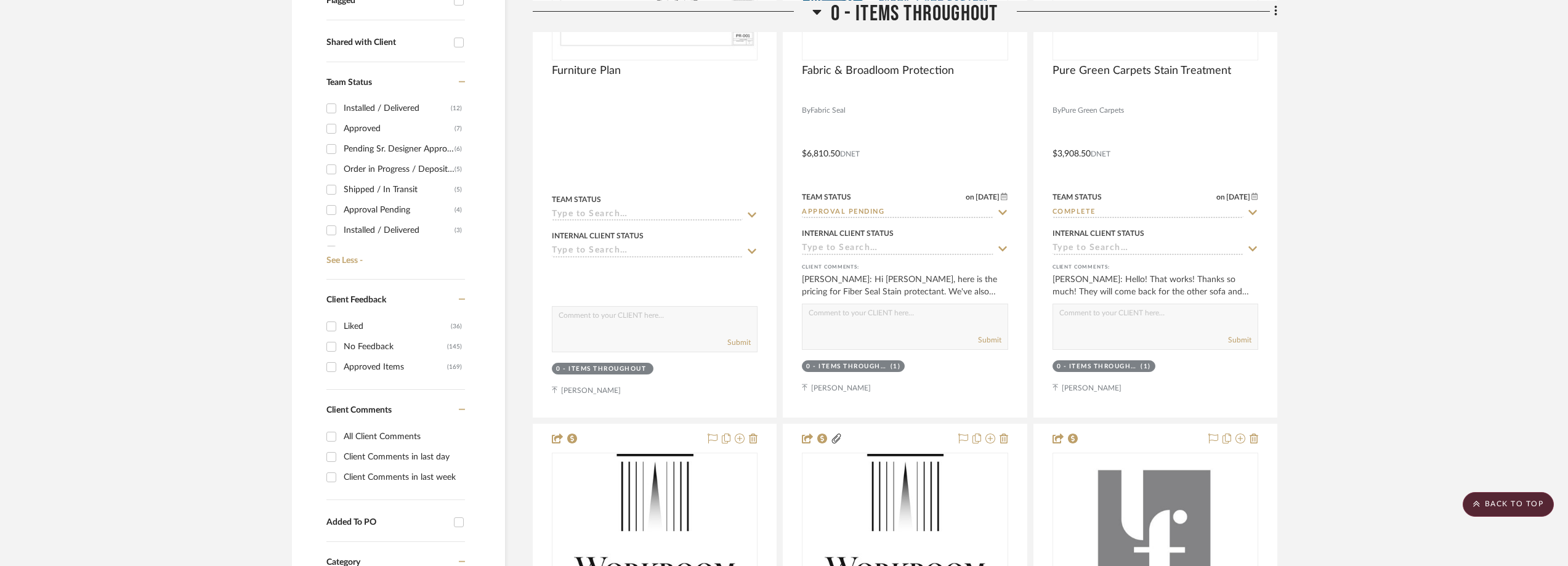
click at [393, 210] on div "Approval Pending" at bounding box center [399, 210] width 111 height 20
click at [341, 210] on input "Approval Pending (4)" at bounding box center [331, 210] width 20 height 20
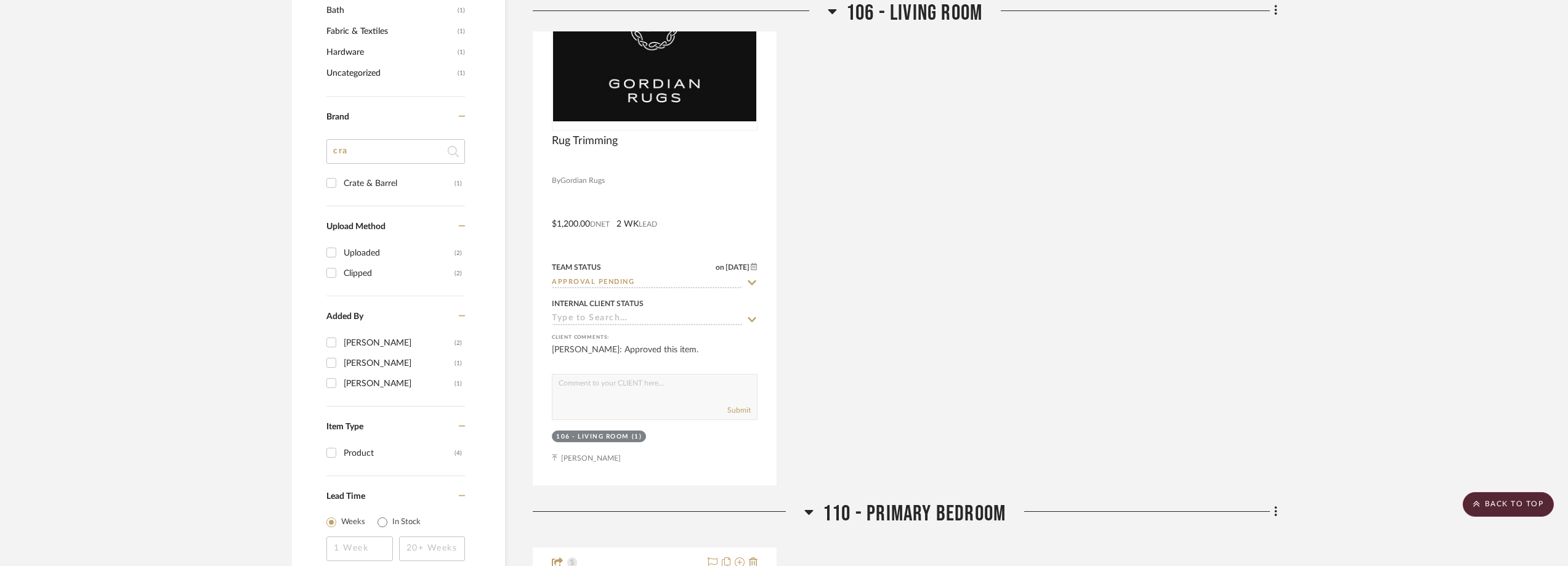
scroll to position [493, 0]
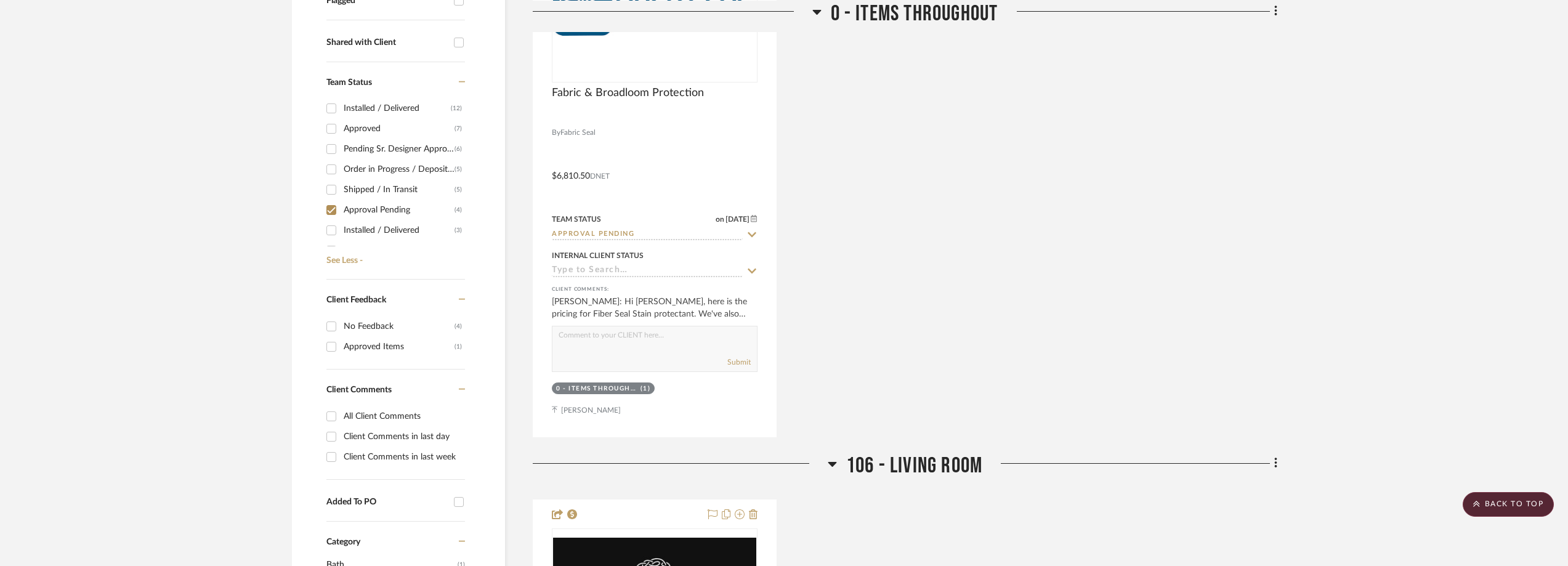
click at [349, 212] on div "Approval Pending" at bounding box center [399, 210] width 111 height 20
click at [341, 212] on input "Approval Pending (4)" at bounding box center [331, 210] width 20 height 20
checkbox input "false"
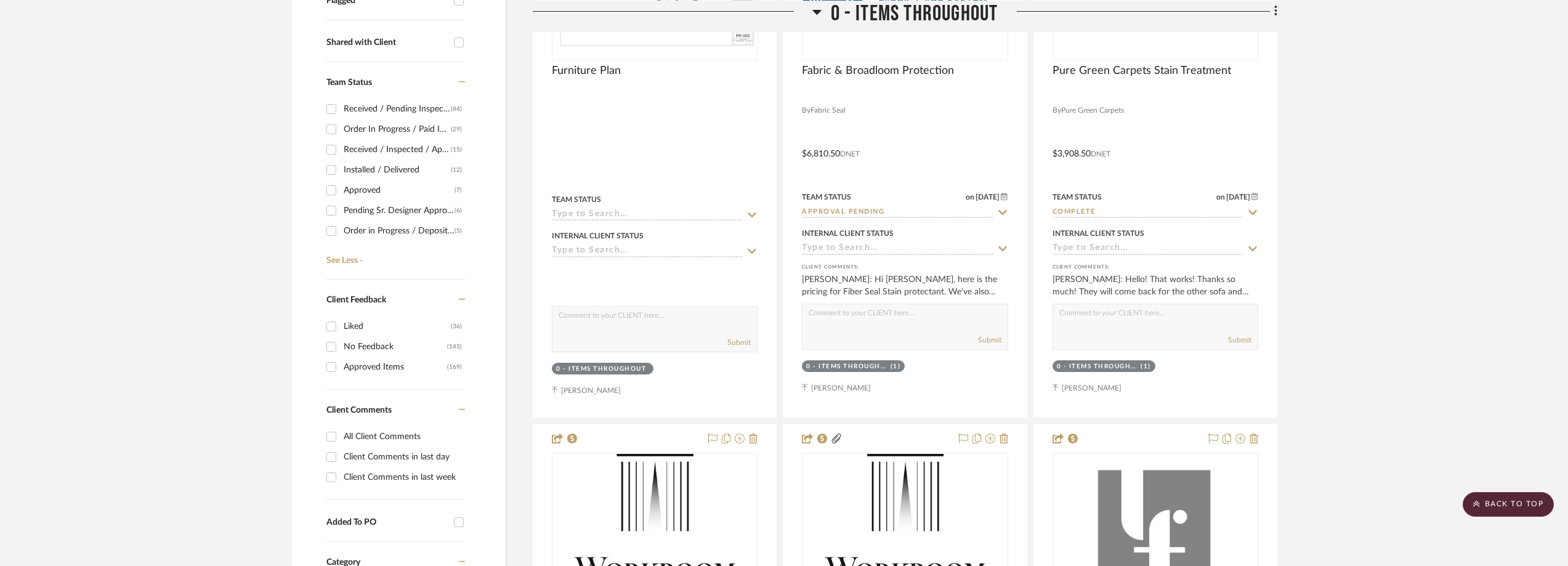
click at [397, 183] on div "Approved" at bounding box center [399, 190] width 111 height 20
click at [341, 183] on input "Approved (7)" at bounding box center [331, 190] width 20 height 20
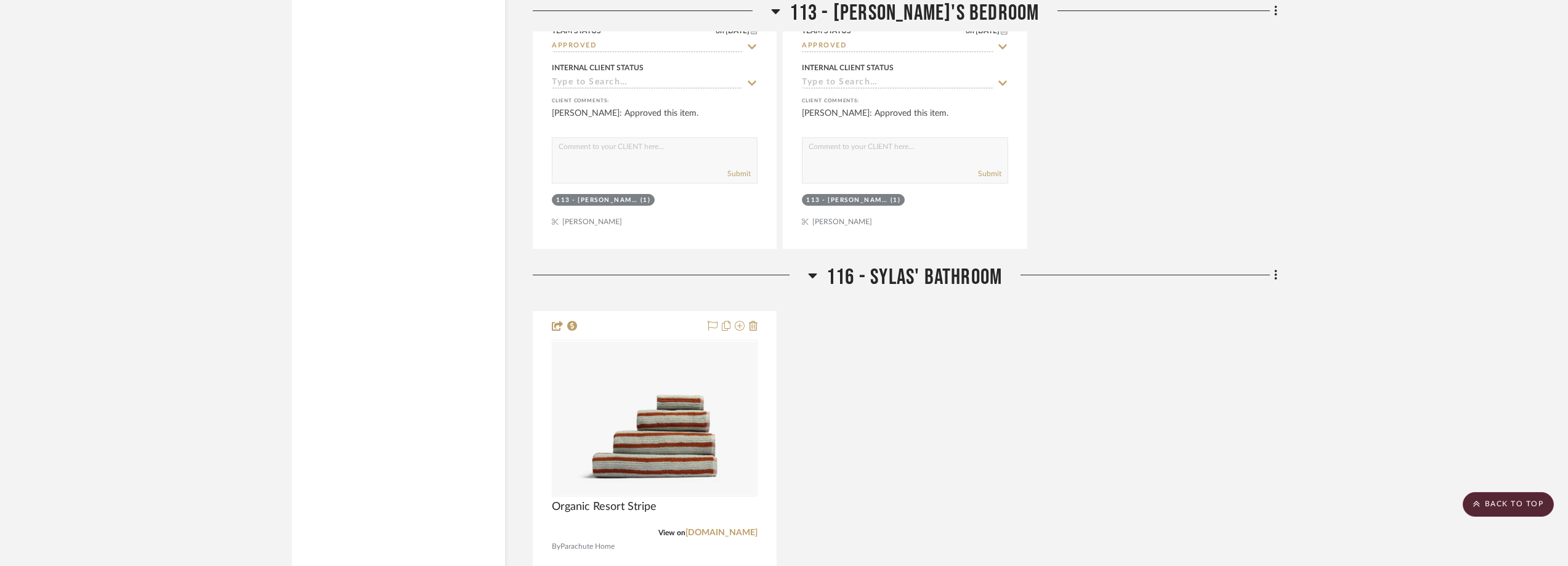
scroll to position [2793, 0]
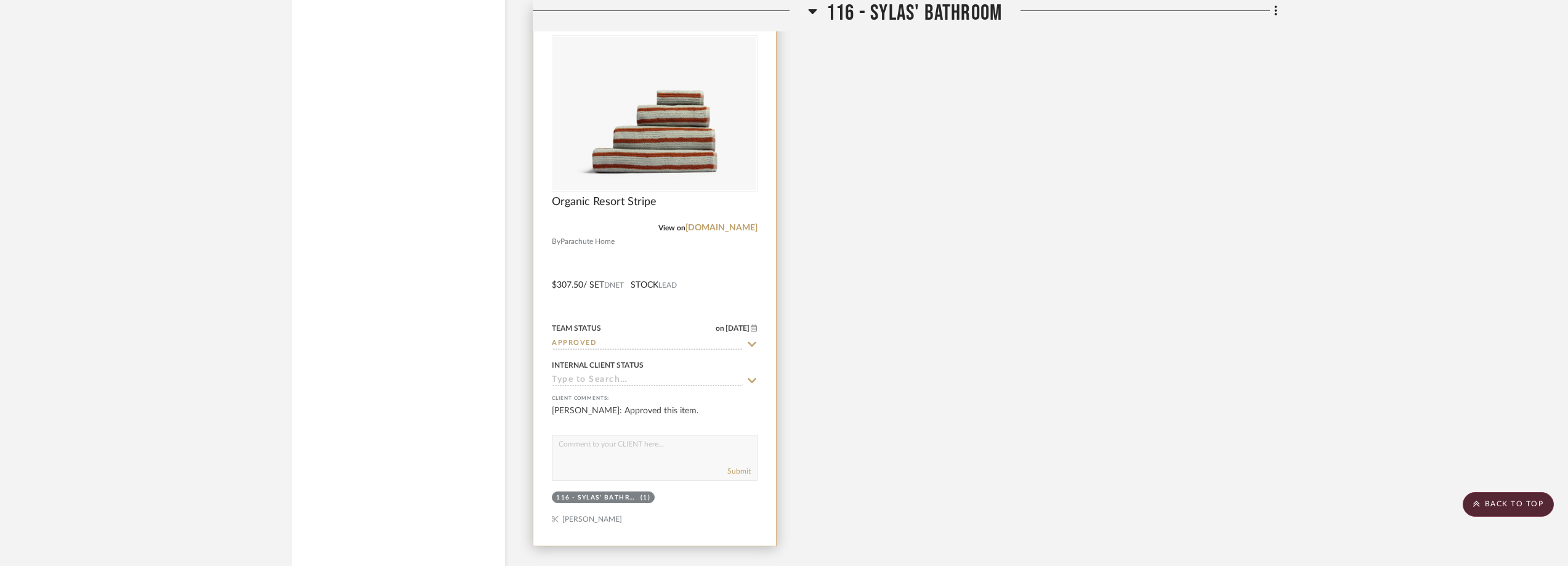
click at [755, 233] on div "View on [DOMAIN_NAME]" at bounding box center [655, 228] width 206 height 11
click at [752, 226] on link "[DOMAIN_NAME]" at bounding box center [721, 228] width 72 height 9
click at [0, 0] on img at bounding box center [0, 0] width 0 height 0
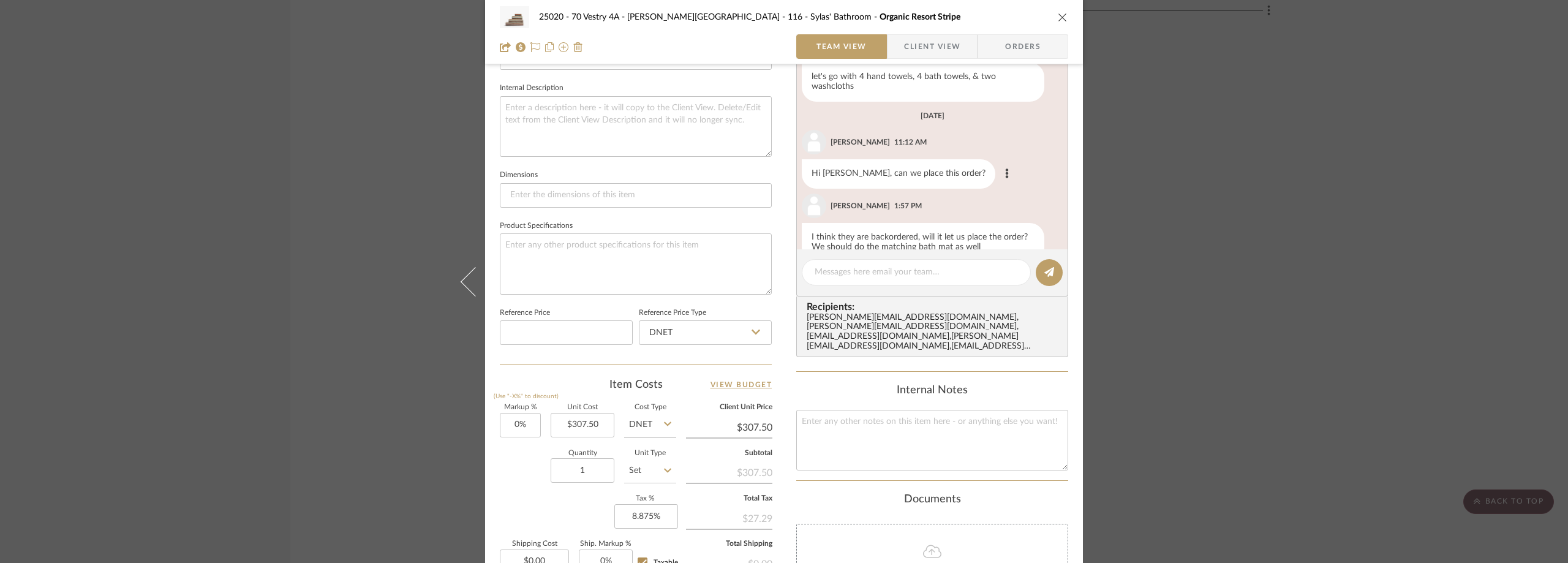
scroll to position [368, 0]
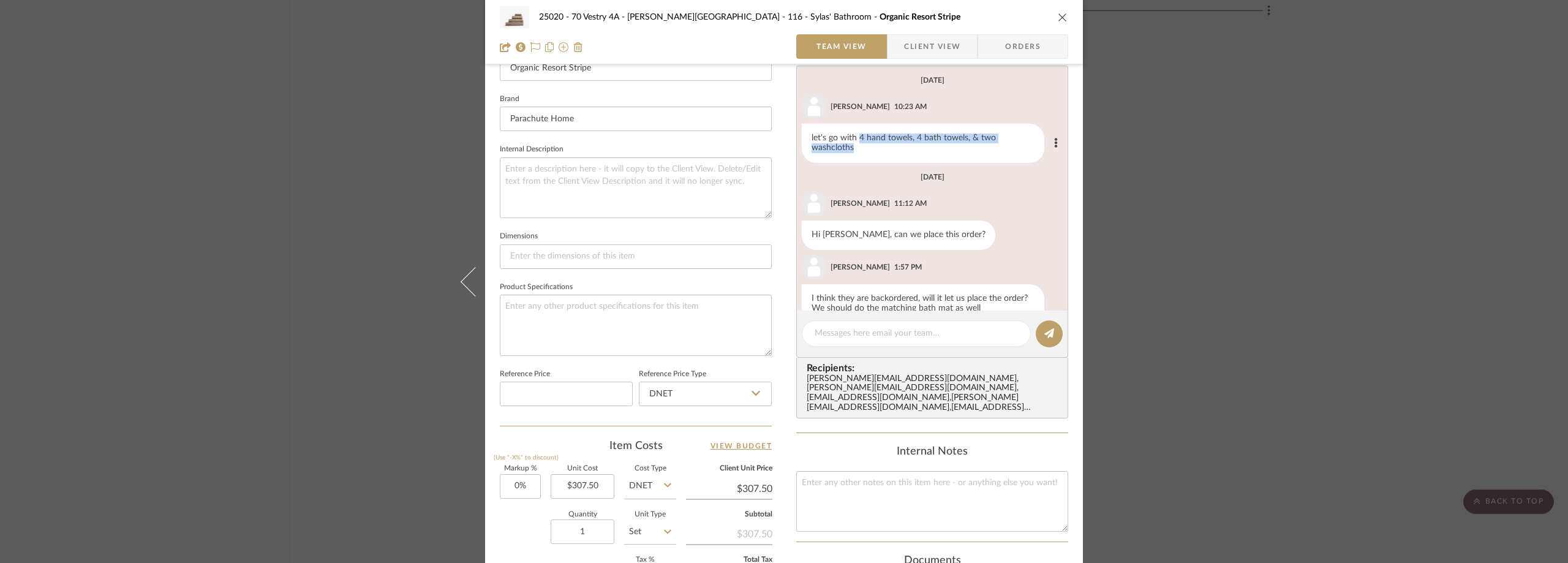
drag, startPoint x: 856, startPoint y: 137, endPoint x: 886, endPoint y: 145, distance: 31.0
click at [886, 145] on div "let's go with 4 hand towels, 4 bath towels, & two washcloths" at bounding box center [923, 143] width 242 height 39
copy div "4 hand towels, 4 bath towels, & two washcloths"
click at [302, 89] on div "25020 - 70 Vestry 4A - [PERSON_NAME] 116 - [PERSON_NAME]' Bathroom Organic Reso…" at bounding box center [784, 282] width 1568 height 563
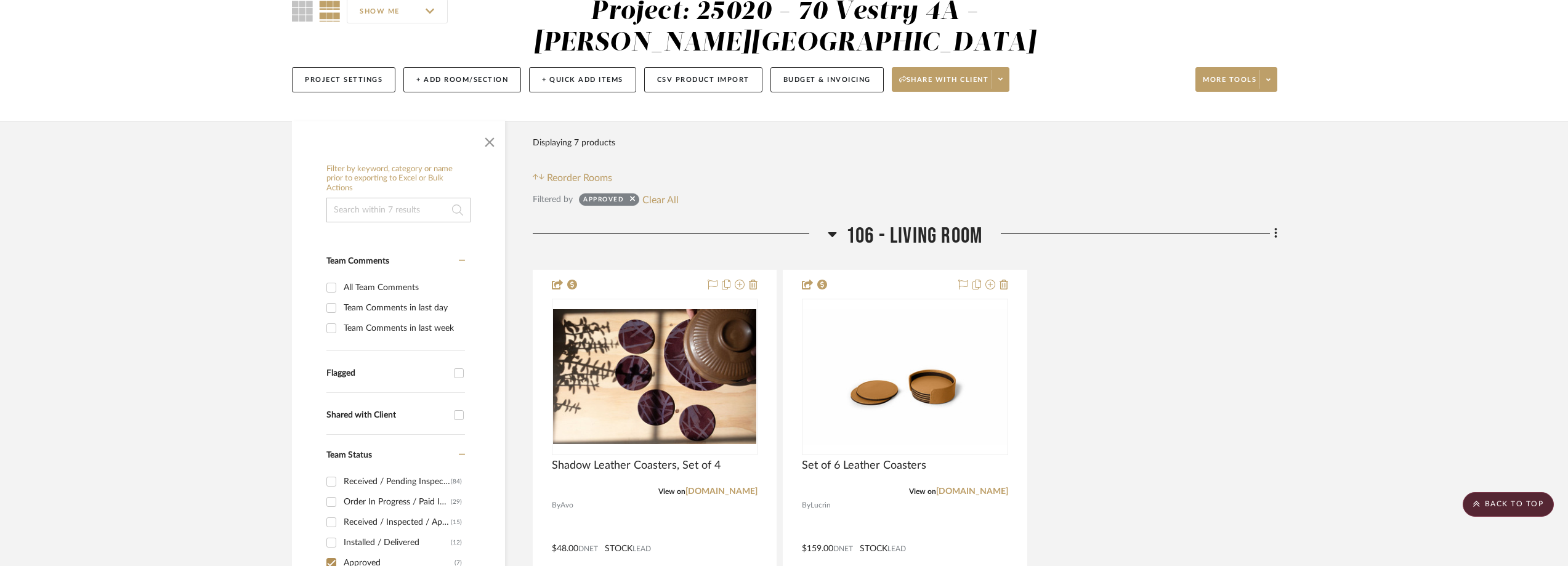
scroll to position [0, 0]
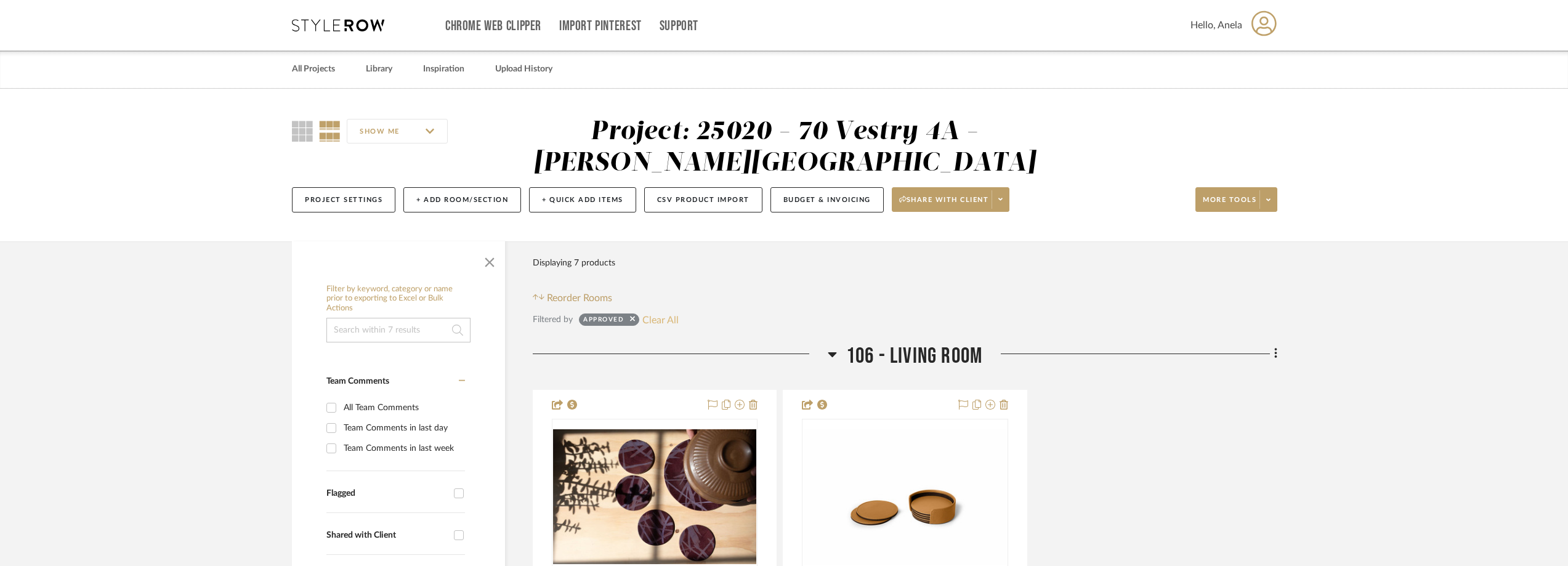
click at [667, 318] on button "Clear All" at bounding box center [661, 319] width 37 height 16
checkbox input "false"
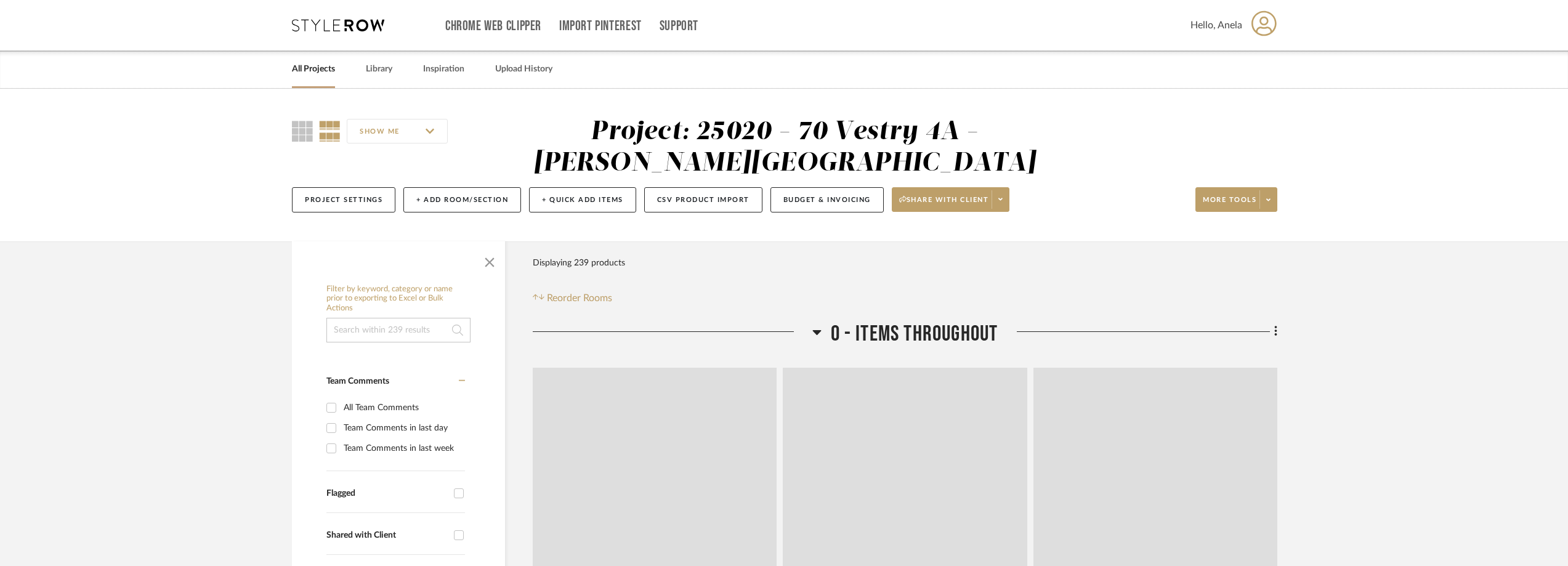
click at [353, 28] on icon at bounding box center [338, 25] width 92 height 13
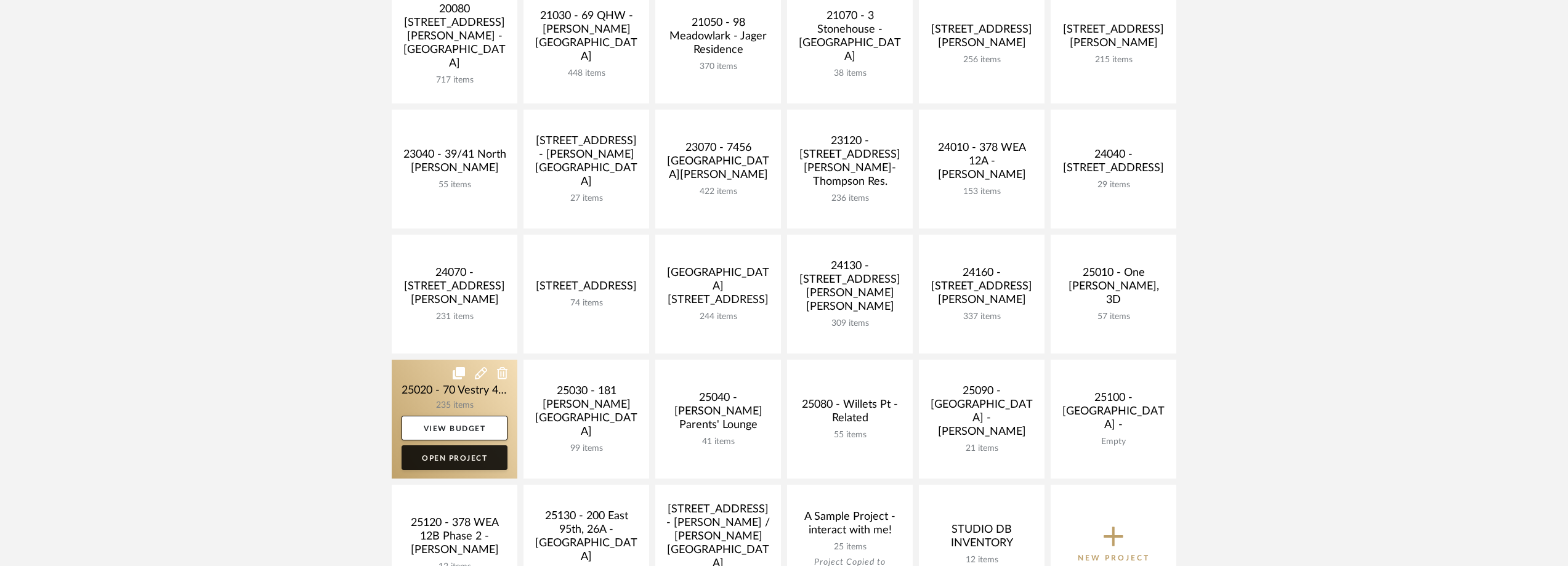
scroll to position [308, 0]
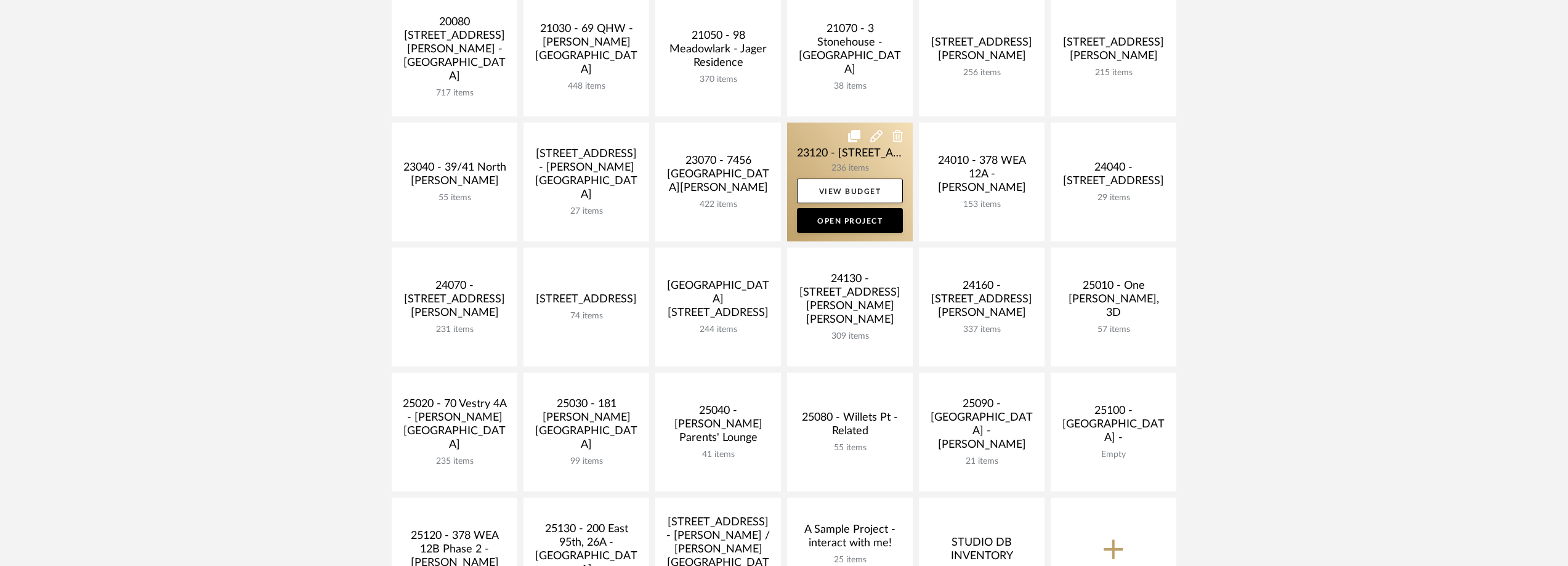
click at [805, 158] on link at bounding box center [849, 182] width 126 height 119
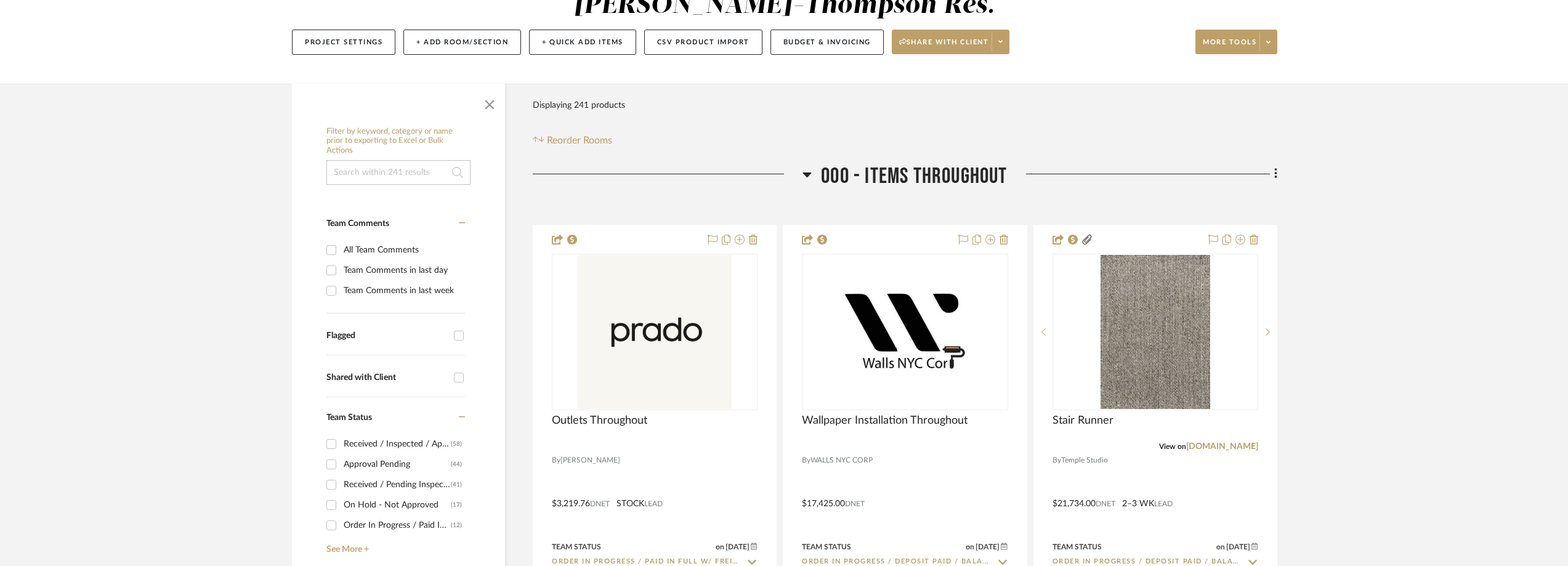
scroll to position [431, 0]
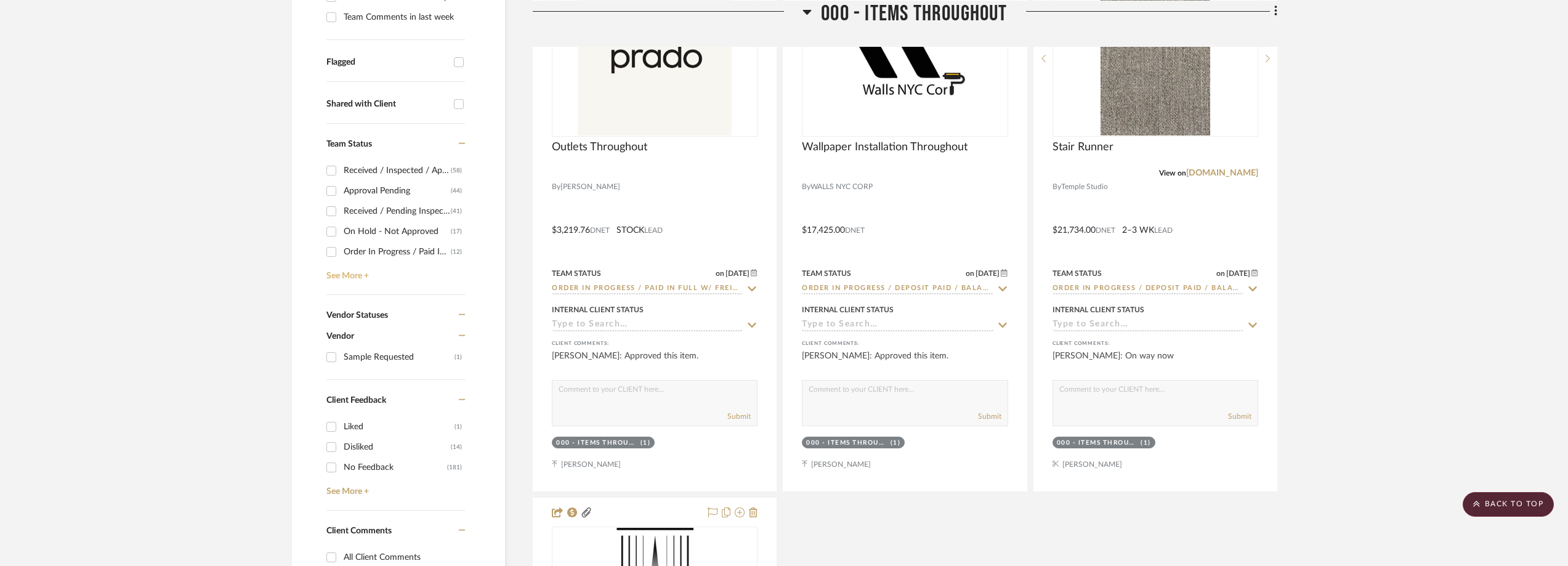
click at [360, 280] on link "See More +" at bounding box center [394, 271] width 141 height 20
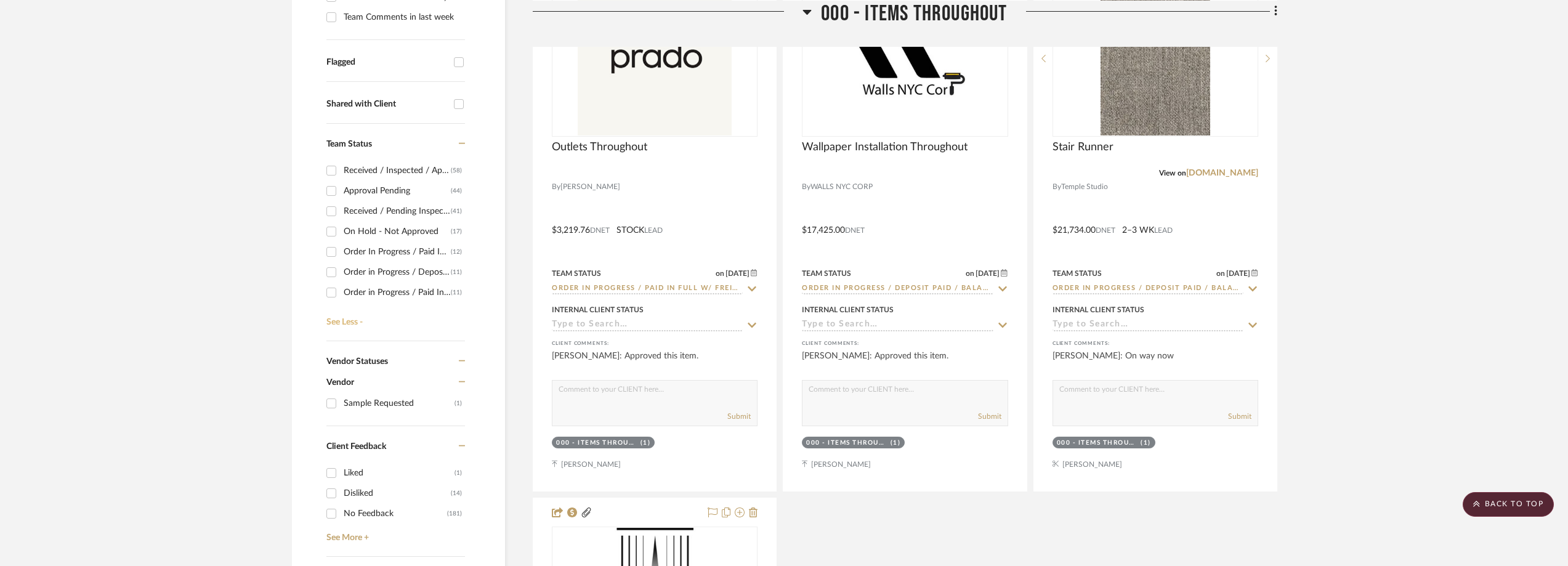
scroll to position [62, 0]
click at [390, 292] on div "Shipped / In Transit" at bounding box center [399, 292] width 111 height 20
click at [341, 292] on input "Shipped / In Transit (4)" at bounding box center [331, 292] width 20 height 20
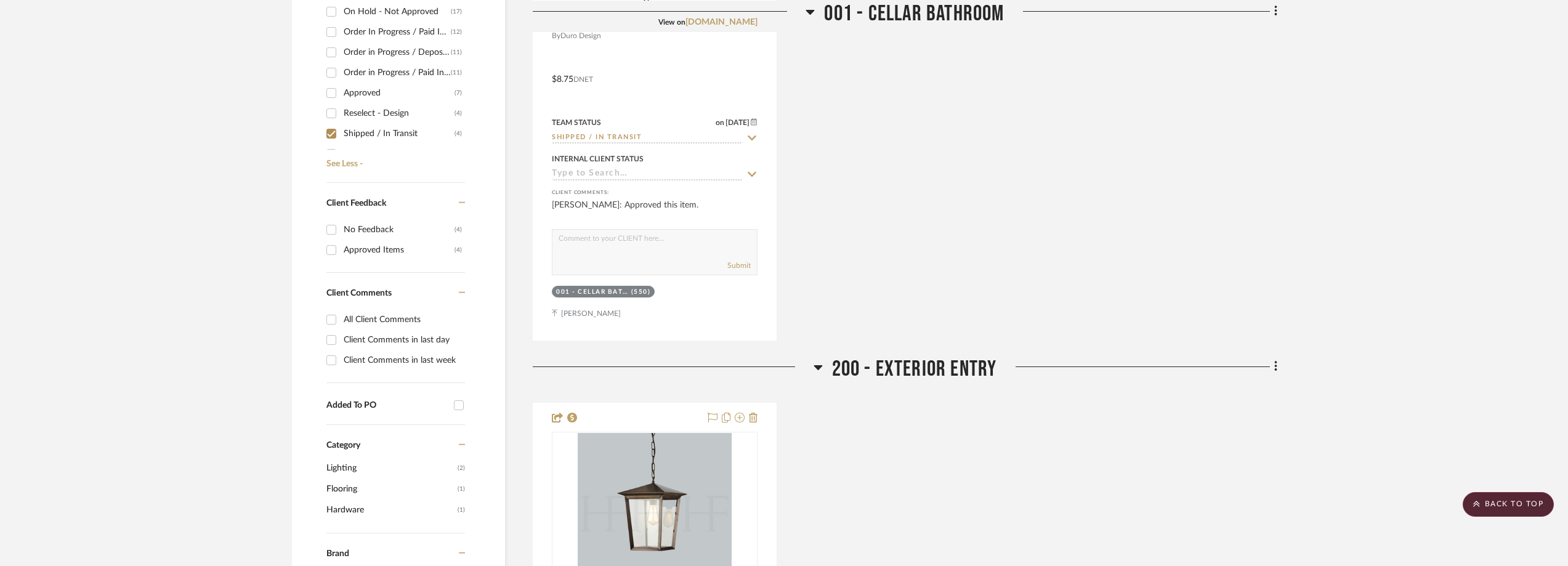
scroll to position [220, 0]
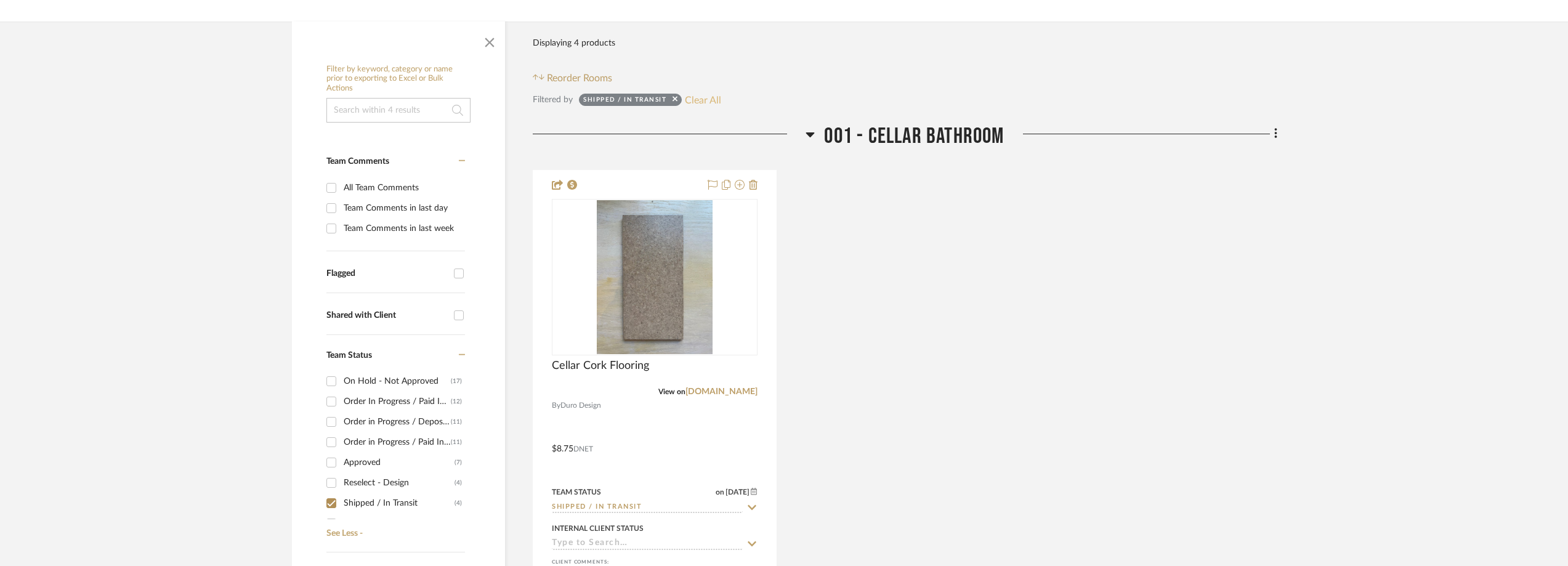
click at [693, 96] on button "Clear All" at bounding box center [703, 99] width 37 height 16
checkbox input "false"
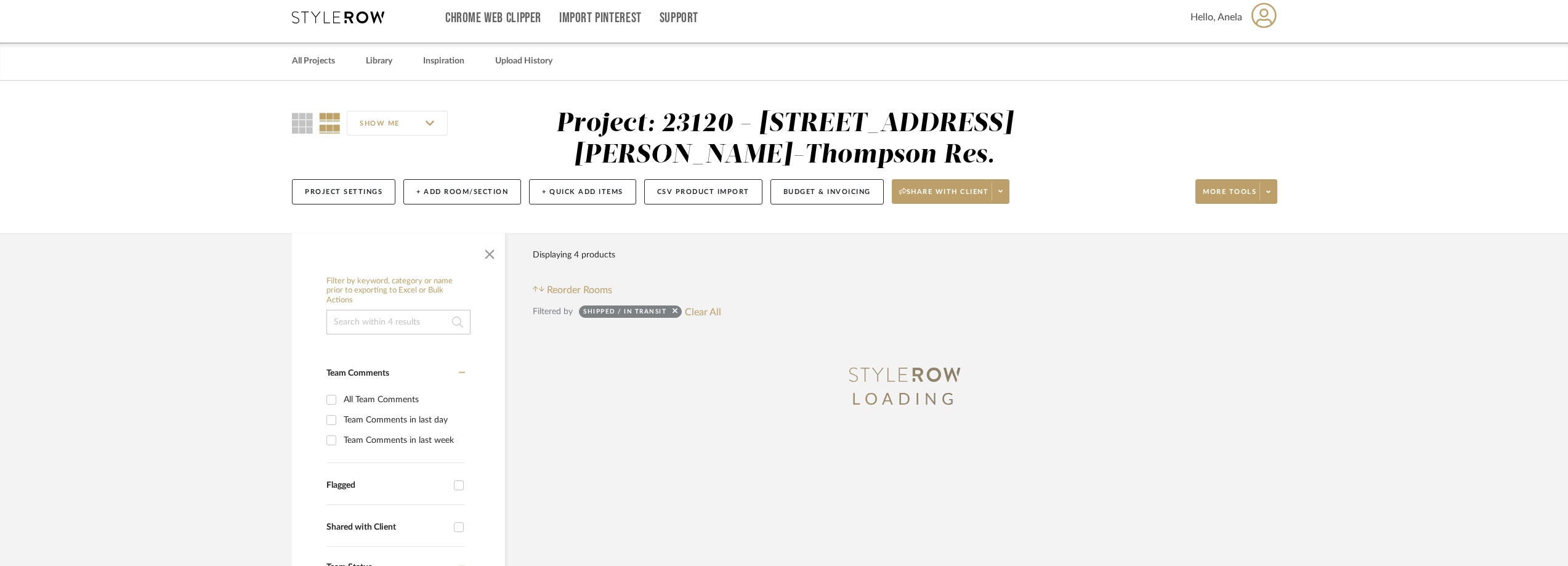
scroll to position [0, 0]
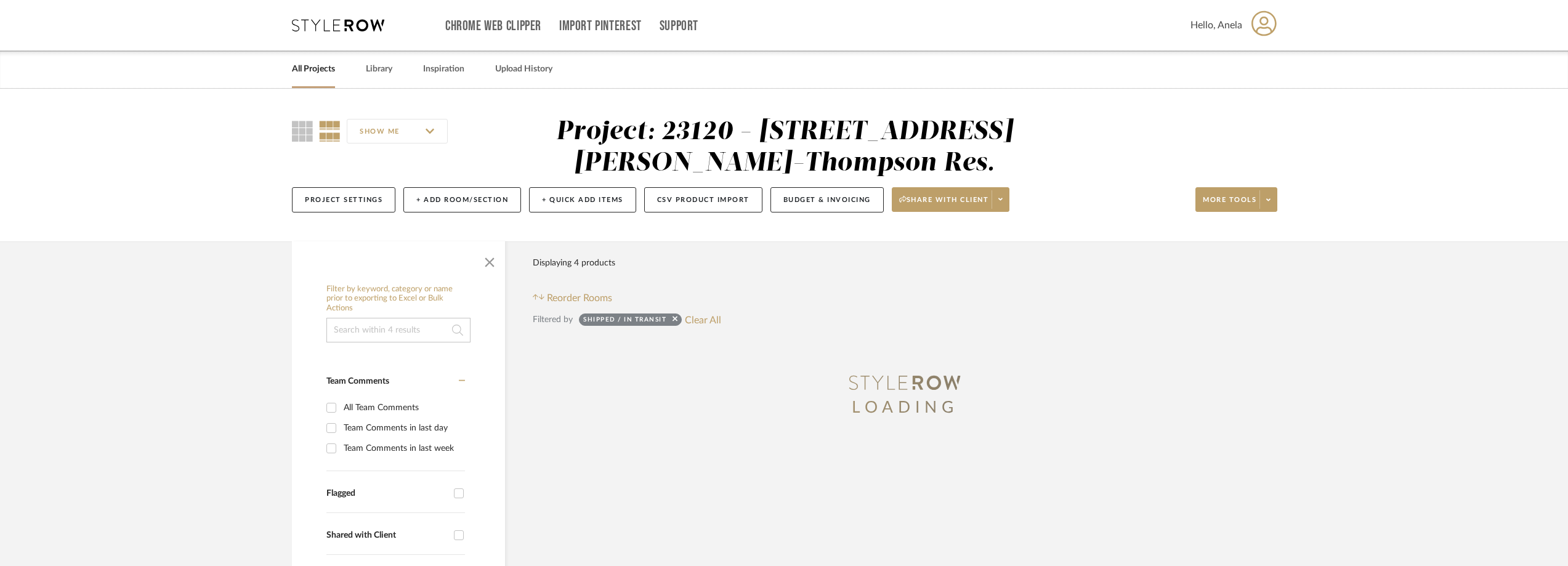
click at [329, 29] on icon at bounding box center [338, 25] width 92 height 13
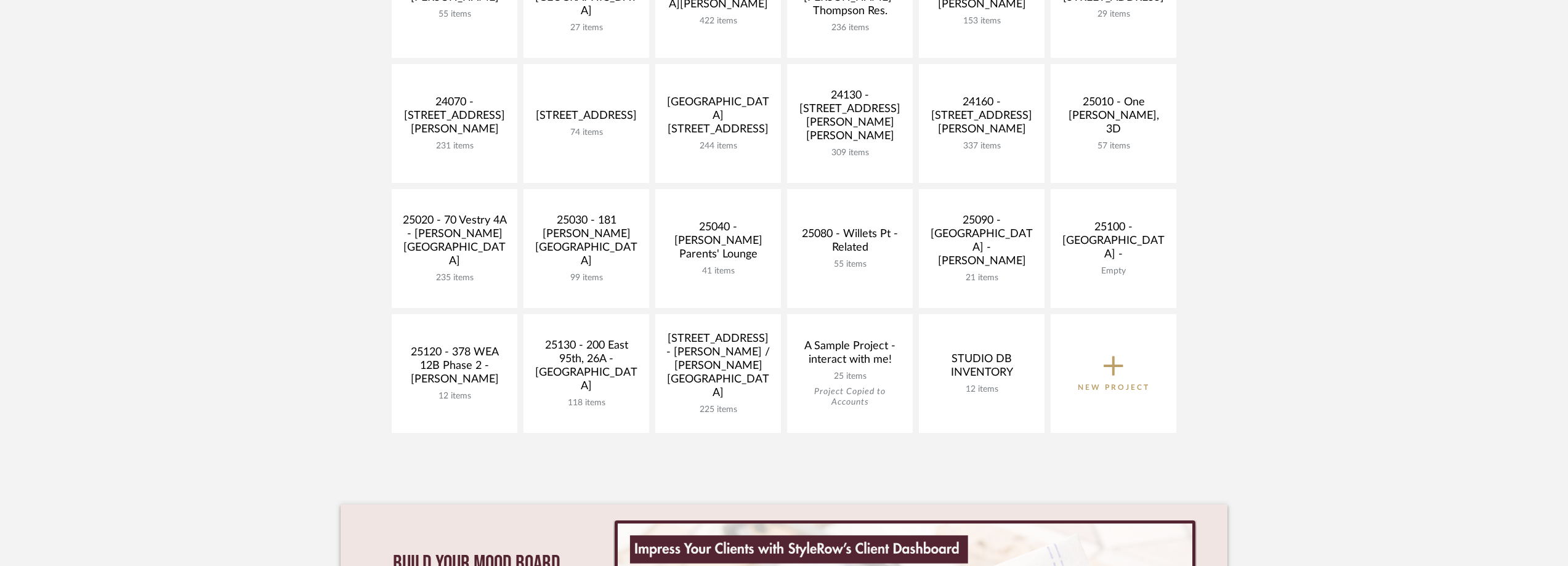
scroll to position [493, 0]
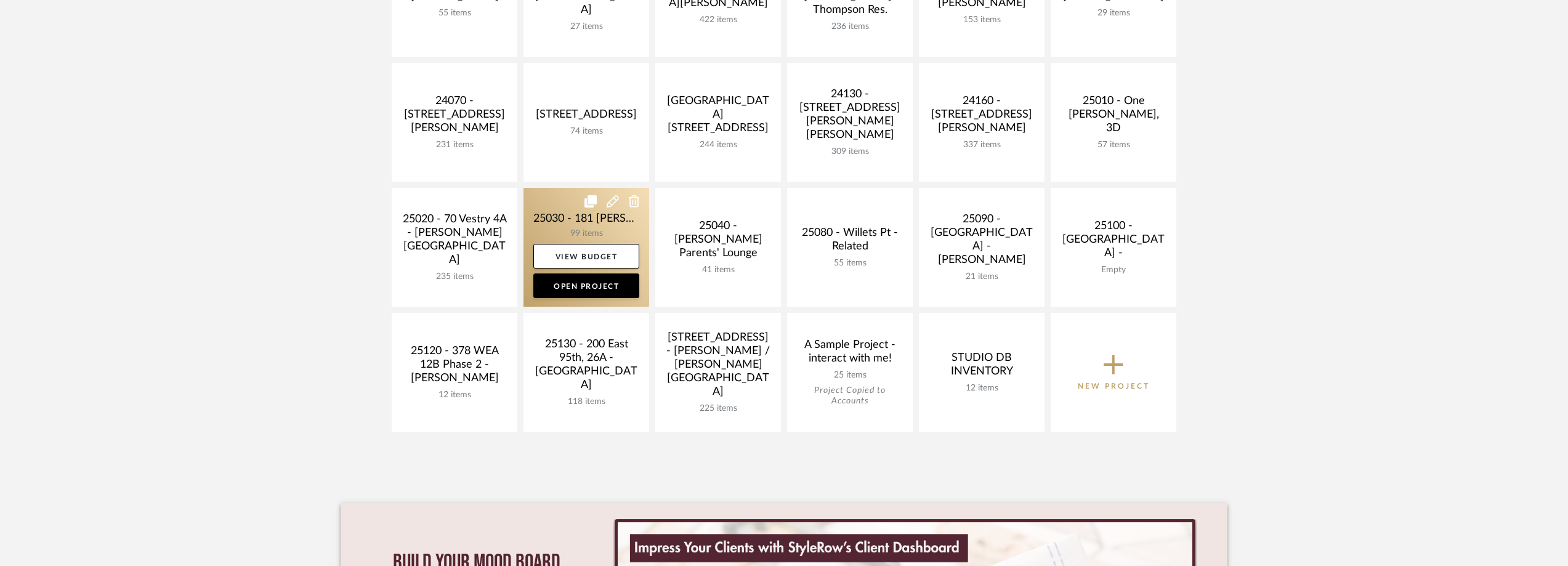
click at [570, 224] on link at bounding box center [586, 247] width 126 height 119
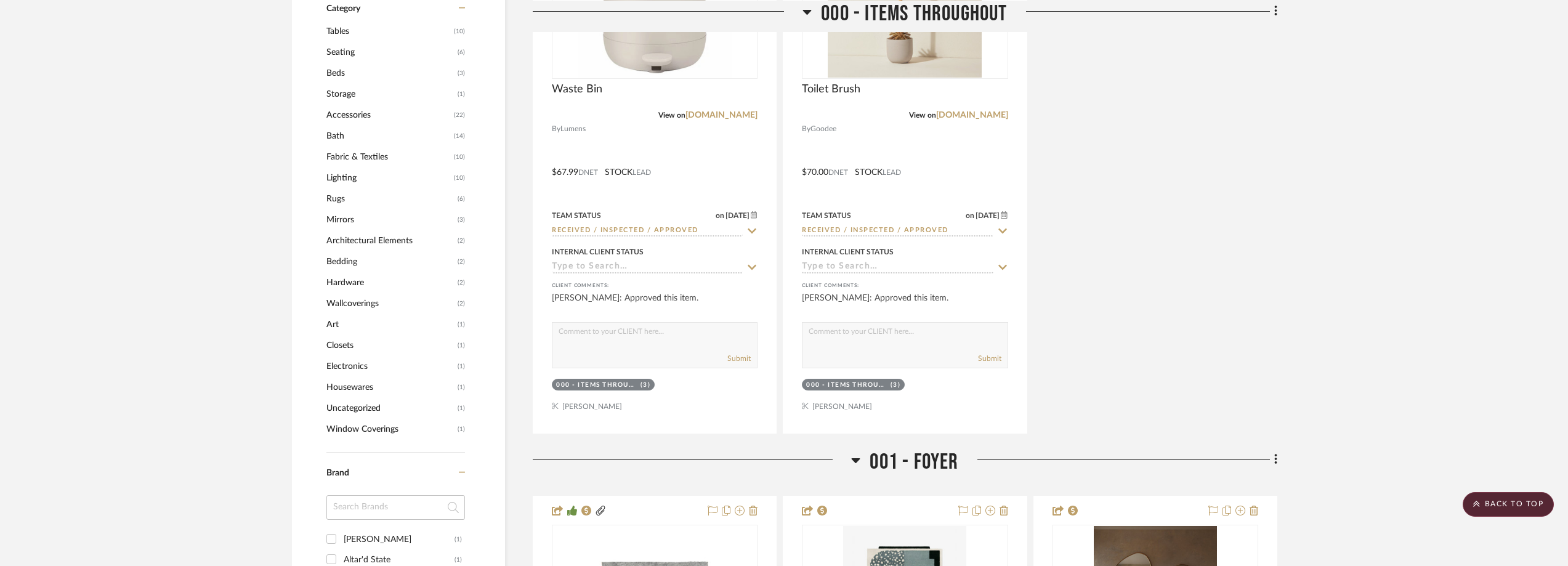
scroll to position [1171, 0]
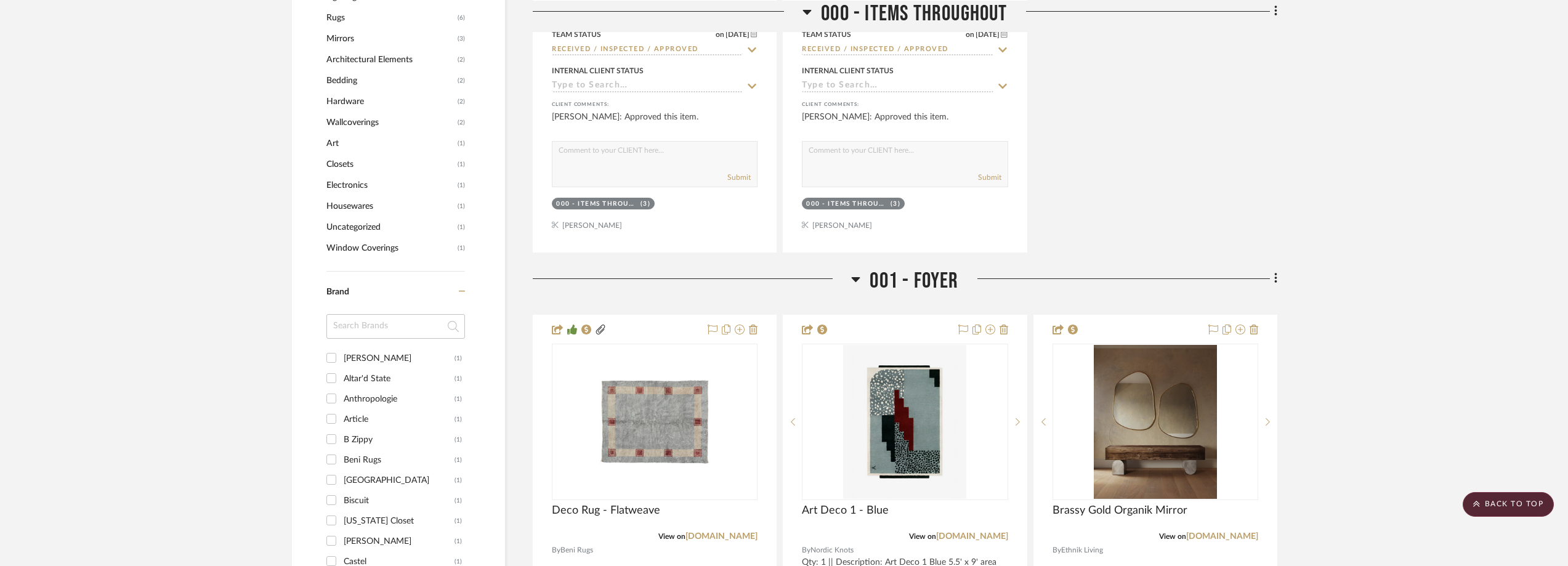
click at [390, 339] on input at bounding box center [395, 326] width 138 height 25
type input "des"
click at [379, 388] on div "Design Within Reach" at bounding box center [399, 378] width 111 height 20
click at [341, 388] on input "Design Within Reach (2)" at bounding box center [331, 378] width 20 height 20
checkbox input "true"
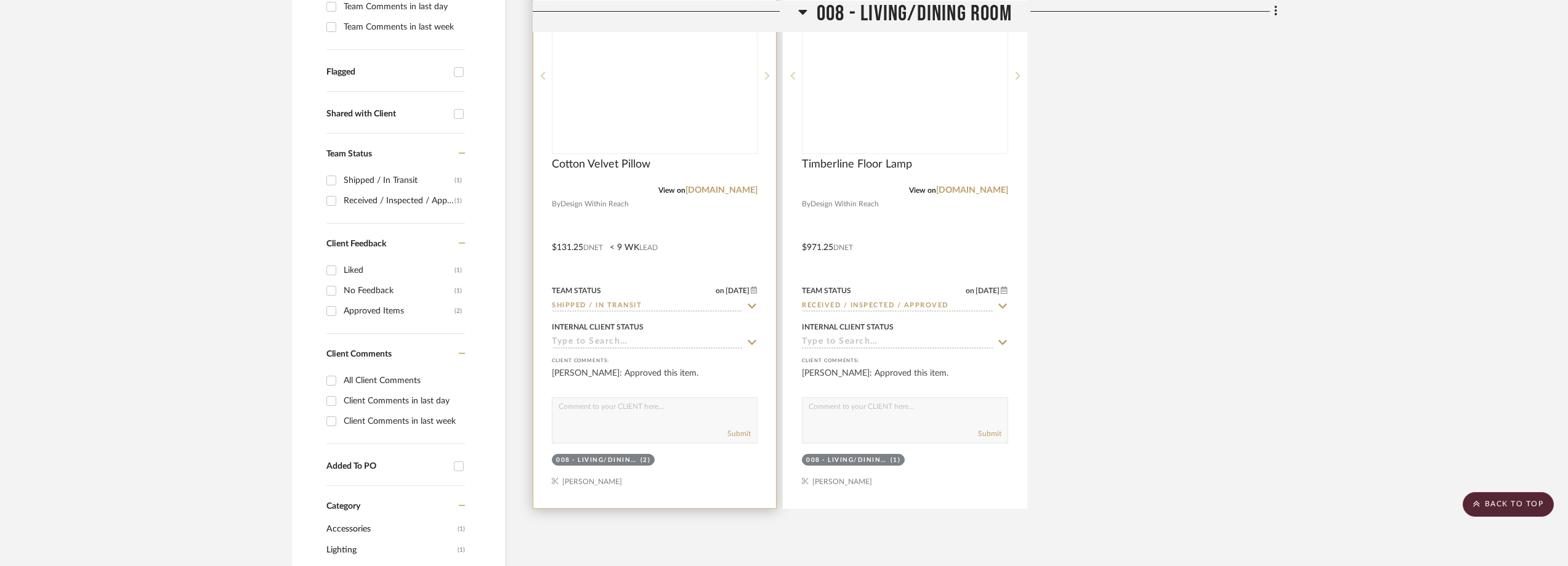
scroll to position [388, 0]
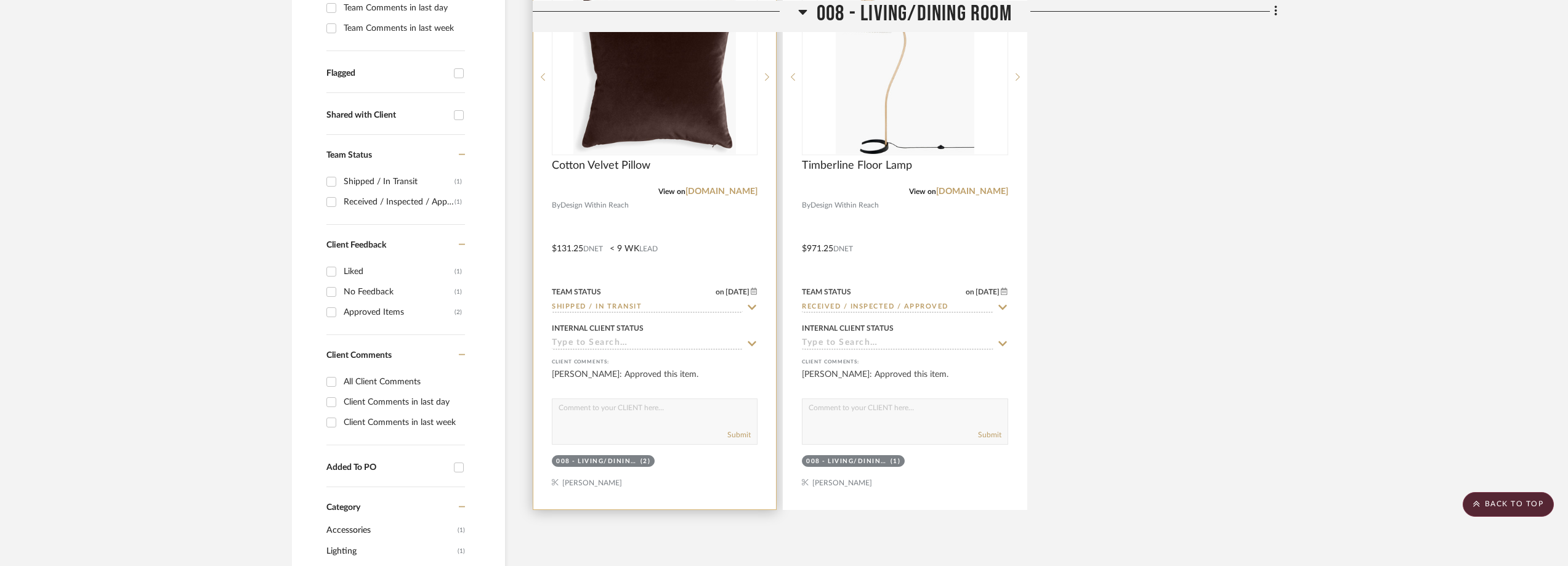
click at [754, 312] on icon at bounding box center [752, 308] width 11 height 10
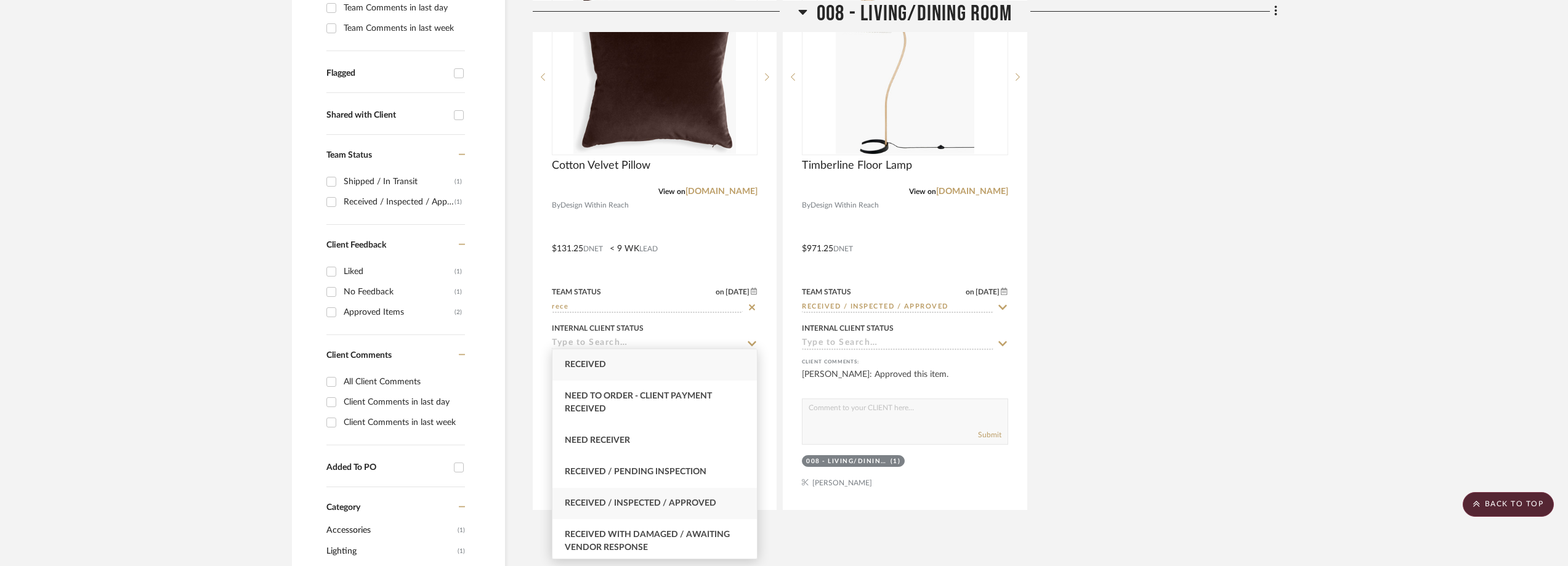
type input "rece"
click at [716, 493] on div "Received / Inspected / Approved" at bounding box center [655, 503] width 205 height 32
type input "[DATE]"
type input "Received / Inspected / Approved"
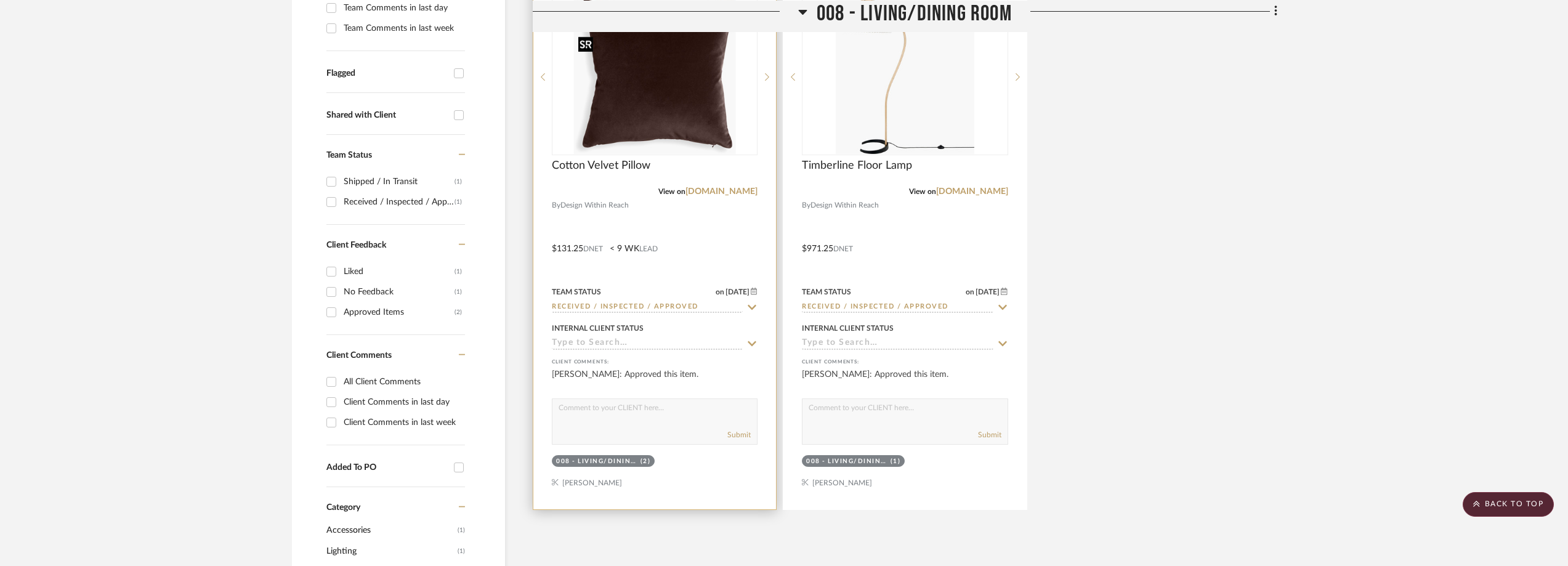
click at [0, 0] on img at bounding box center [0, 0] width 0 height 0
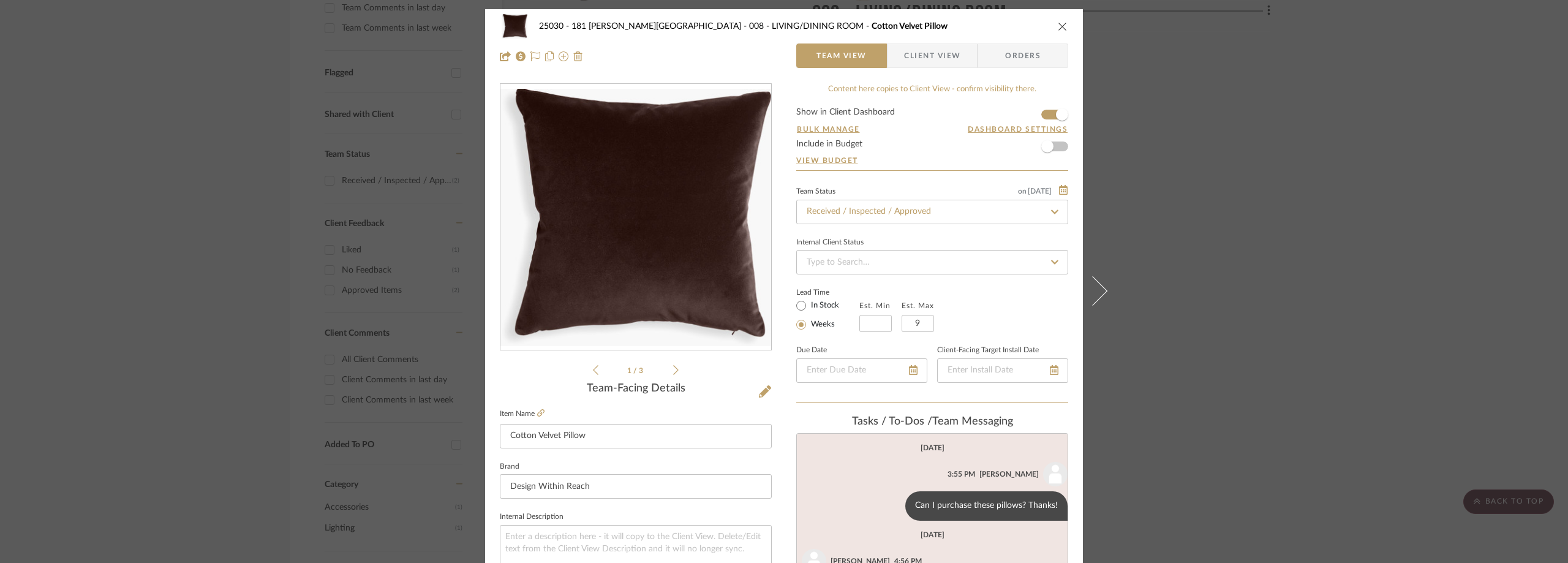
scroll to position [334, 0]
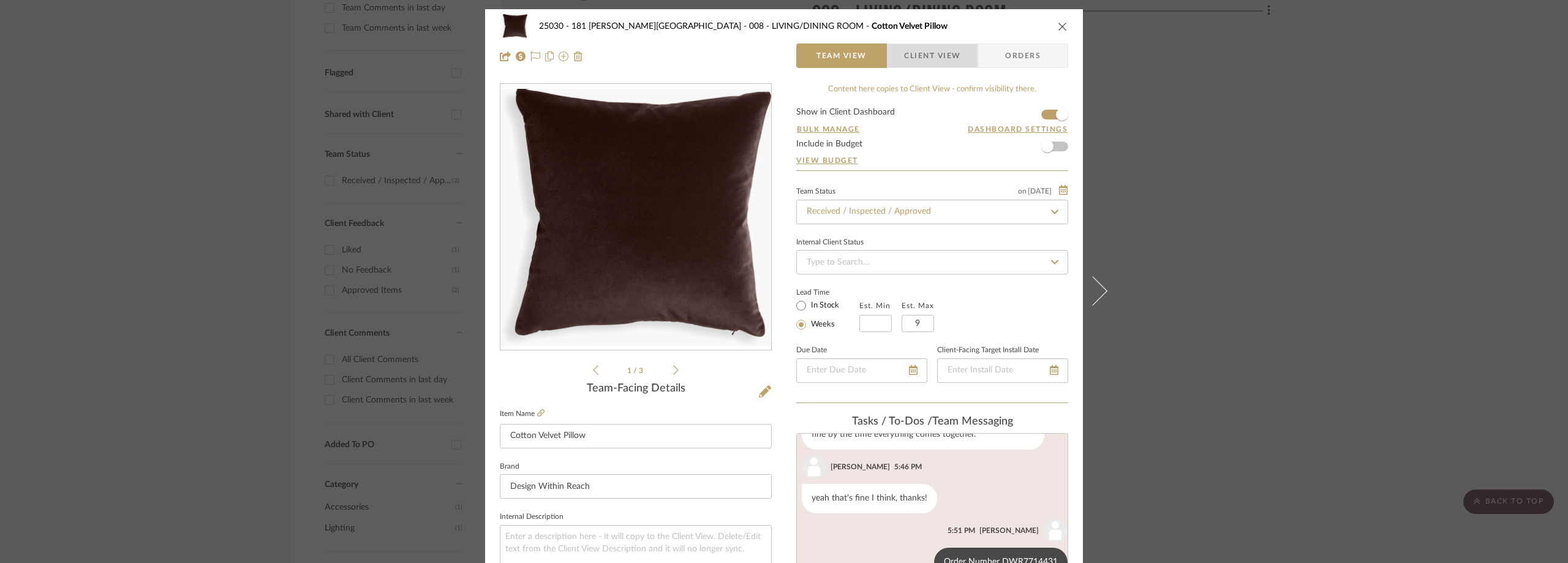
click at [917, 50] on span "Client View" at bounding box center [932, 55] width 57 height 25
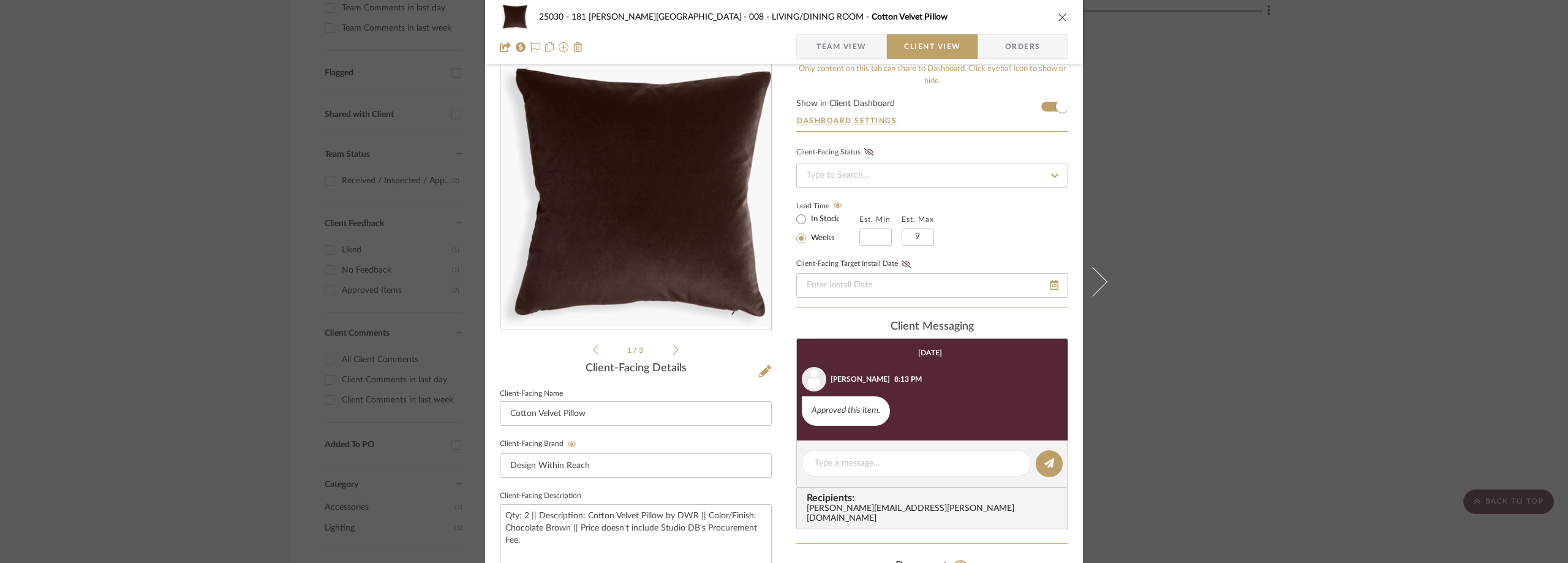
scroll to position [0, 0]
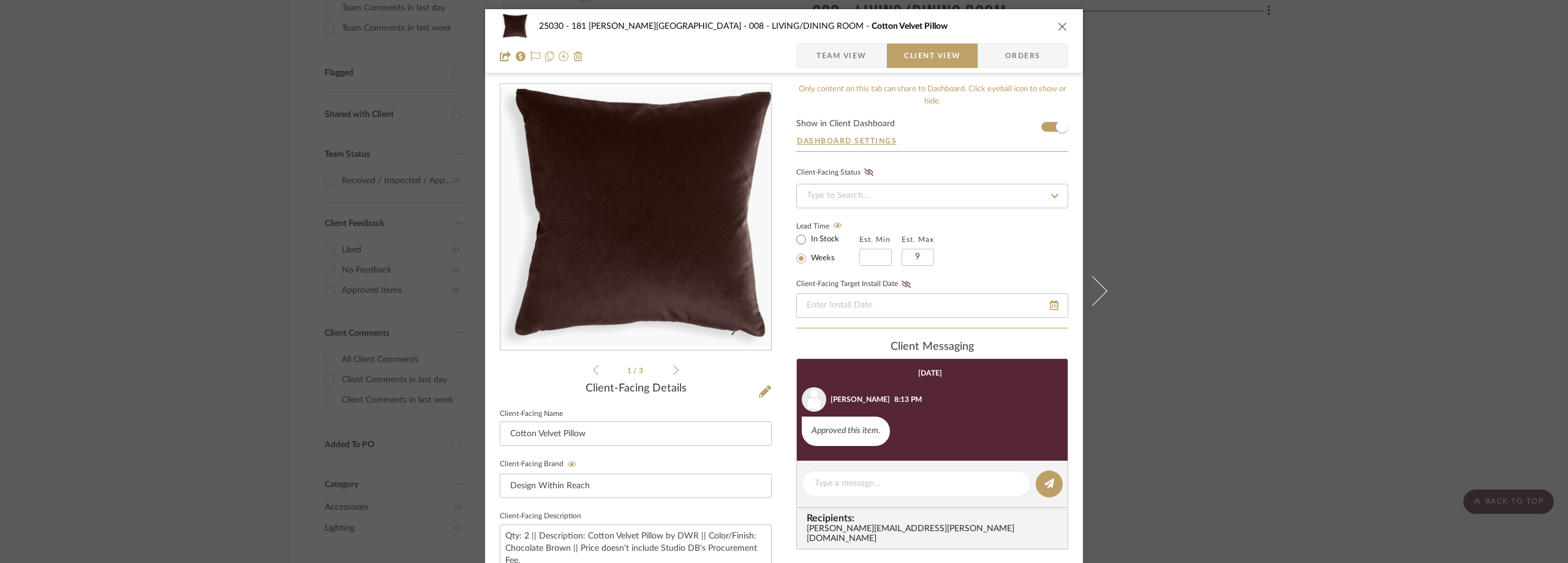
click at [308, 232] on div "25030 - 181 [PERSON_NAME] 008 - LIVING/DINING ROOM Cotton Velvet Pillow Team Vi…" at bounding box center [784, 282] width 1568 height 563
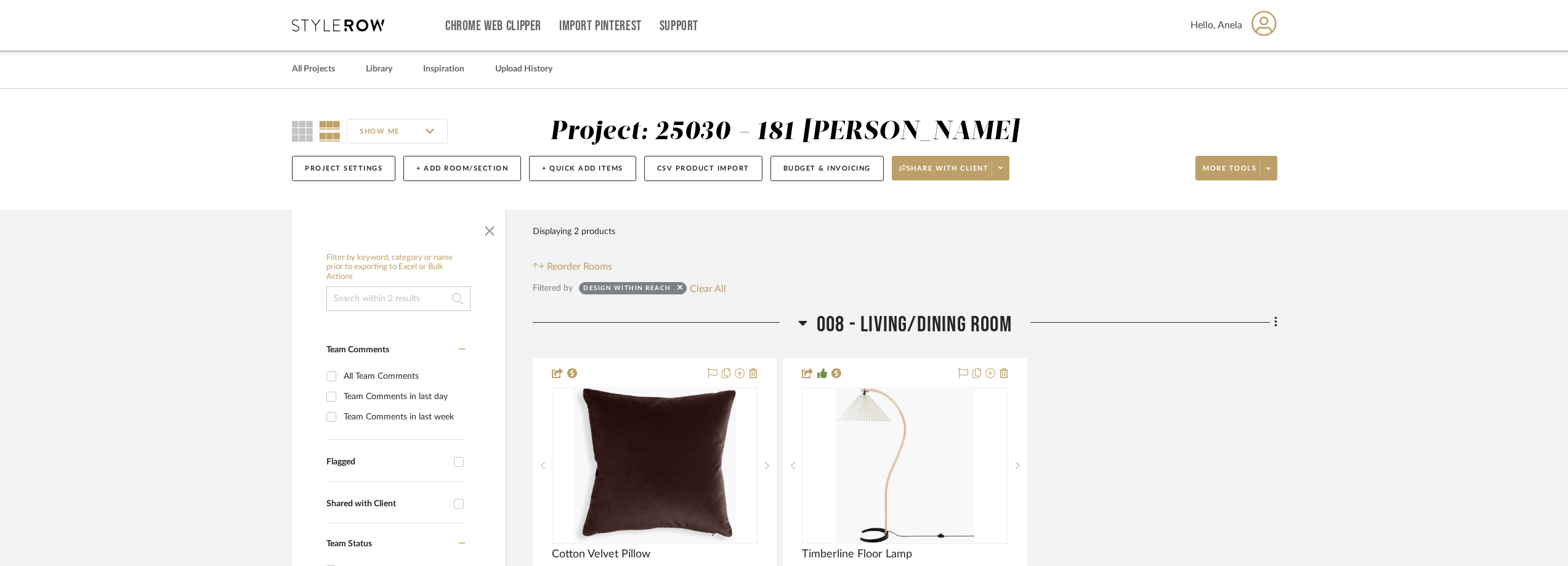
drag, startPoint x: 694, startPoint y: 322, endPoint x: 661, endPoint y: 315, distance: 33.7
click at [695, 296] on button "Clear All" at bounding box center [708, 288] width 37 height 16
checkbox input "false"
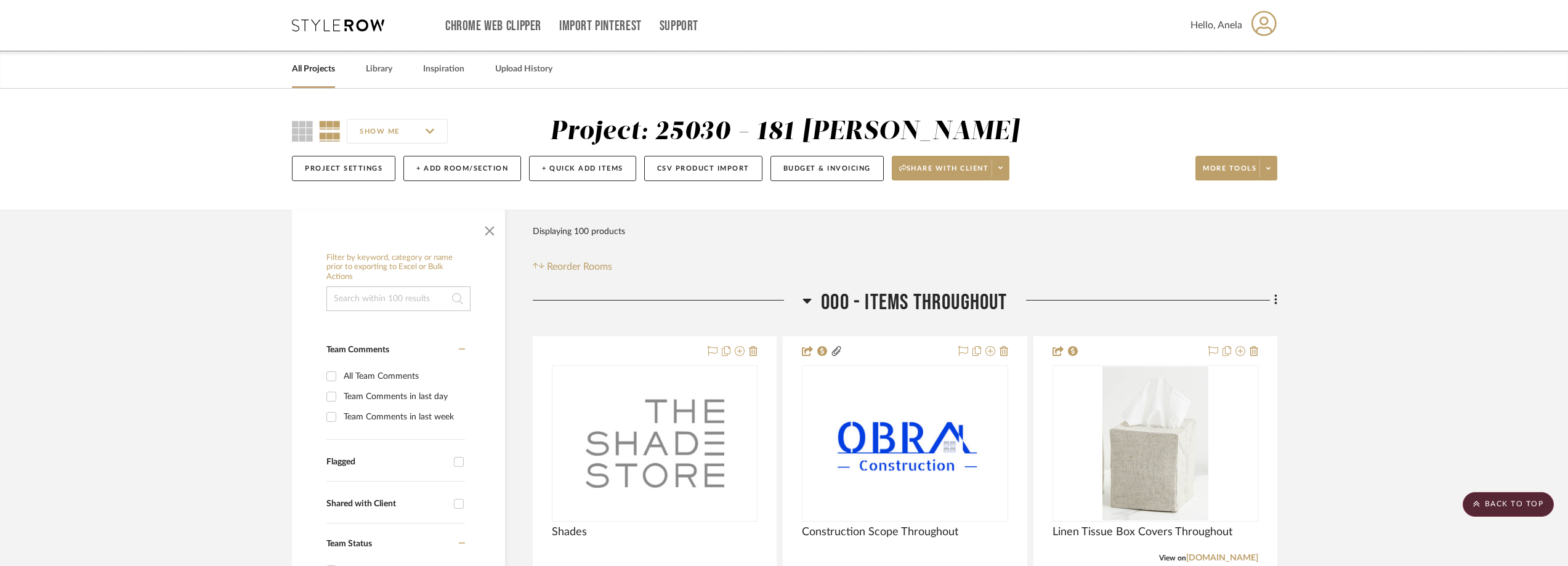
click at [318, 23] on icon at bounding box center [338, 25] width 92 height 13
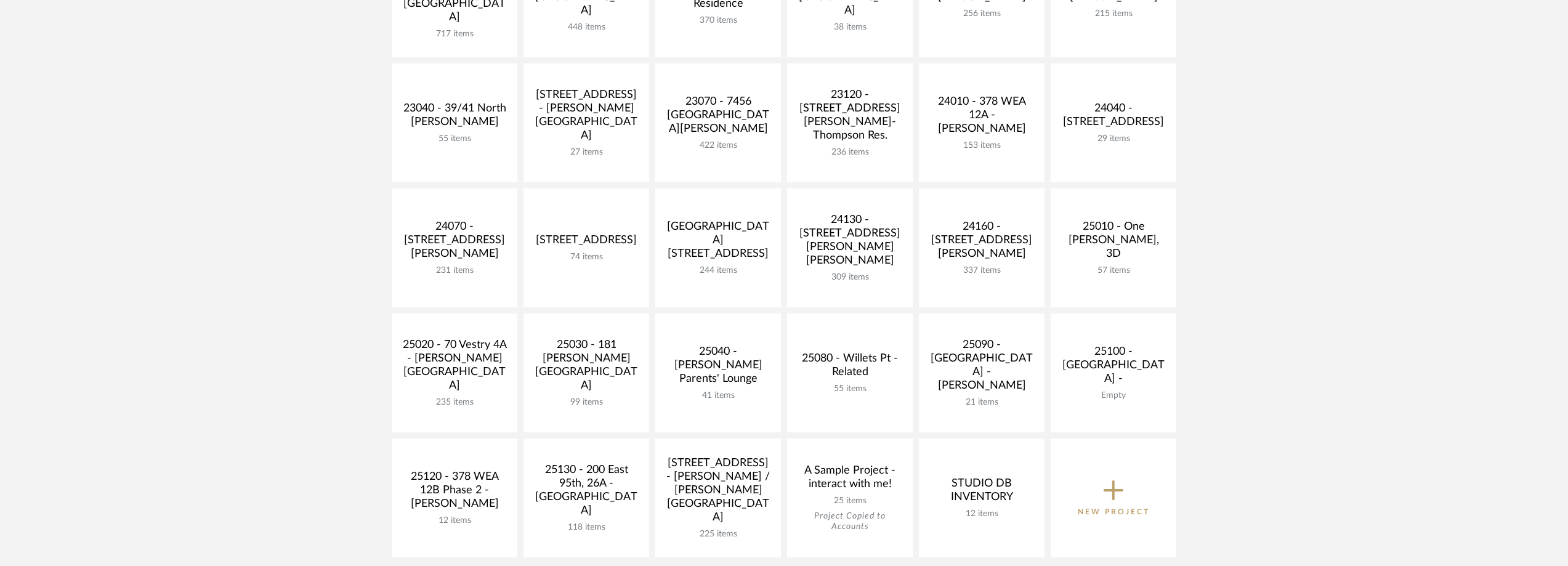
scroll to position [370, 0]
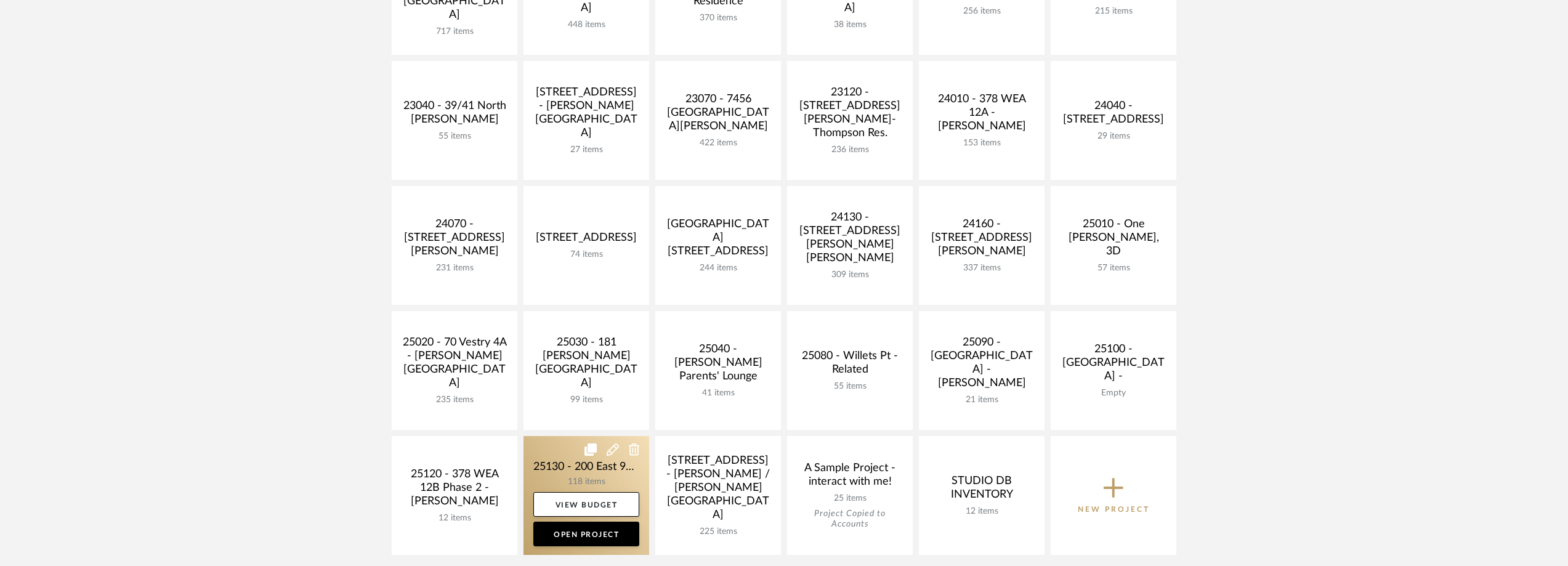
click at [549, 474] on link at bounding box center [586, 495] width 126 height 119
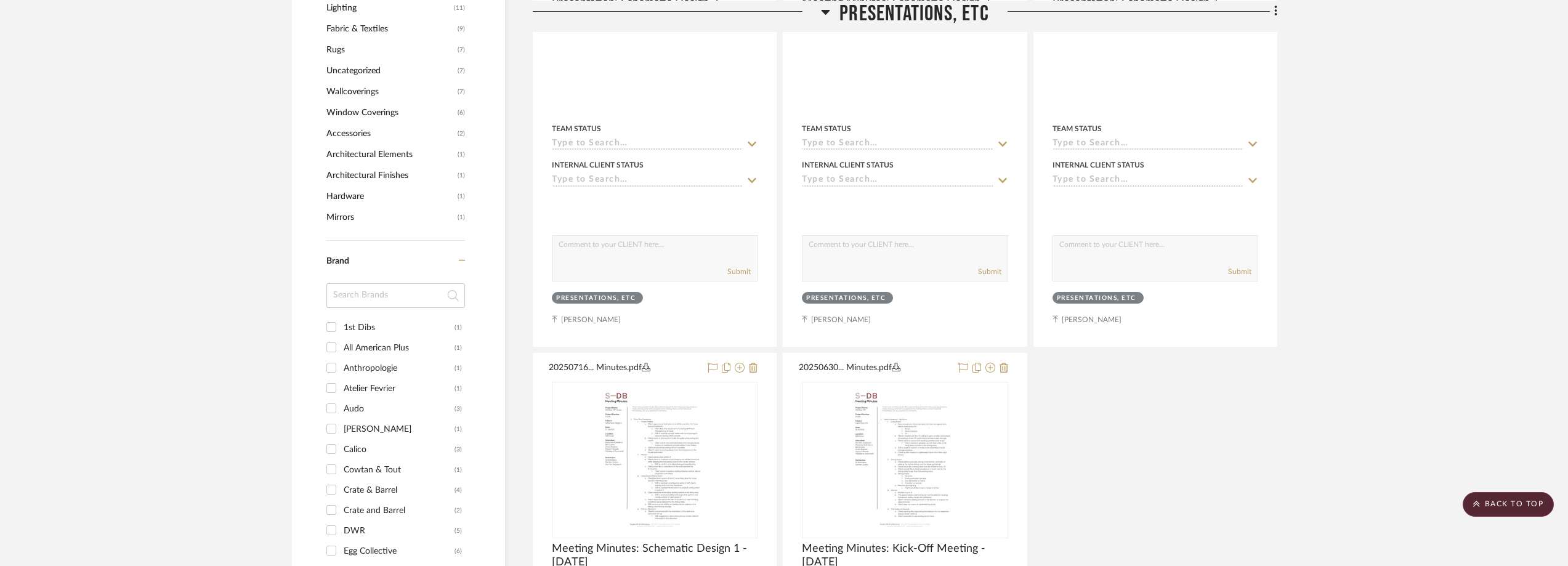
scroll to position [1109, 0]
click at [366, 291] on input at bounding box center [395, 294] width 138 height 25
type input "cra"
click at [378, 323] on div "Crate & Barrel" at bounding box center [399, 326] width 111 height 20
click at [341, 323] on input "Crate & Barrel (4)" at bounding box center [331, 325] width 20 height 20
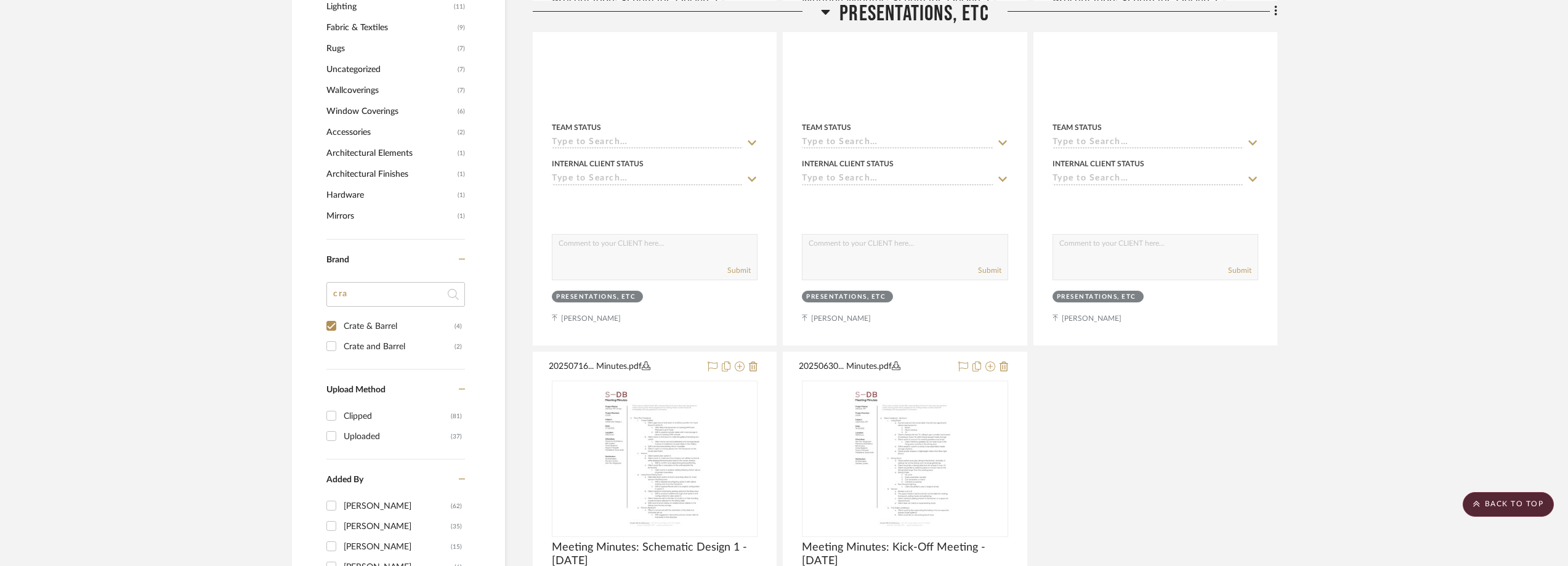
checkbox input "true"
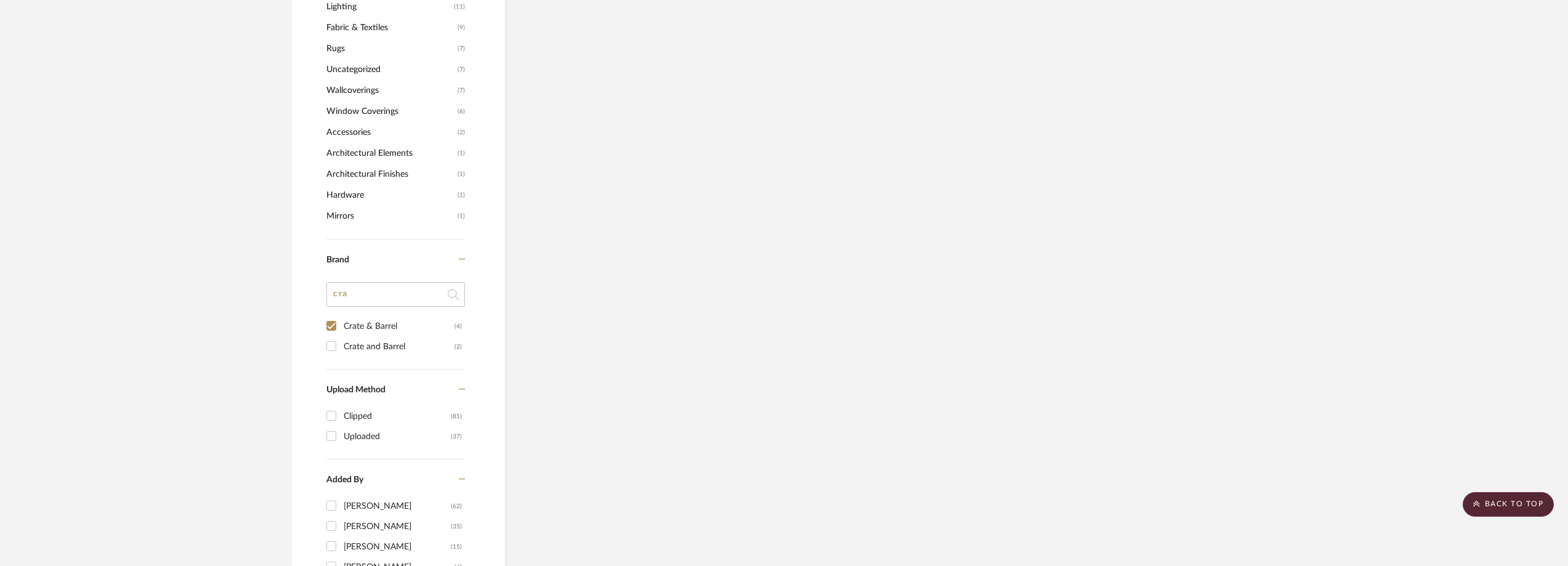
scroll to position [923, 0]
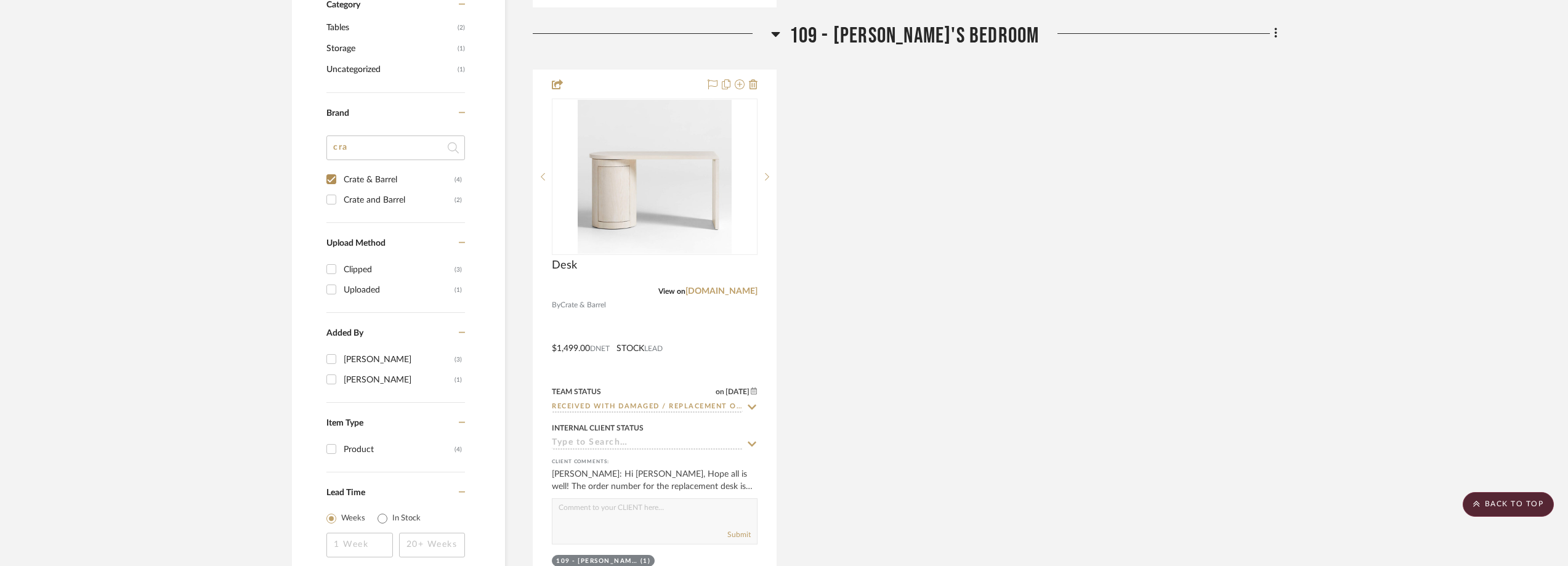
click at [402, 196] on div "Crate and Barrel" at bounding box center [399, 200] width 111 height 20
click at [341, 196] on input "Crate and Barrel (2)" at bounding box center [331, 199] width 20 height 20
checkbox input "true"
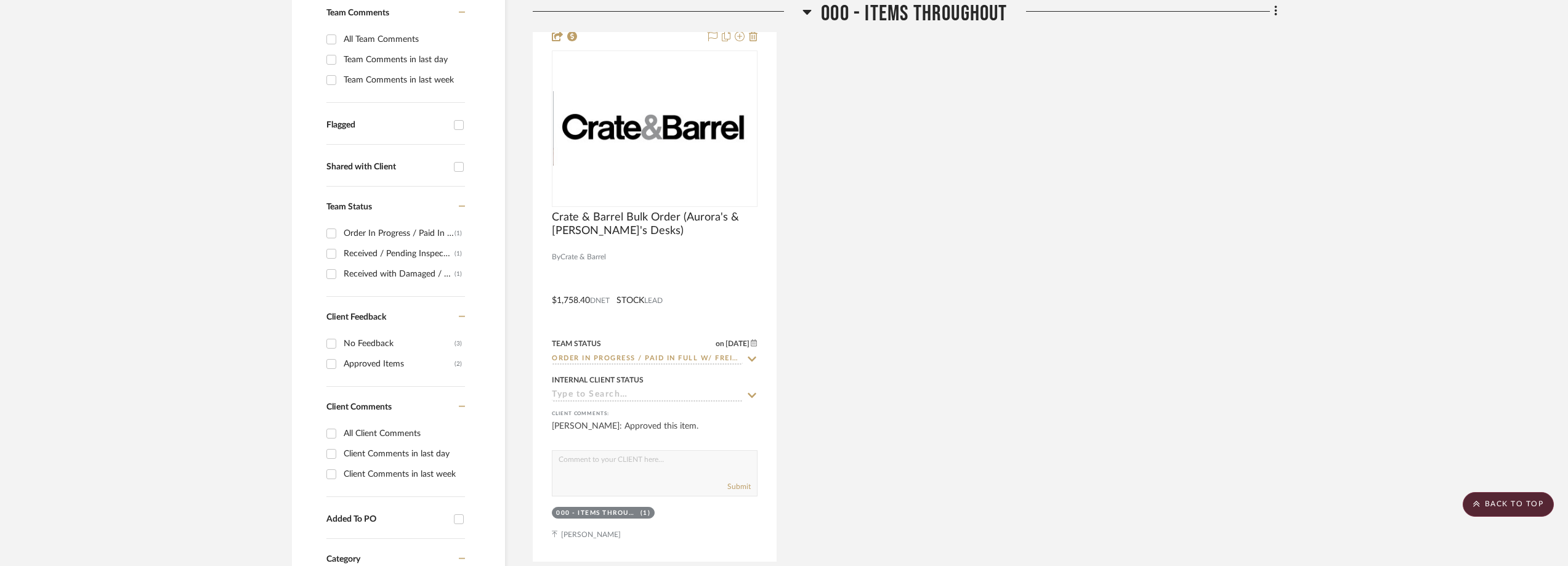
scroll to position [262, 0]
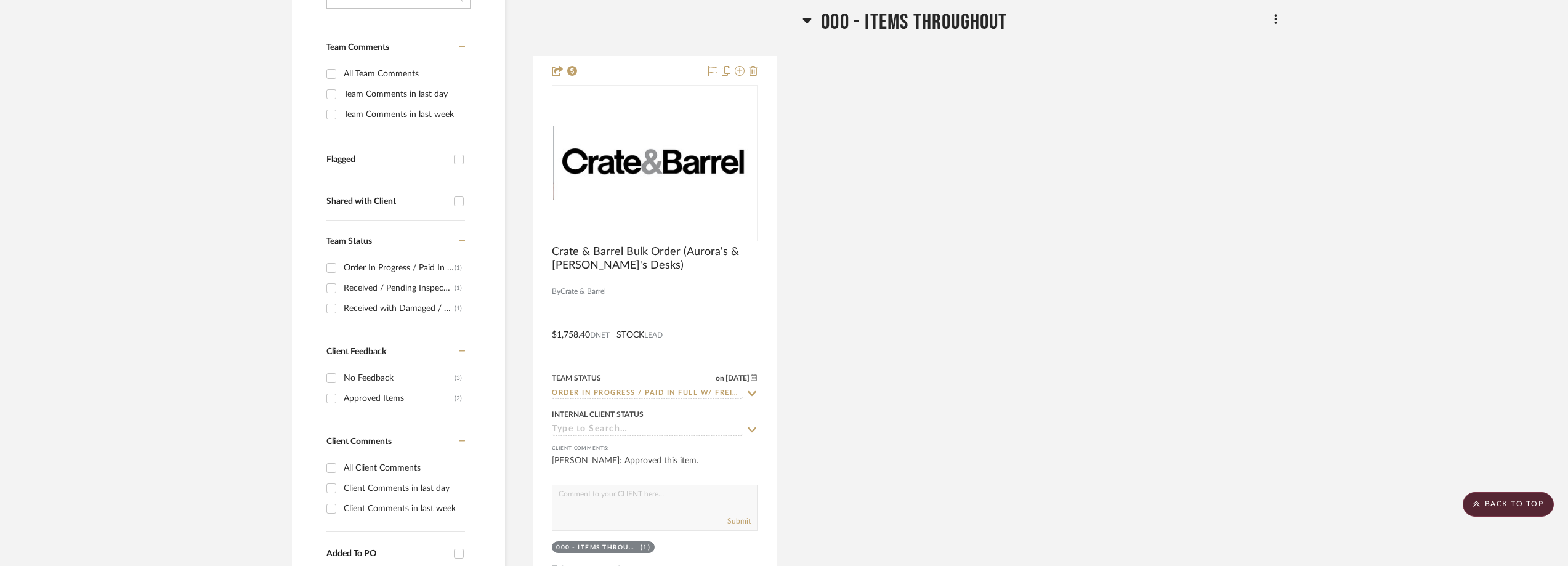
scroll to position [88, 0]
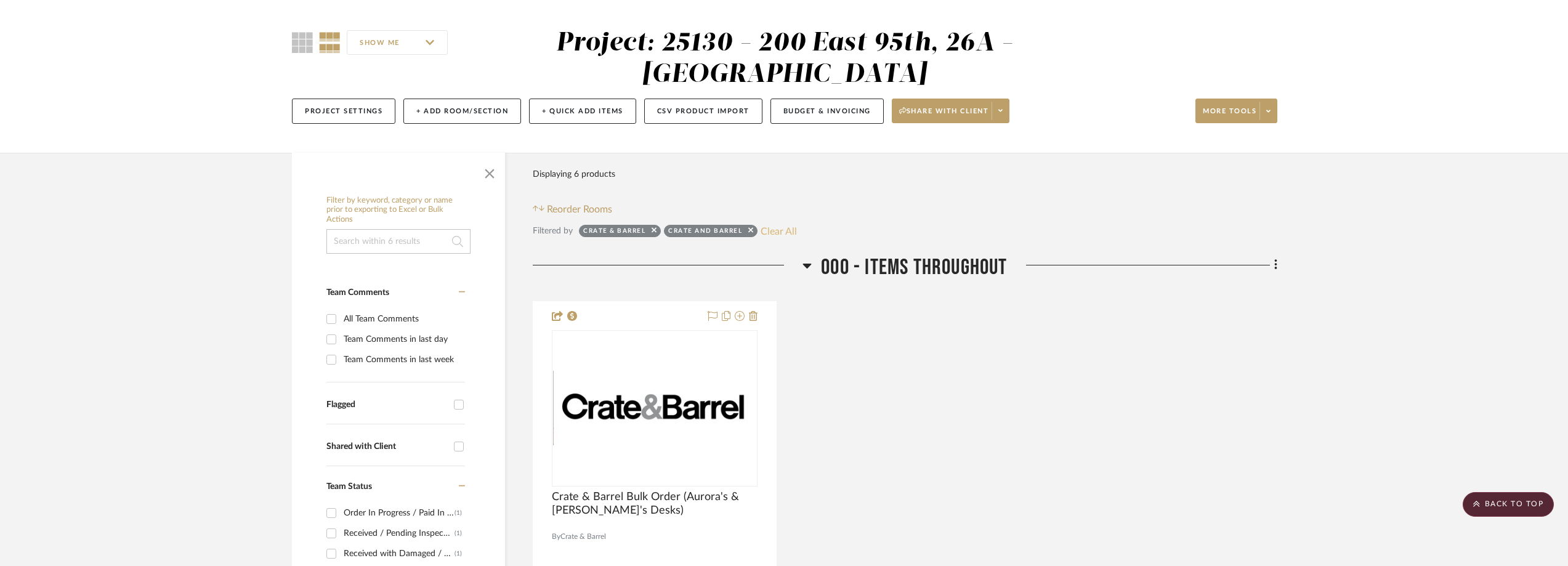
click at [776, 225] on button "Clear All" at bounding box center [779, 231] width 37 height 16
checkbox input "false"
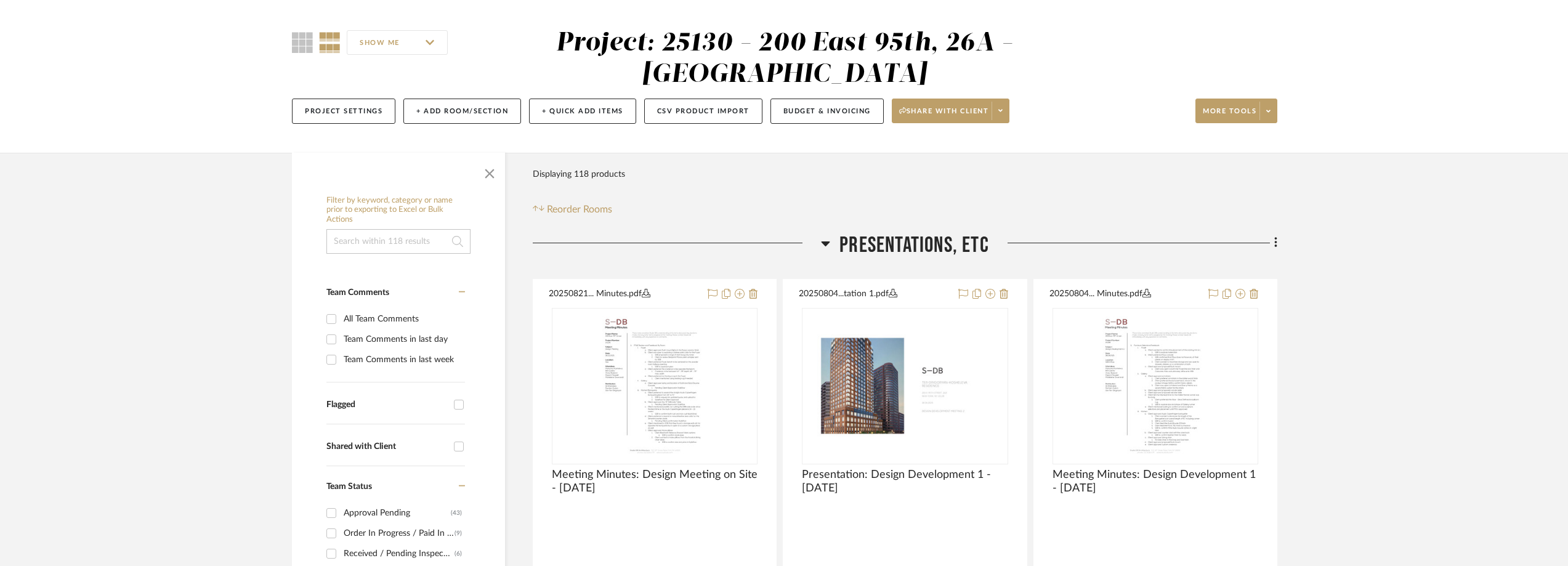
scroll to position [274, 0]
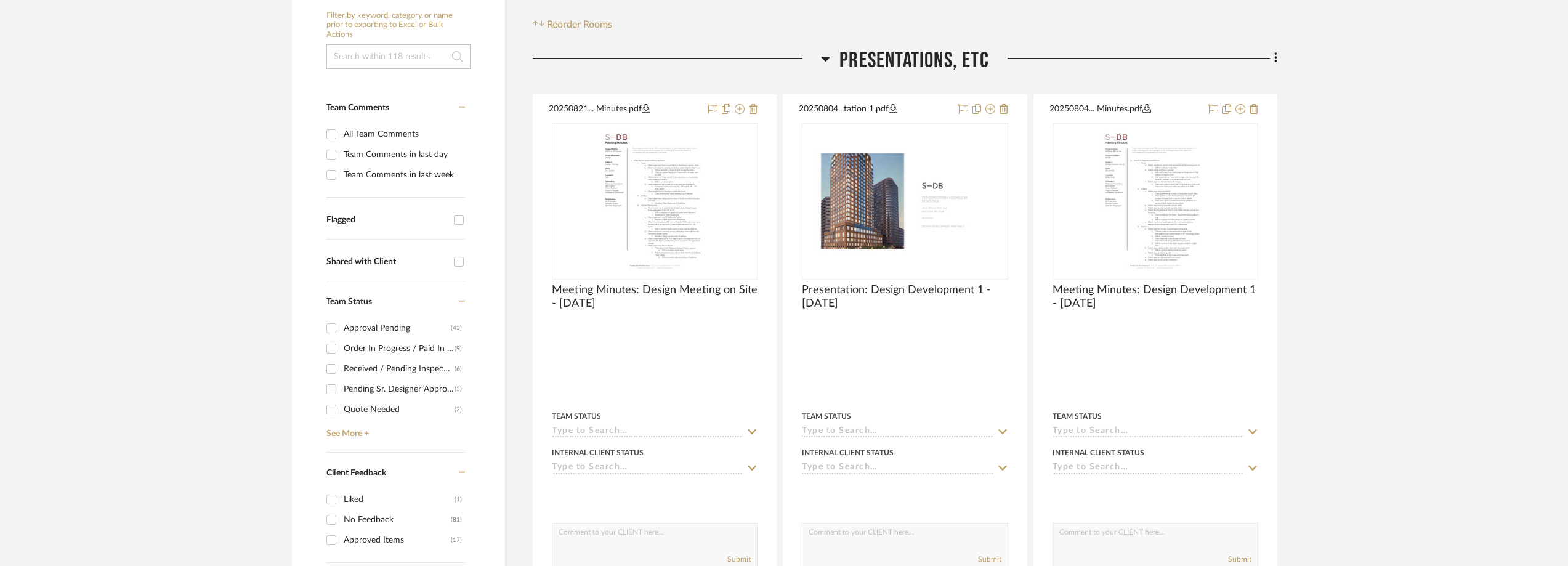
click at [381, 345] on div "Order In Progress / Paid In Full w/ Freight, No Balance due" at bounding box center [399, 348] width 111 height 20
click at [341, 345] on input "Order In Progress / Paid In Full w/ Freight, No Balance due (9)" at bounding box center [331, 348] width 20 height 20
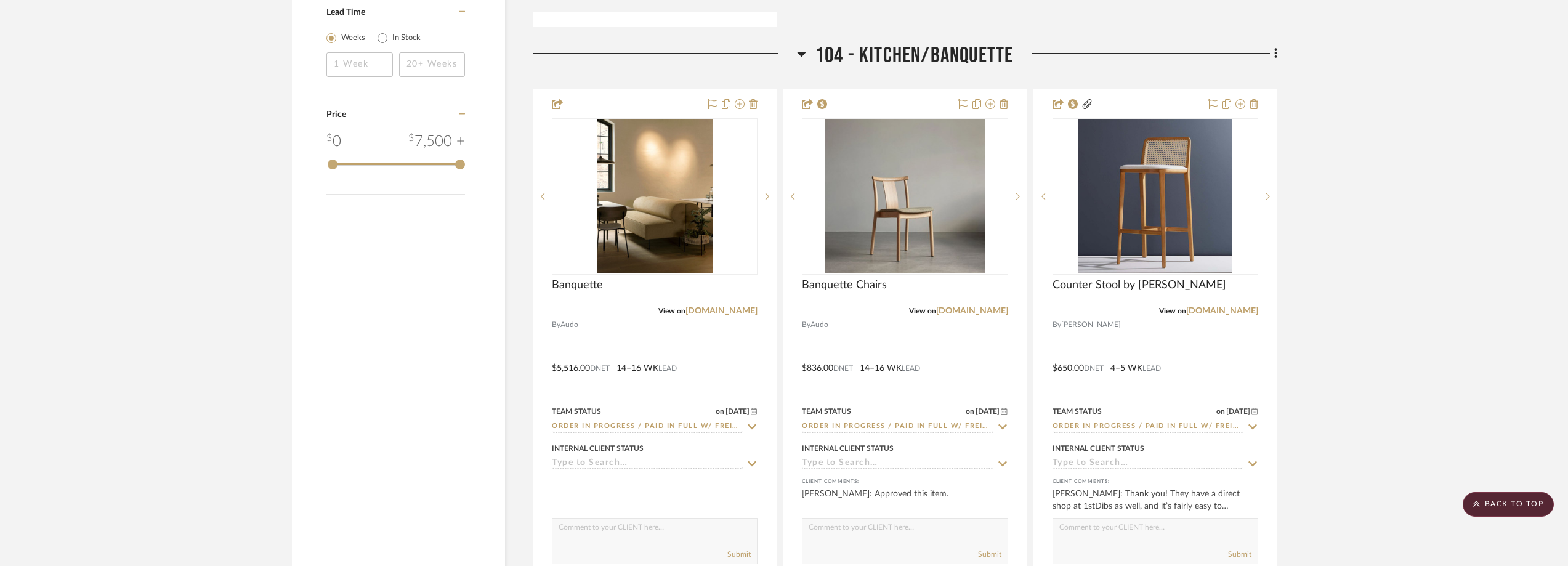
scroll to position [1567, 0]
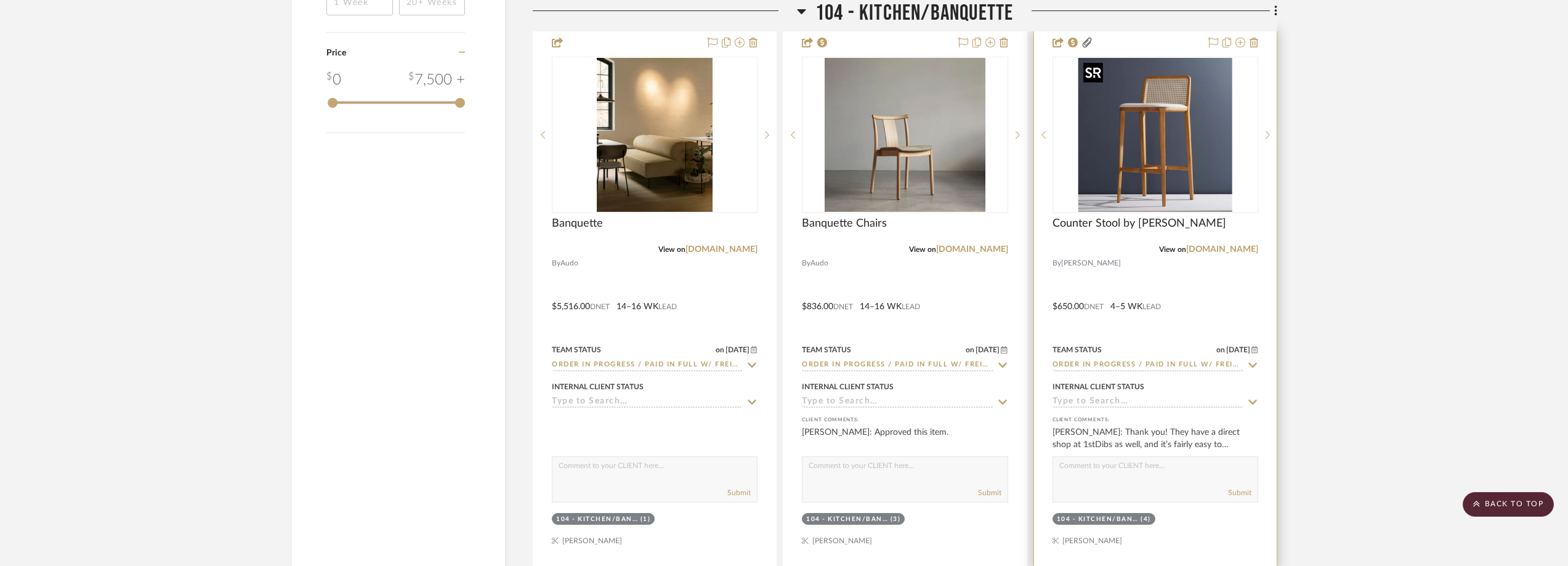
click at [1127, 166] on img "0" at bounding box center [1155, 135] width 154 height 154
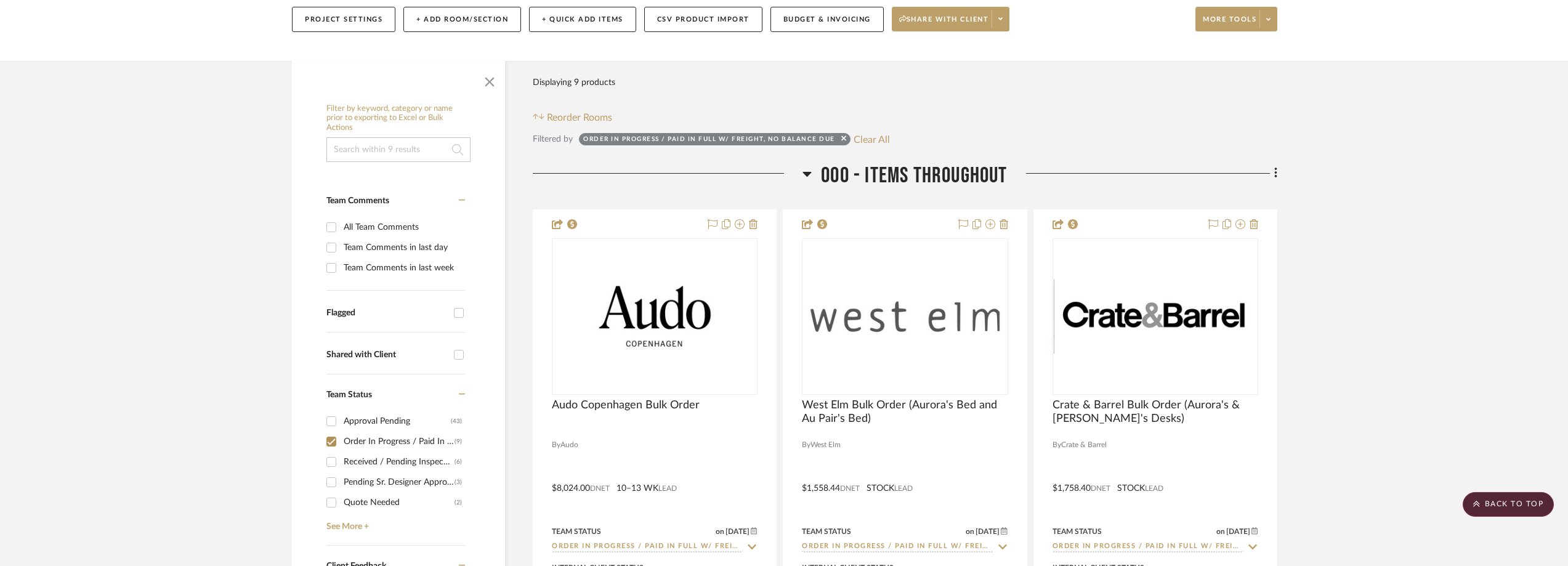
scroll to position [0, 0]
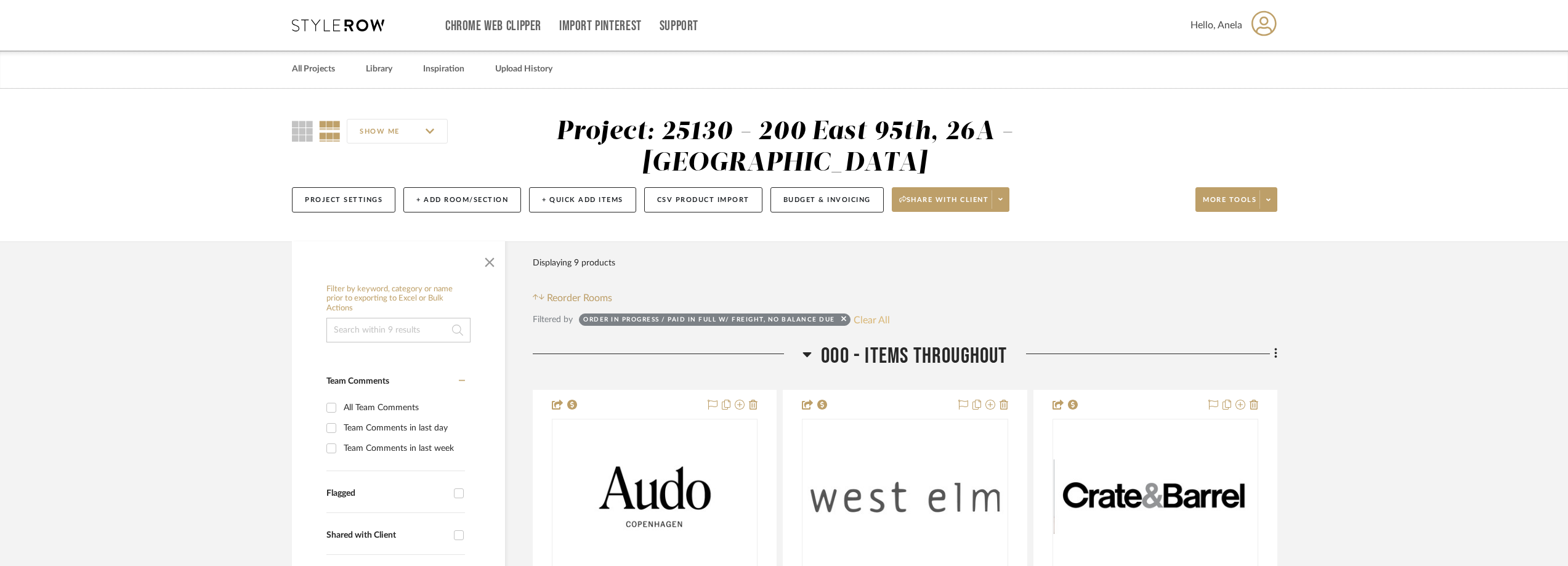
click at [878, 316] on button "Clear All" at bounding box center [871, 319] width 37 height 16
checkbox input "false"
